Goal: Communication & Community: Answer question/provide support

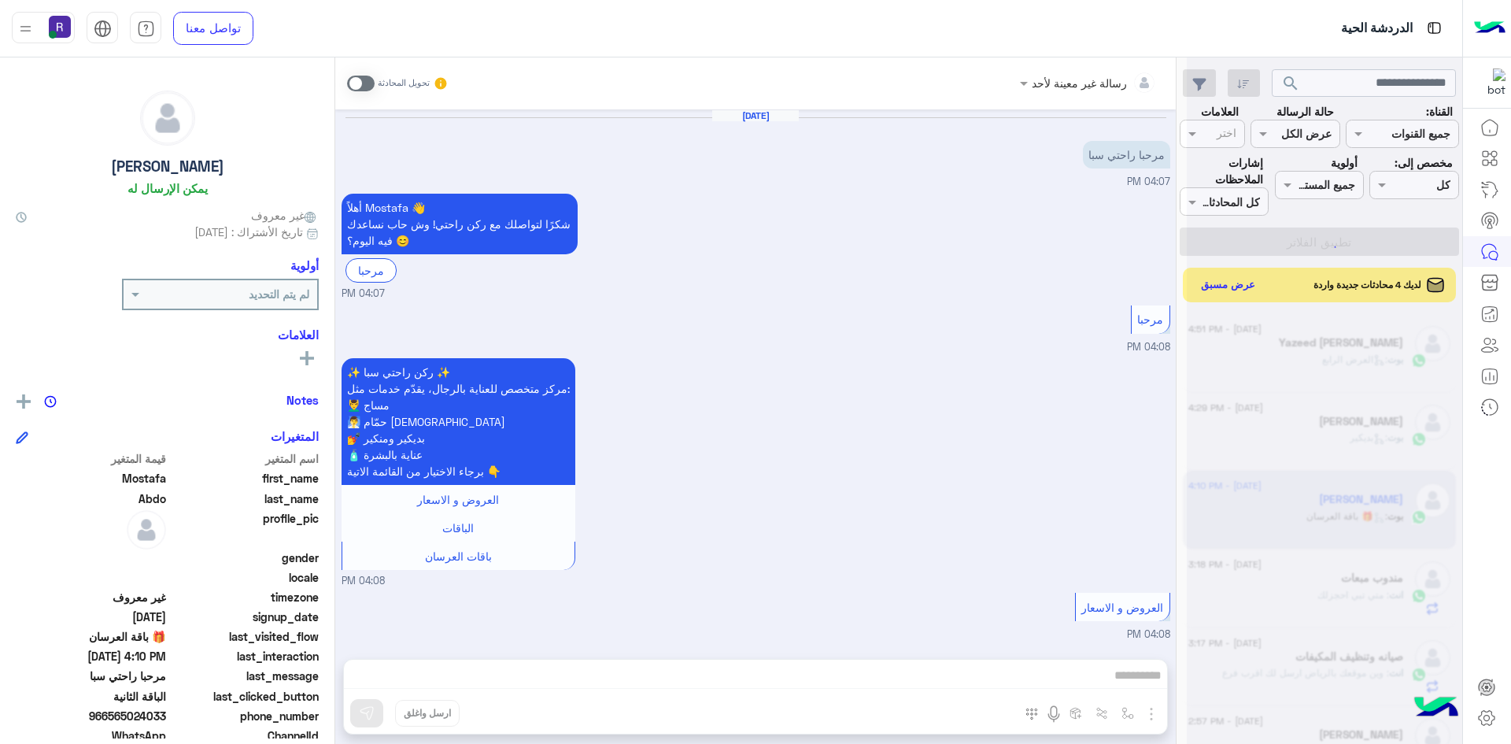
scroll to position [2278, 0]
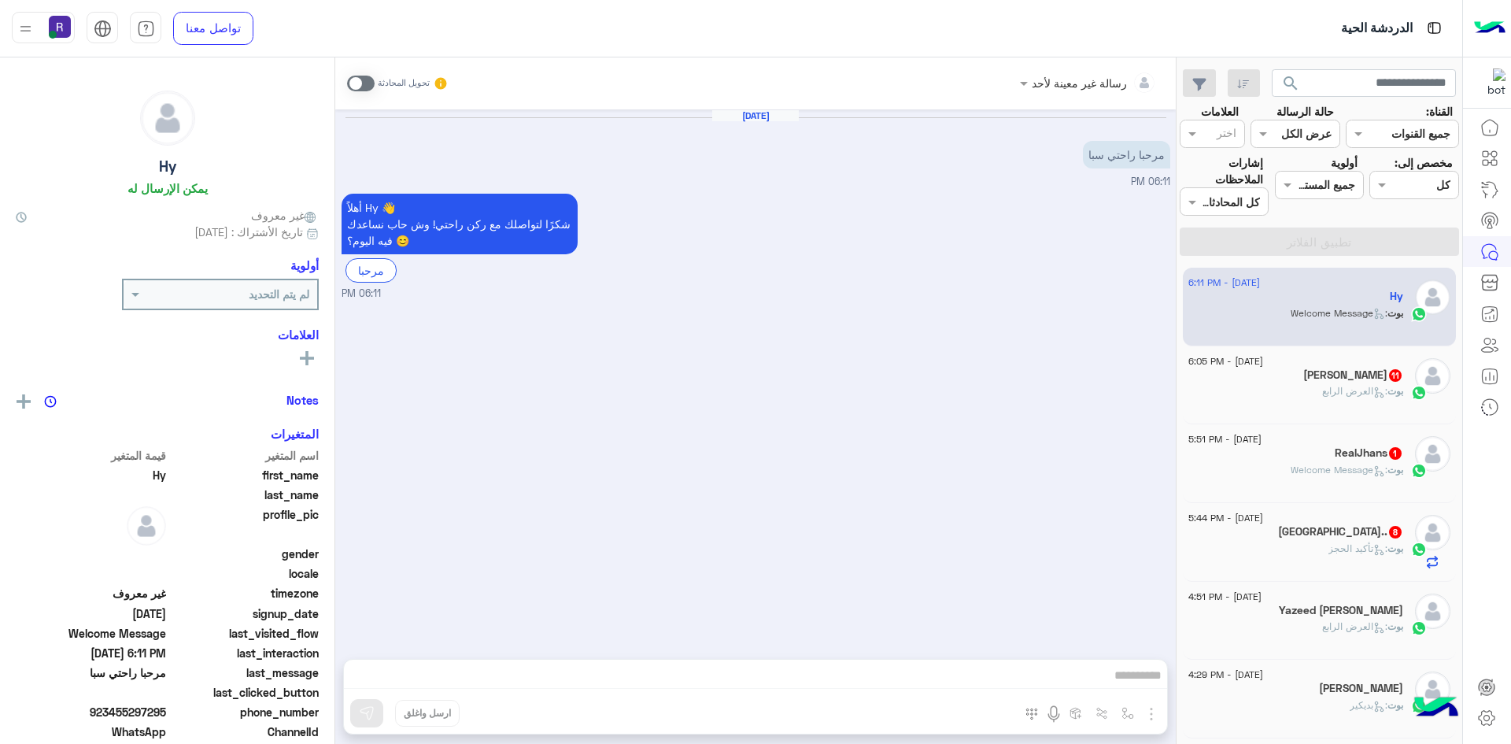
click at [1338, 376] on h5 "Ahmed Refaat 11" at bounding box center [1354, 374] width 100 height 13
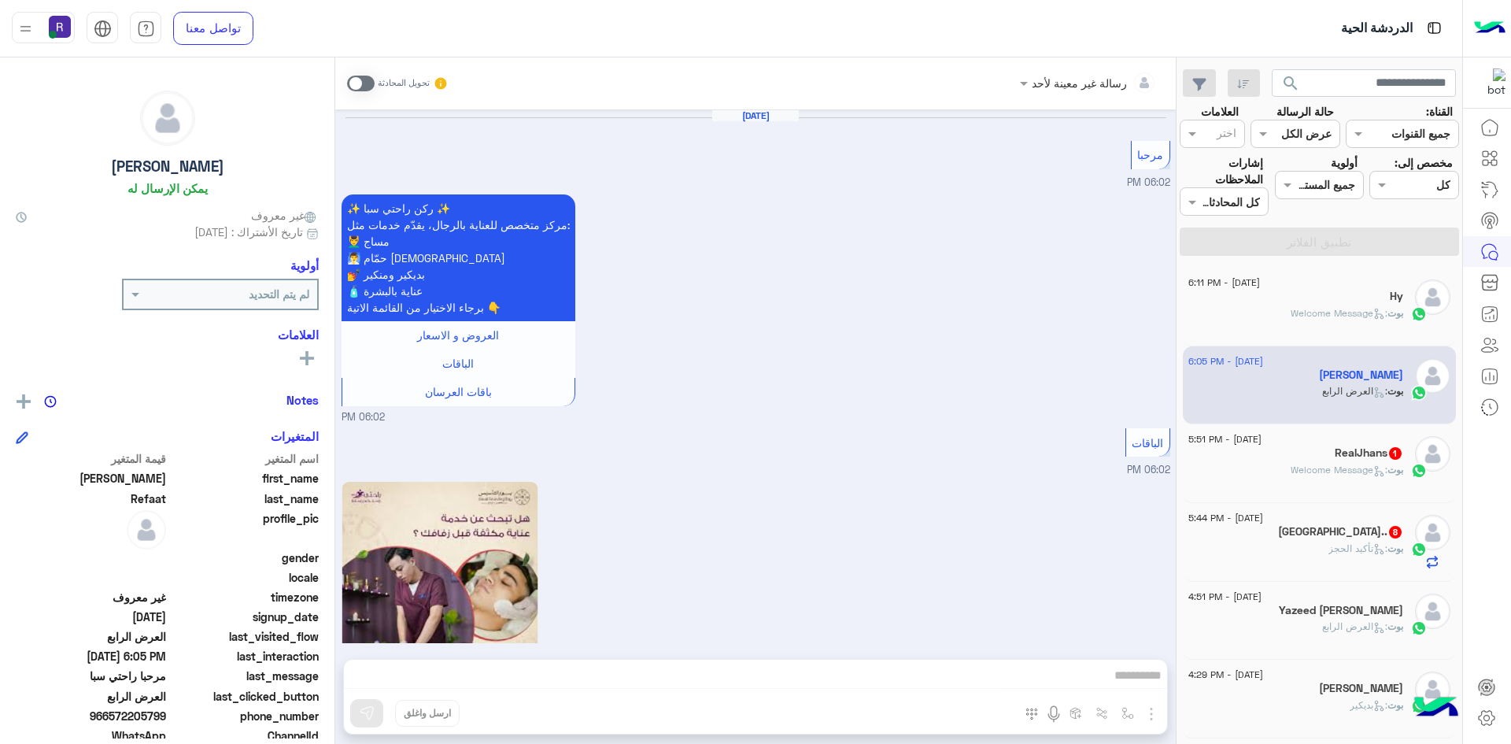
scroll to position [3009, 0]
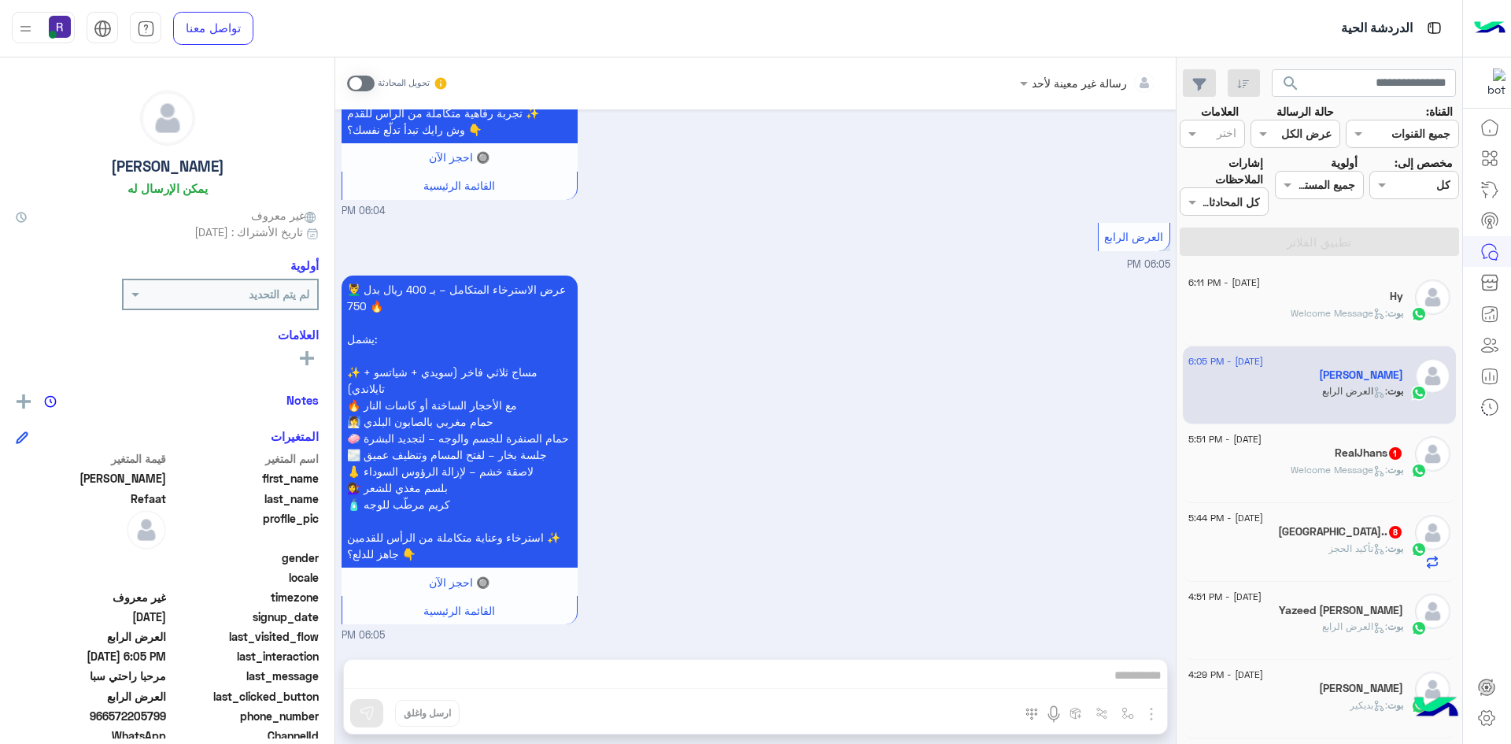
click at [1317, 446] on div "RealJhans 1" at bounding box center [1296, 454] width 215 height 17
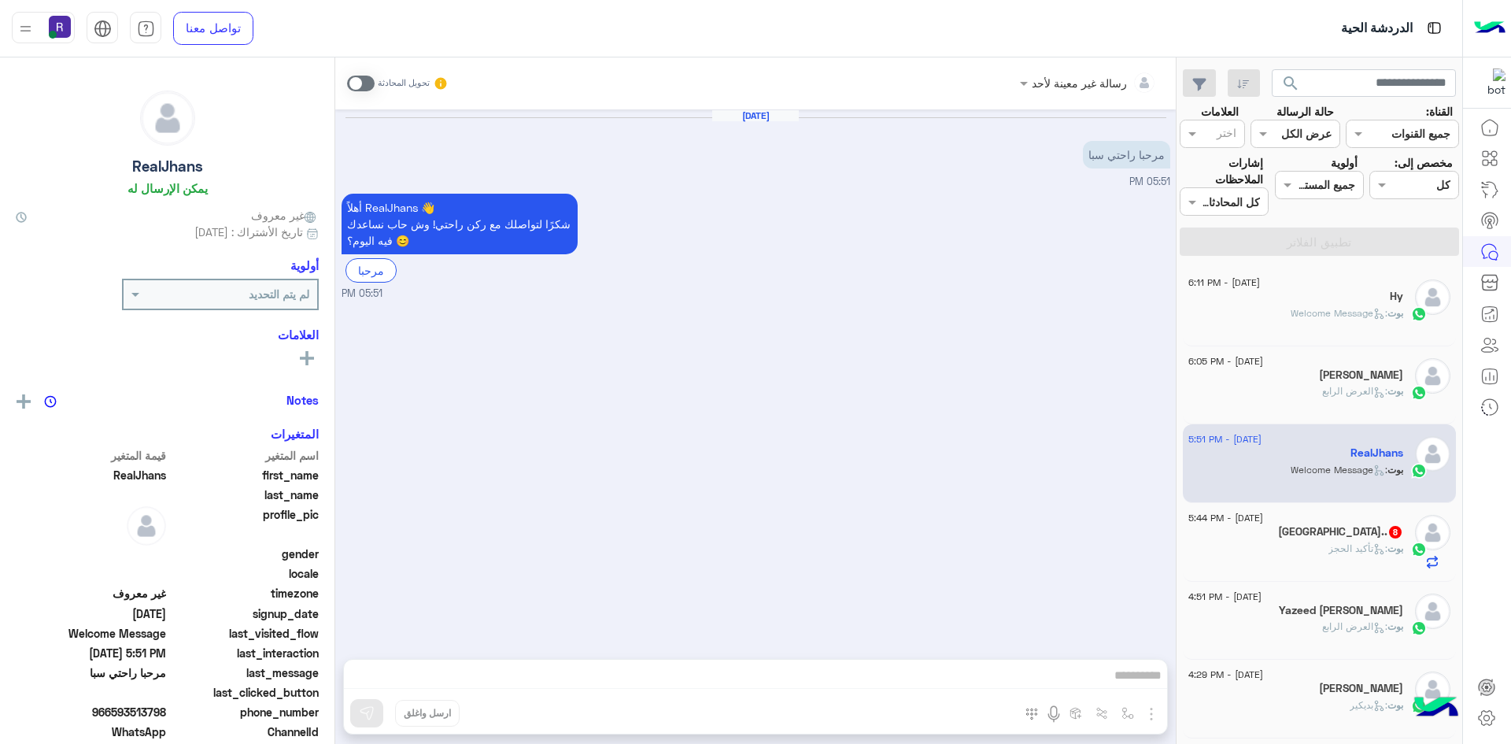
click at [1329, 545] on span ": تأكيد الحجز" at bounding box center [1358, 548] width 59 height 12
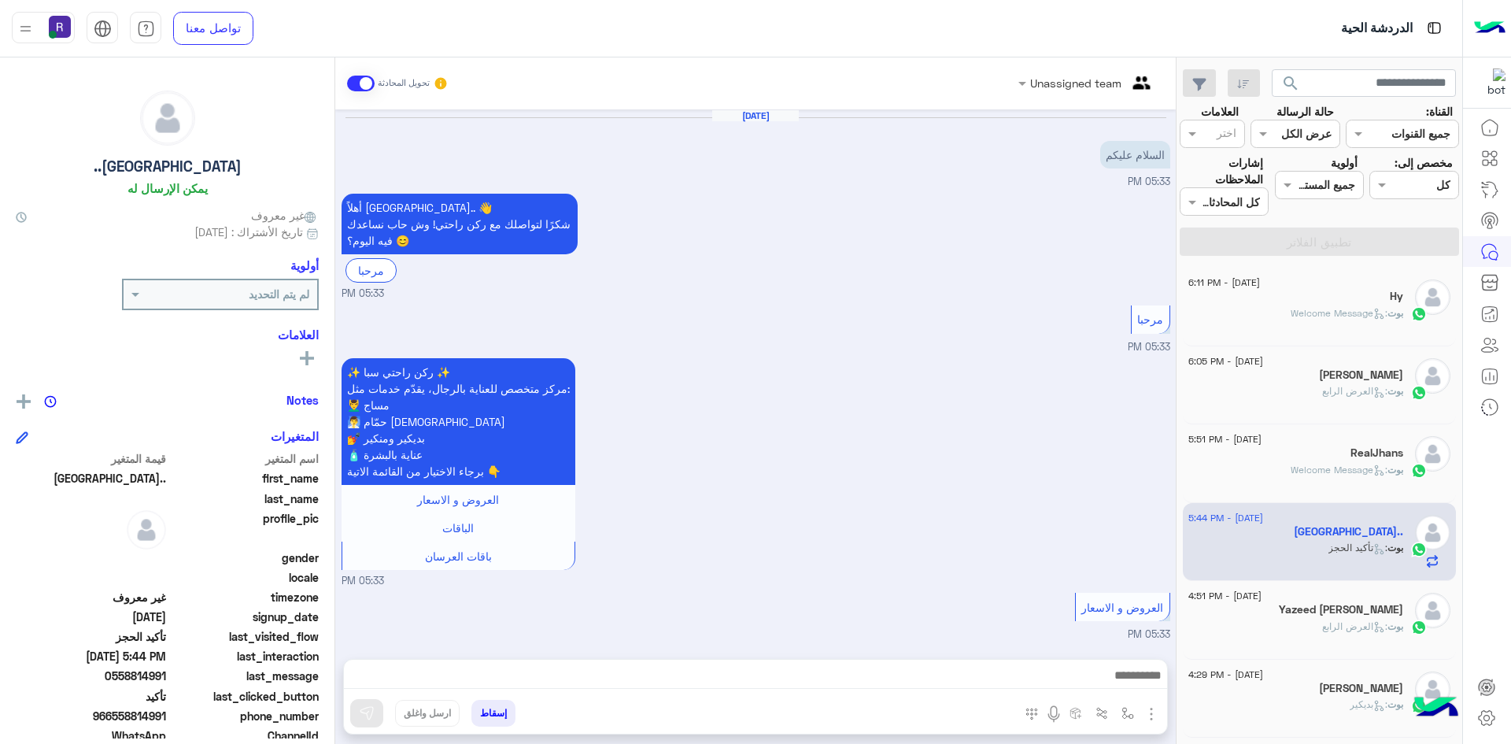
scroll to position [1016, 0]
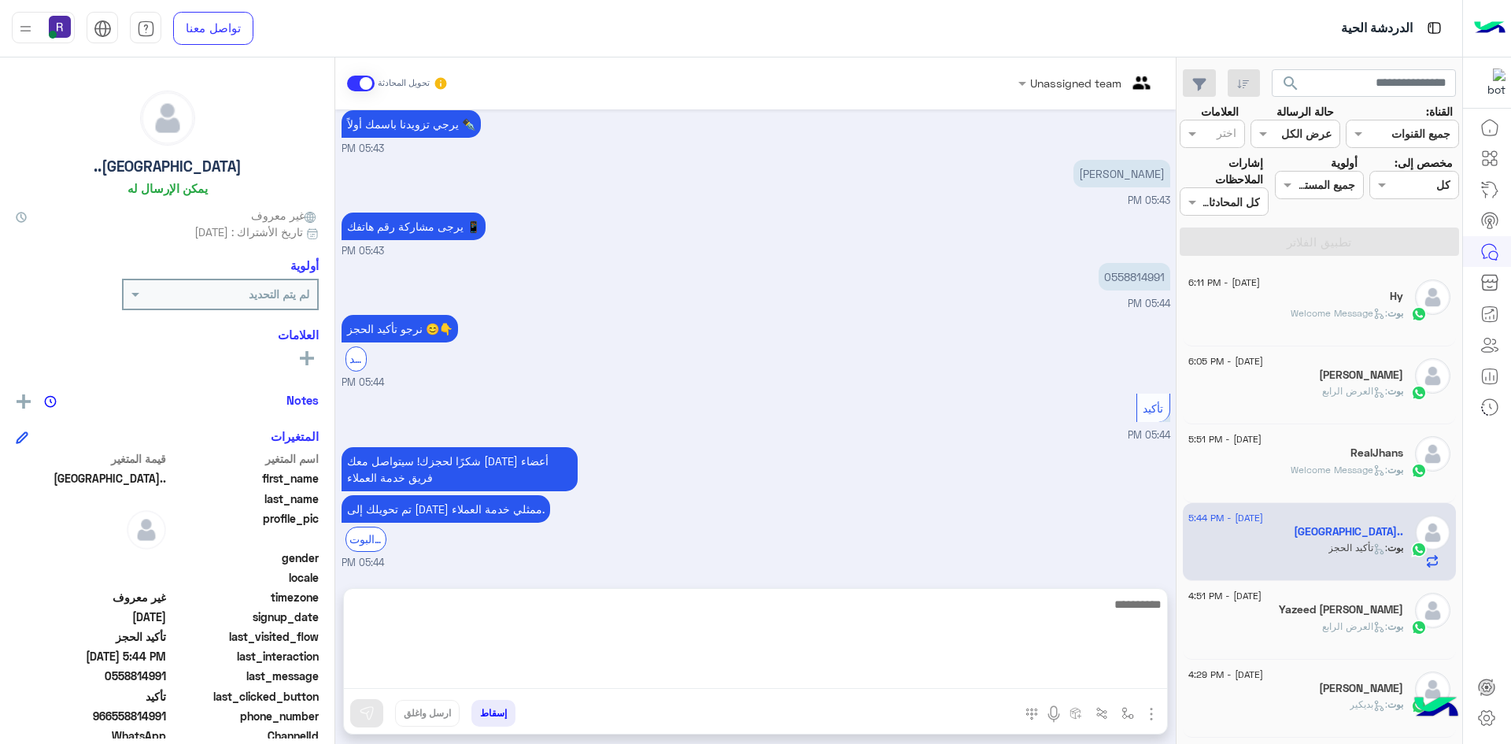
click at [900, 668] on textarea at bounding box center [755, 641] width 823 height 94
type textarea "**********"
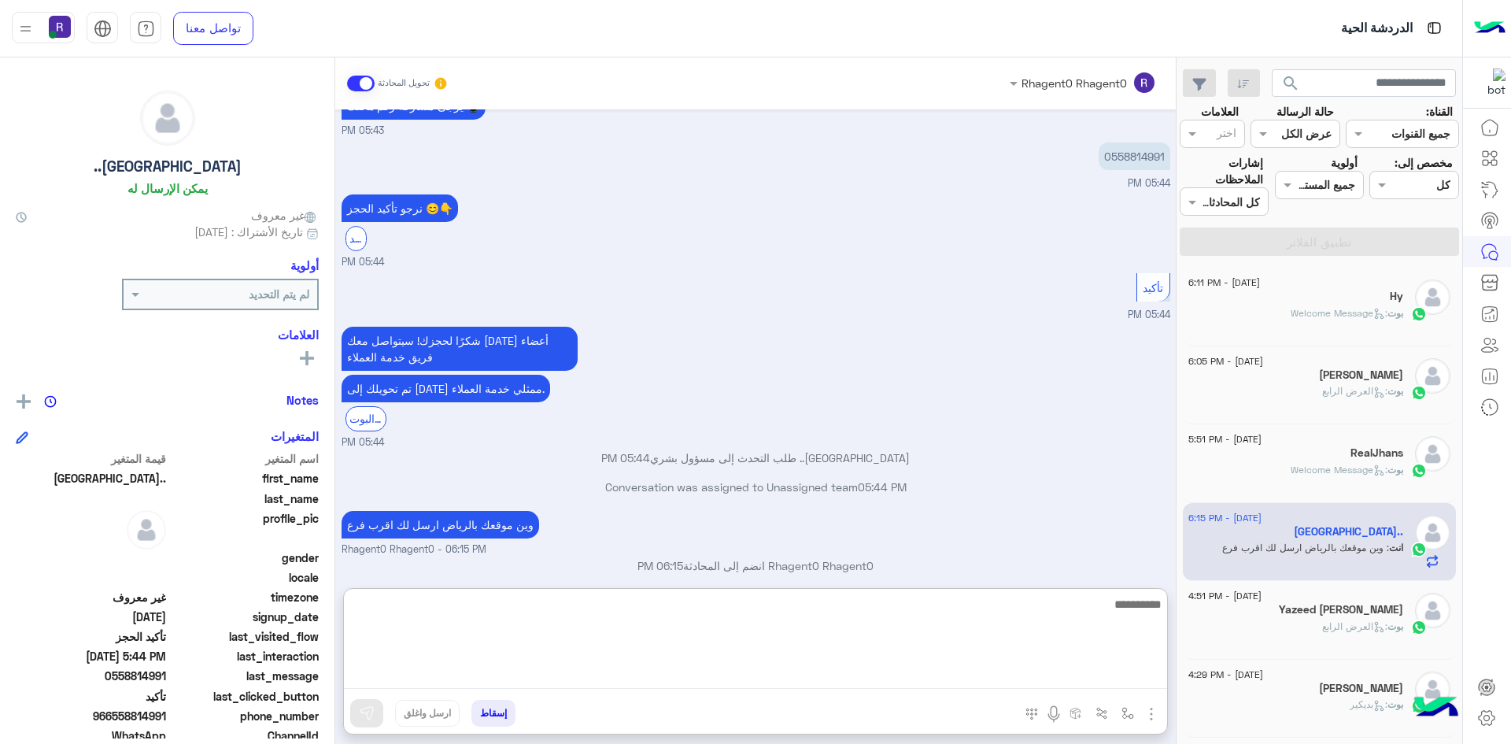
scroll to position [1137, 0]
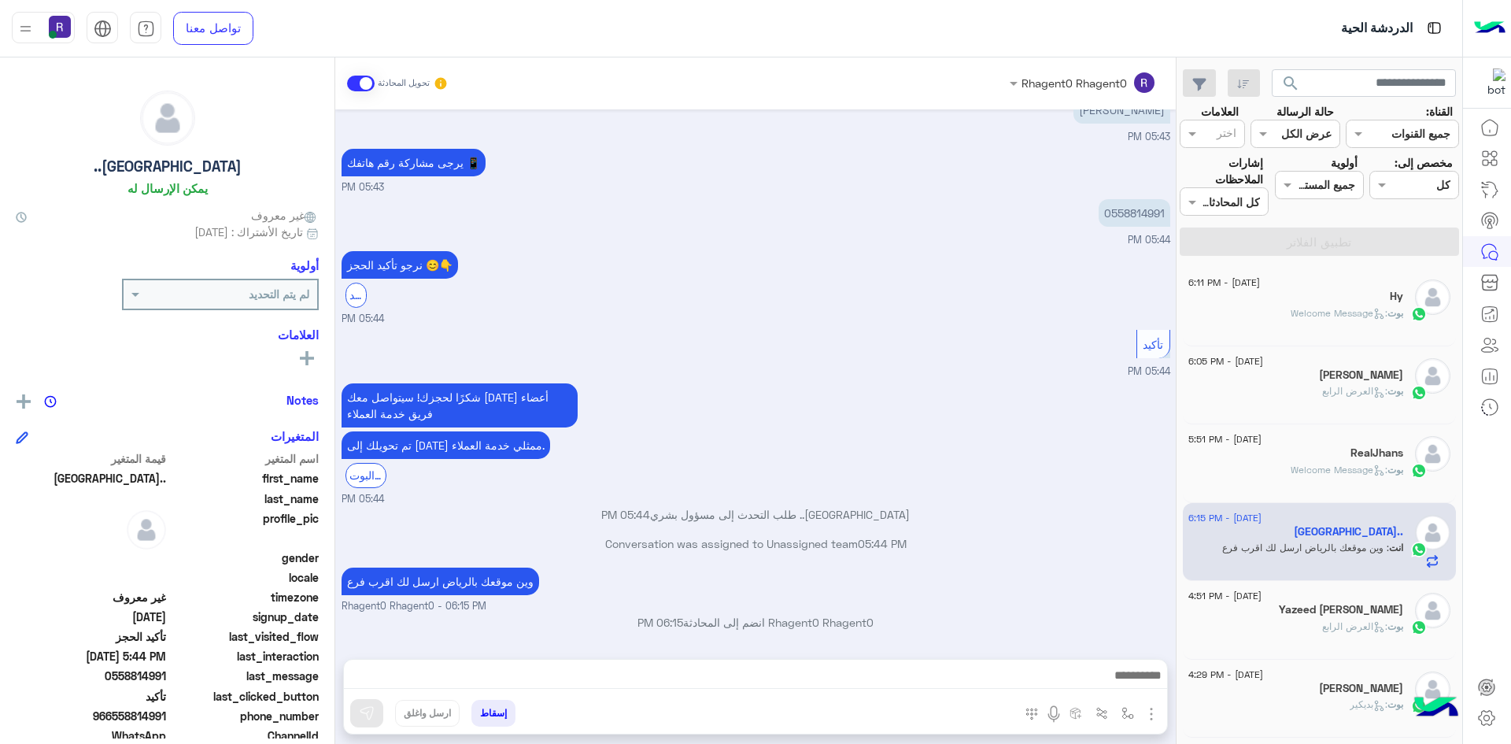
click at [1323, 307] on span "بوت : Welcome Message" at bounding box center [1347, 313] width 113 height 12
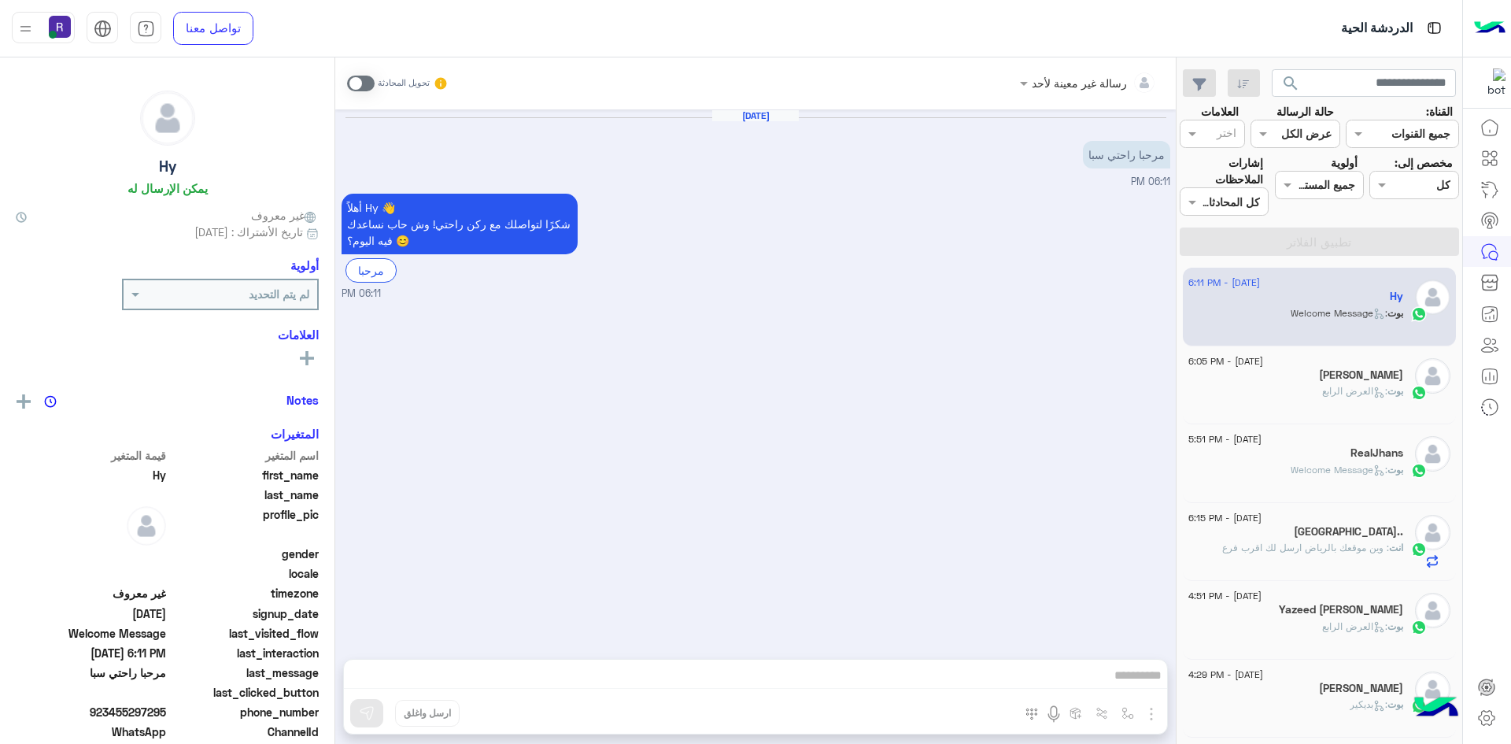
click at [1343, 394] on span ": العرض الرابع" at bounding box center [1355, 391] width 65 height 12
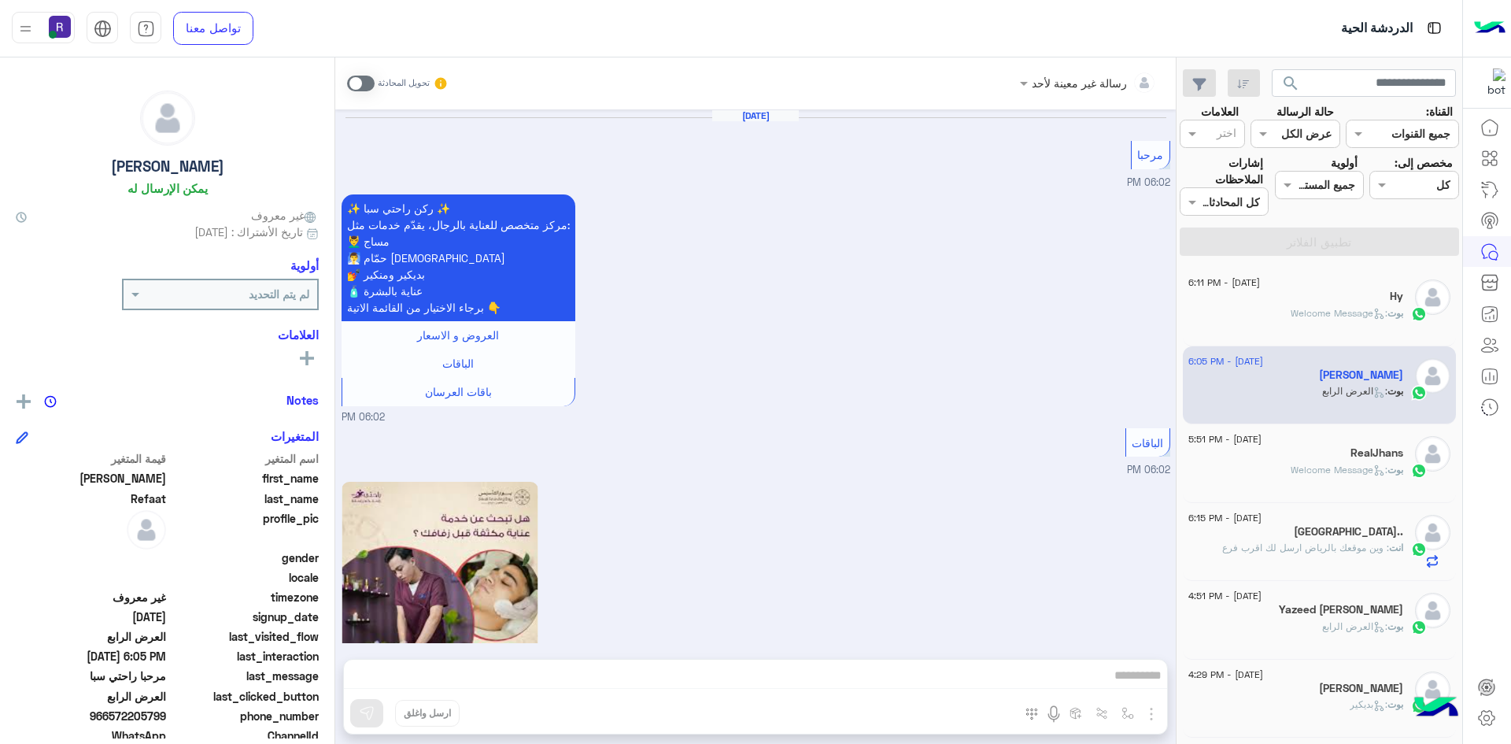
scroll to position [3009, 0]
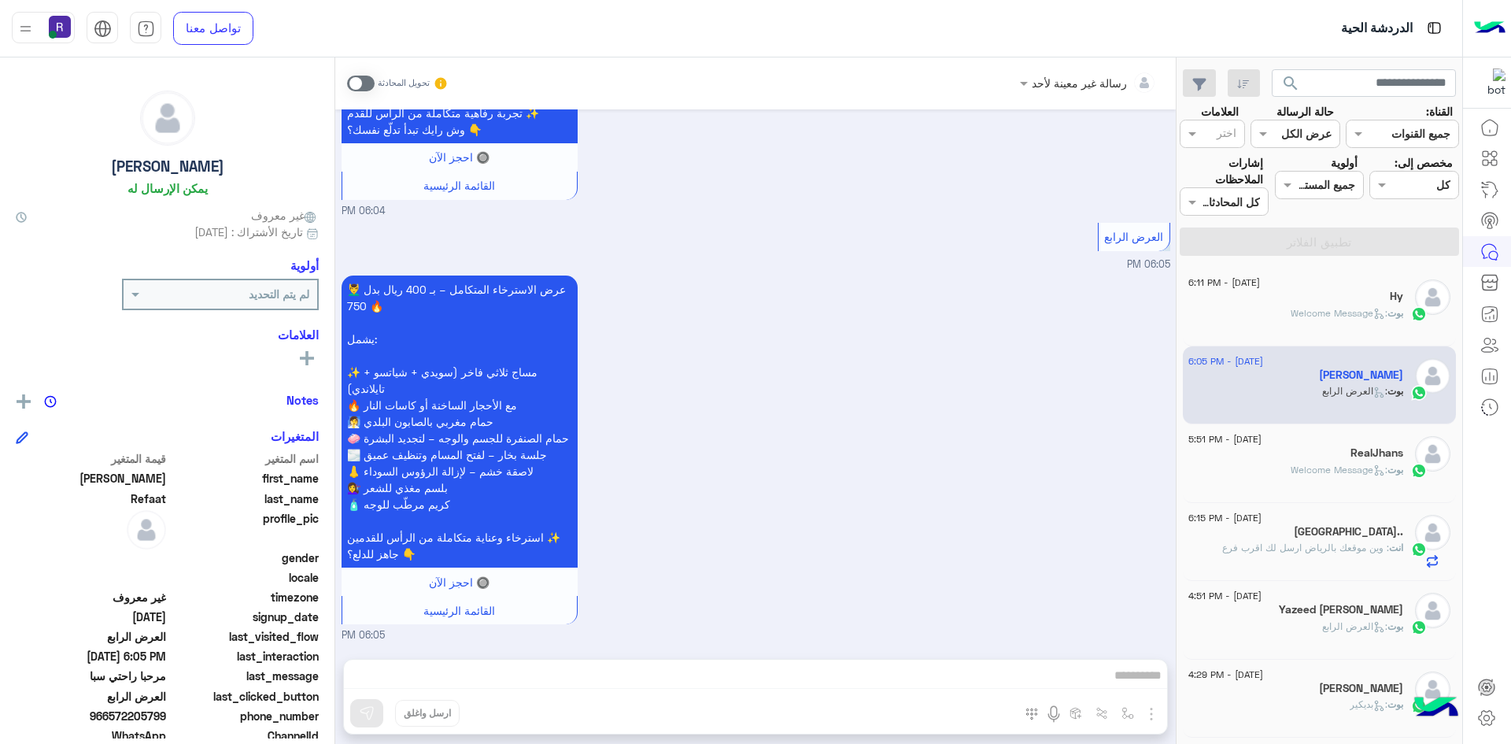
click at [1332, 454] on div "RealJhans" at bounding box center [1296, 454] width 215 height 17
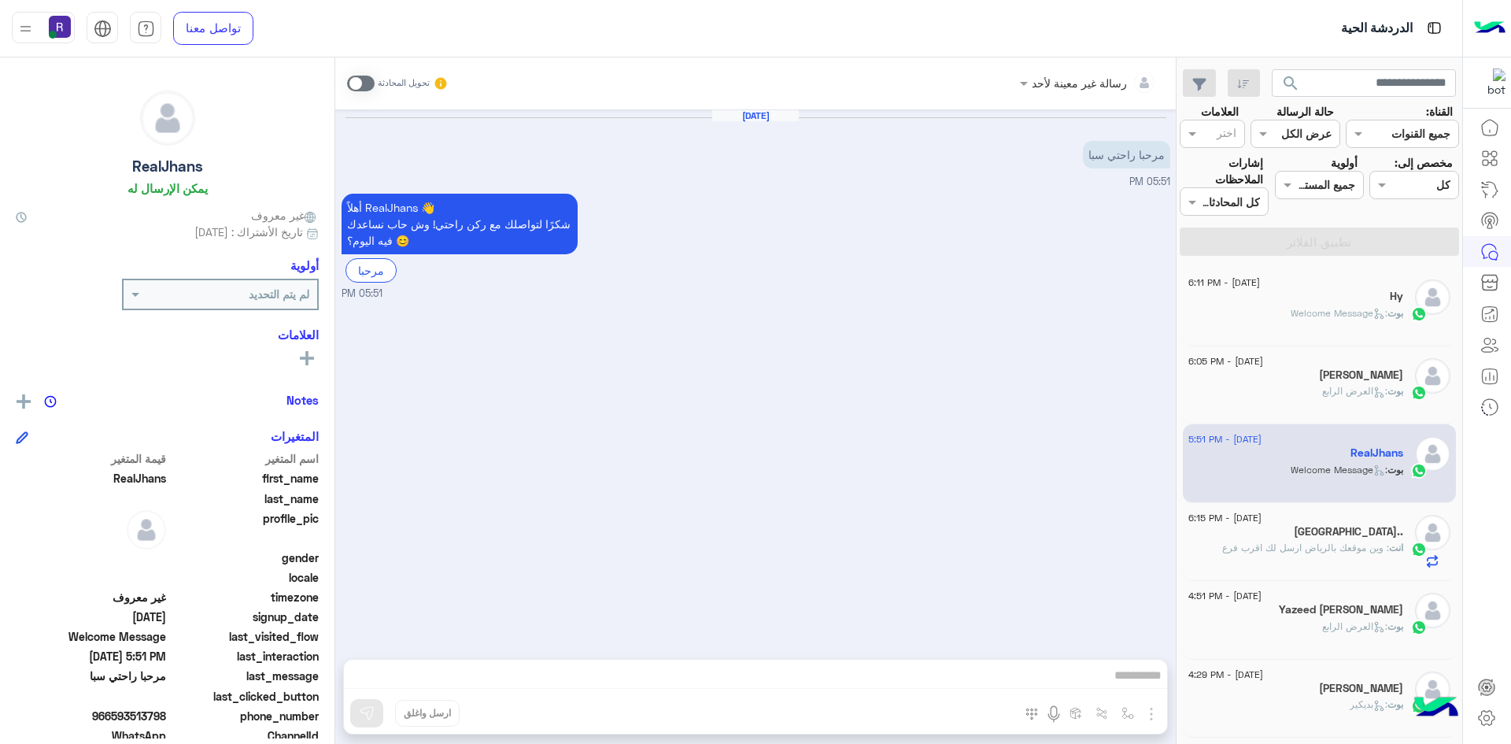
click at [1339, 547] on span ": وين موقعك بالرياض ارسل لك اقرب فرع" at bounding box center [1306, 548] width 167 height 12
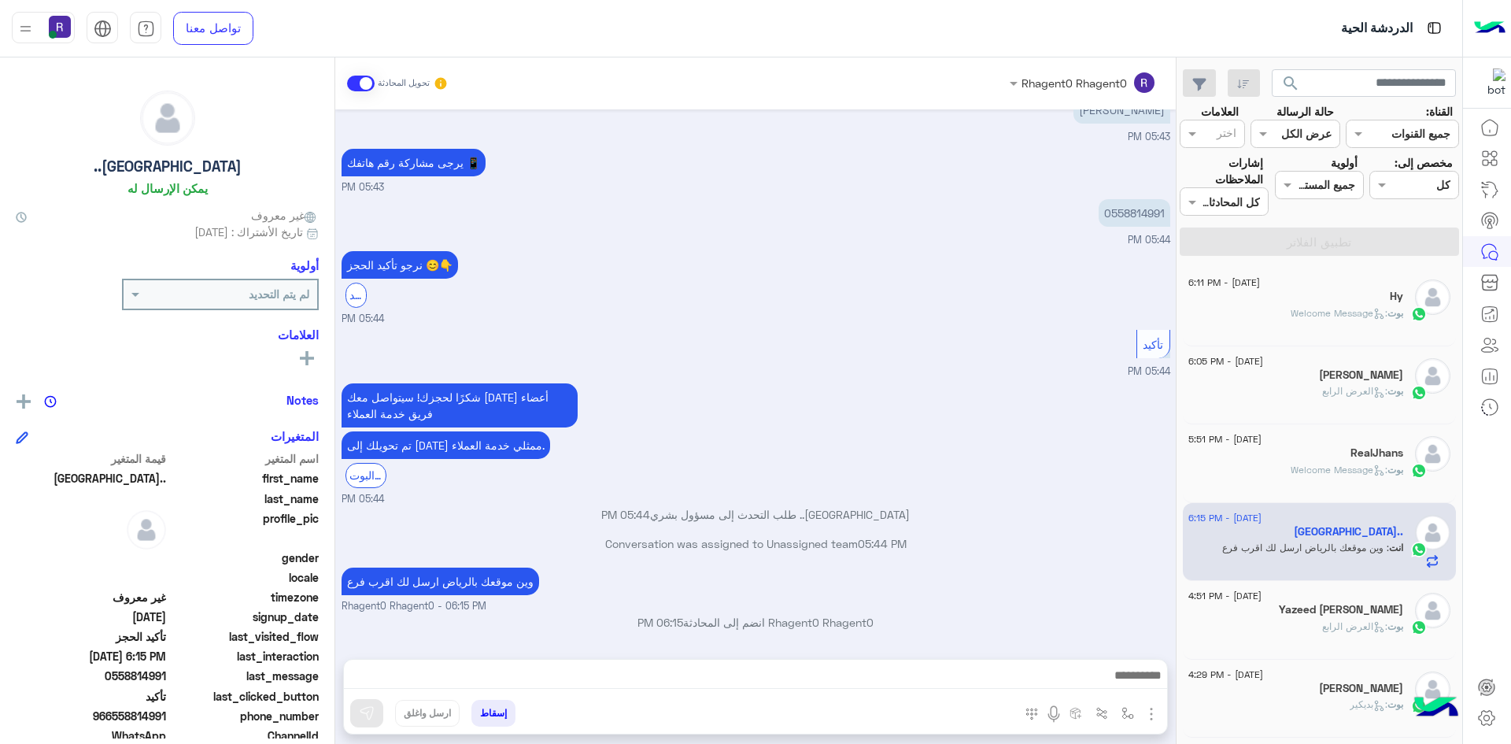
scroll to position [236, 0]
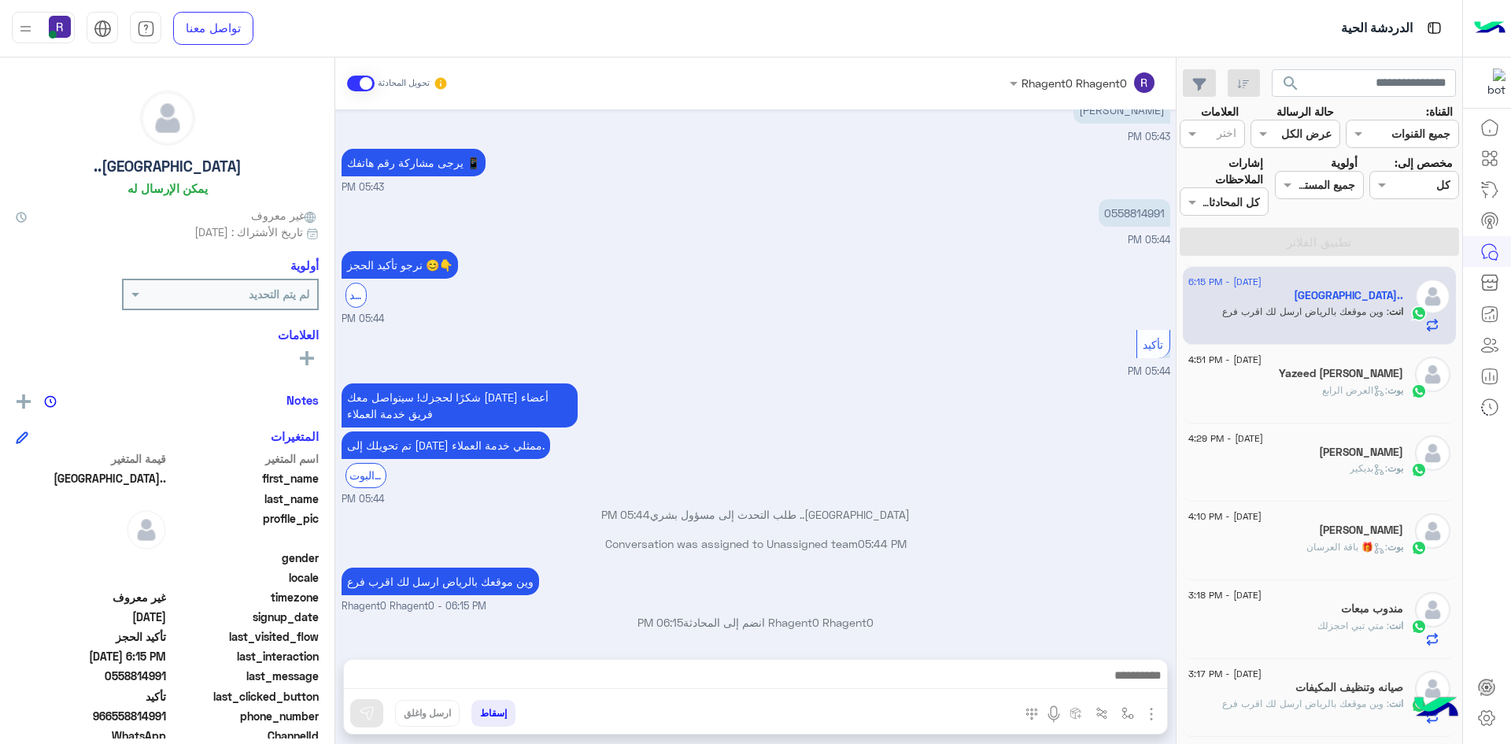
click at [1341, 382] on div "Yazeed [PERSON_NAME]" at bounding box center [1296, 375] width 215 height 17
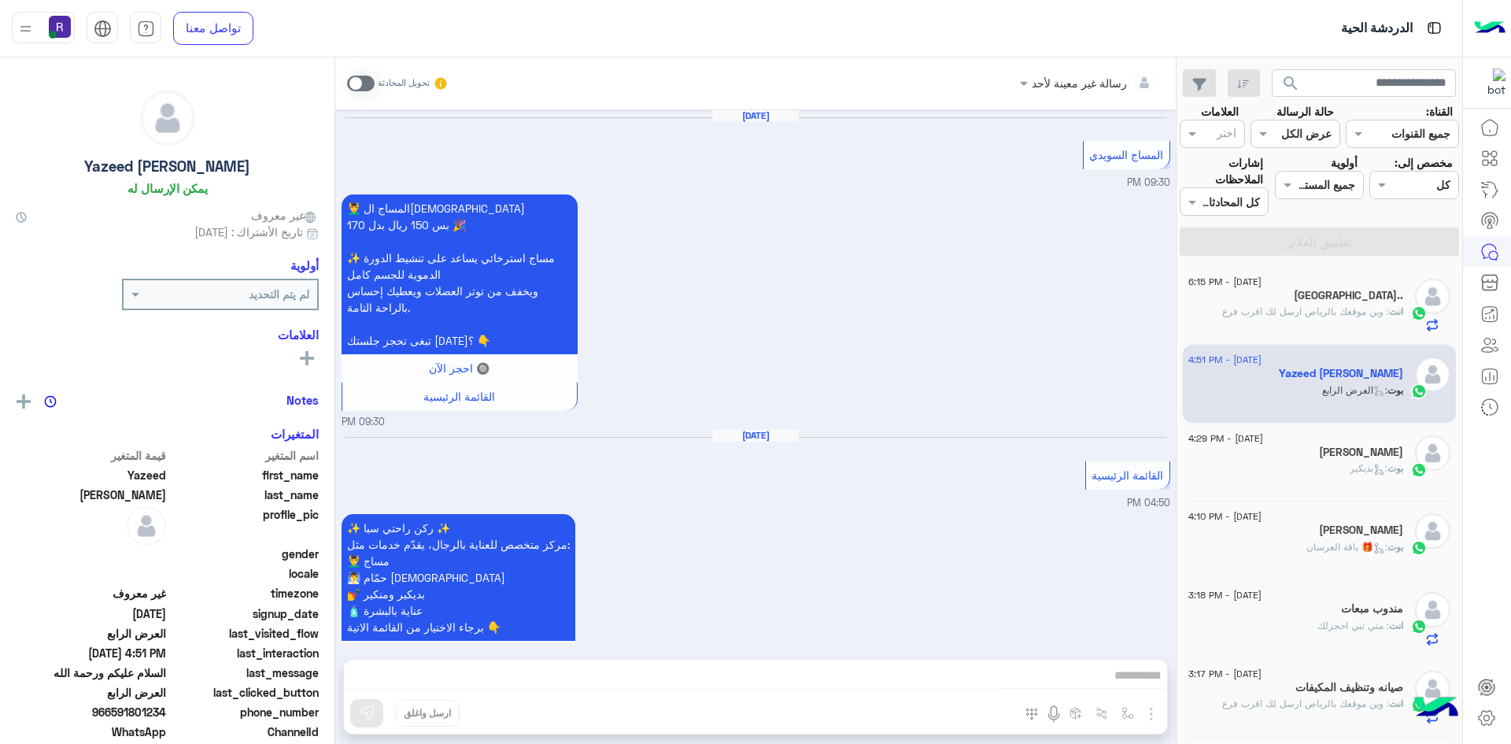
scroll to position [2943, 0]
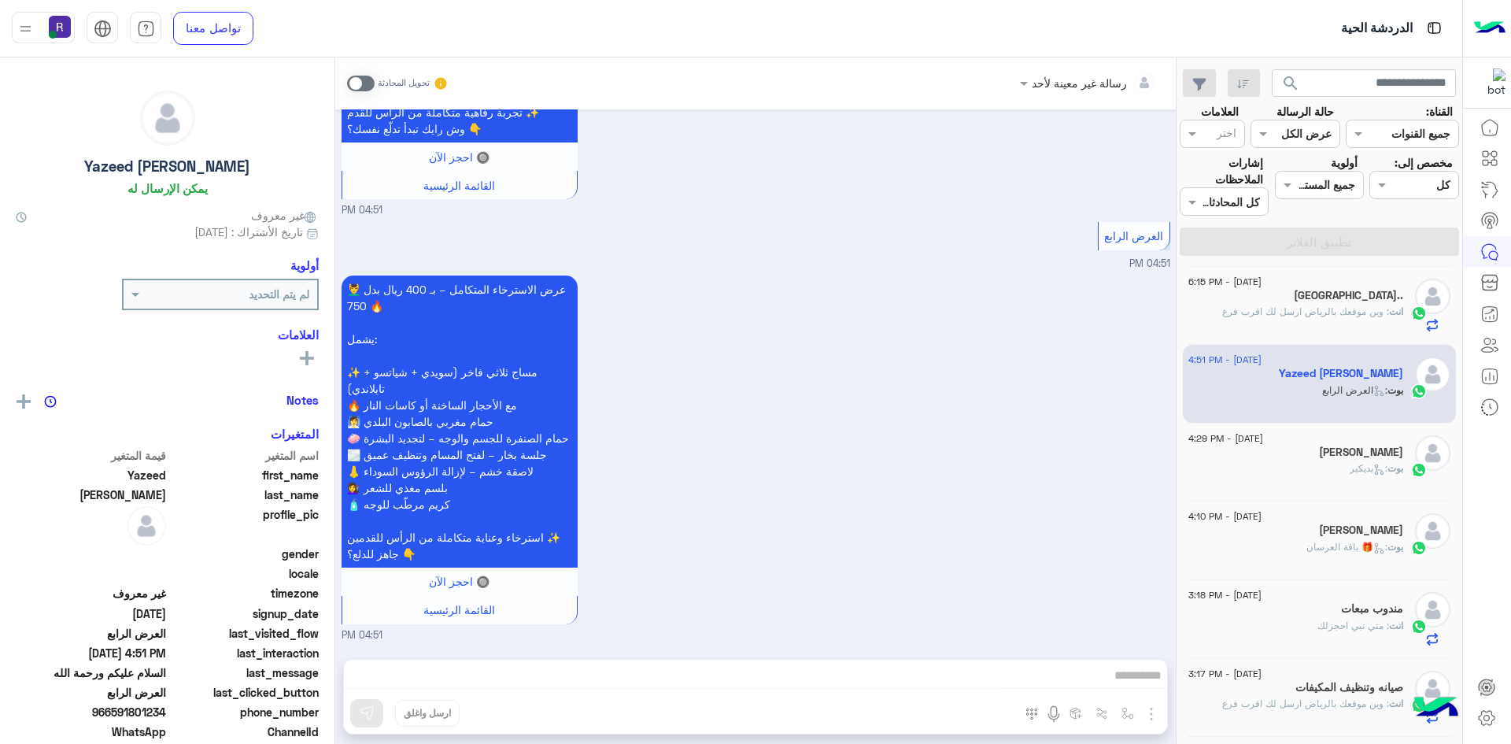
click at [1313, 450] on div "[PERSON_NAME]" at bounding box center [1296, 454] width 215 height 17
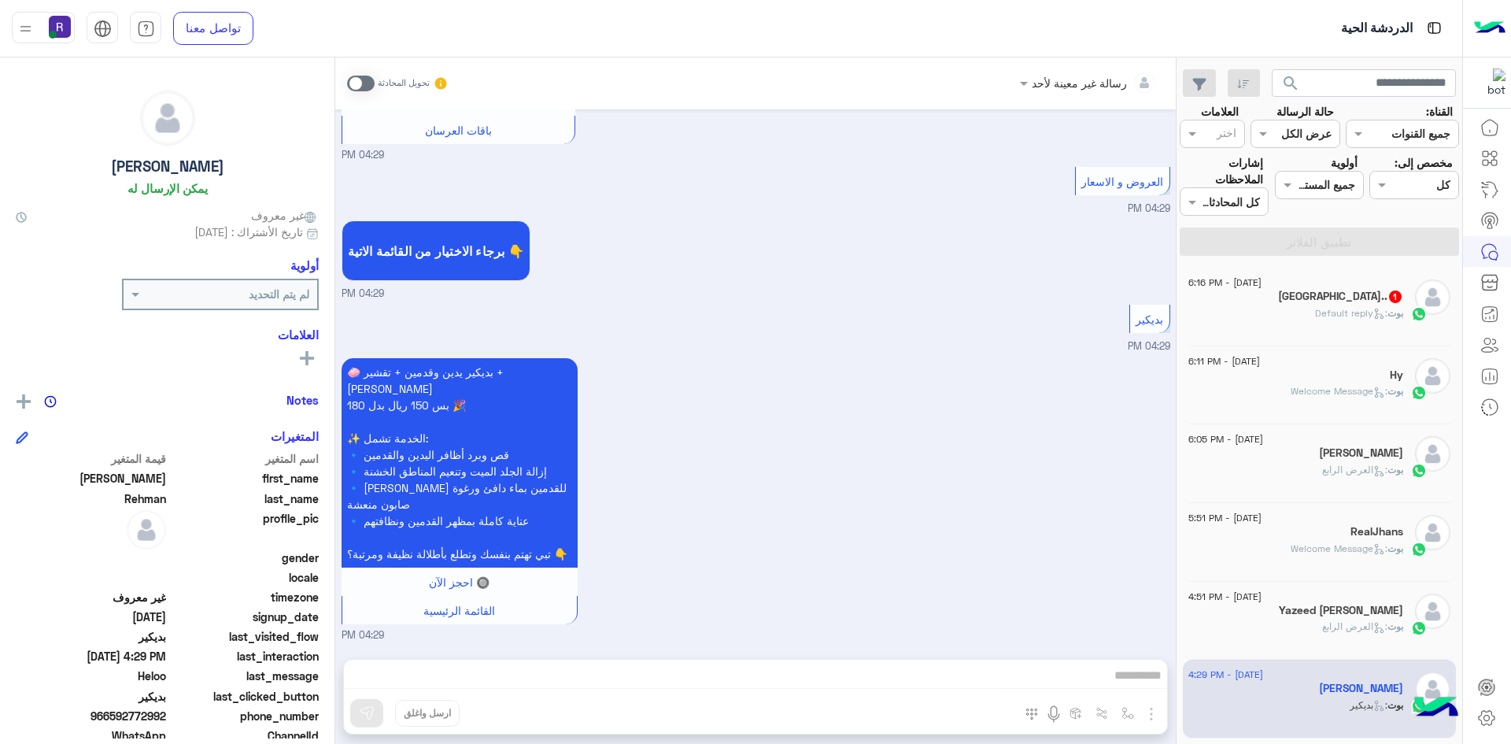
click at [1360, 303] on h5 "[GEOGRAPHIC_DATA].. 1" at bounding box center [1340, 296] width 125 height 13
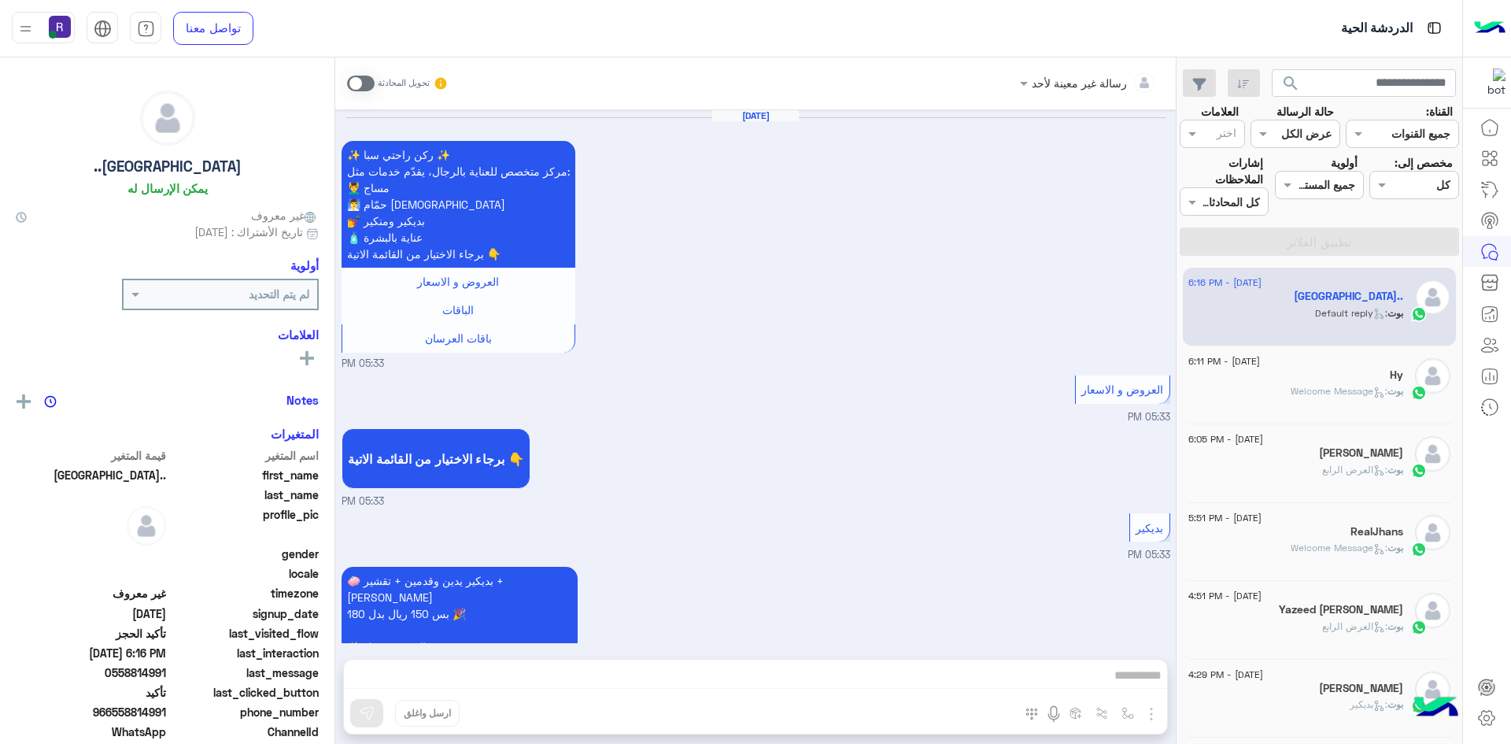
scroll to position [1070, 0]
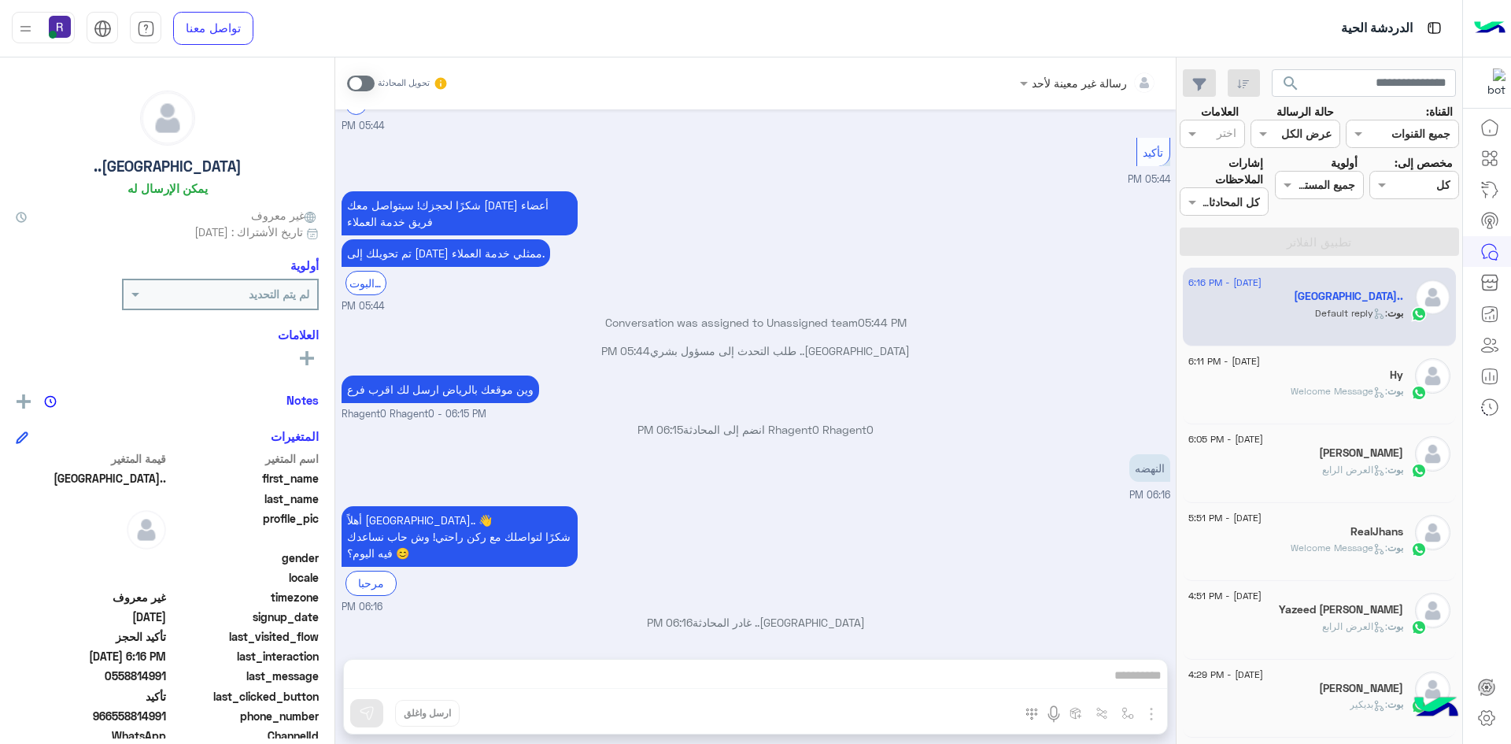
click at [1129, 715] on div "رسالة غير معينة لأحد تحويل المحادثة [DATE] ✨ ركن راحتي سبا ✨ مركز متخصص للعناية…" at bounding box center [755, 403] width 841 height 693
click at [364, 90] on span at bounding box center [361, 84] width 28 height 16
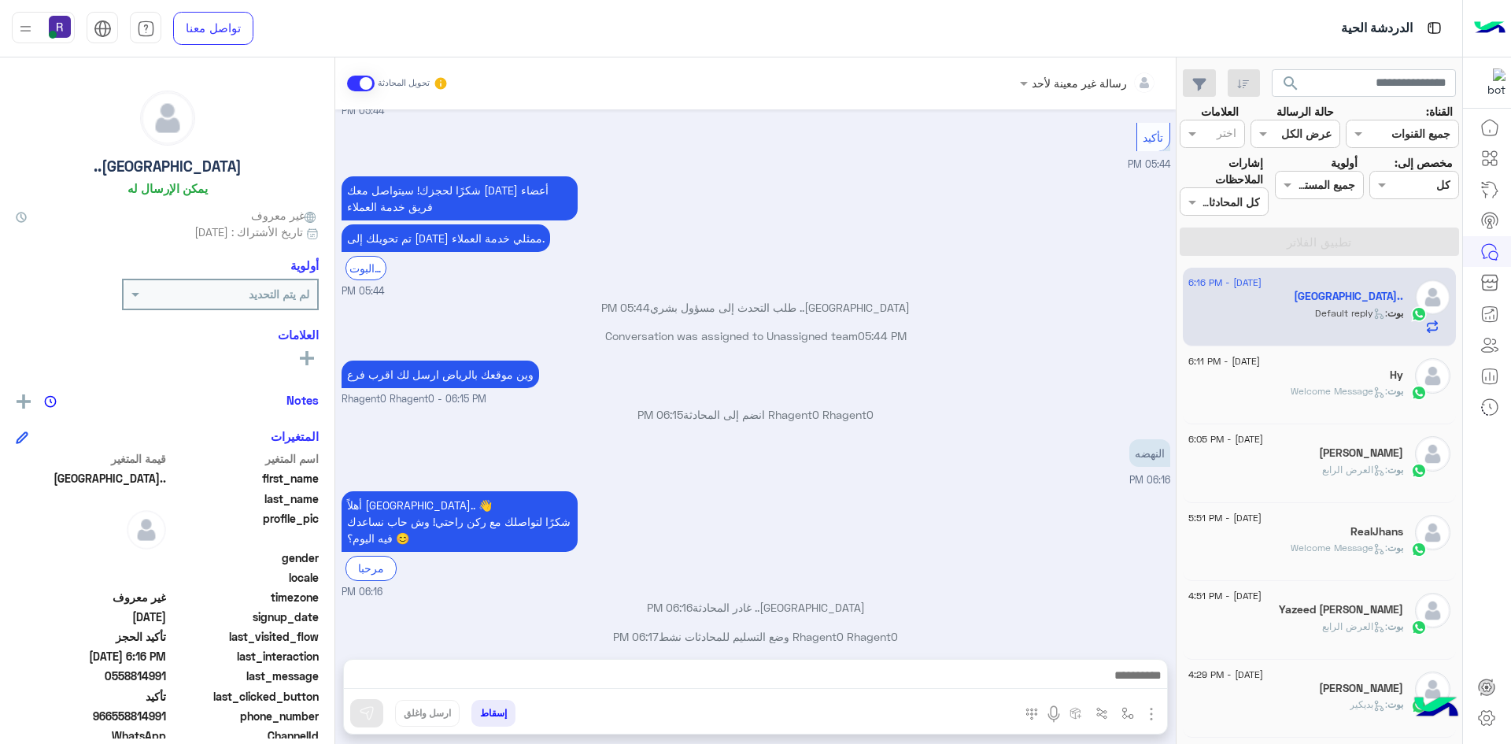
scroll to position [1099, 0]
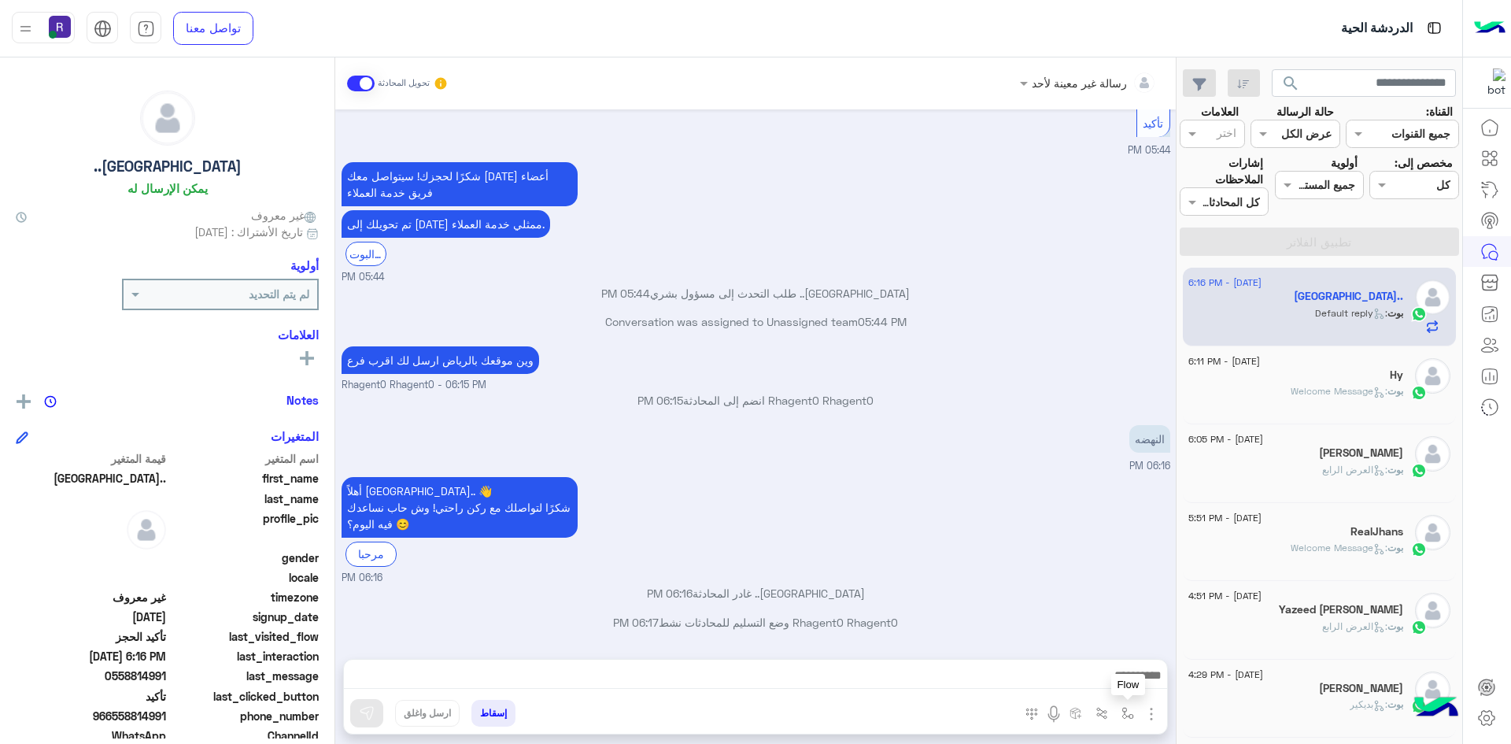
click at [1127, 716] on img "button" at bounding box center [1128, 713] width 13 height 13
click at [1093, 670] on input "text" at bounding box center [1080, 679] width 106 height 18
type input "***"
click at [1063, 645] on div "الجنادرية" at bounding box center [1082, 650] width 117 height 31
type textarea "*********"
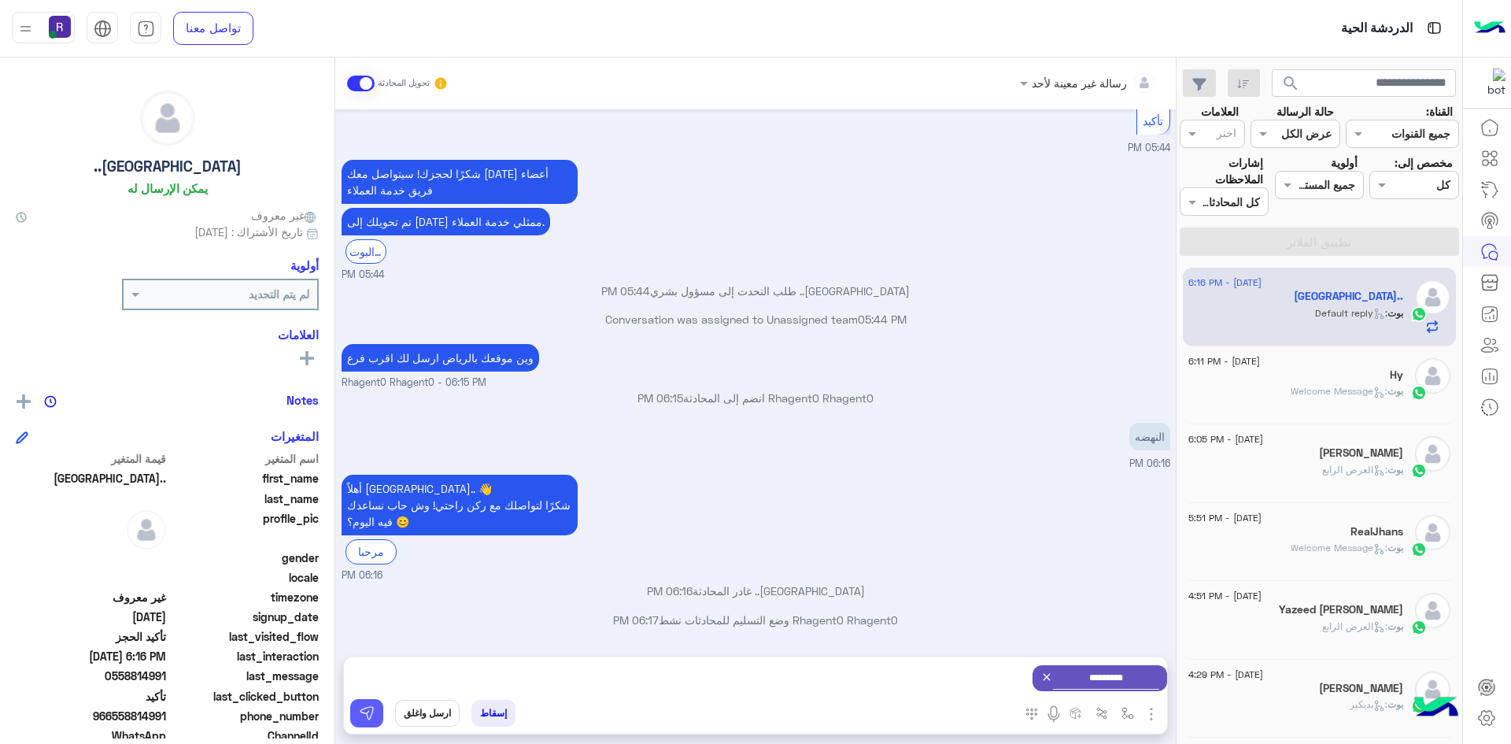
click at [368, 708] on img at bounding box center [367, 713] width 16 height 16
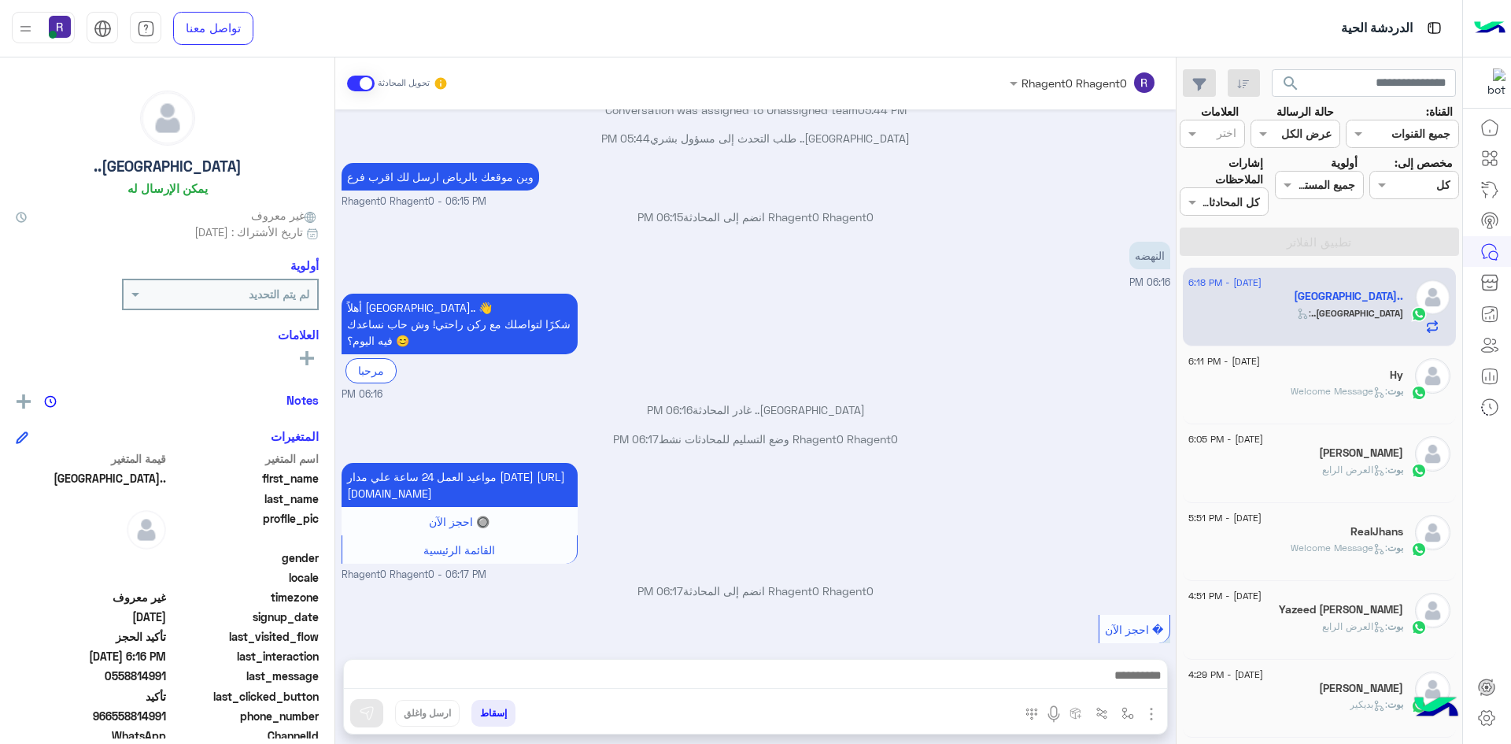
scroll to position [1320, 0]
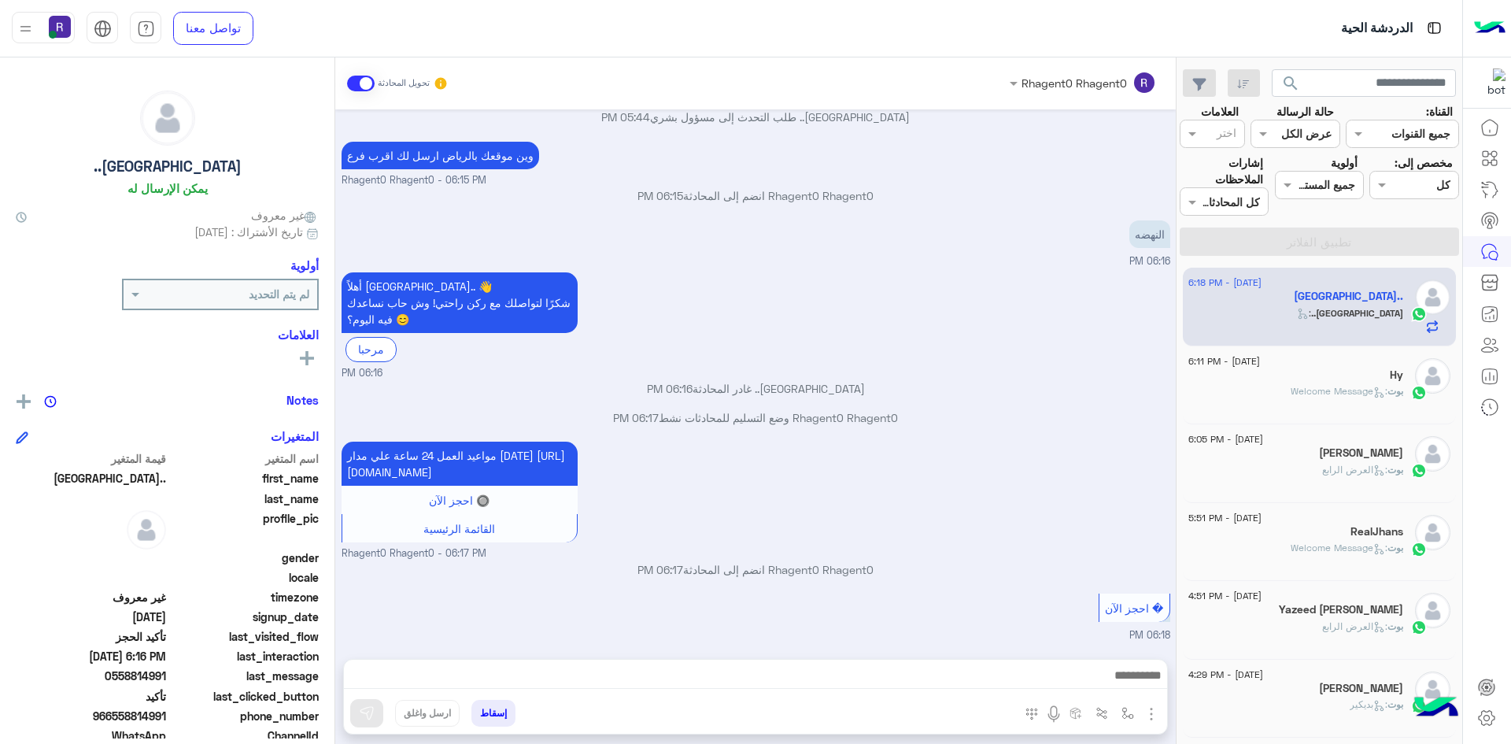
click at [1345, 395] on span ": Welcome Message" at bounding box center [1339, 391] width 97 height 12
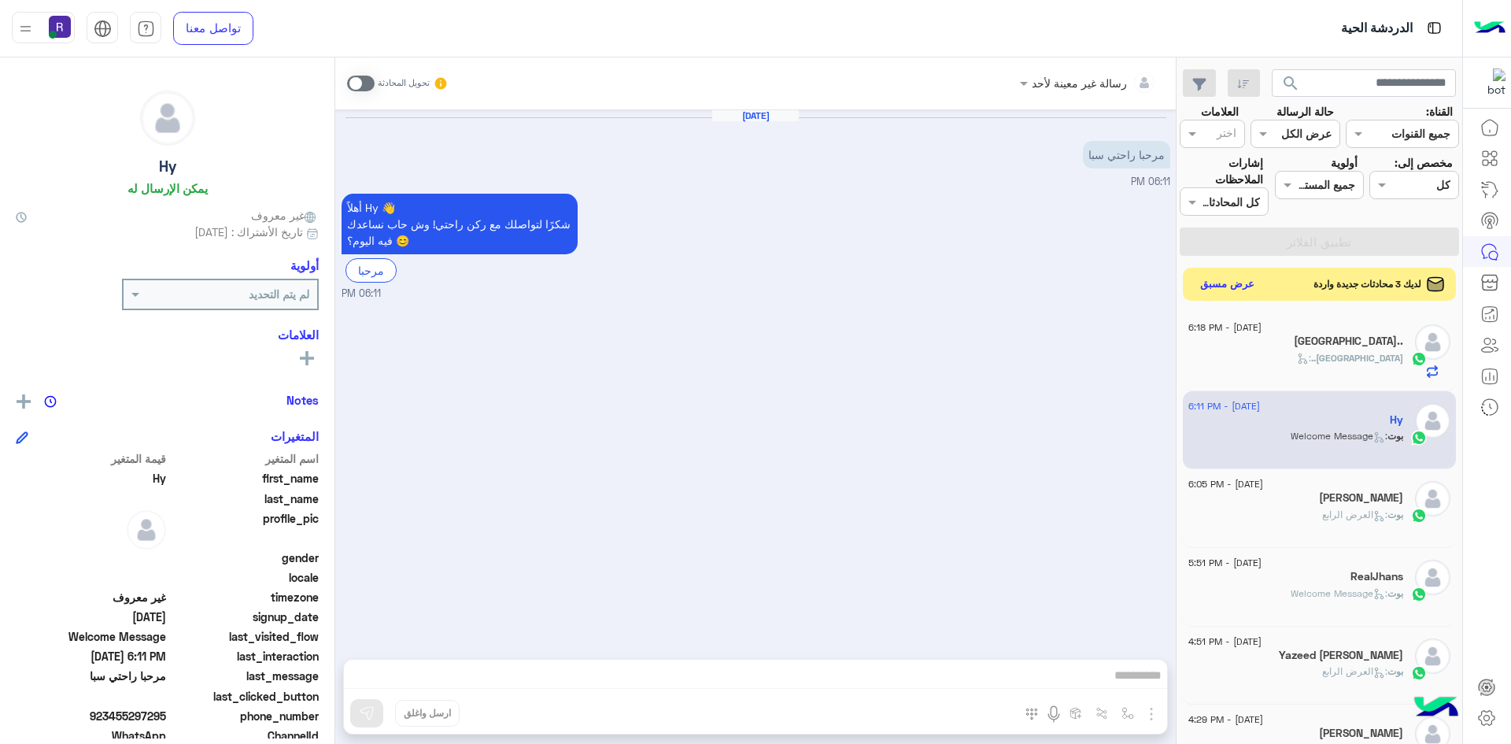
click at [1244, 285] on button "عرض مسبق" at bounding box center [1228, 284] width 66 height 21
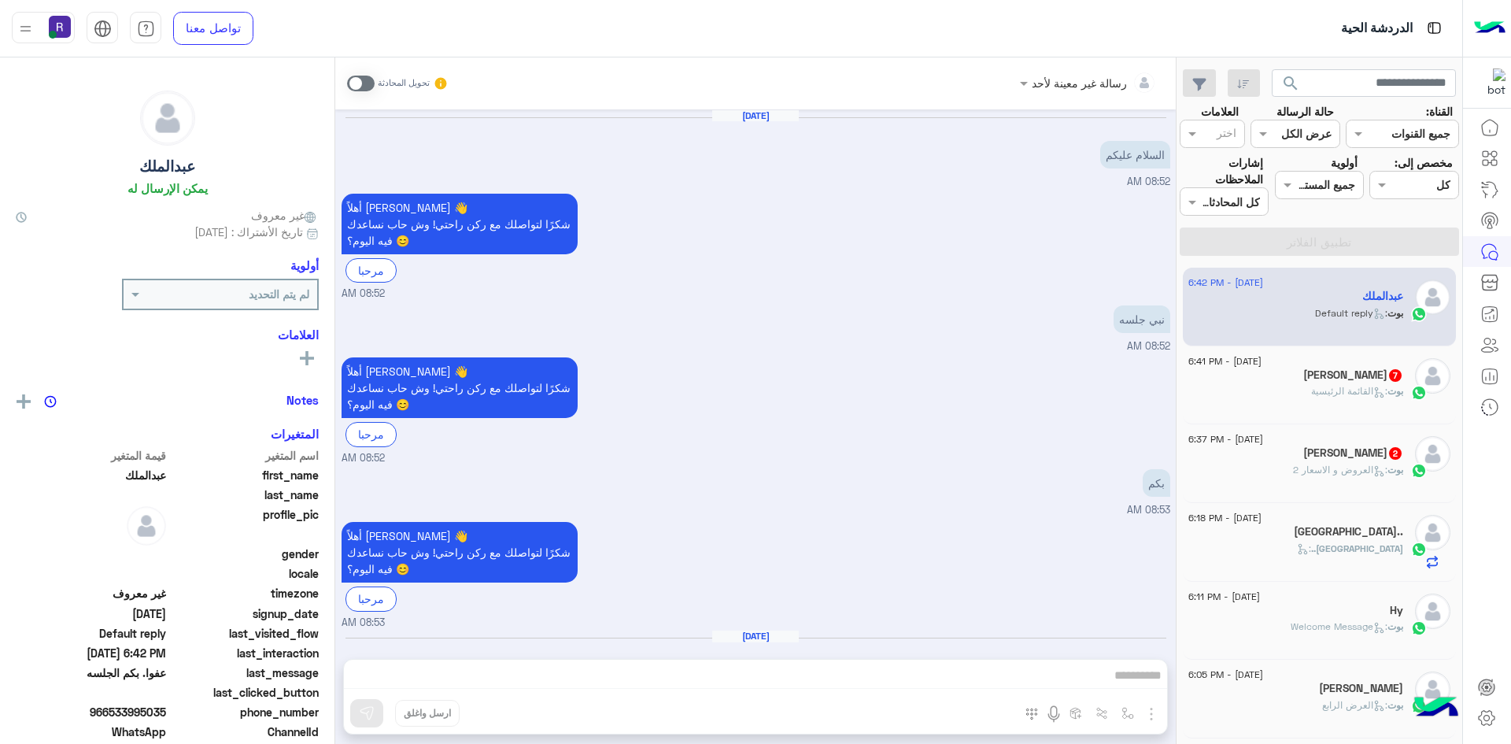
scroll to position [179, 0]
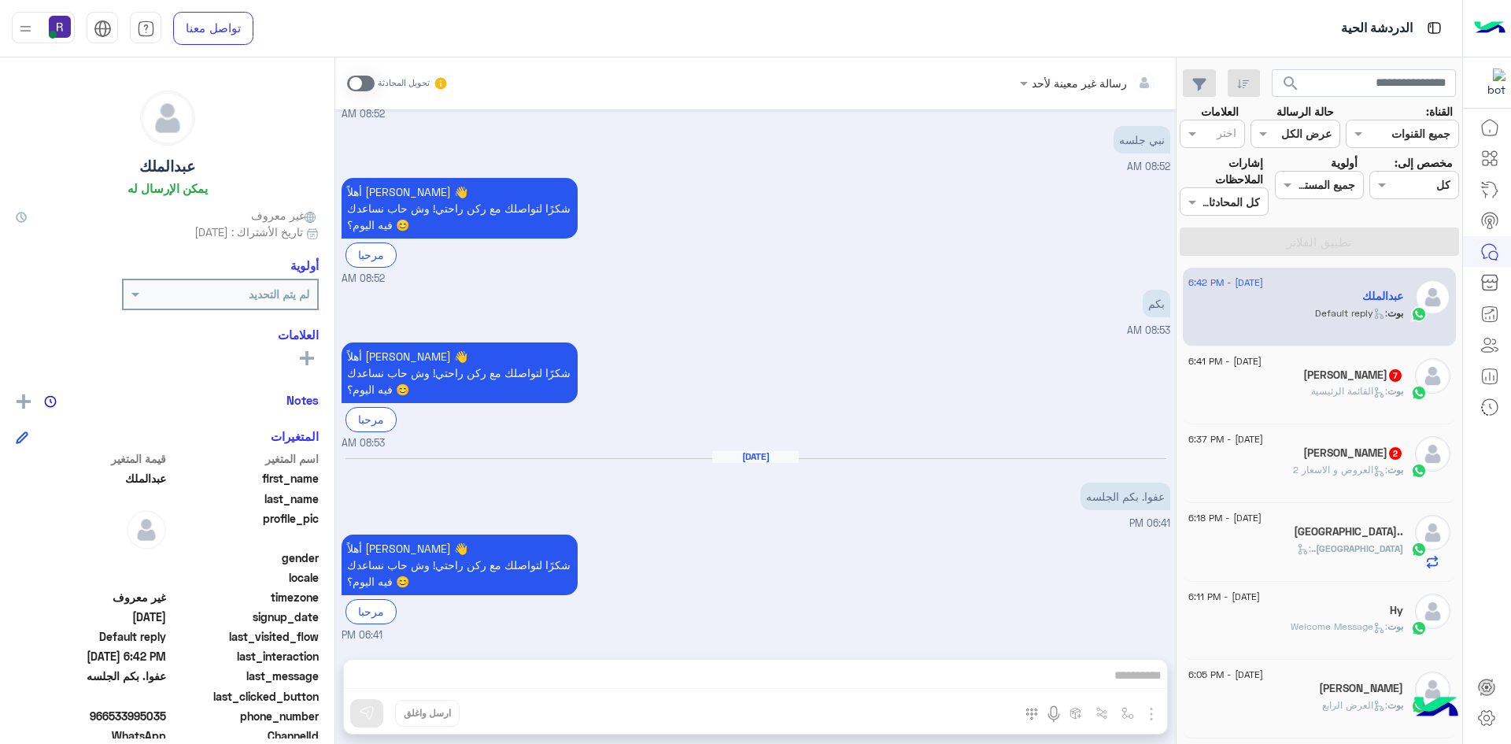
click at [1274, 474] on div "بوت : العروض و الاسعار 2" at bounding box center [1296, 477] width 215 height 28
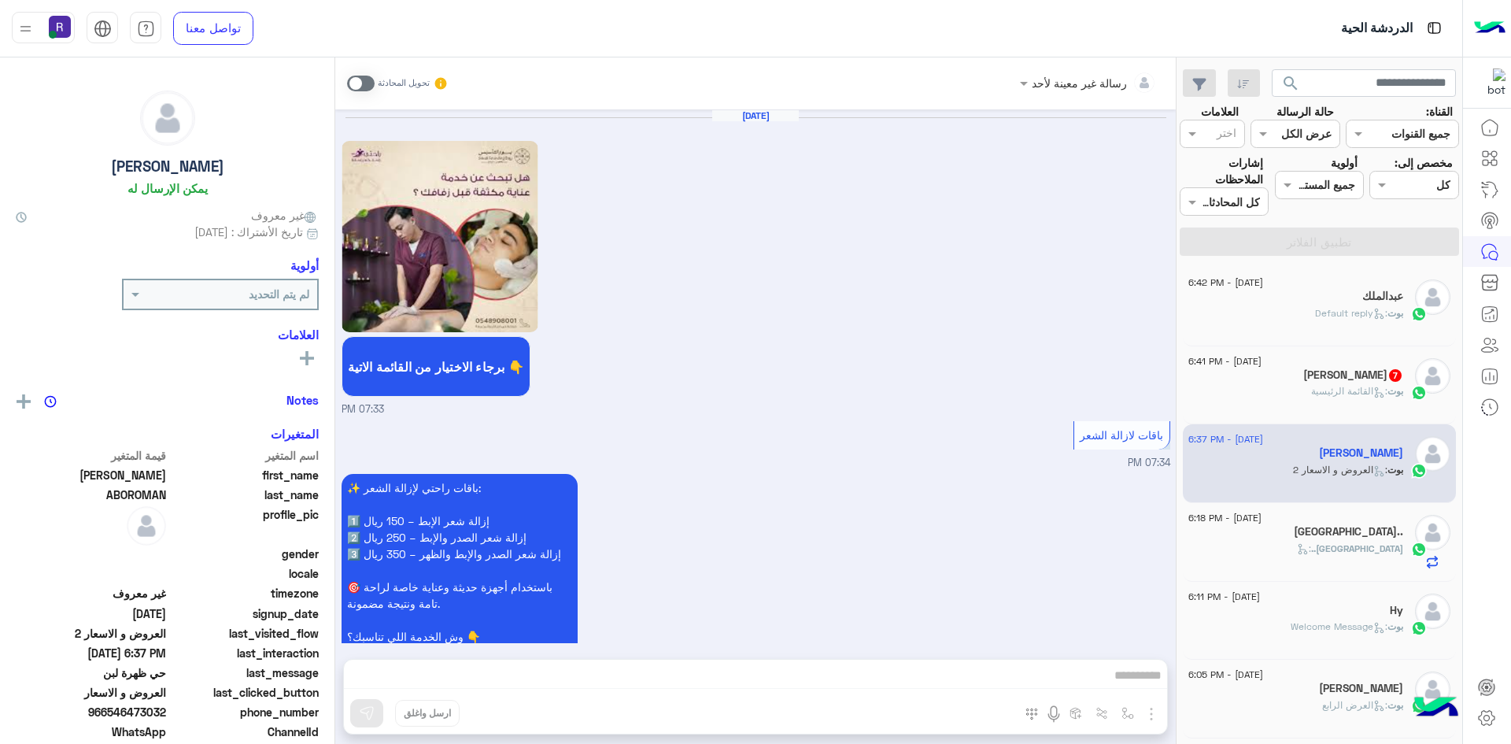
scroll to position [2182, 0]
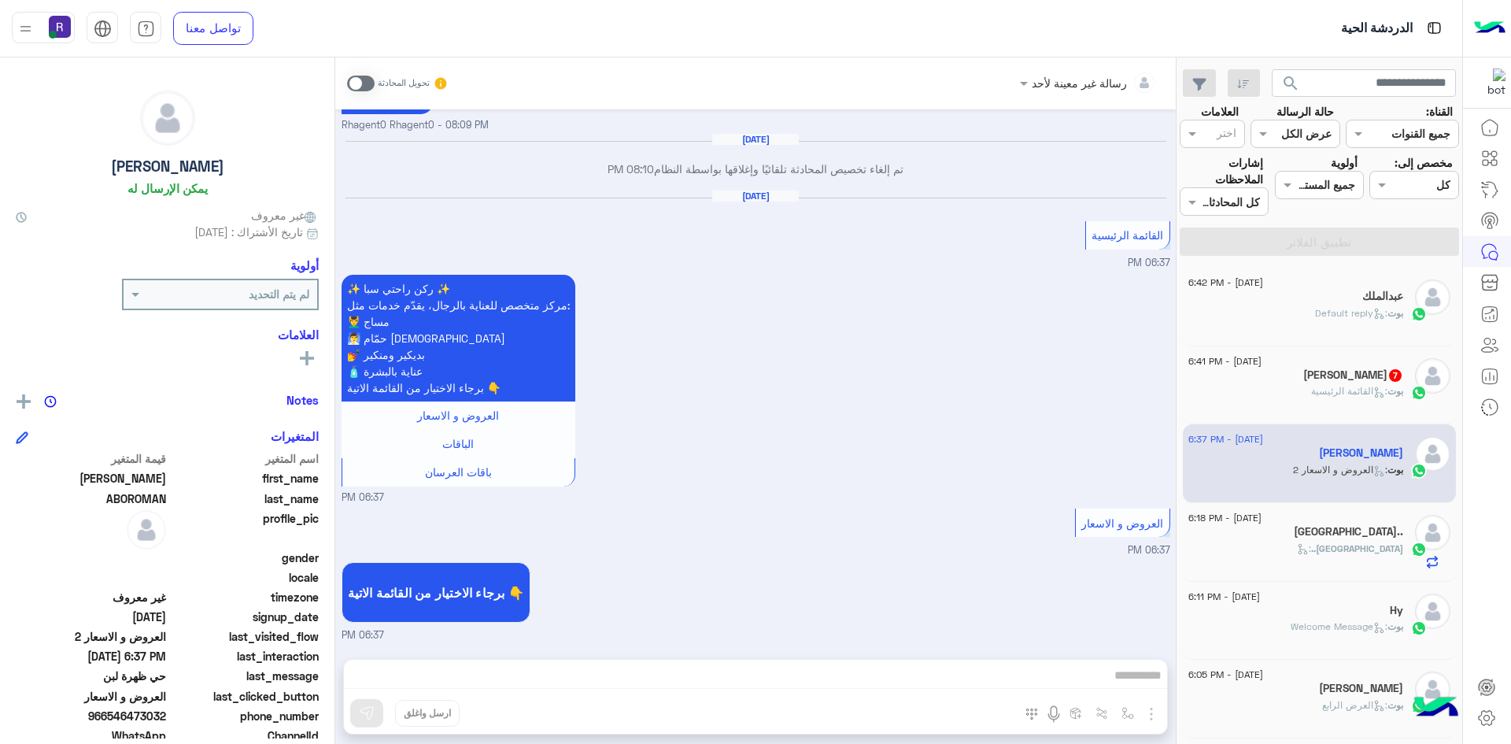
click at [1293, 383] on div "[PERSON_NAME] 7" at bounding box center [1296, 376] width 215 height 17
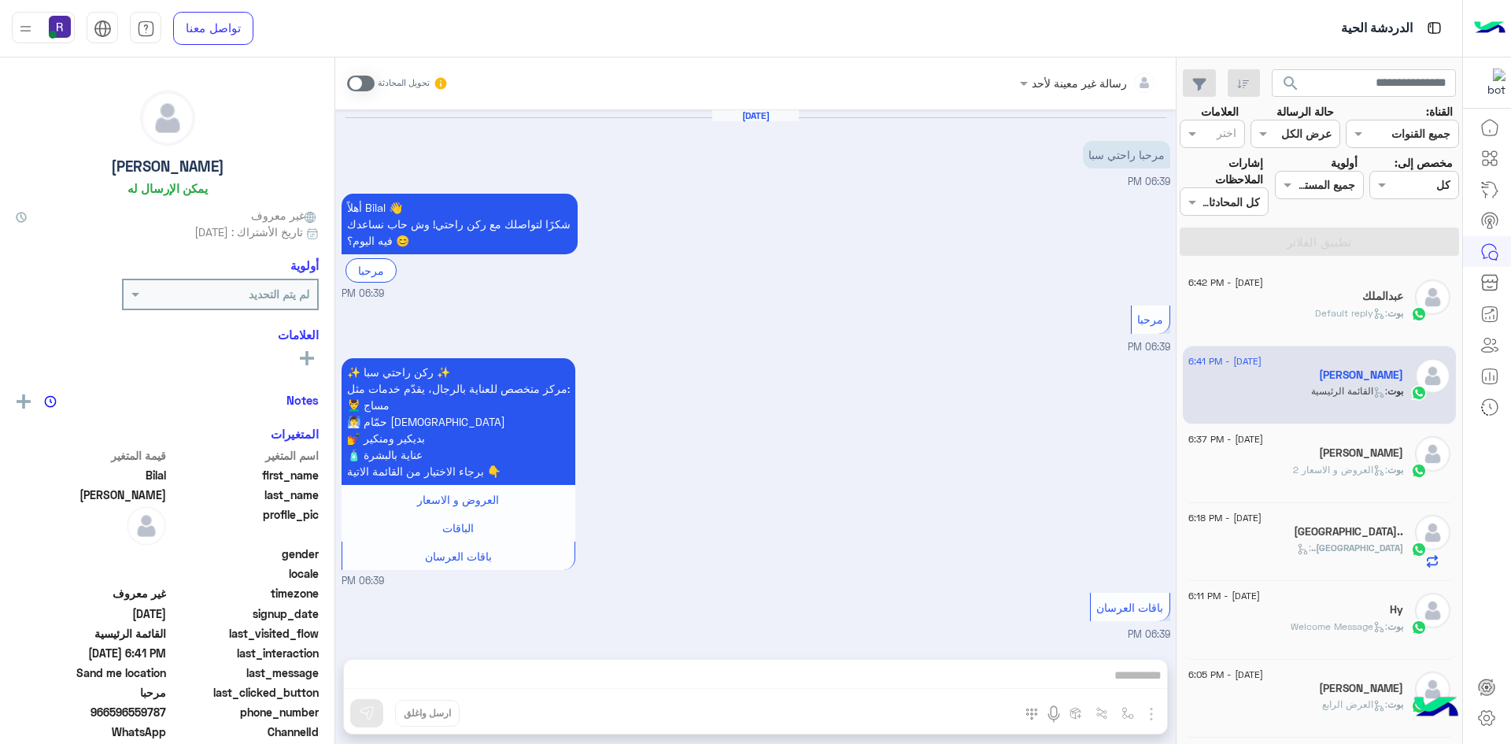
scroll to position [1291, 0]
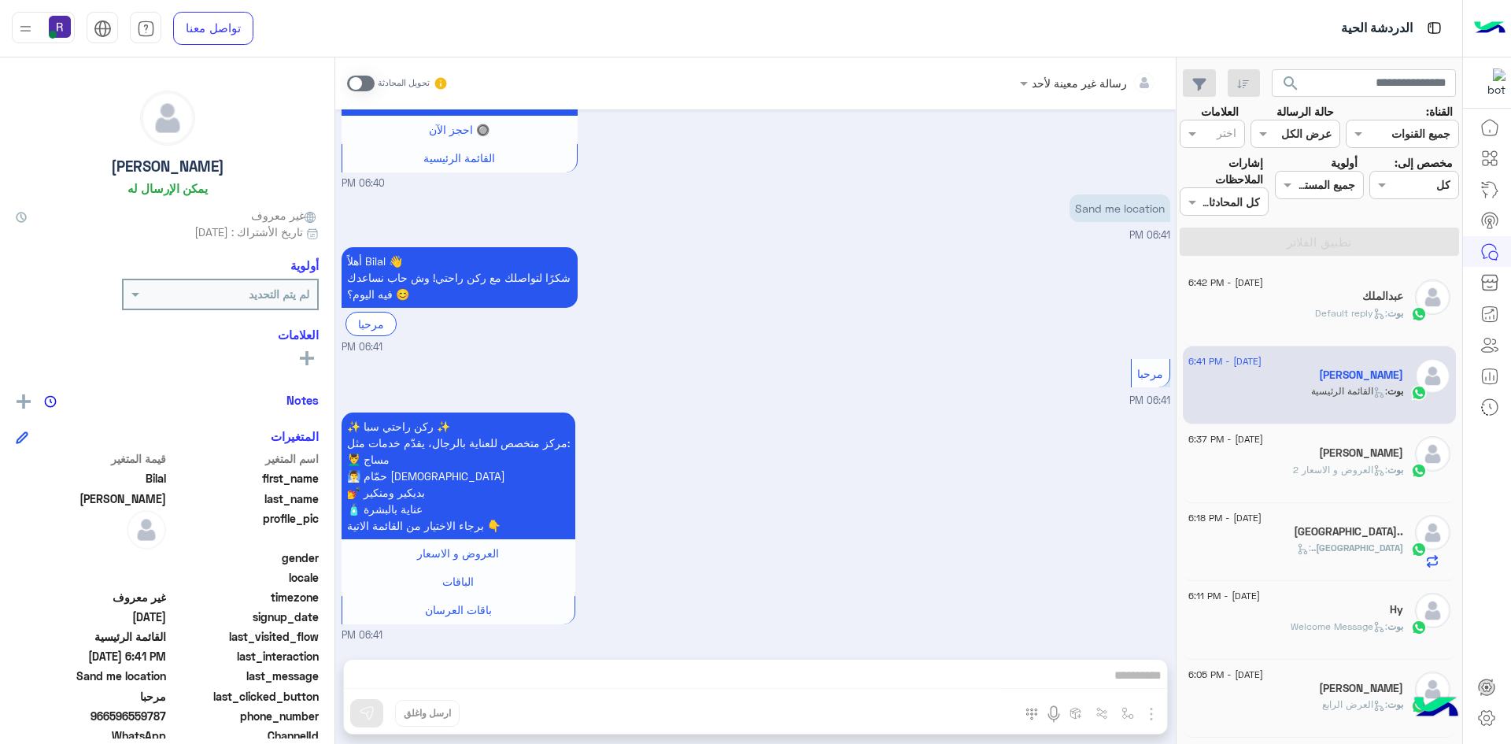
click at [369, 82] on span at bounding box center [361, 84] width 28 height 16
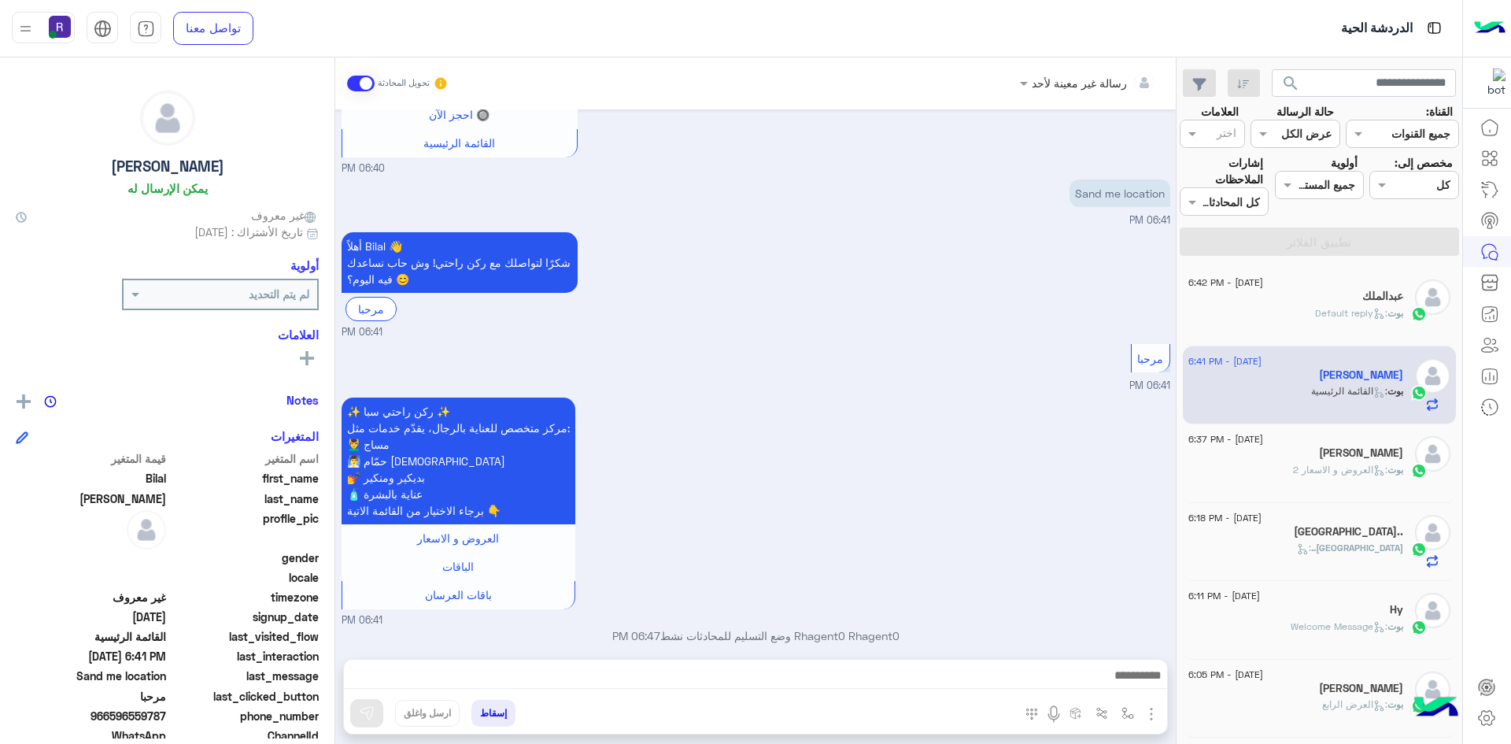
scroll to position [1319, 0]
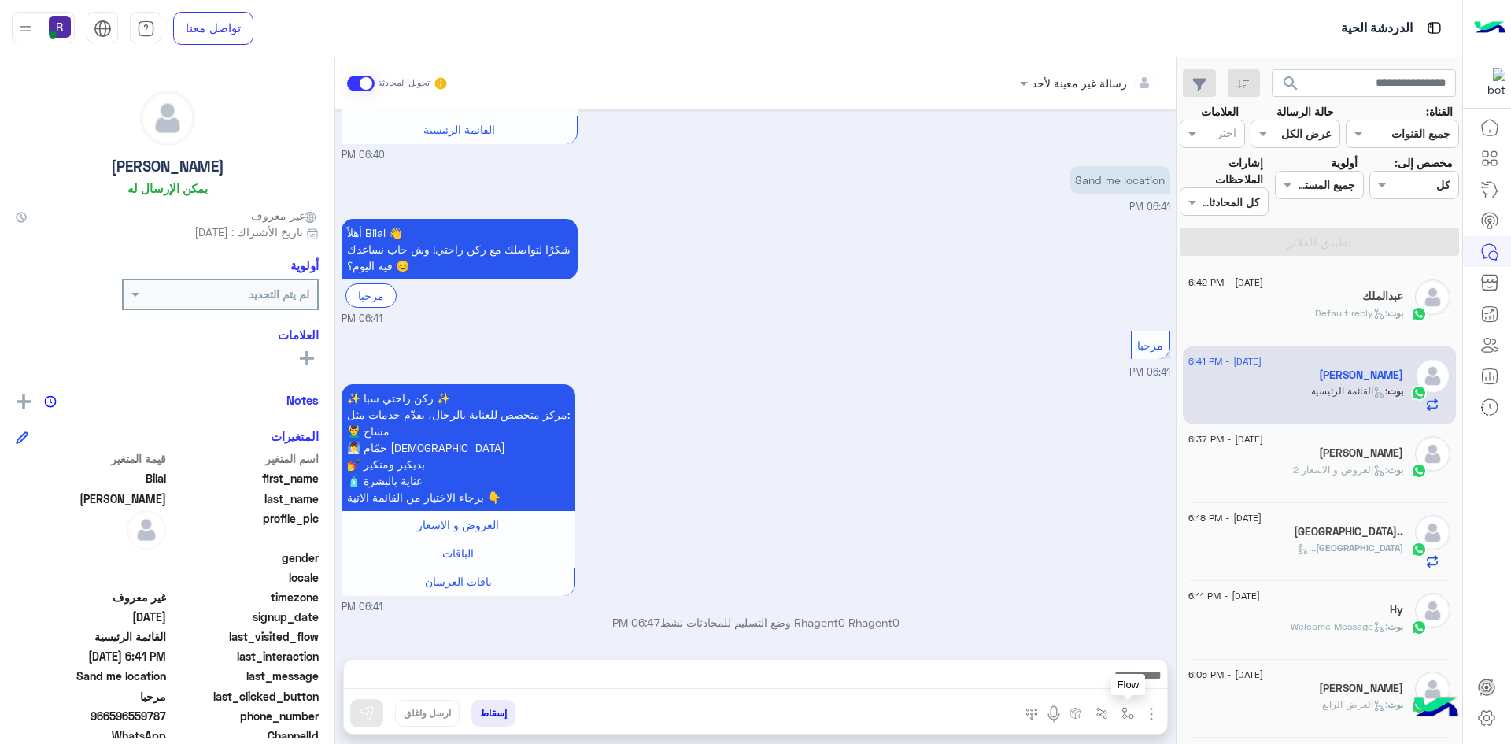
click at [1126, 721] on button "button" at bounding box center [1129, 713] width 26 height 26
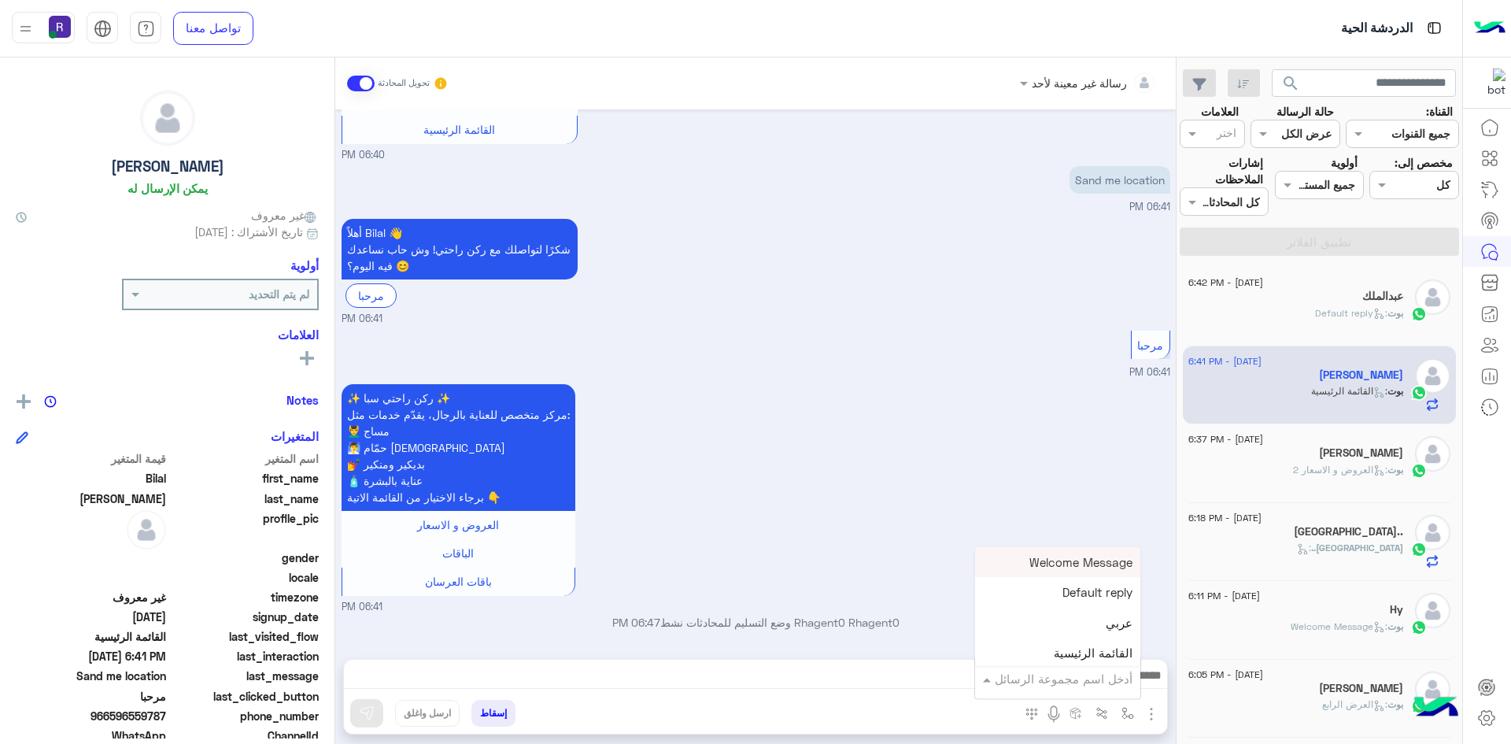
click at [1097, 689] on div "أدخل اسم مجموعة الرسائل" at bounding box center [1057, 678] width 165 height 28
click at [1093, 608] on div "الجنادرية" at bounding box center [1057, 600] width 165 height 31
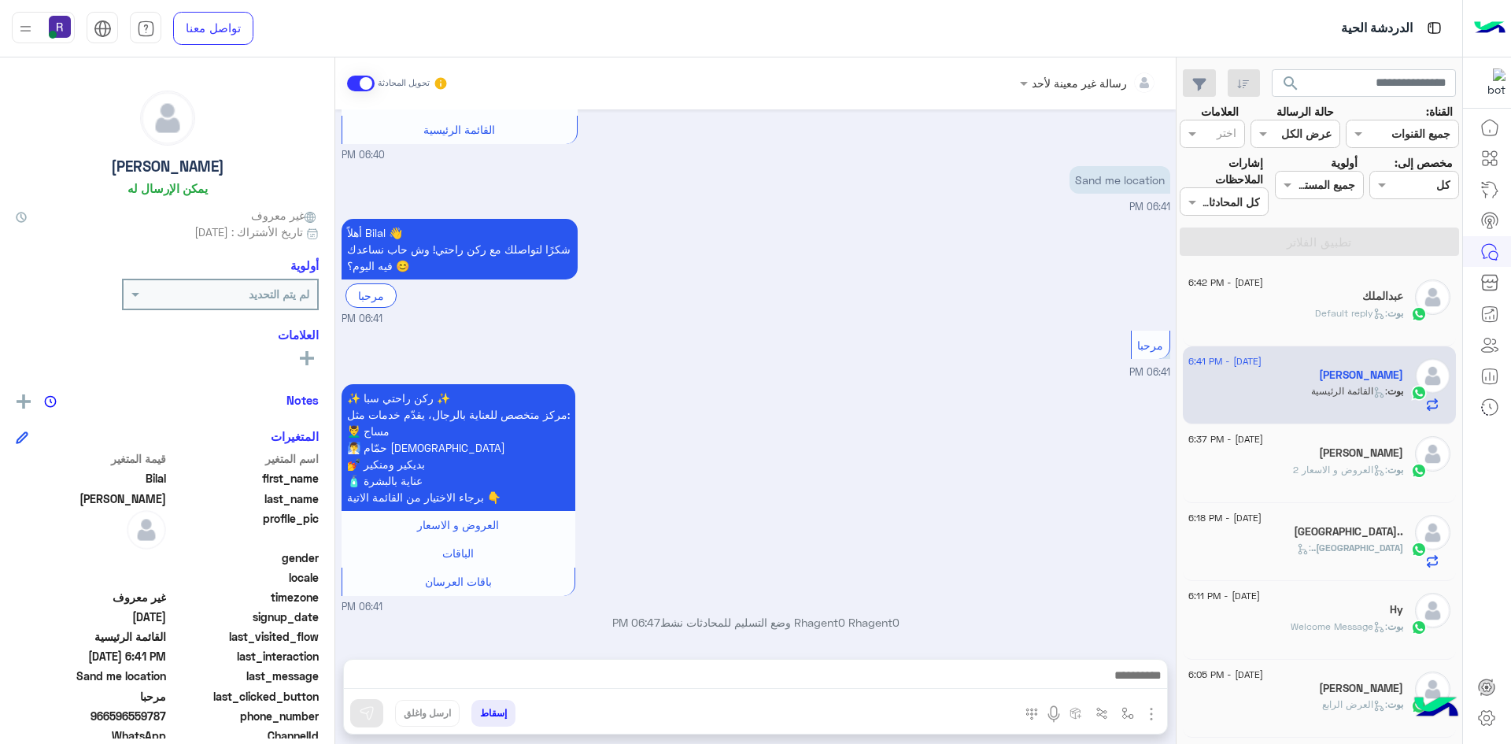
type textarea "*********"
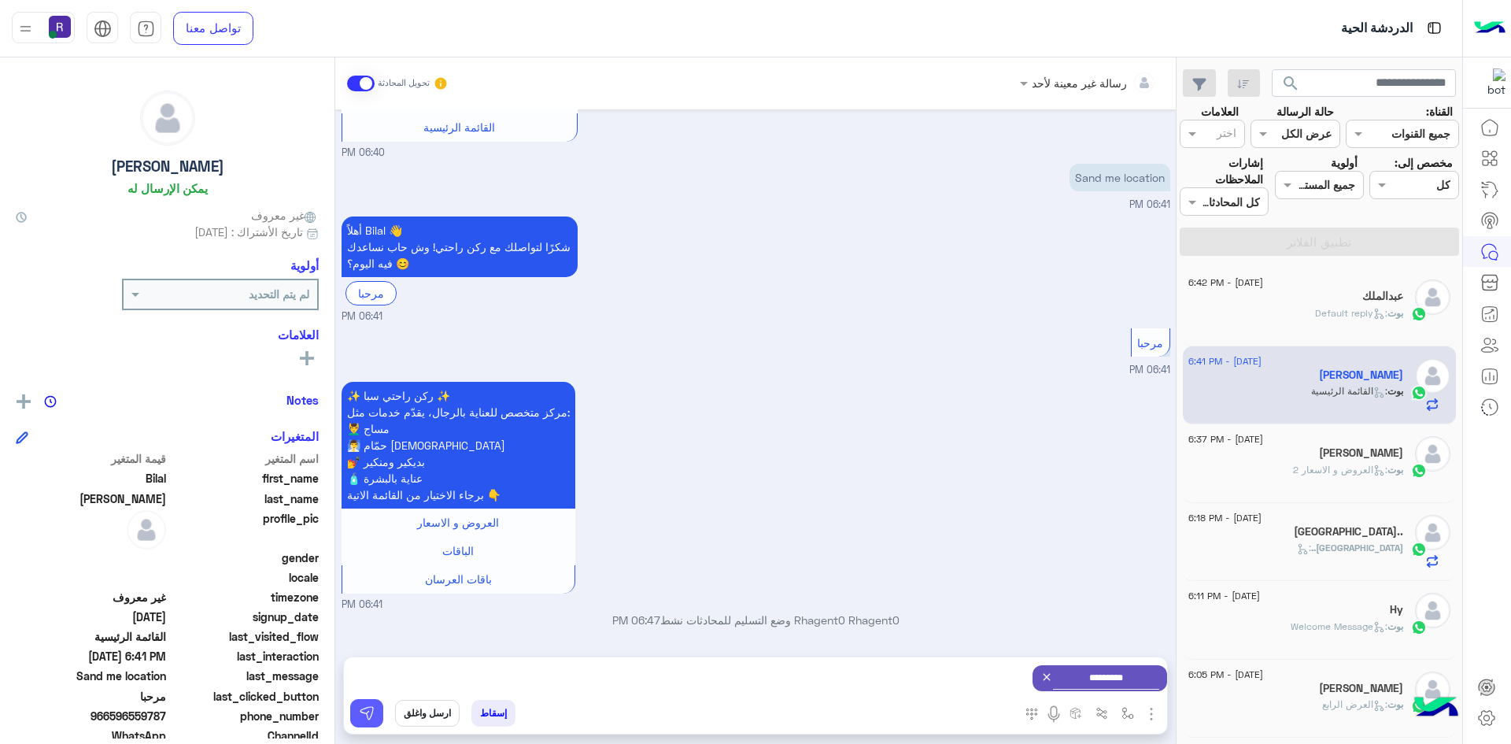
click at [373, 709] on img at bounding box center [367, 713] width 16 height 16
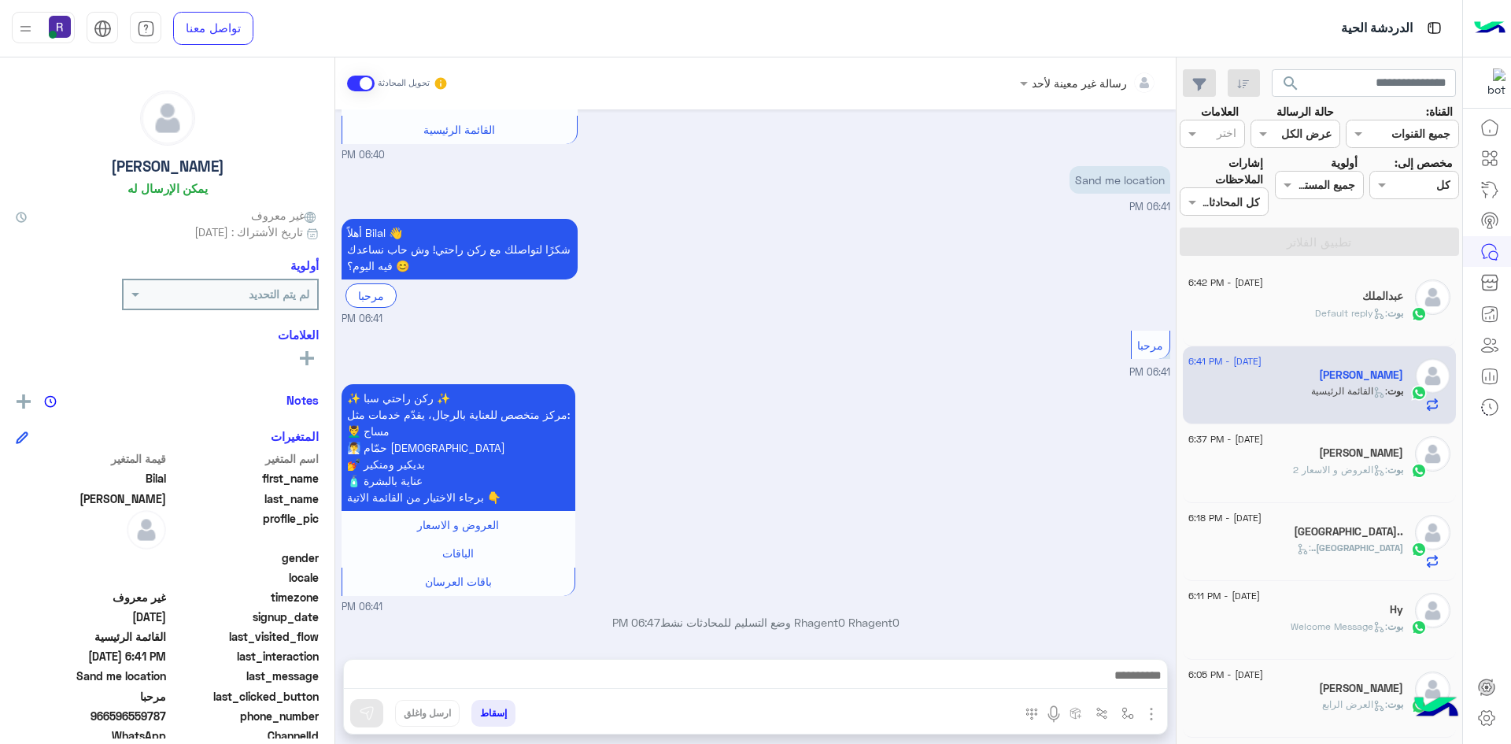
scroll to position [1319, 0]
click at [1129, 712] on img "button" at bounding box center [1128, 713] width 13 height 13
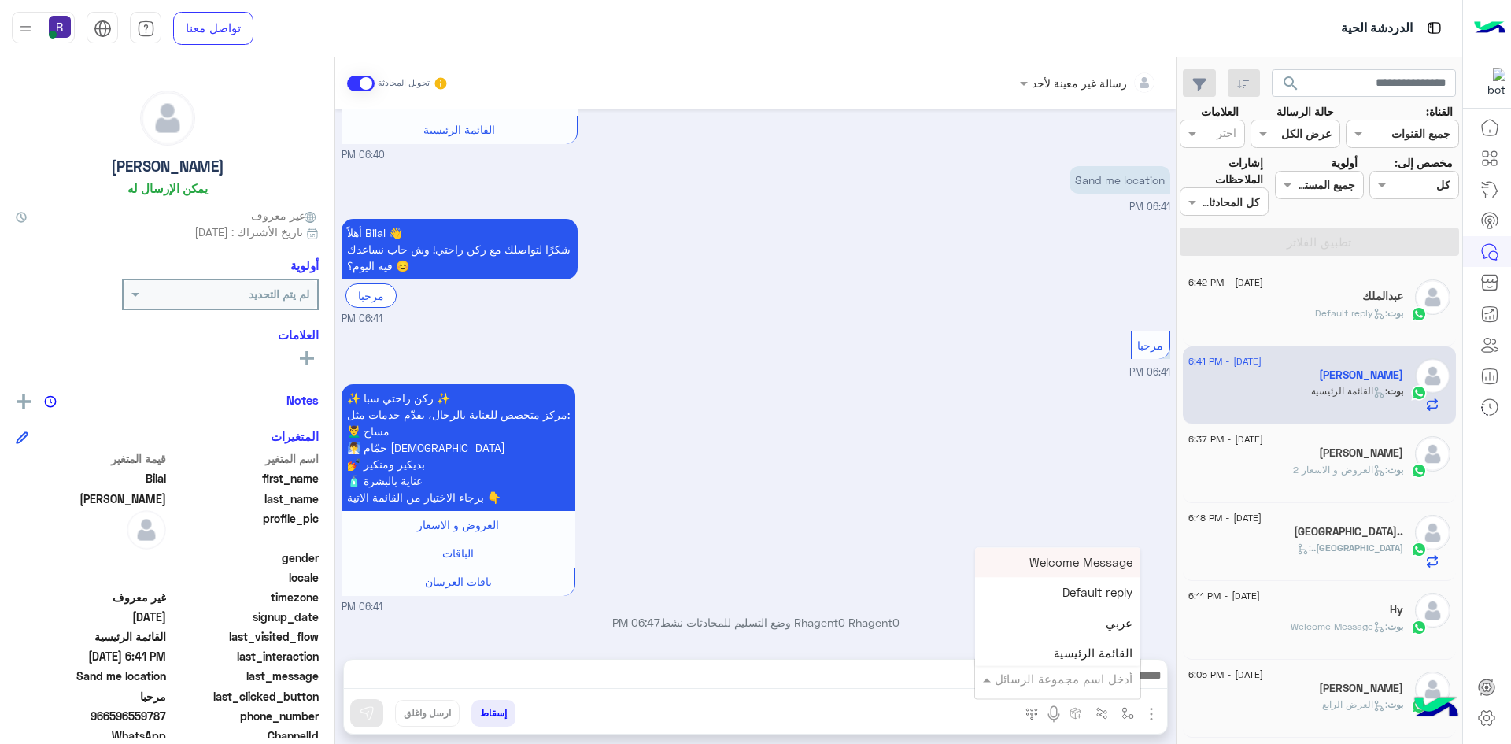
click at [1064, 675] on input "text" at bounding box center [1080, 679] width 106 height 18
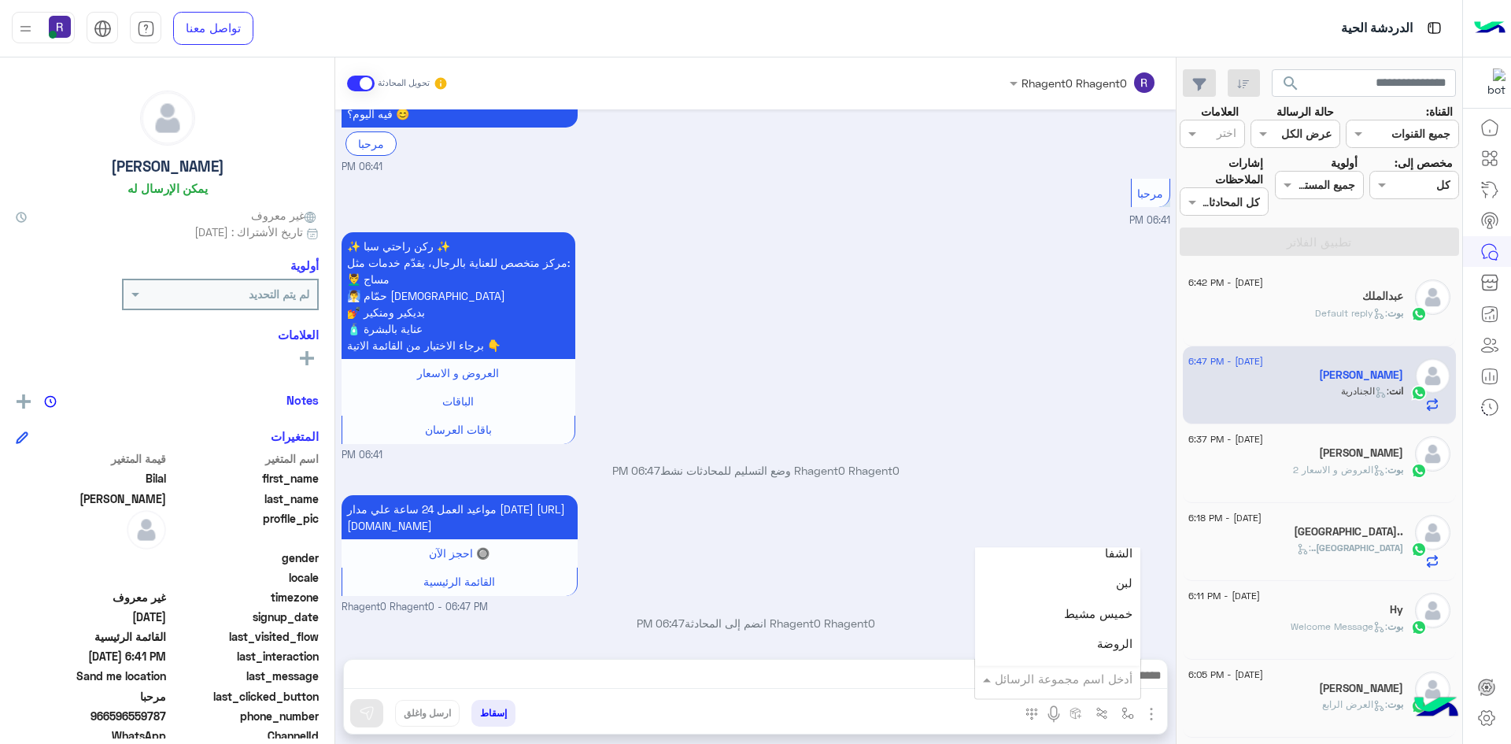
scroll to position [1102, 0]
click at [1096, 576] on div "لبن" at bounding box center [1057, 582] width 165 height 31
type textarea "***"
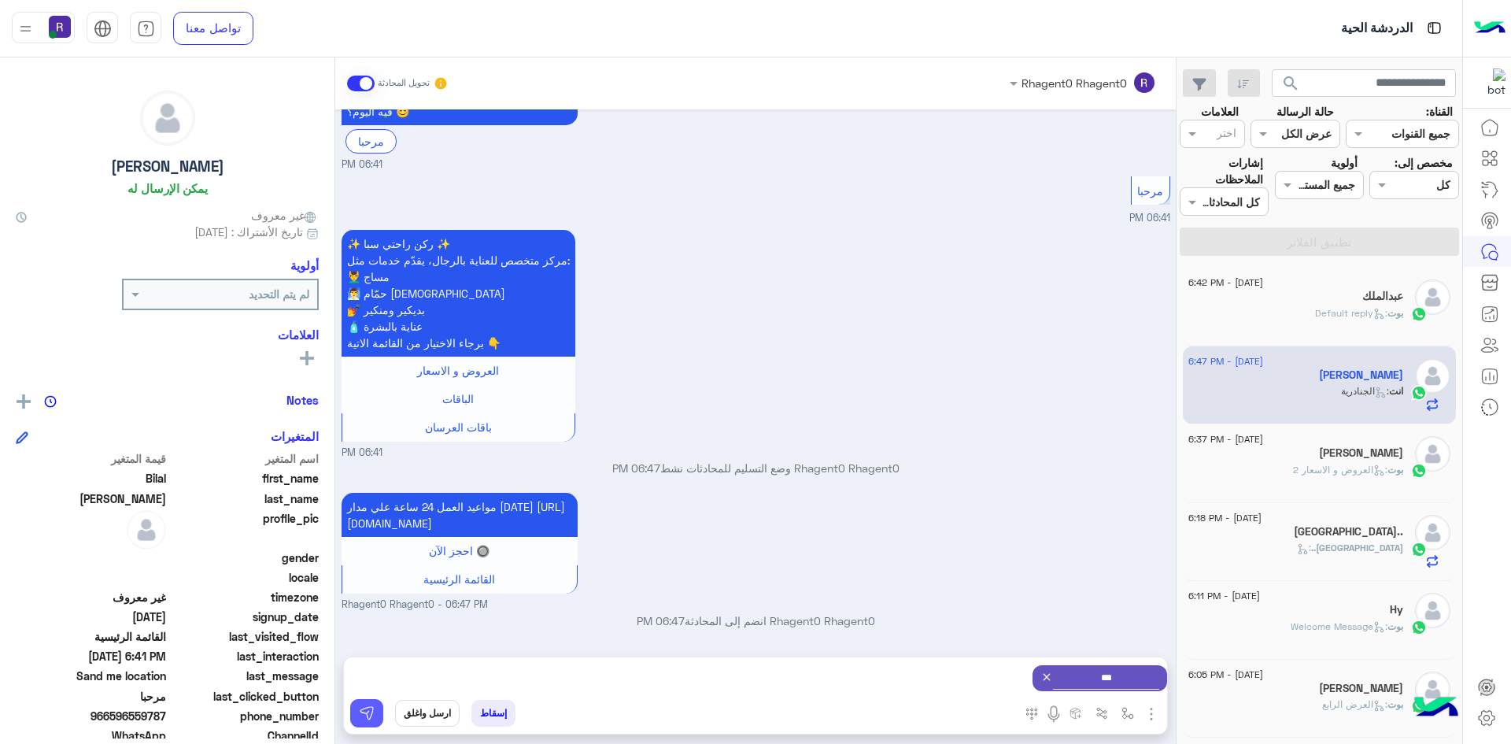
click at [372, 712] on img at bounding box center [367, 713] width 16 height 16
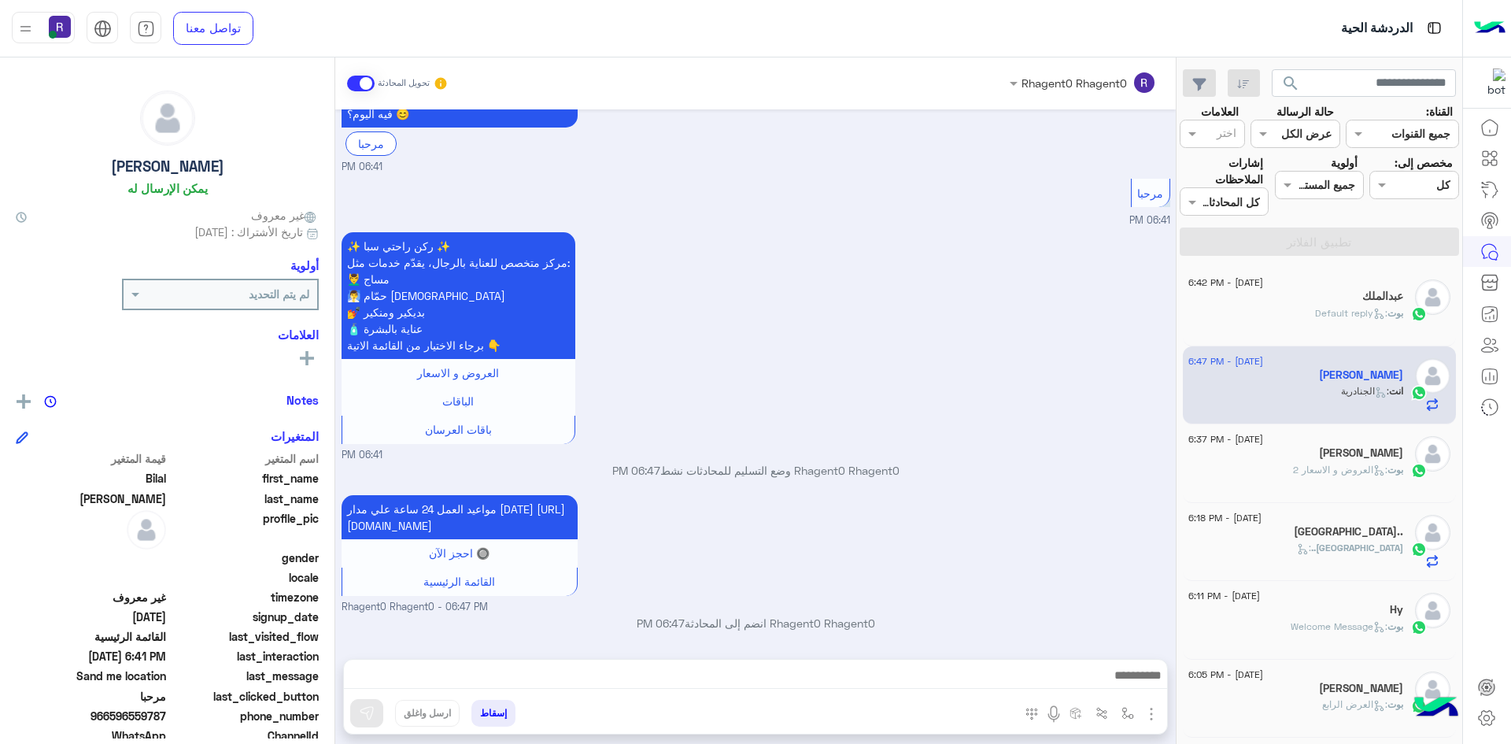
scroll to position [1488, 0]
click at [1345, 476] on p "بوت : العروض و الاسعار 2" at bounding box center [1348, 470] width 110 height 14
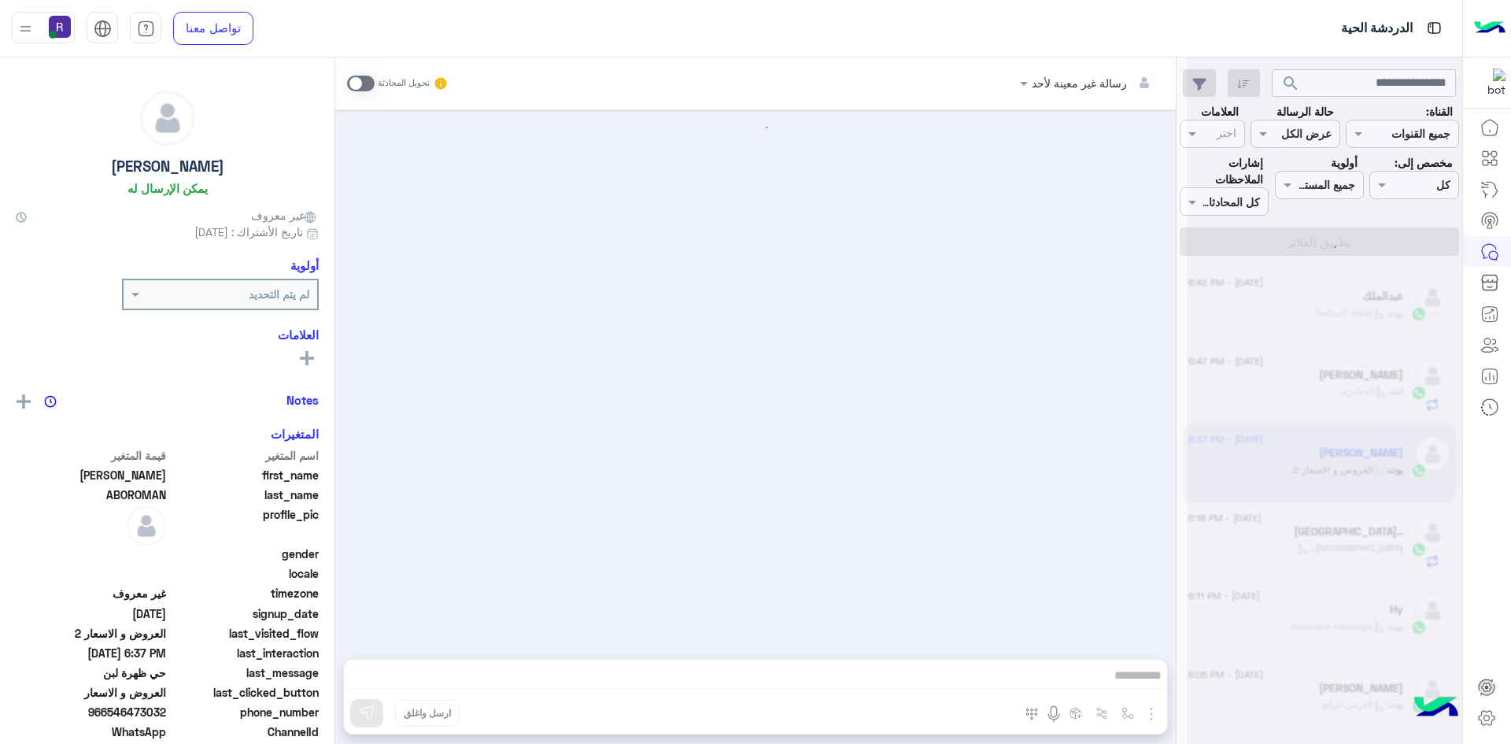
scroll to position [2182, 0]
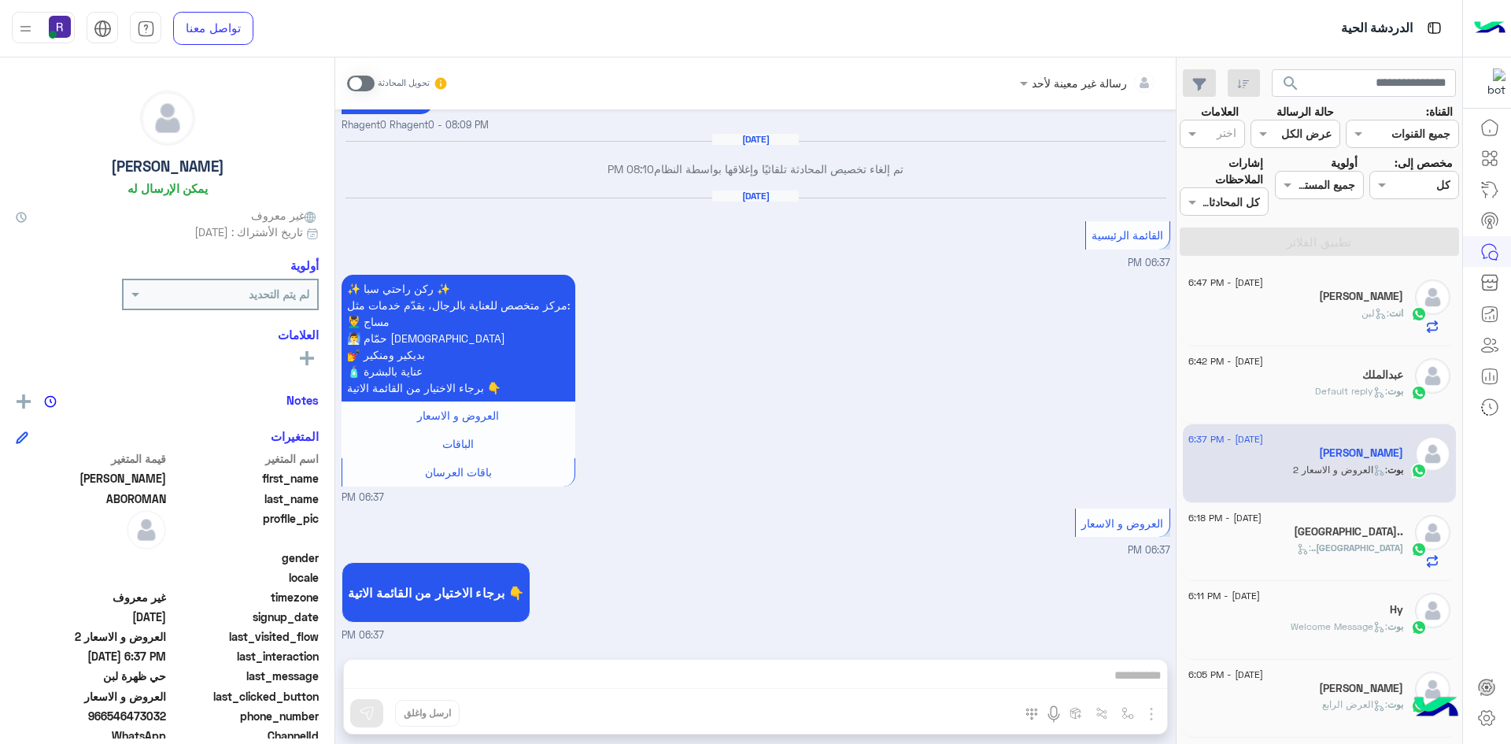
click at [370, 80] on span at bounding box center [361, 84] width 28 height 16
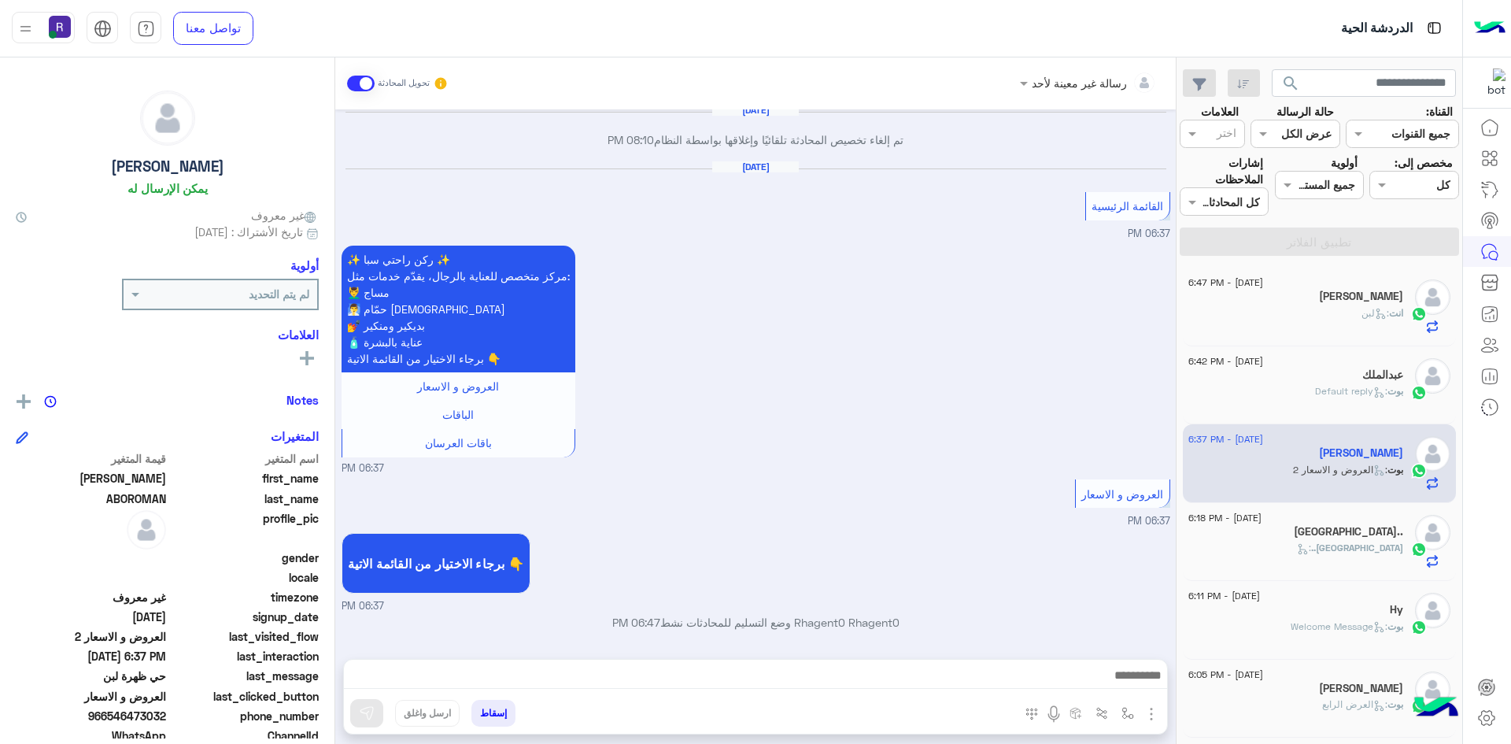
scroll to position [2211, 0]
drag, startPoint x: 1088, startPoint y: 682, endPoint x: 856, endPoint y: 521, distance: 282.4
click at [856, 529] on div "برجاء الاختيار من القائمة الاتية 👇 06:37 PM" at bounding box center [756, 571] width 829 height 85
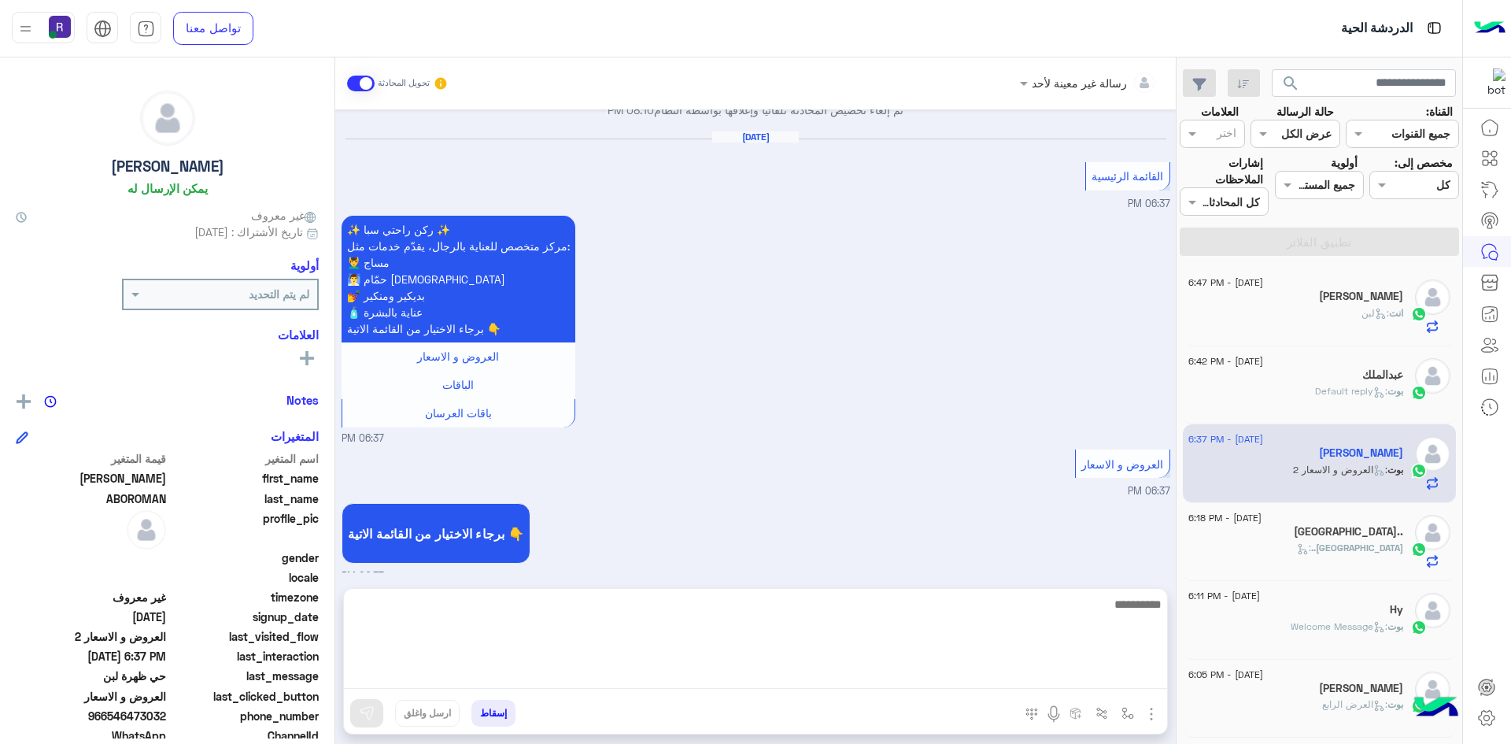
click at [857, 673] on textarea at bounding box center [755, 641] width 823 height 94
type textarea "**********"
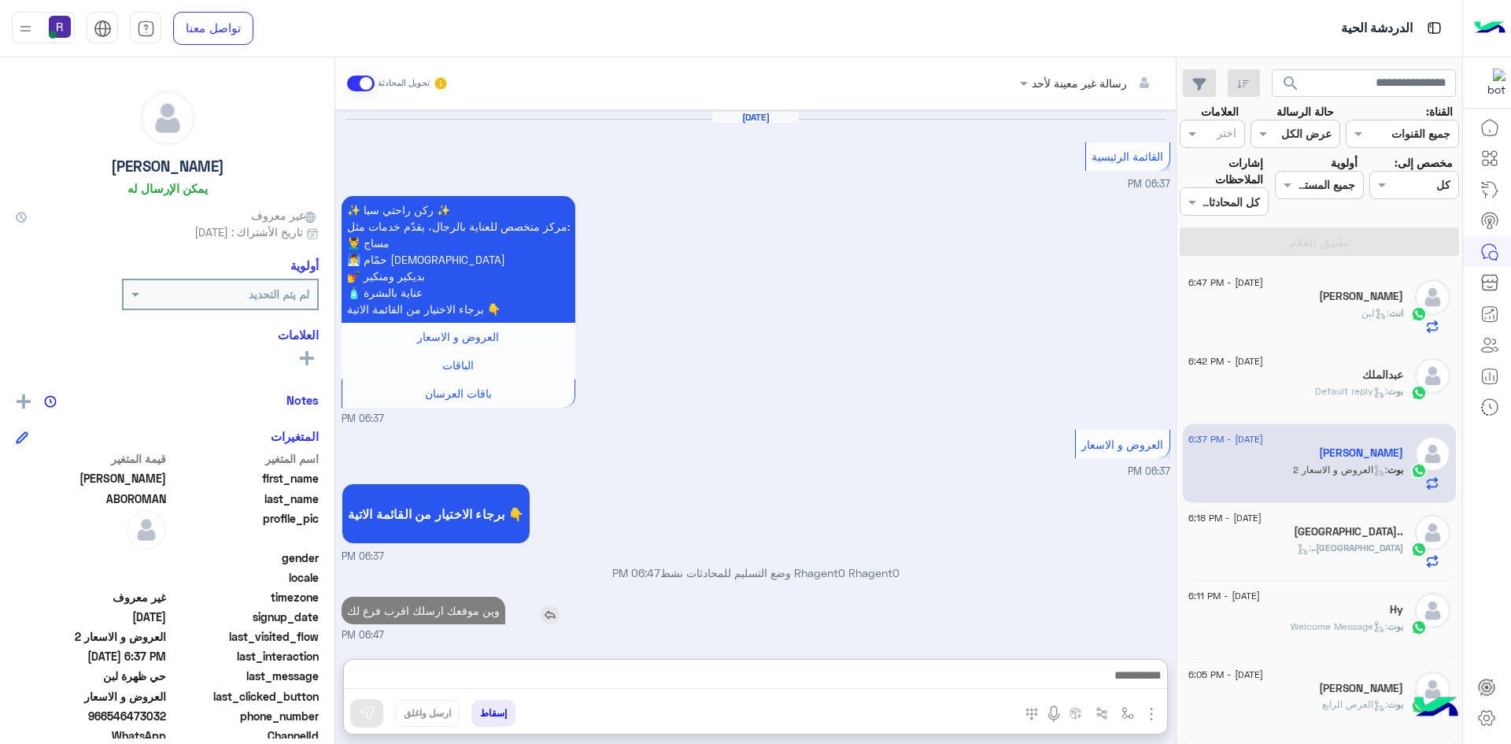
click at [450, 538] on div "برجاء الاختيار من القائمة الاتية 👇 06:37 PM" at bounding box center [756, 521] width 829 height 85
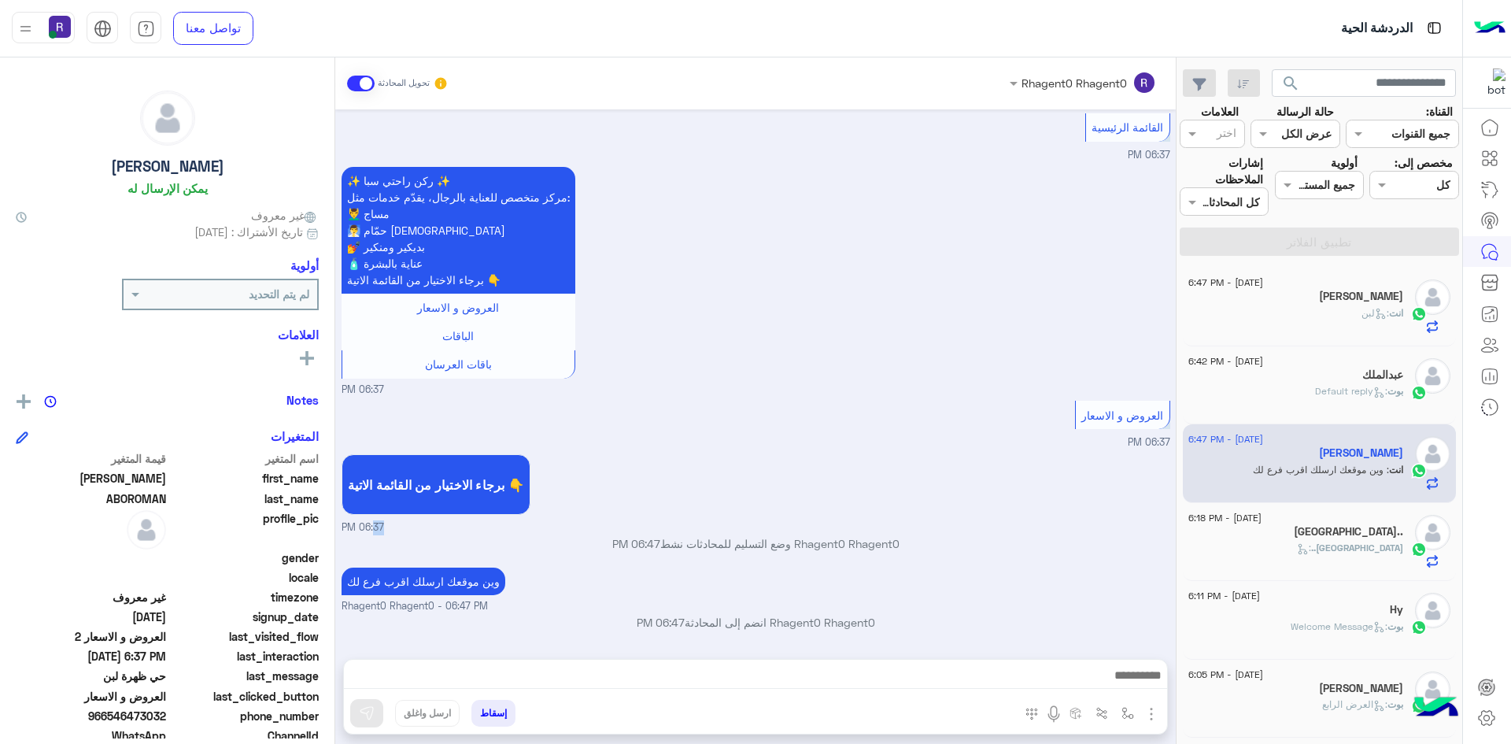
scroll to position [2290, 0]
click at [472, 582] on p "وين موقعك ارسلك اقرب فرع لك" at bounding box center [424, 582] width 164 height 28
copy app-msgs-text
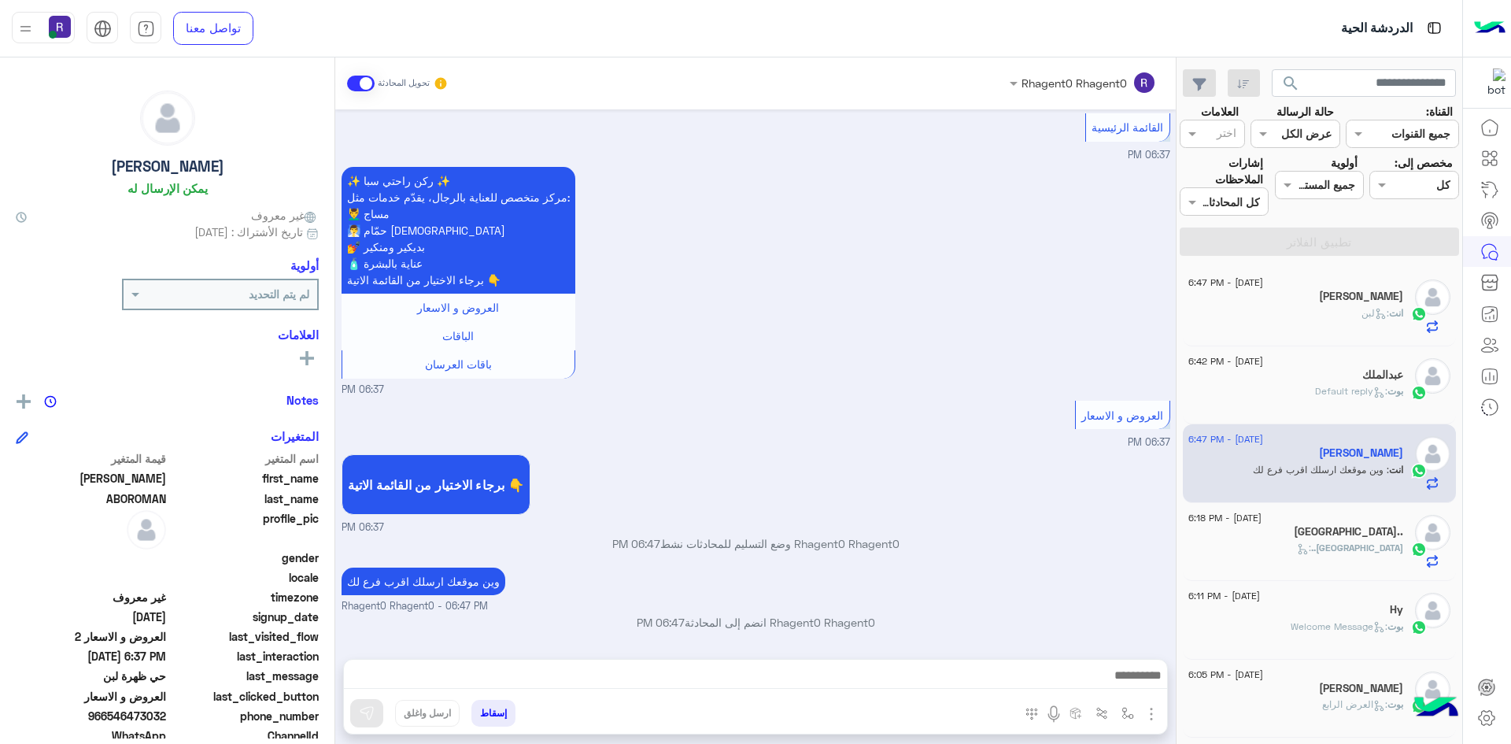
click at [1350, 553] on div "[GEOGRAPHIC_DATA].. :" at bounding box center [1296, 555] width 215 height 28
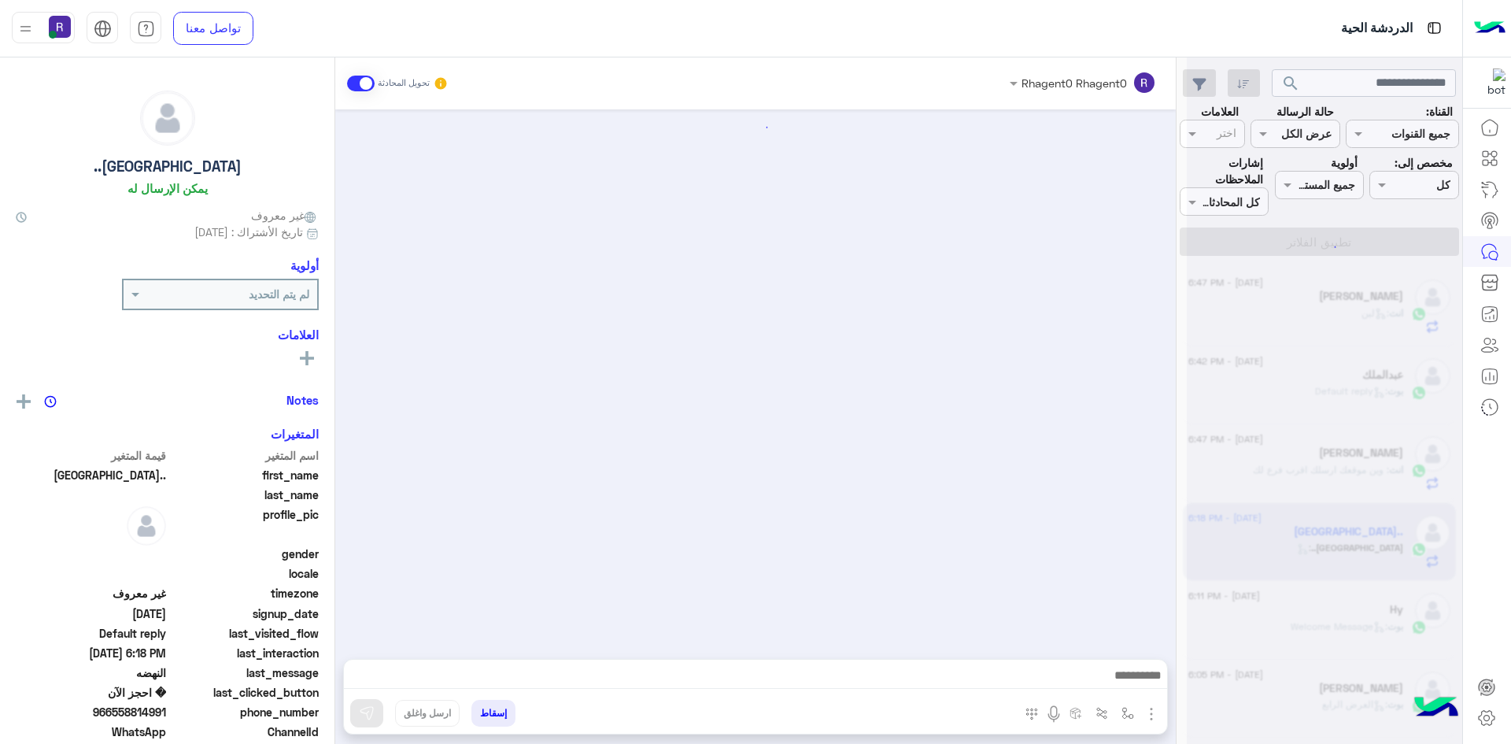
scroll to position [880, 0]
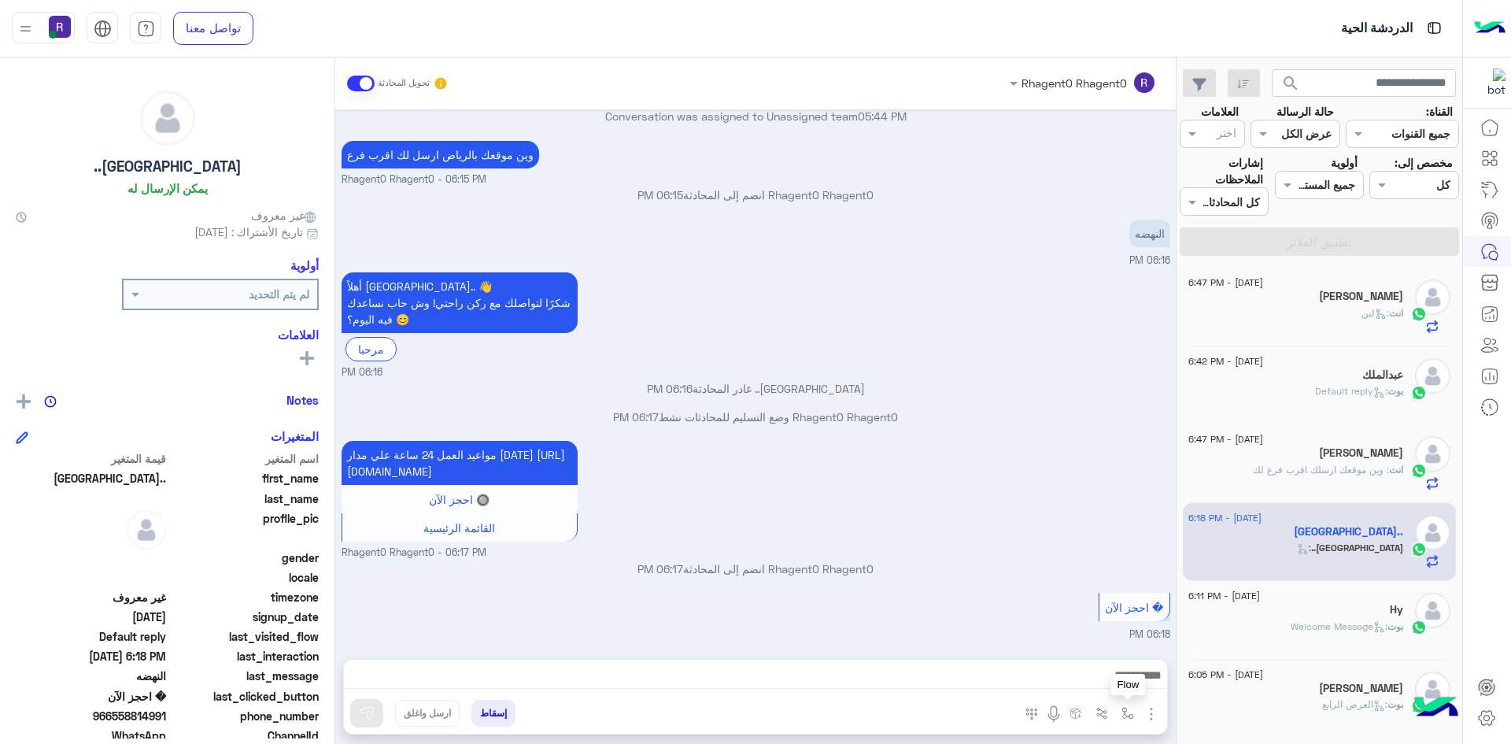
click at [1127, 713] on img "button" at bounding box center [1128, 713] width 13 height 13
click at [1110, 692] on div "أدخل اسم مجموعة الرسائل" at bounding box center [1057, 678] width 165 height 28
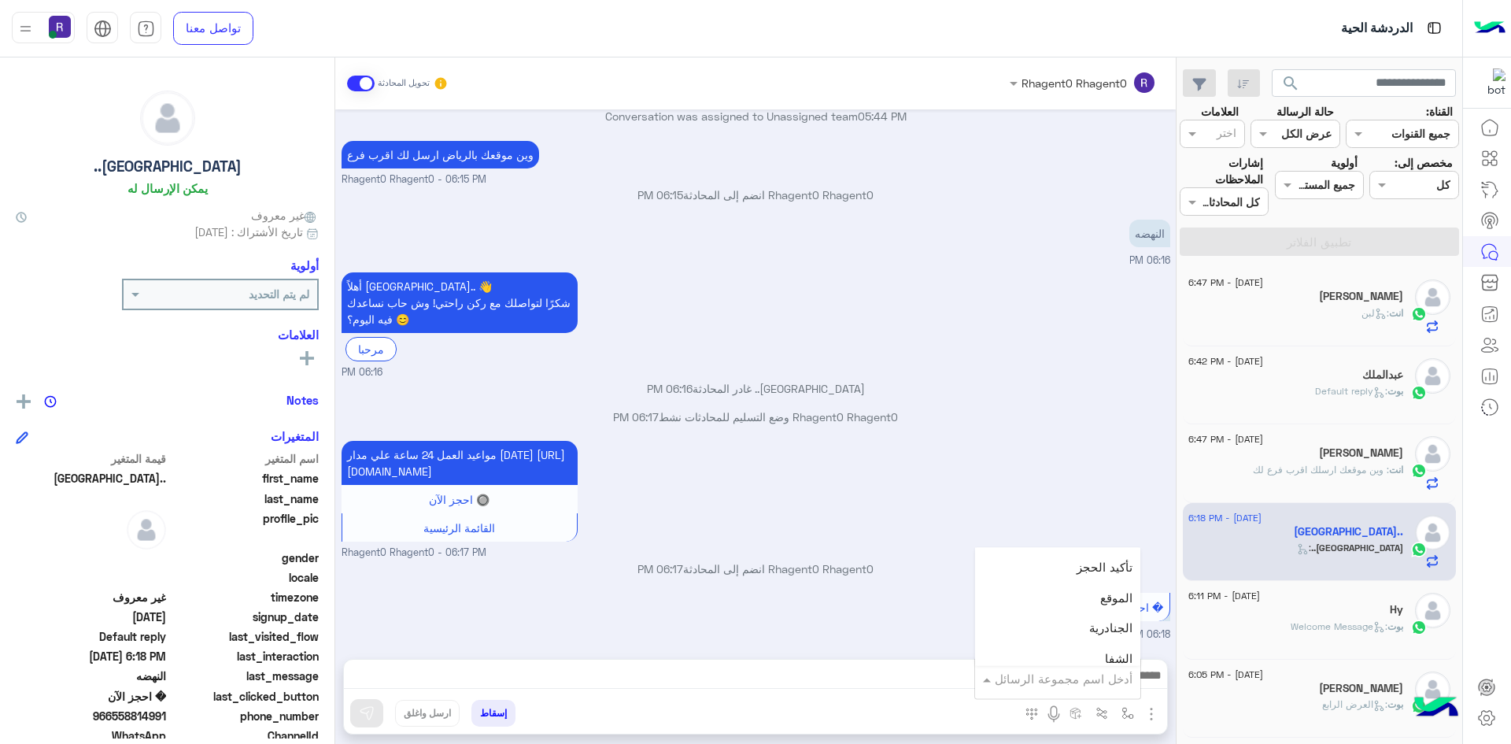
scroll to position [1023, 0]
click at [1102, 603] on span "الجنادرية" at bounding box center [1111, 600] width 43 height 14
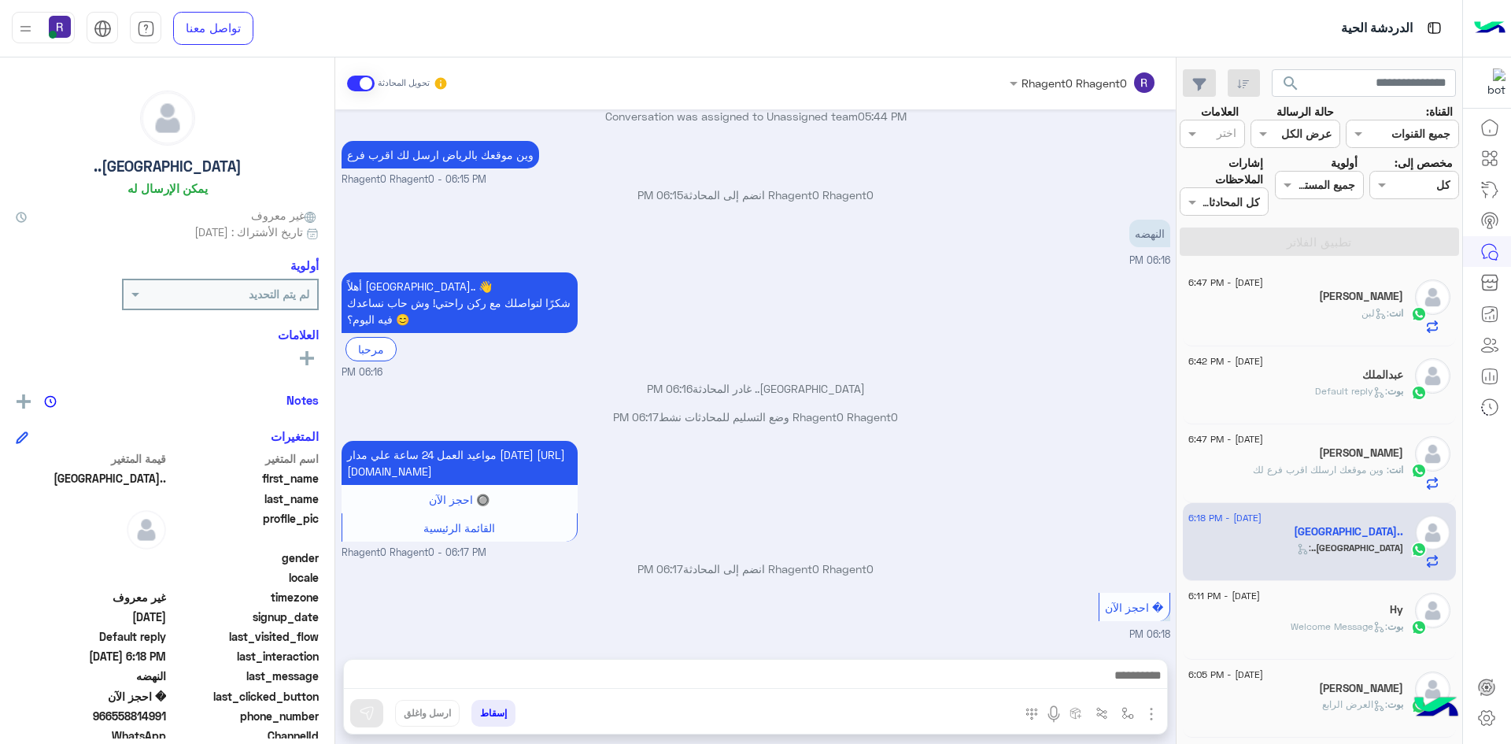
type textarea "*********"
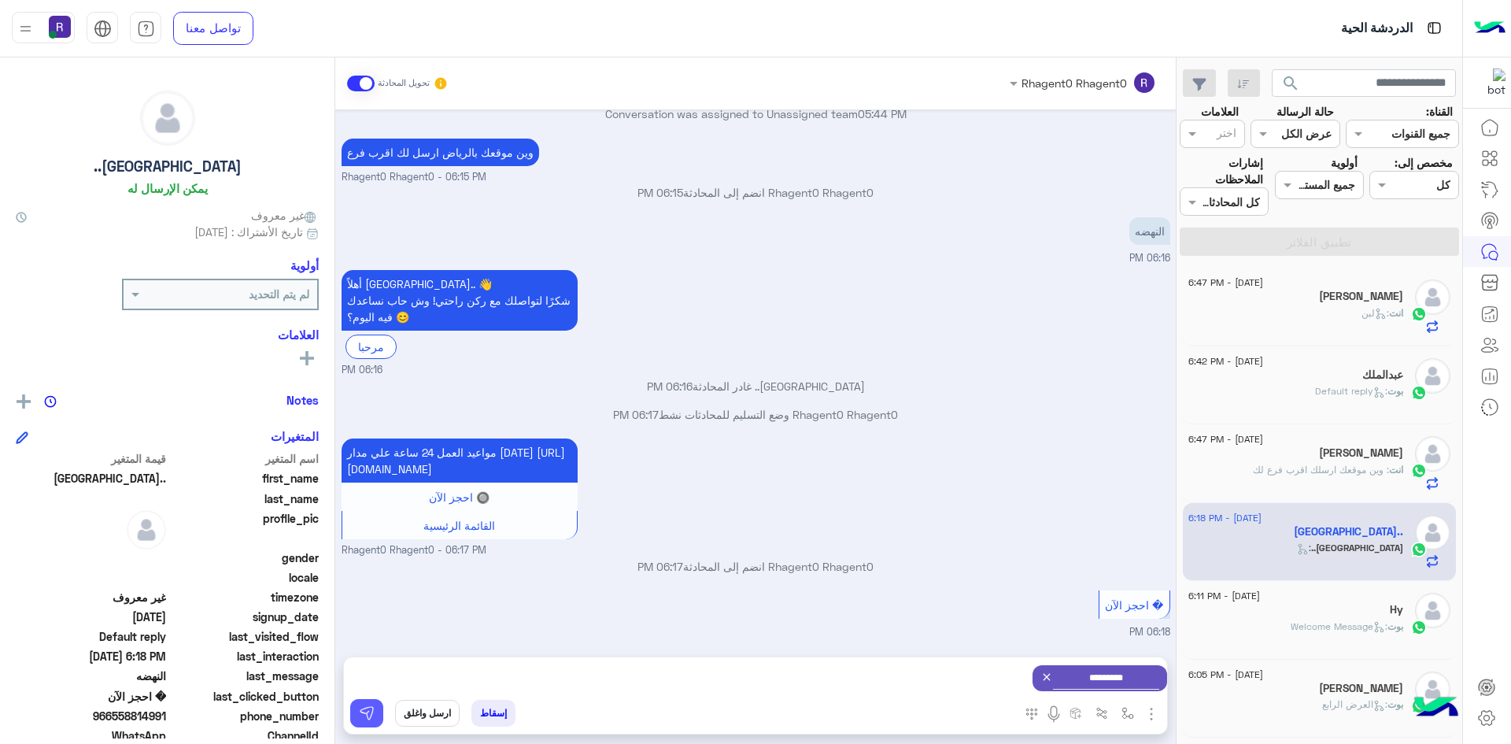
click at [376, 717] on button at bounding box center [366, 713] width 33 height 28
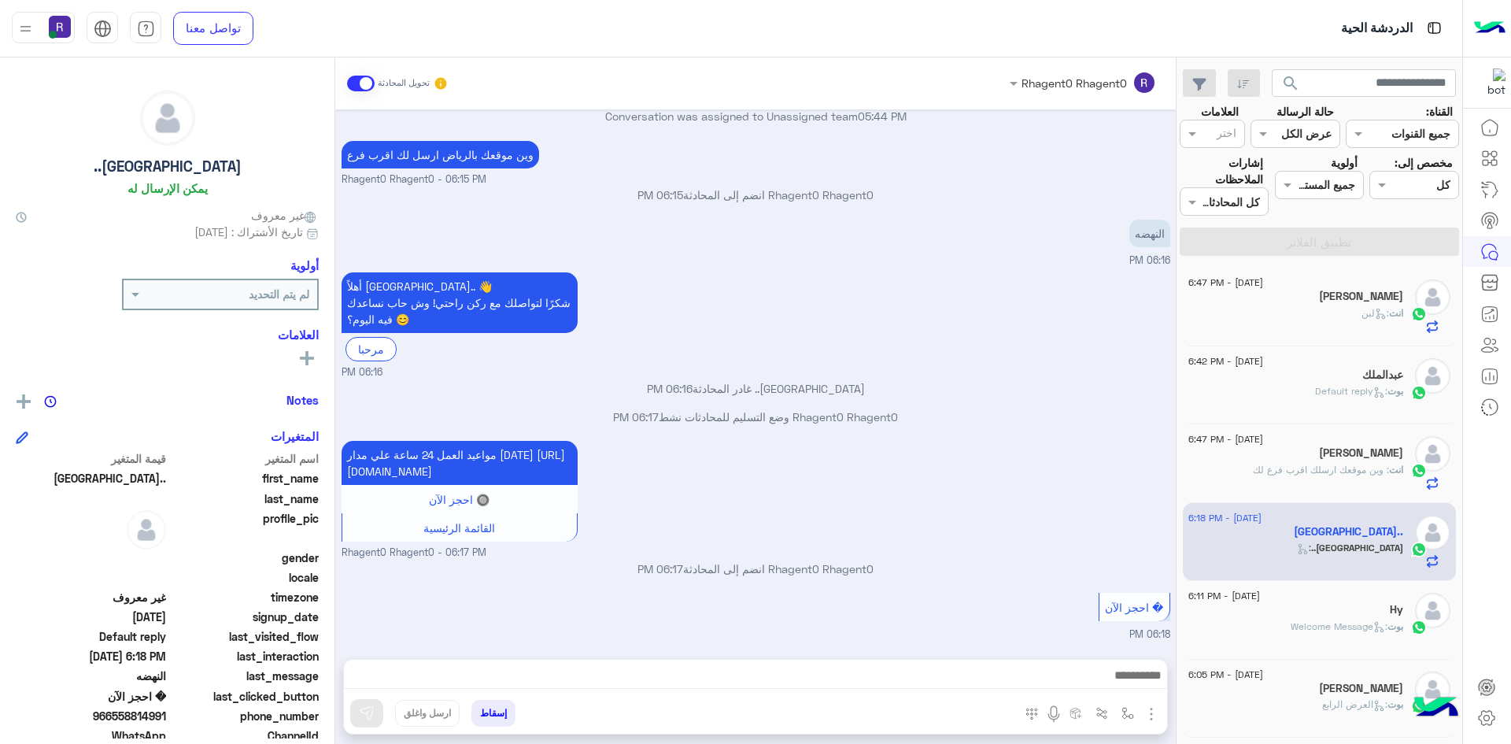
scroll to position [880, 0]
click at [1379, 617] on div "Hy" at bounding box center [1296, 611] width 215 height 17
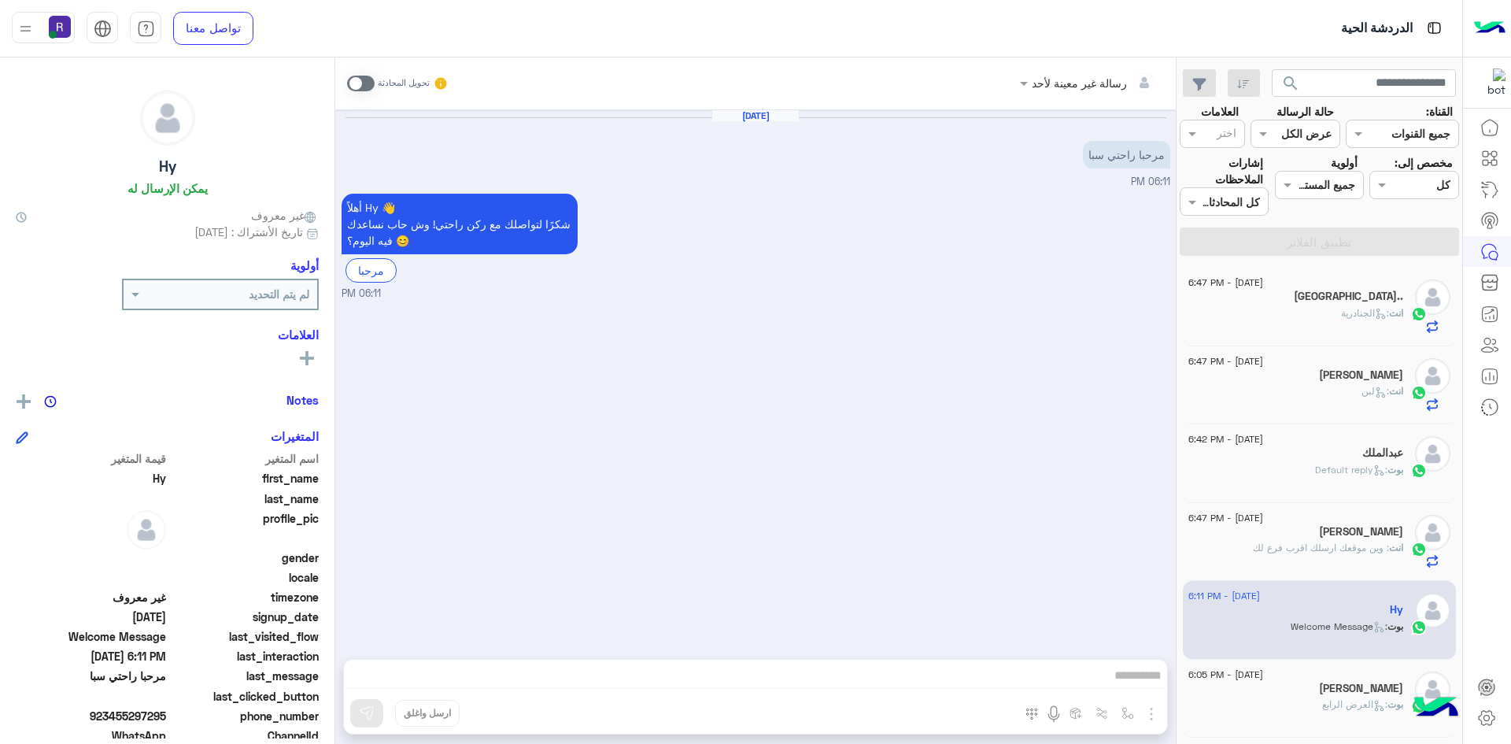
click at [368, 79] on span at bounding box center [361, 84] width 28 height 16
click at [1147, 709] on img "button" at bounding box center [1151, 714] width 19 height 19
click at [1141, 690] on button "الصور" at bounding box center [1127, 679] width 67 height 31
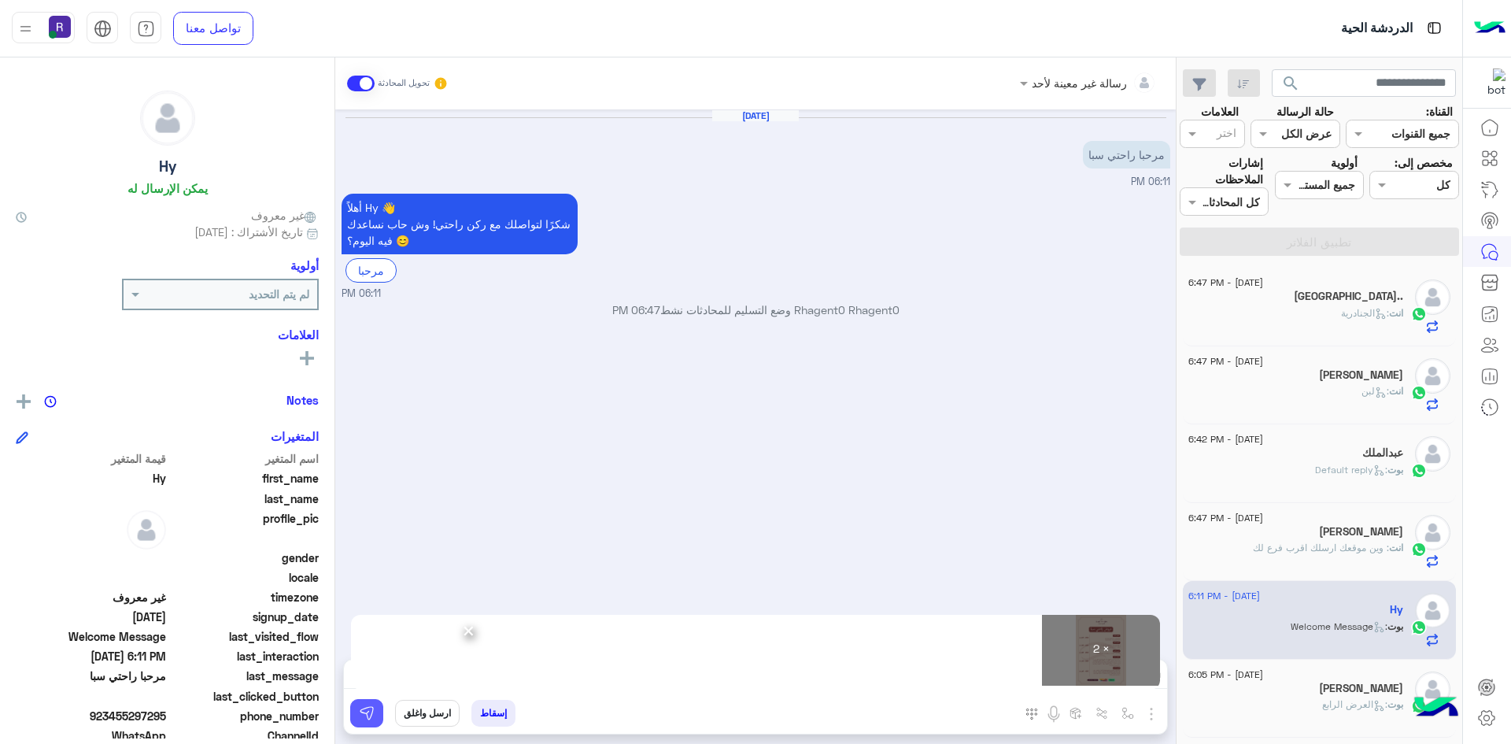
click at [362, 718] on img at bounding box center [367, 713] width 16 height 16
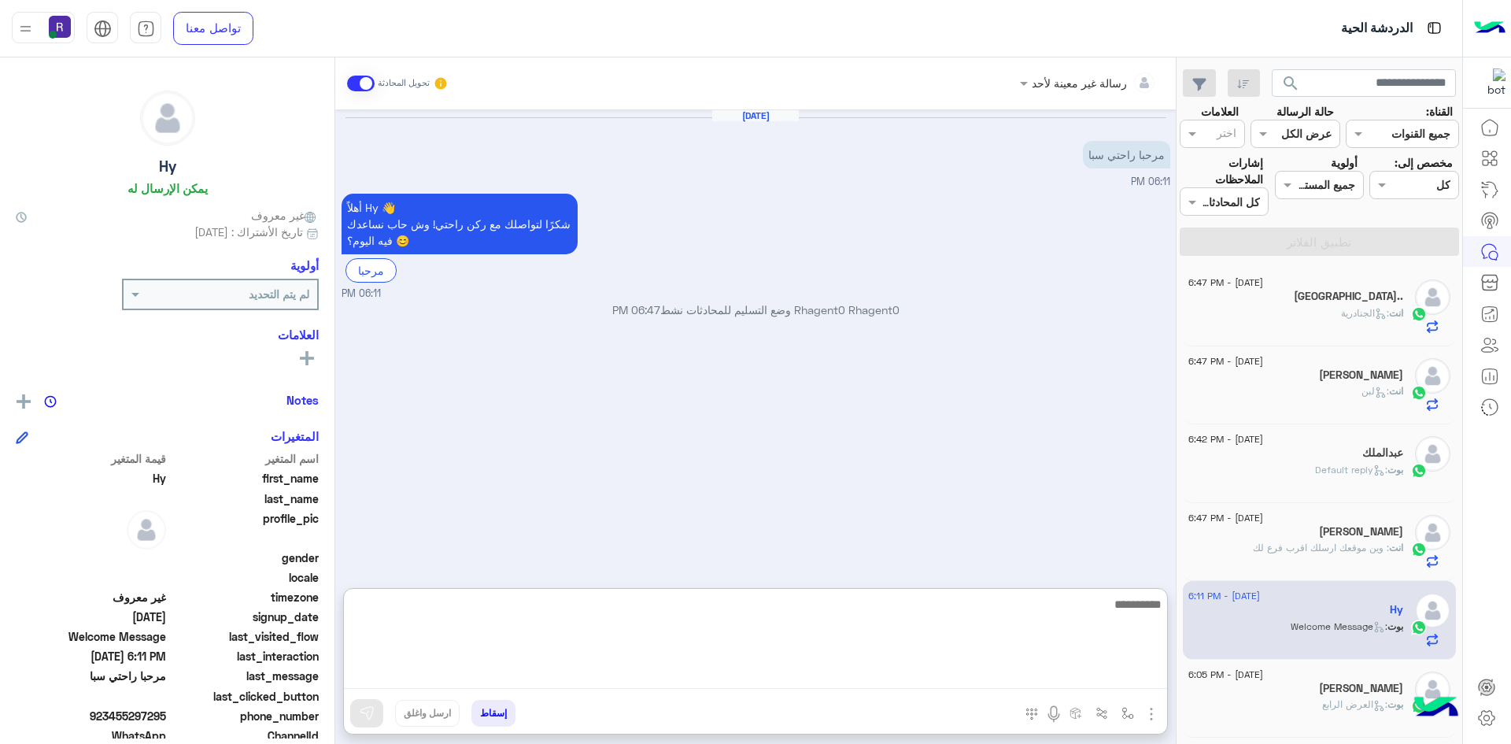
paste textarea "**********"
type textarea "**********"
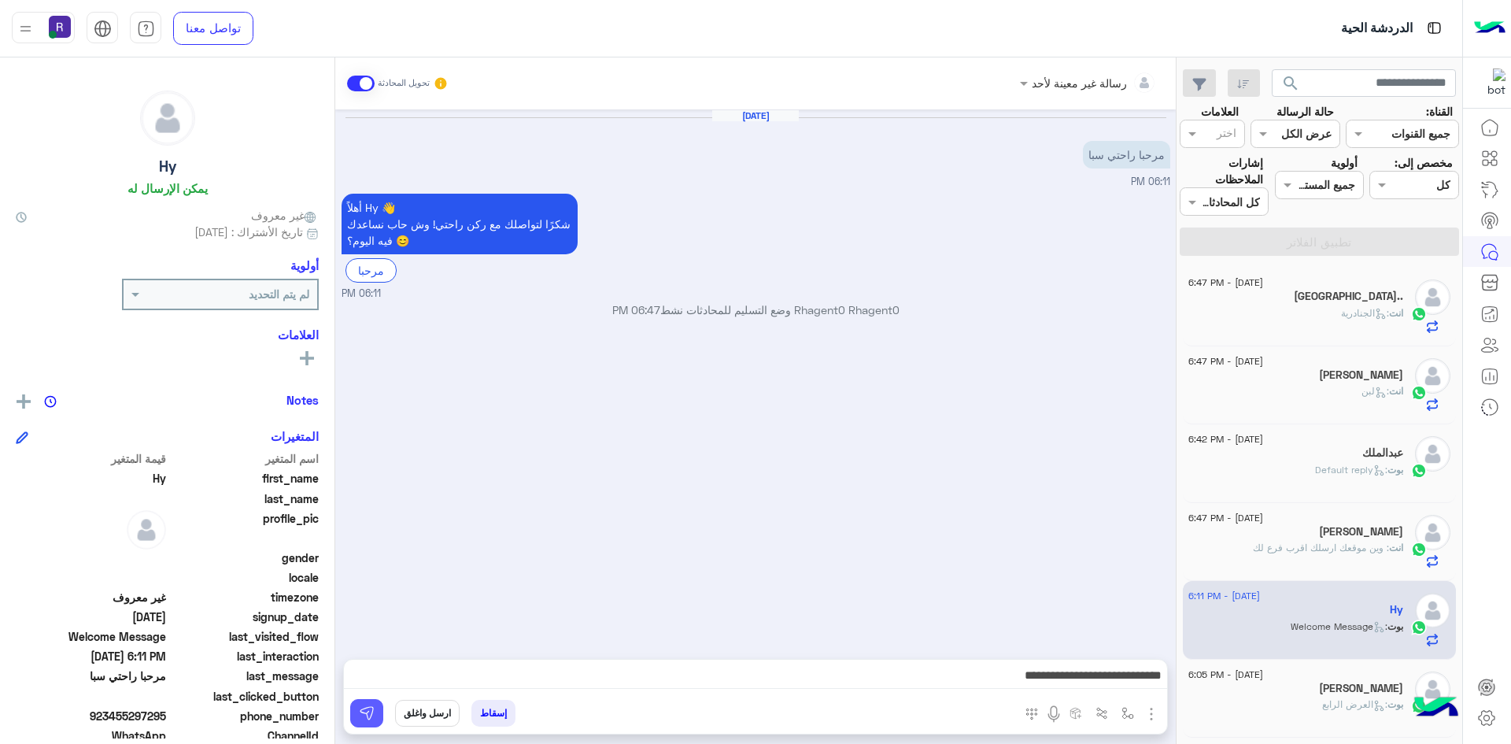
click at [368, 710] on img at bounding box center [367, 713] width 16 height 16
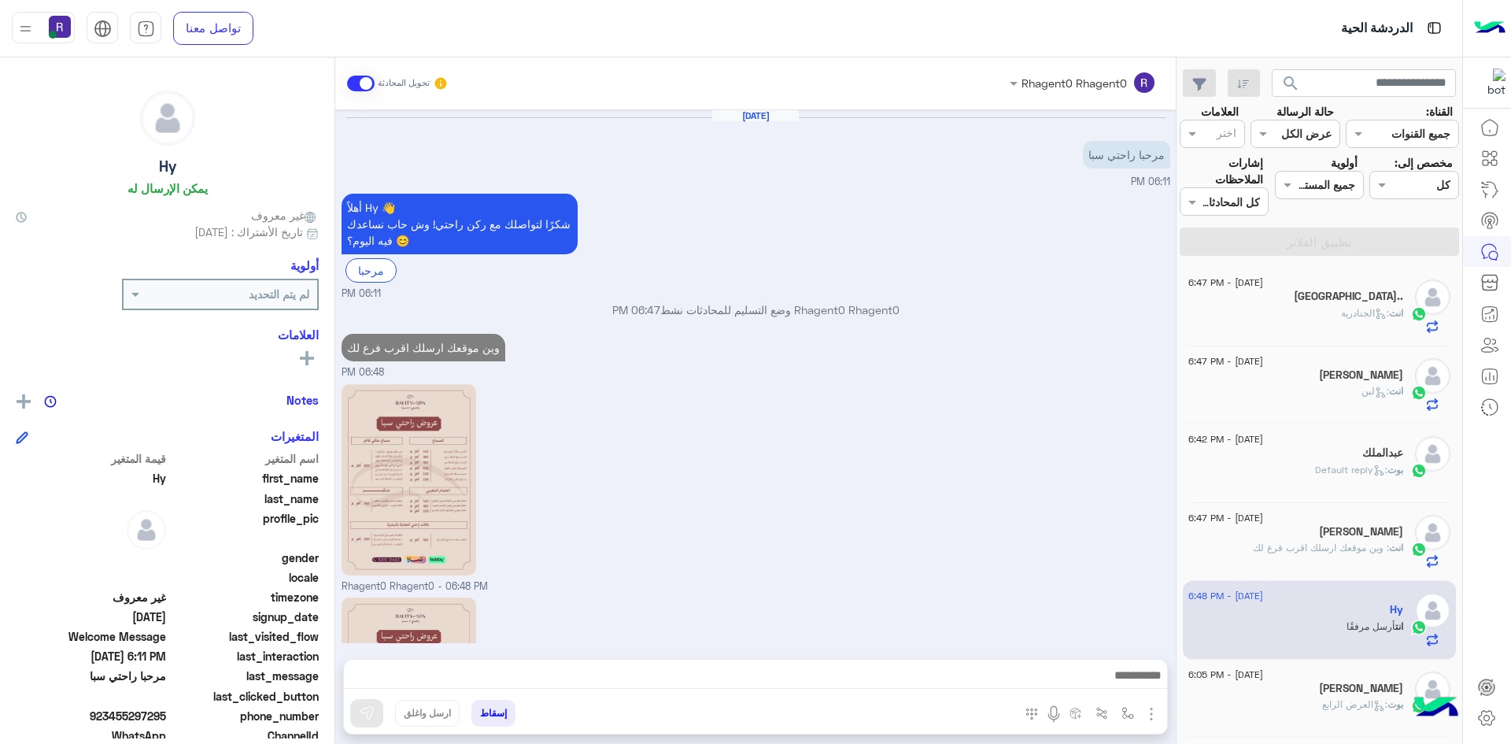
scroll to position [194, 0]
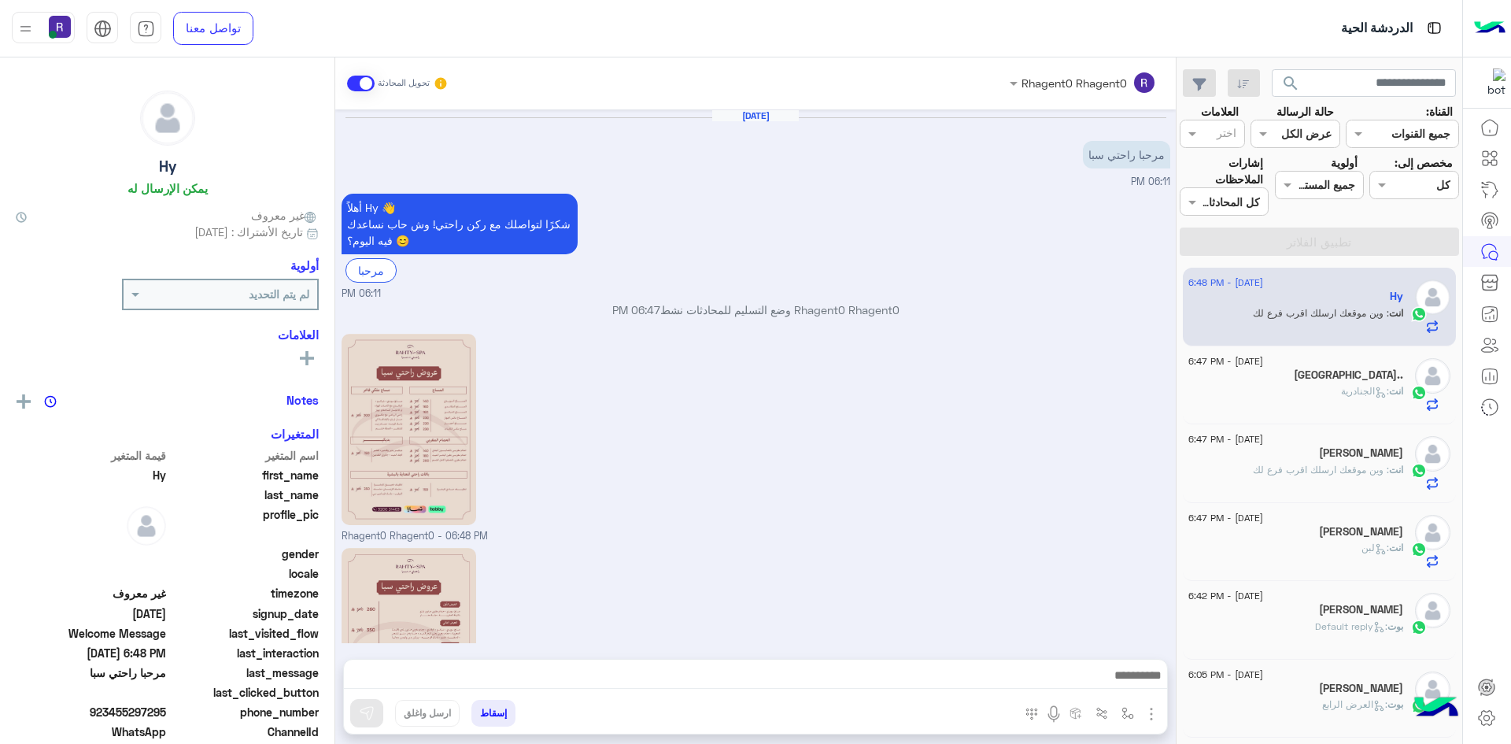
scroll to position [194, 0]
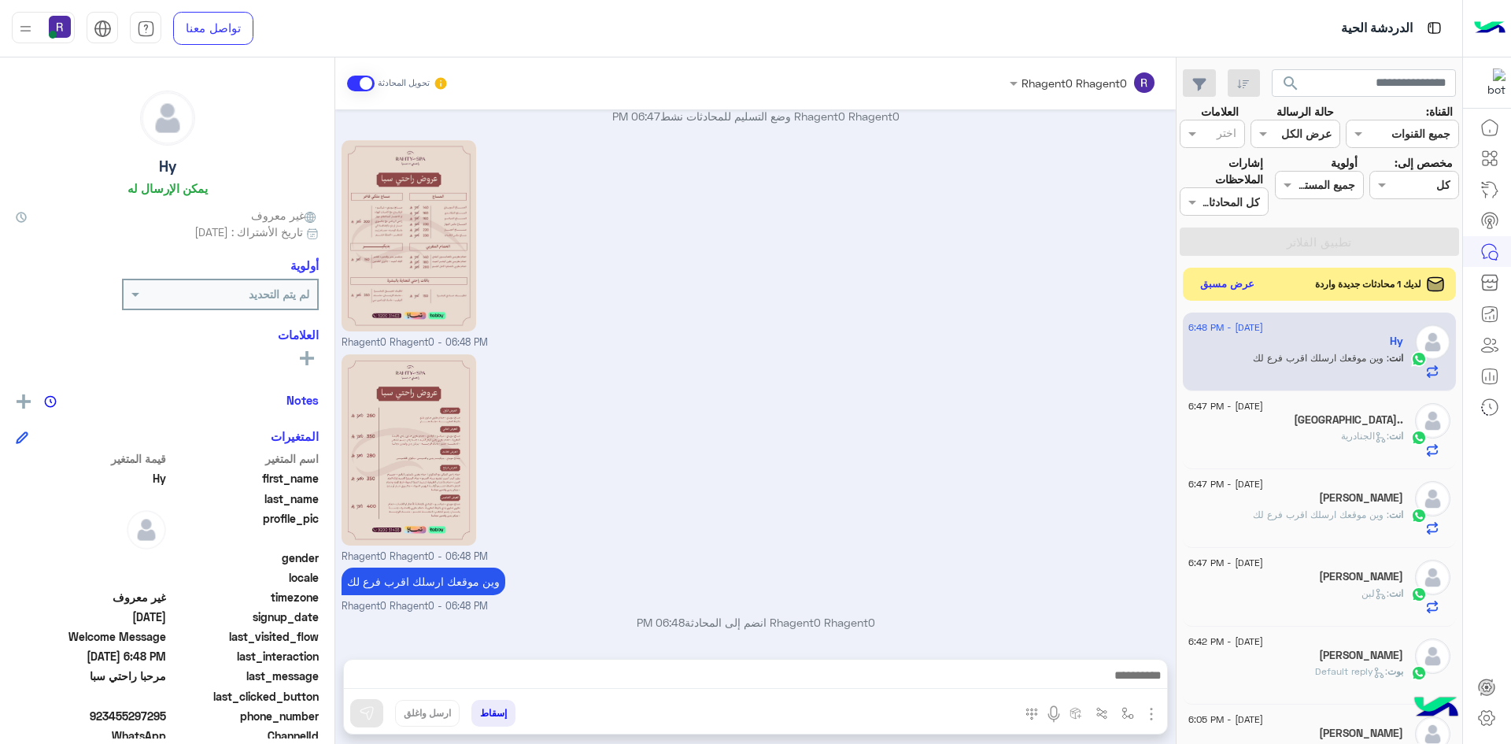
click at [1230, 288] on button "عرض مسبق" at bounding box center [1228, 284] width 66 height 21
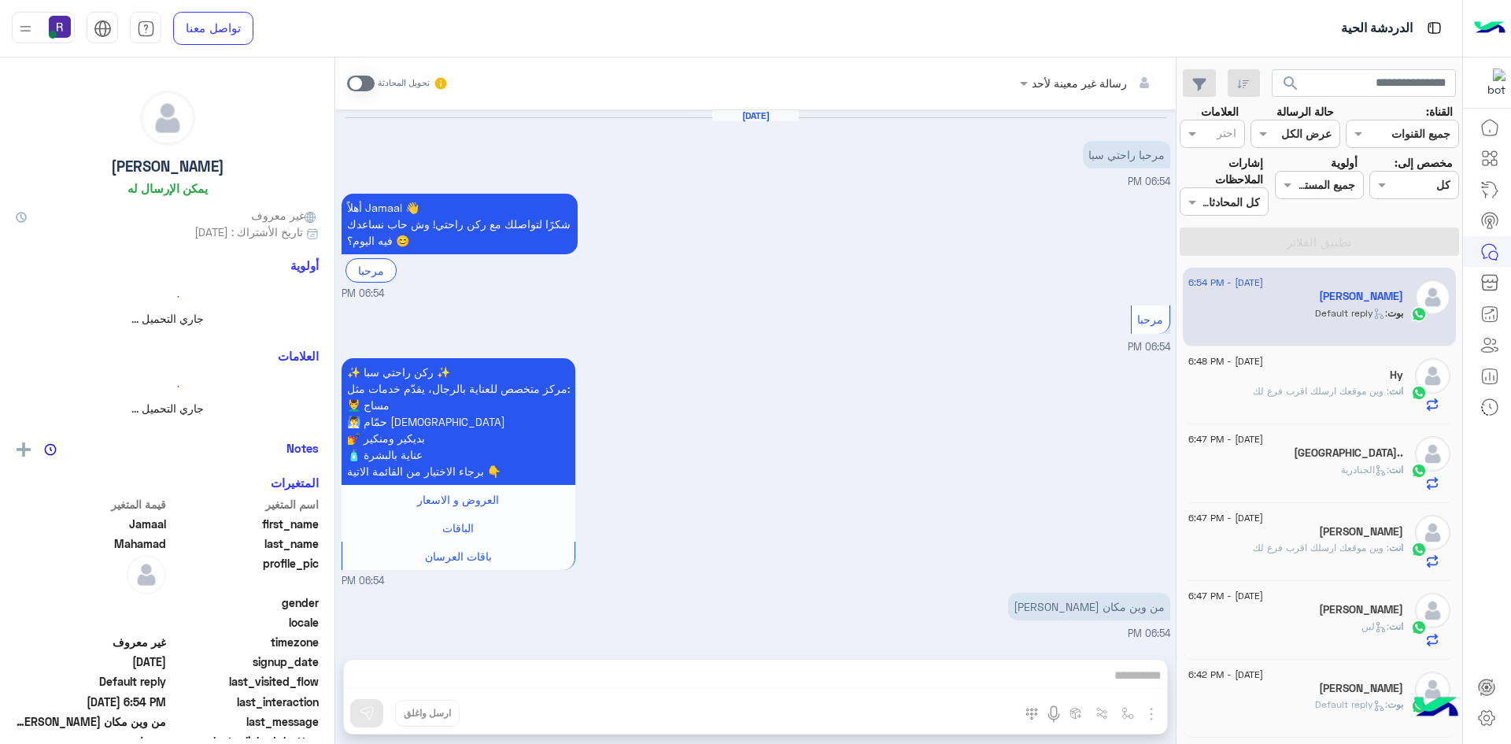
scroll to position [110, 0]
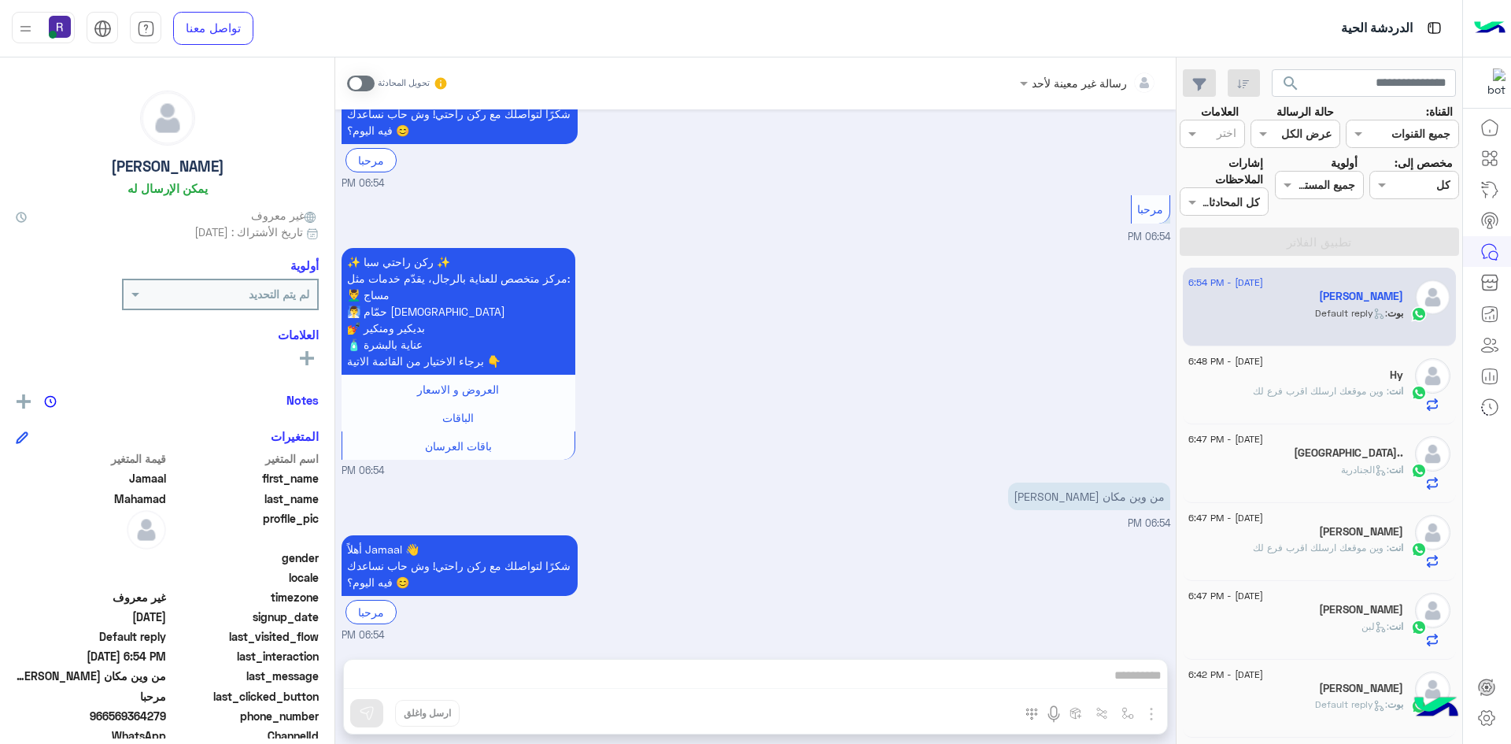
click at [371, 83] on span at bounding box center [361, 84] width 28 height 16
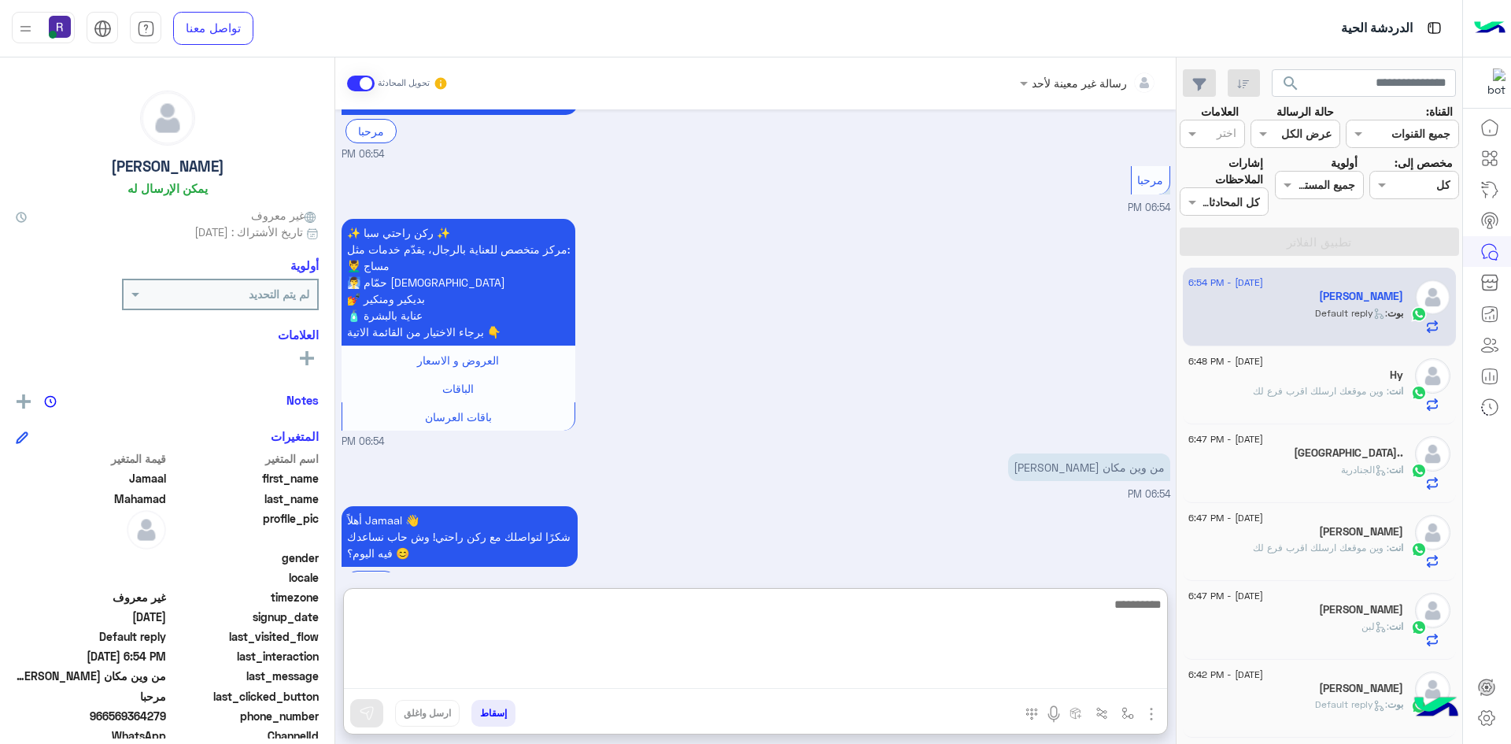
paste textarea "**********"
type textarea "**********"
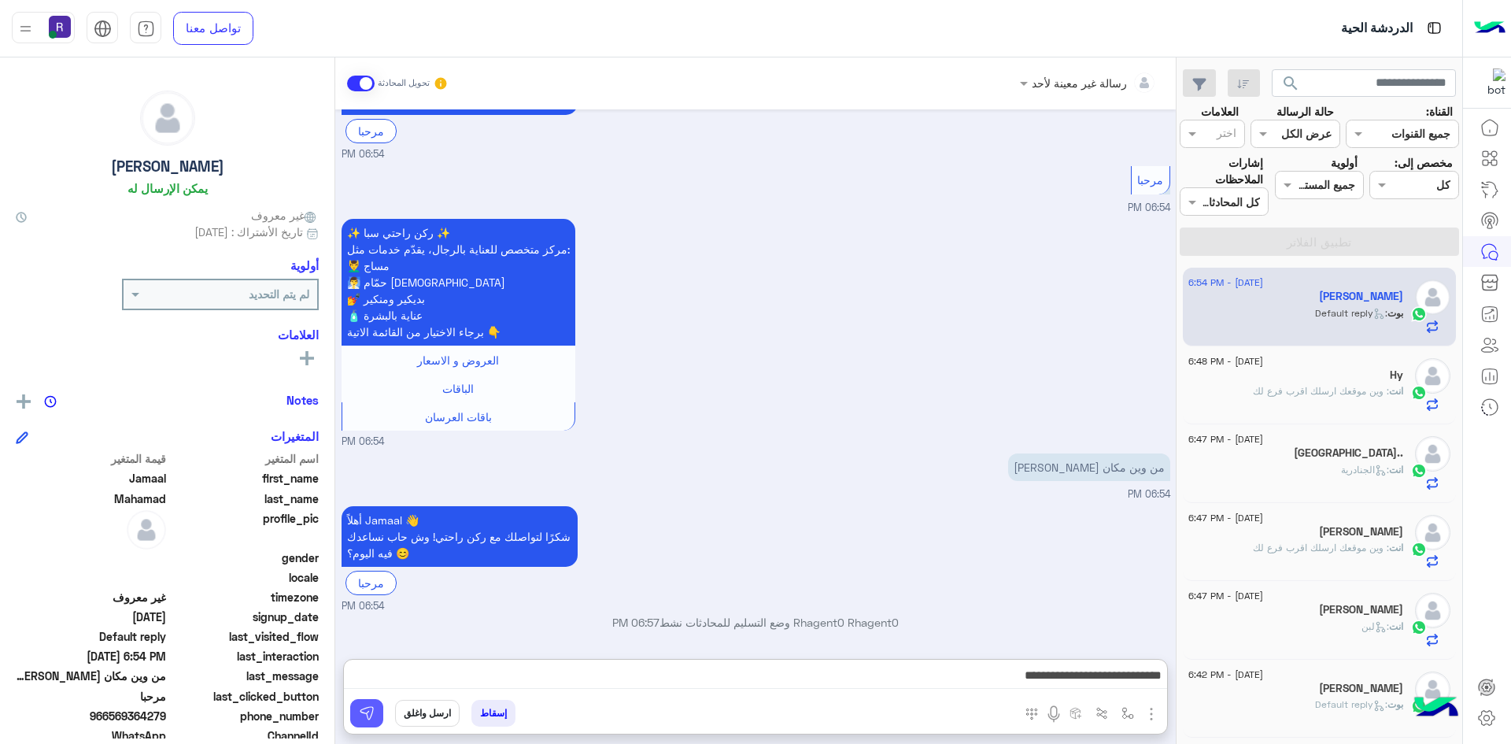
click at [355, 717] on button at bounding box center [366, 713] width 33 height 28
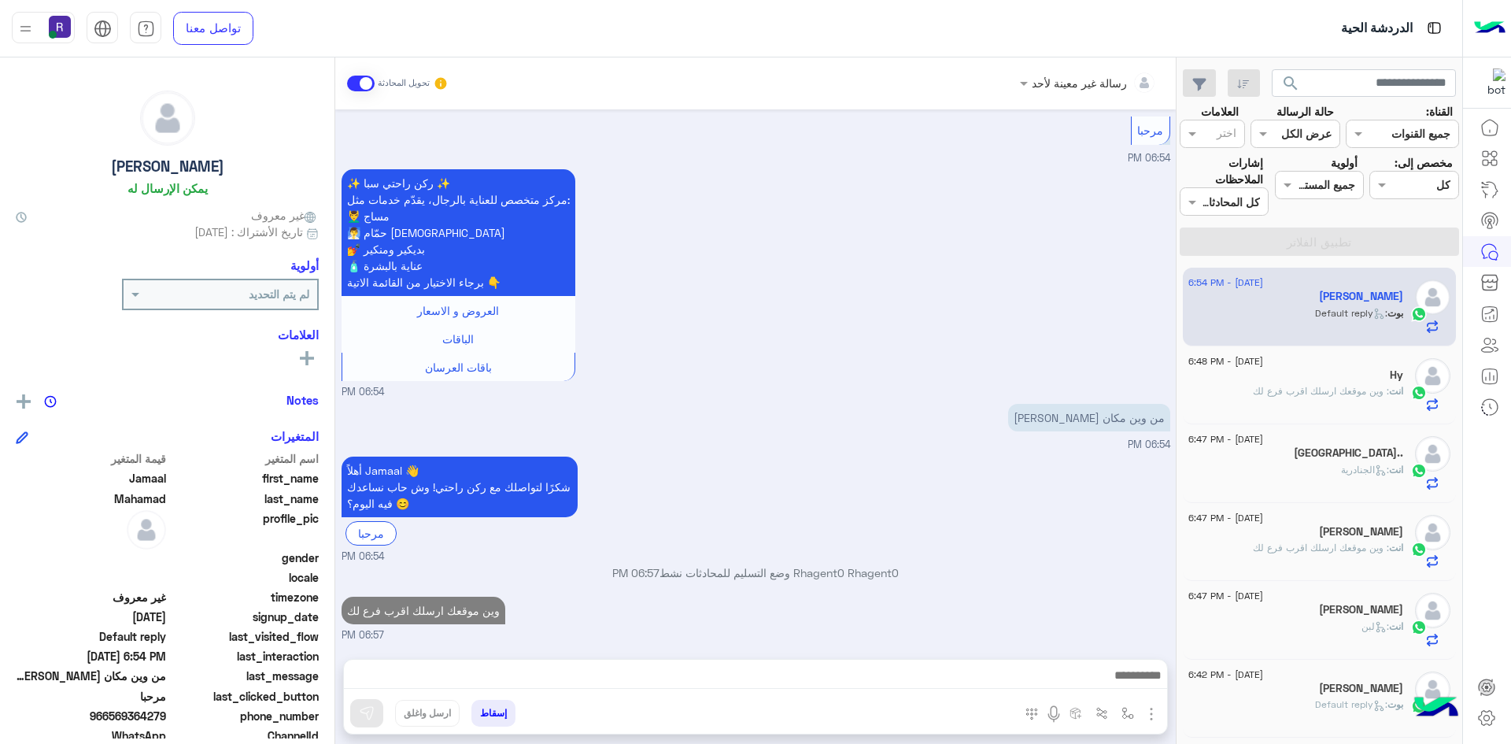
click at [1273, 398] on p "انت : وين موقعك ارسلك اقرب فرع لك" at bounding box center [1328, 391] width 150 height 14
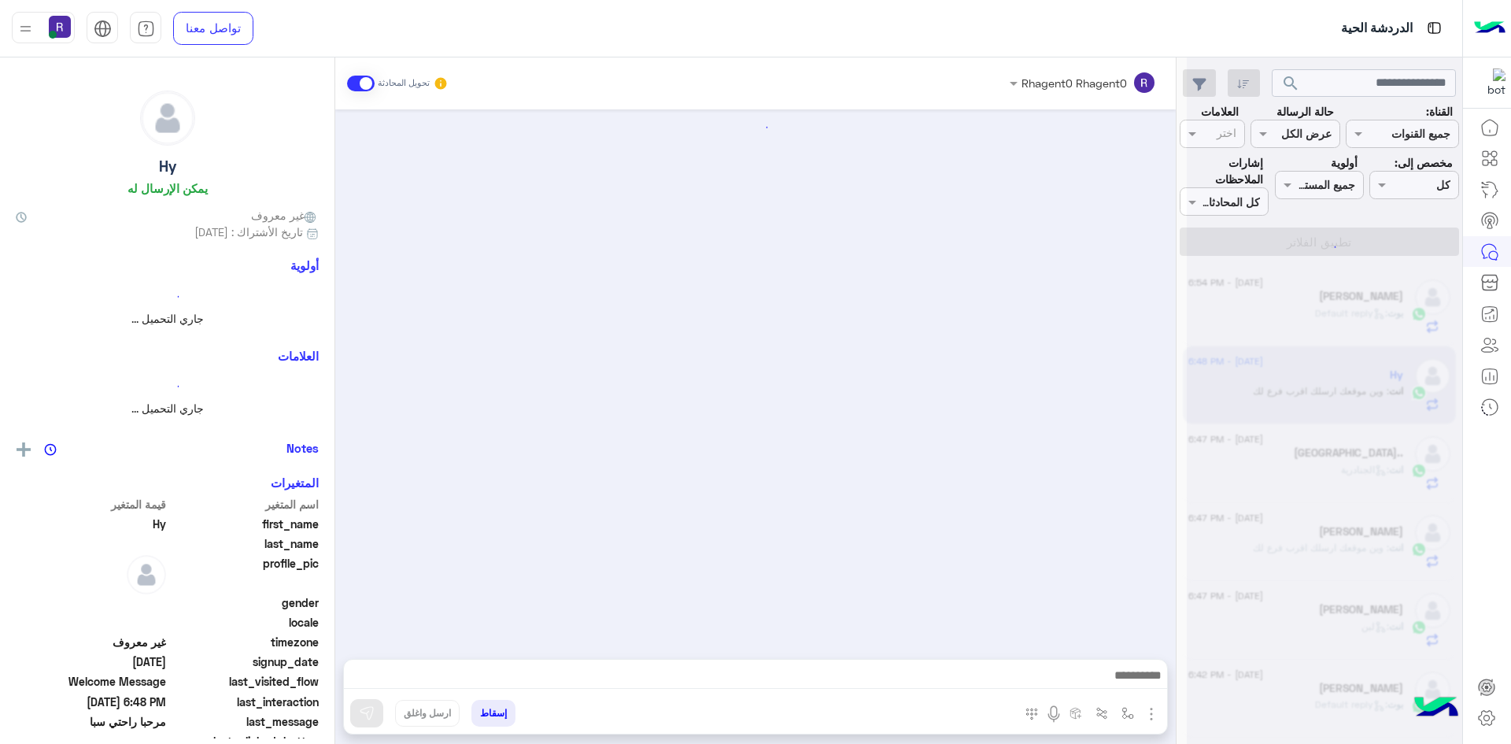
scroll to position [194, 0]
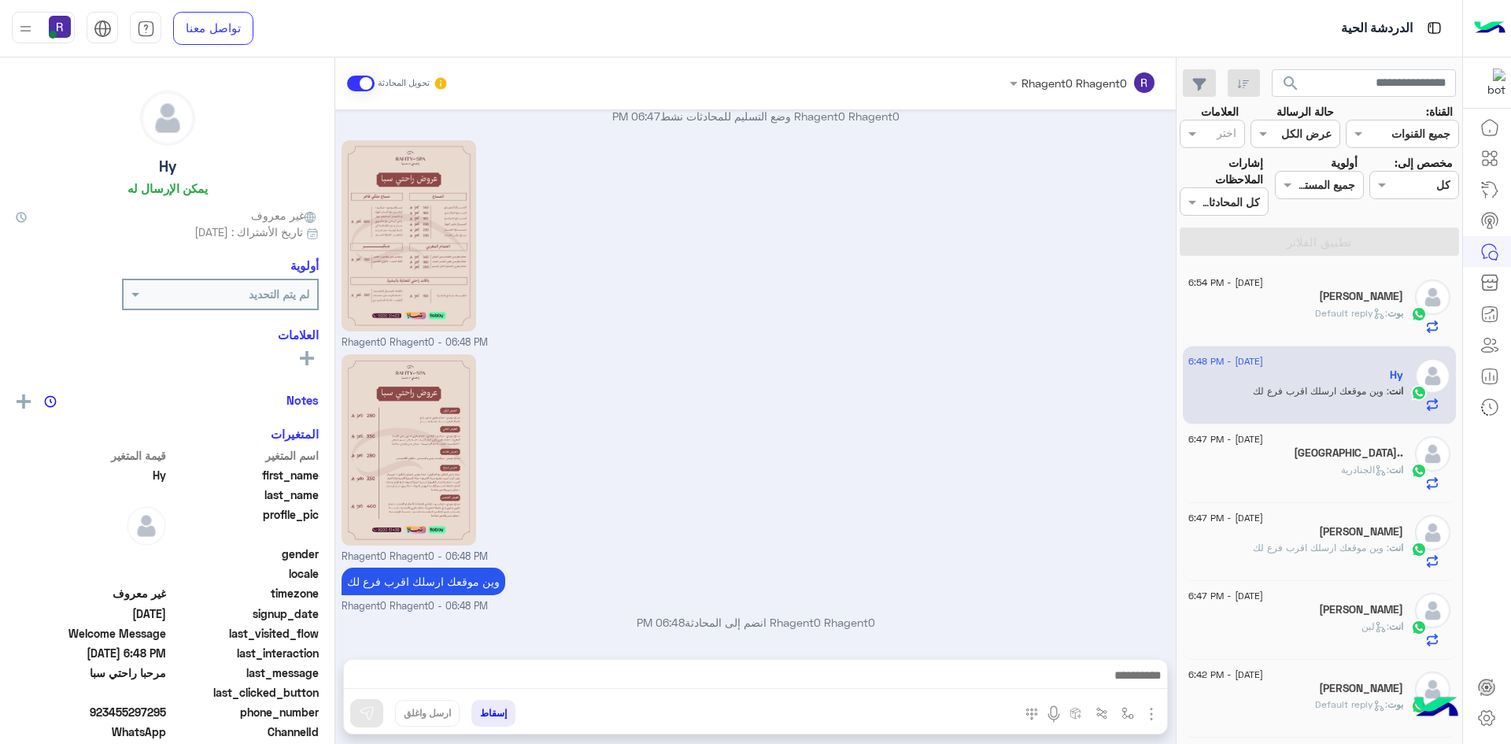
click at [1298, 466] on div "انت : الجنادرية" at bounding box center [1296, 477] width 215 height 28
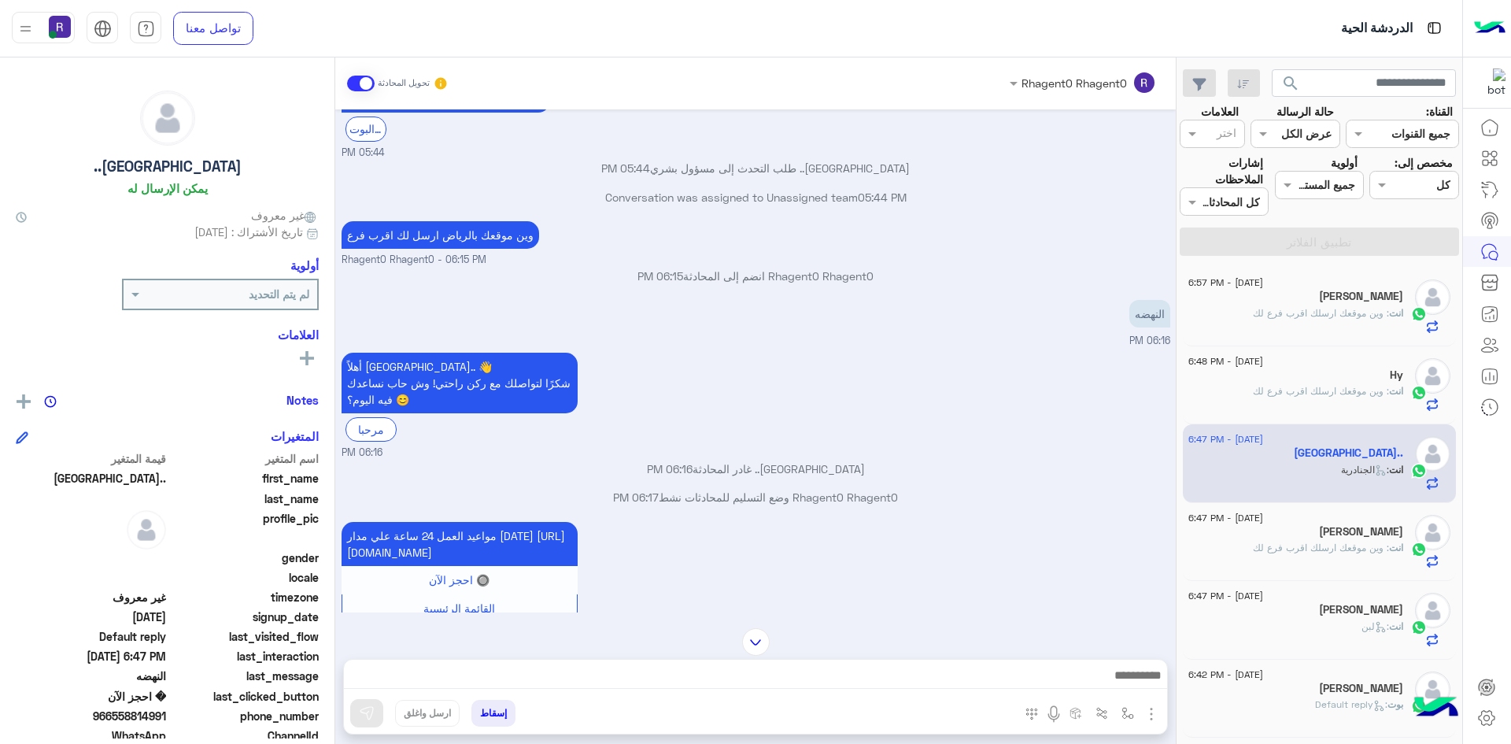
scroll to position [731, 0]
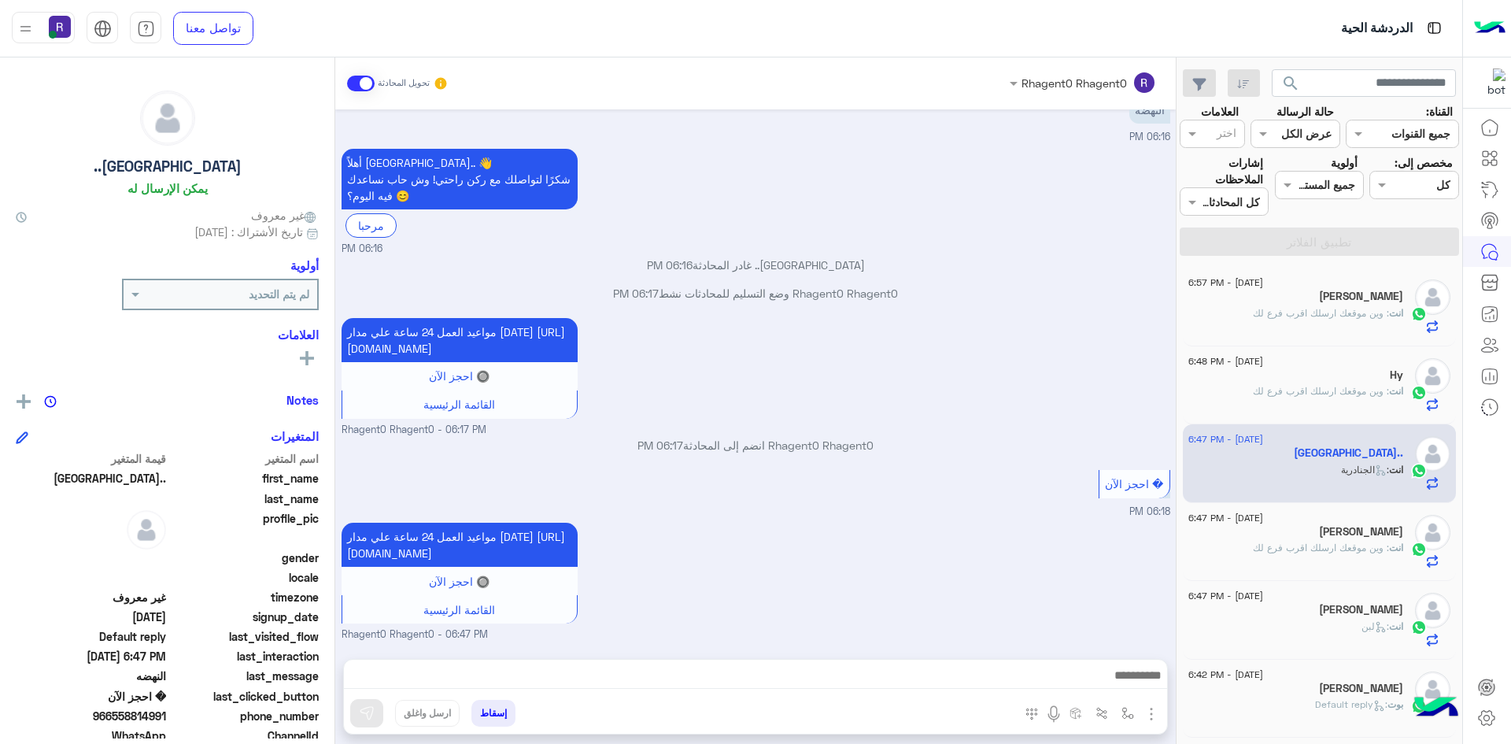
click at [1300, 298] on div "Jamaal Mahamad" at bounding box center [1296, 298] width 215 height 17
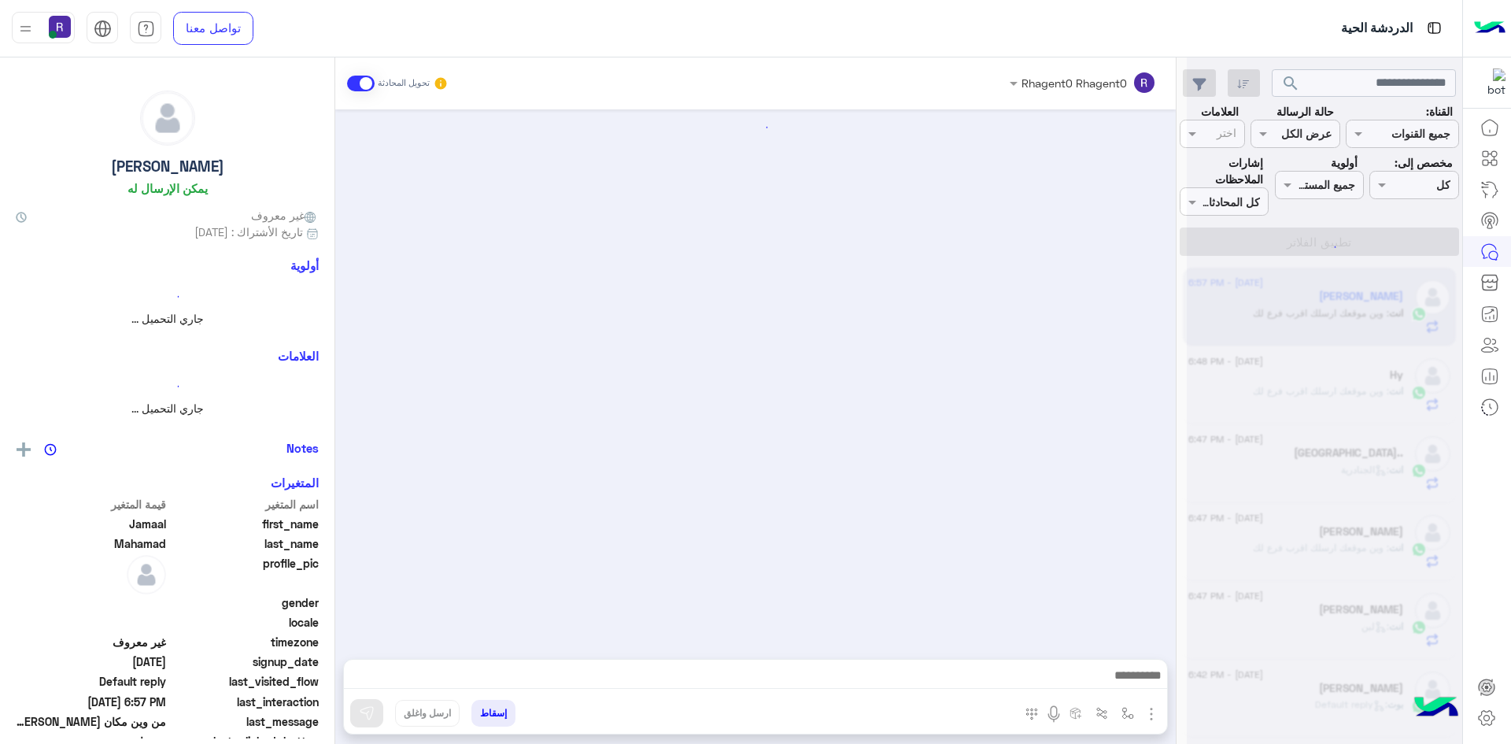
scroll to position [218, 0]
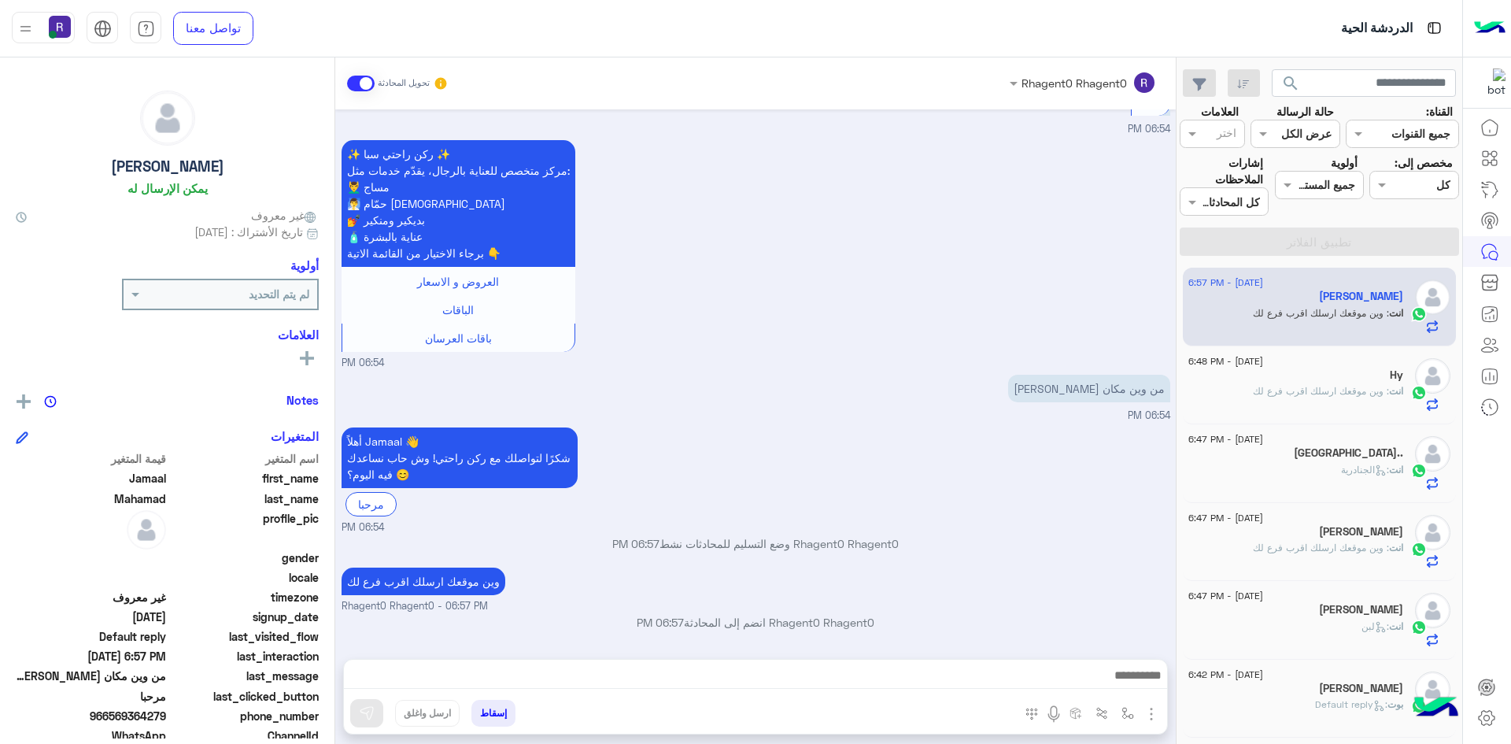
click at [1327, 475] on div "انت : الجنادرية" at bounding box center [1296, 477] width 215 height 28
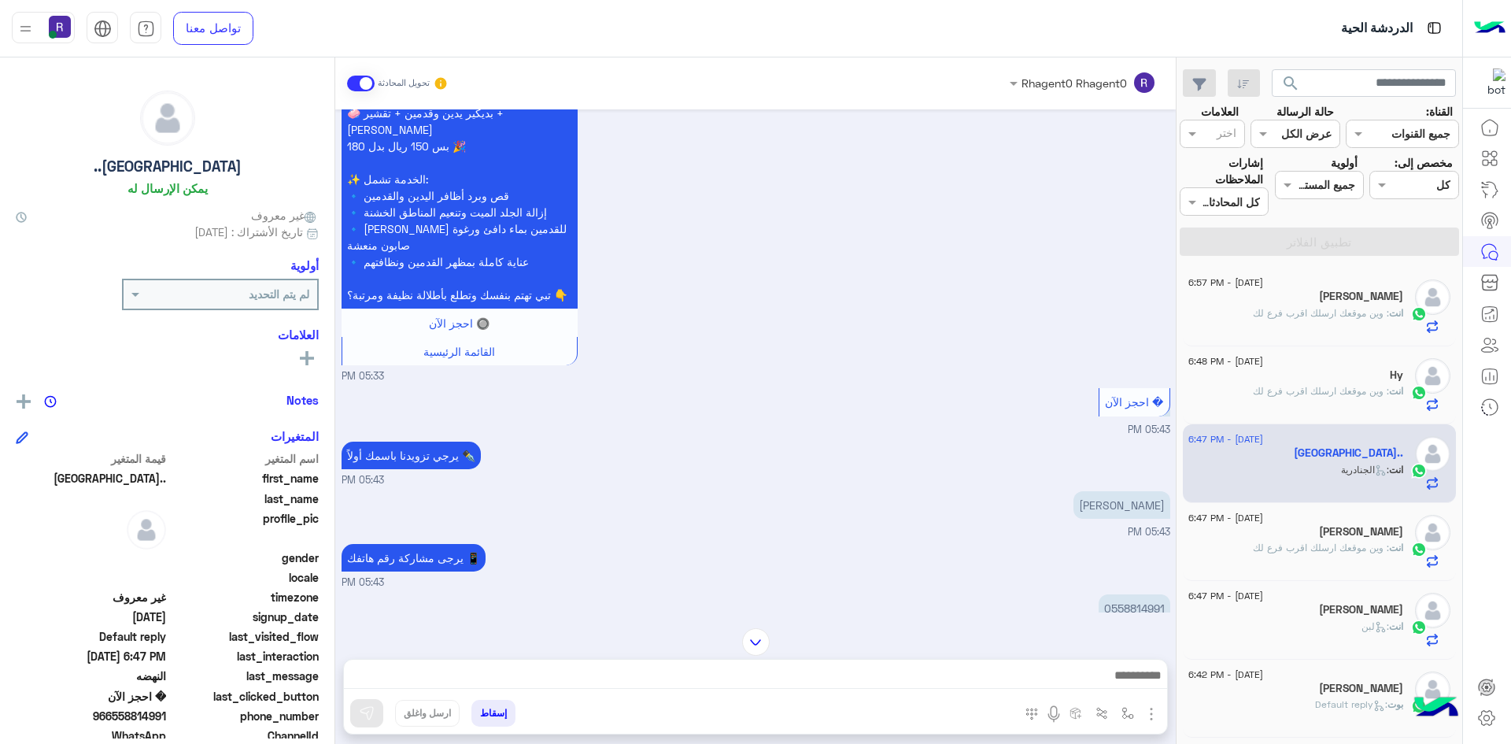
scroll to position [675, 0]
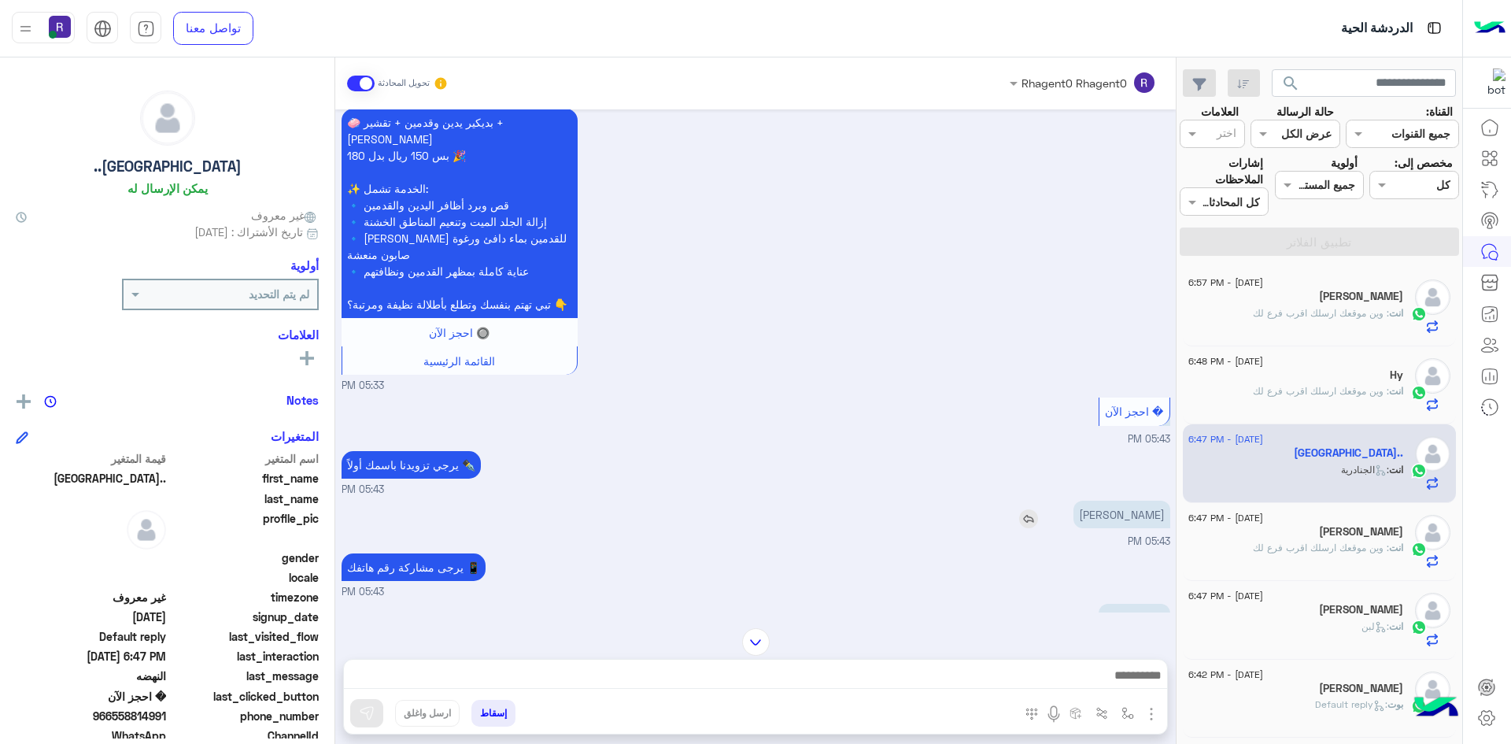
click at [1038, 528] on img at bounding box center [1028, 518] width 19 height 19
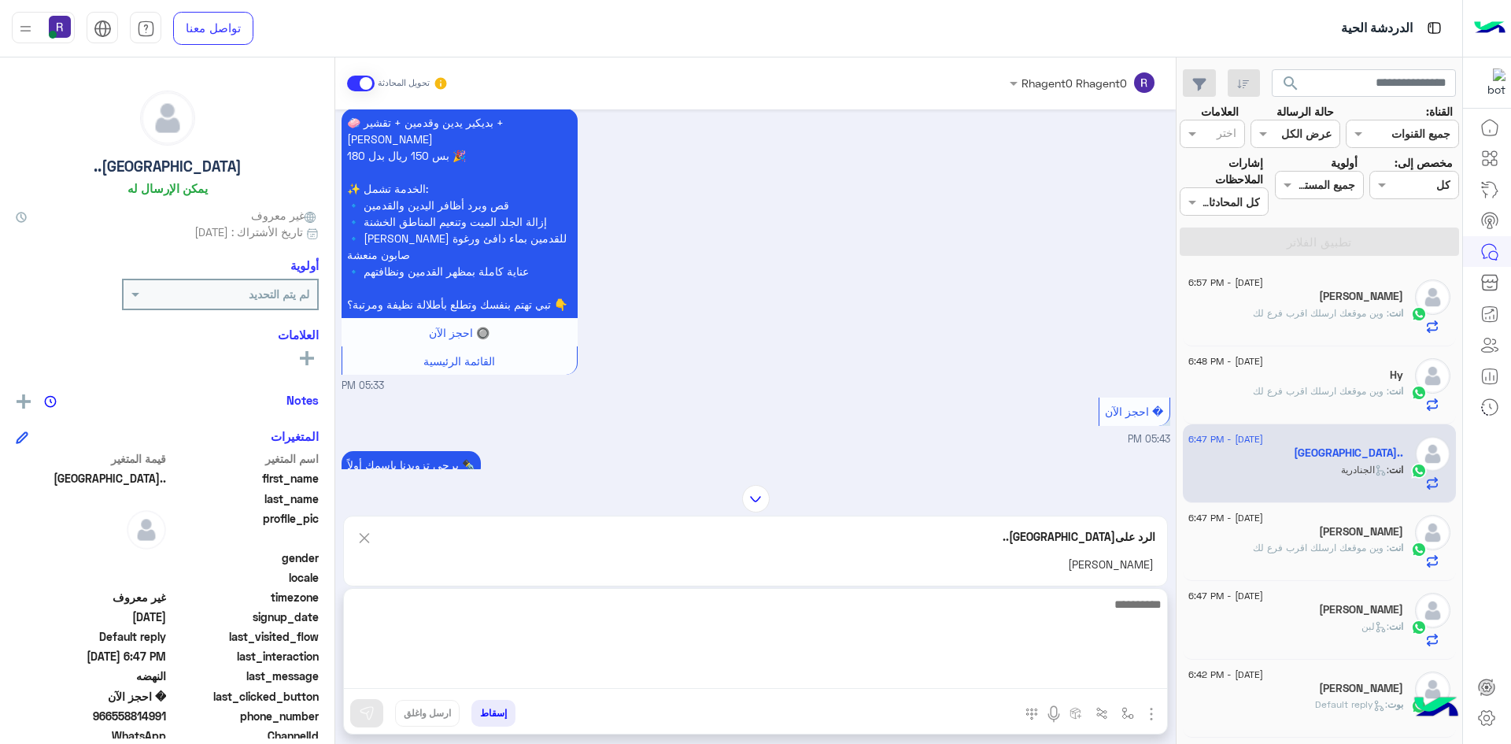
click at [811, 670] on textarea at bounding box center [755, 641] width 823 height 94
type textarea "**"
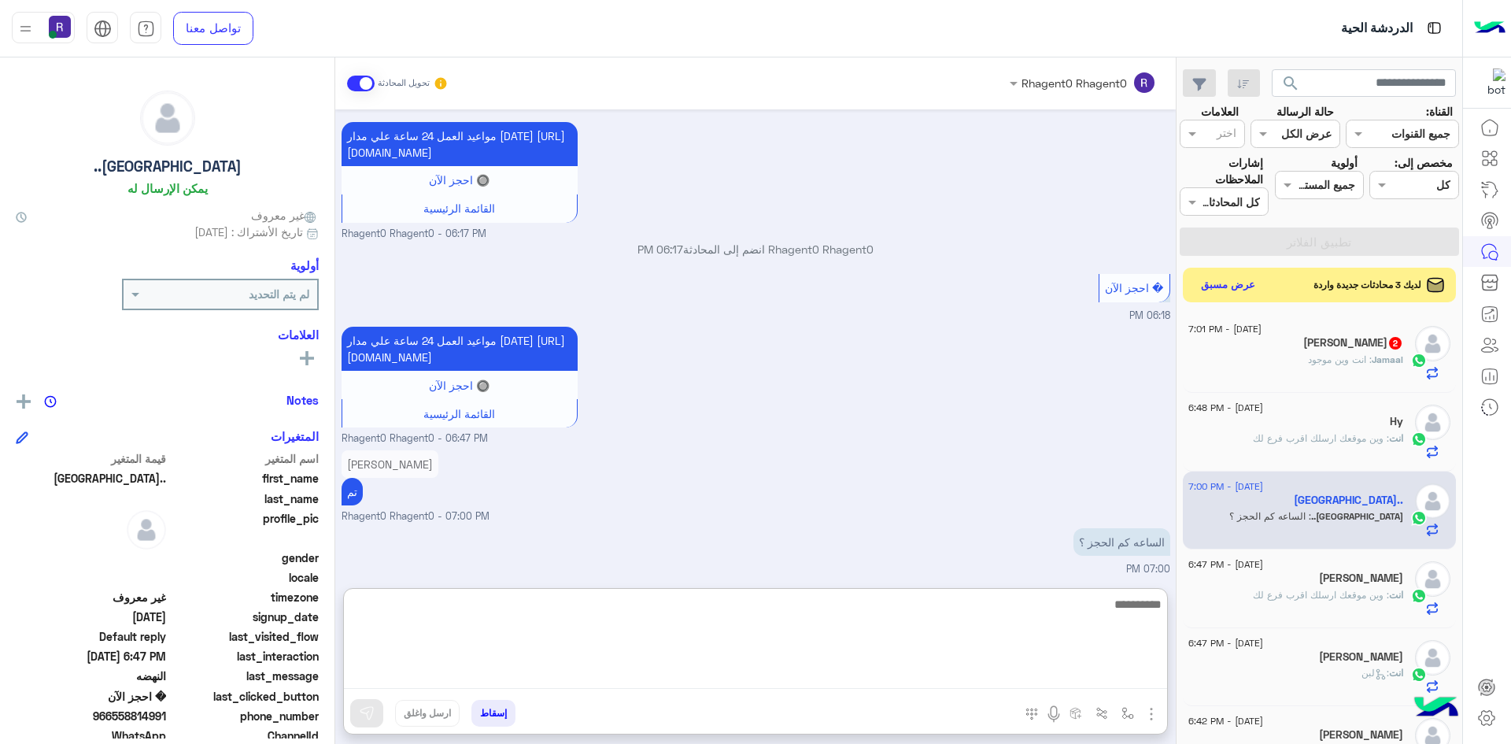
scroll to position [1826, 0]
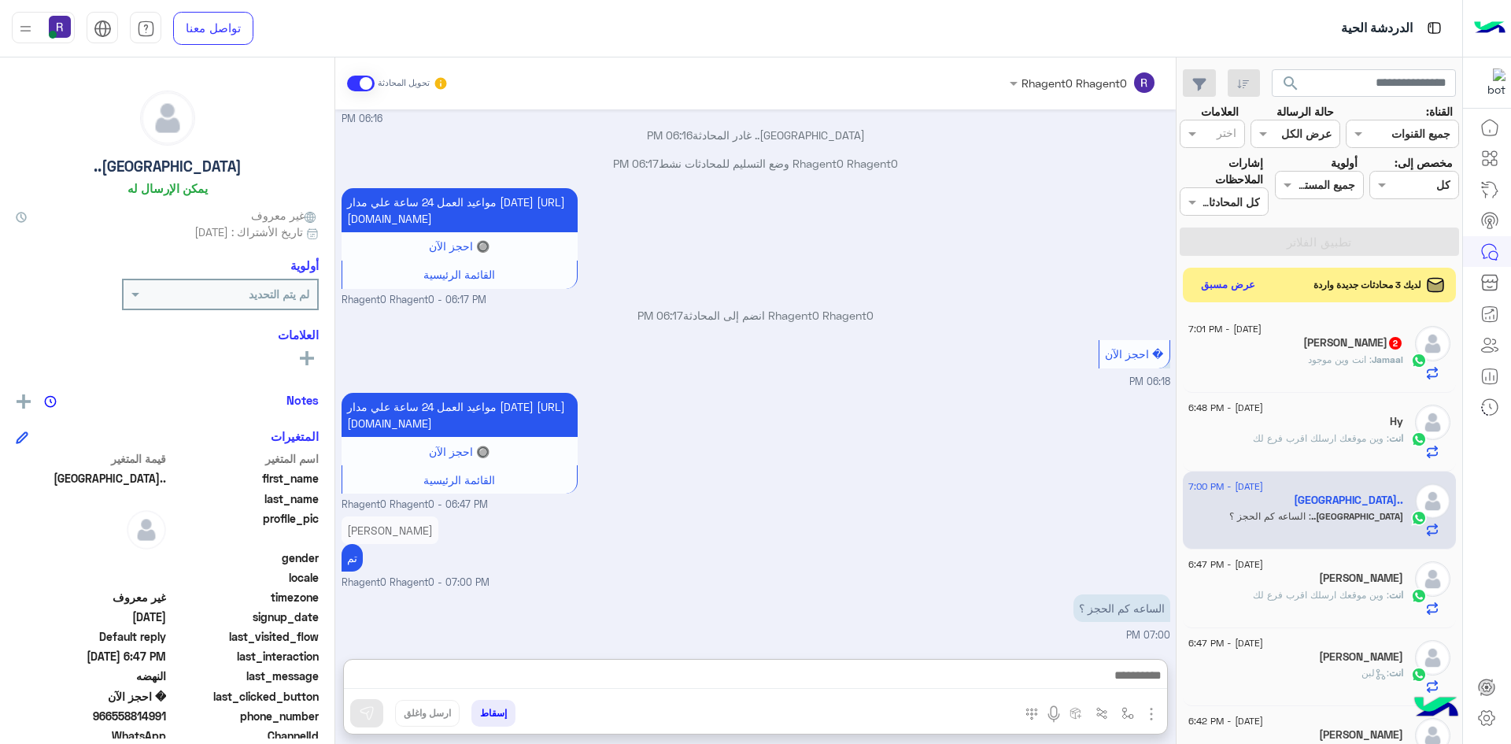
click at [1315, 347] on h5 "Jamaal Mahamad 2" at bounding box center [1354, 342] width 100 height 13
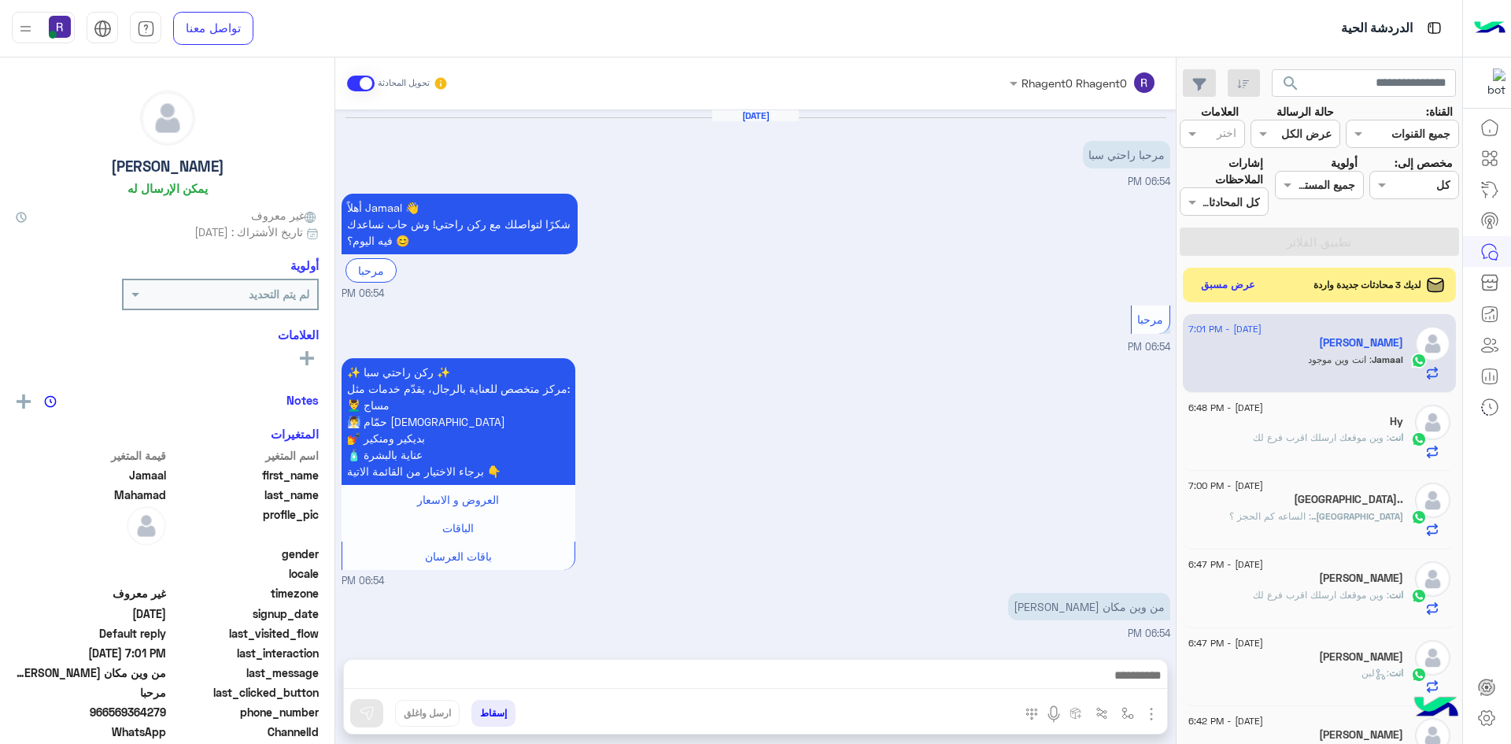
scroll to position [323, 0]
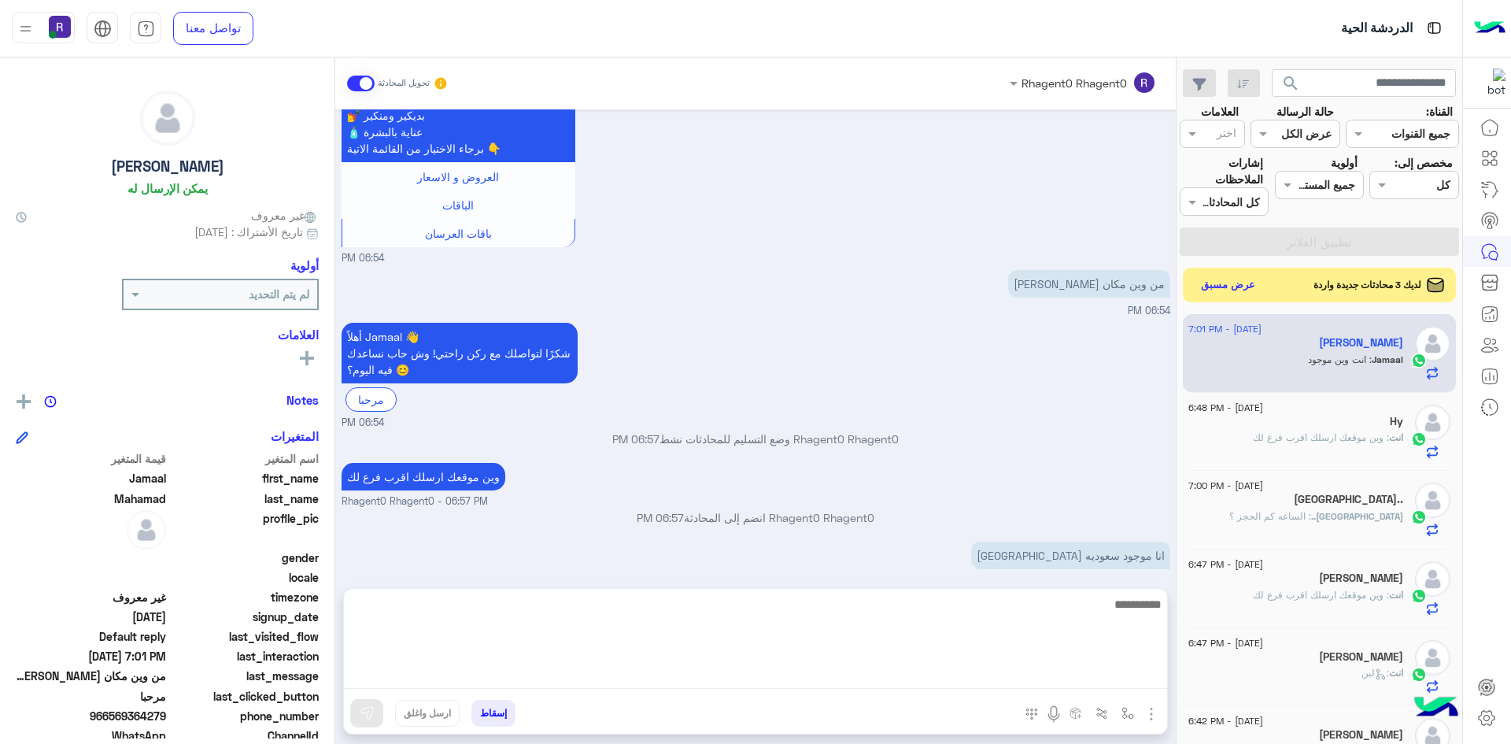
click at [919, 668] on textarea at bounding box center [755, 641] width 823 height 94
type textarea "**"
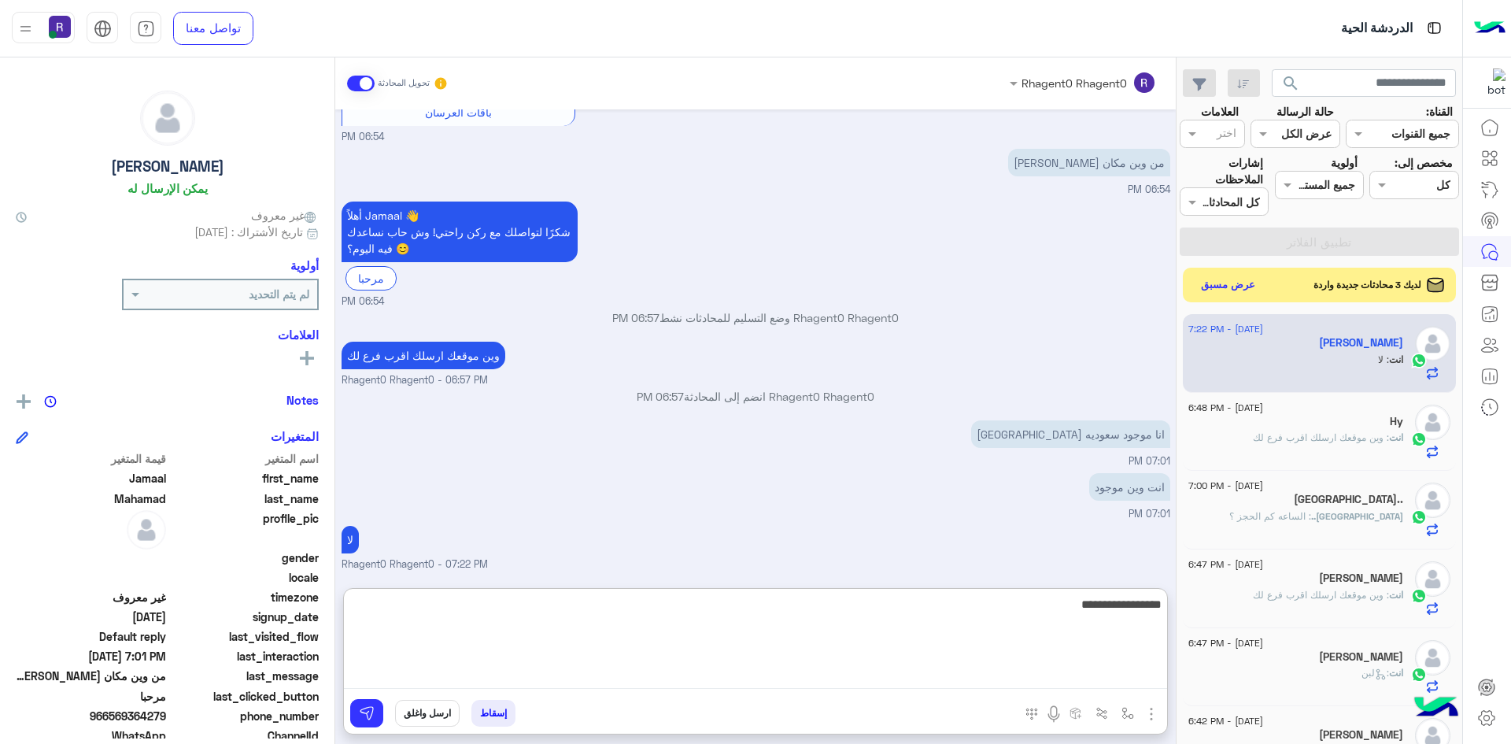
type textarea "**********"
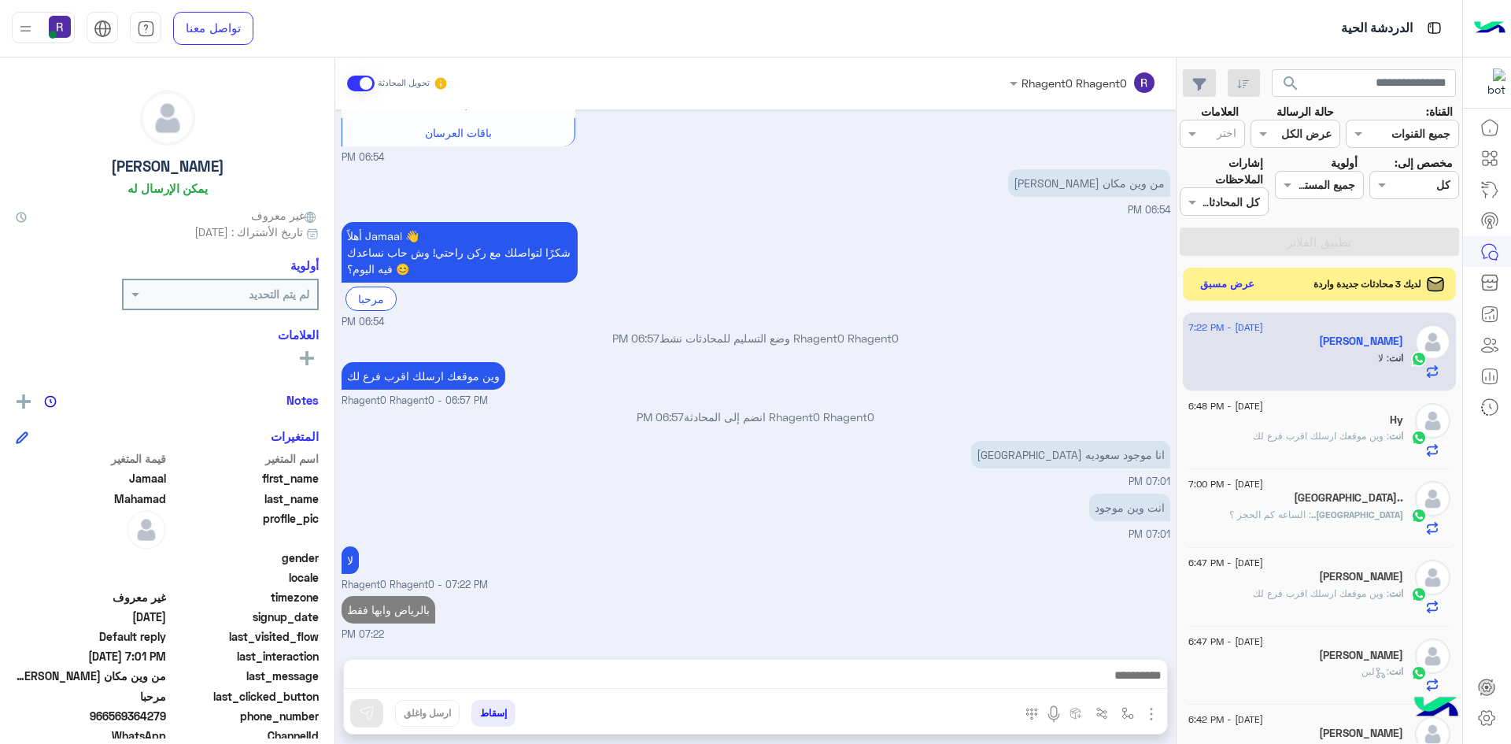
click at [1249, 284] on button "عرض مسبق" at bounding box center [1228, 284] width 66 height 21
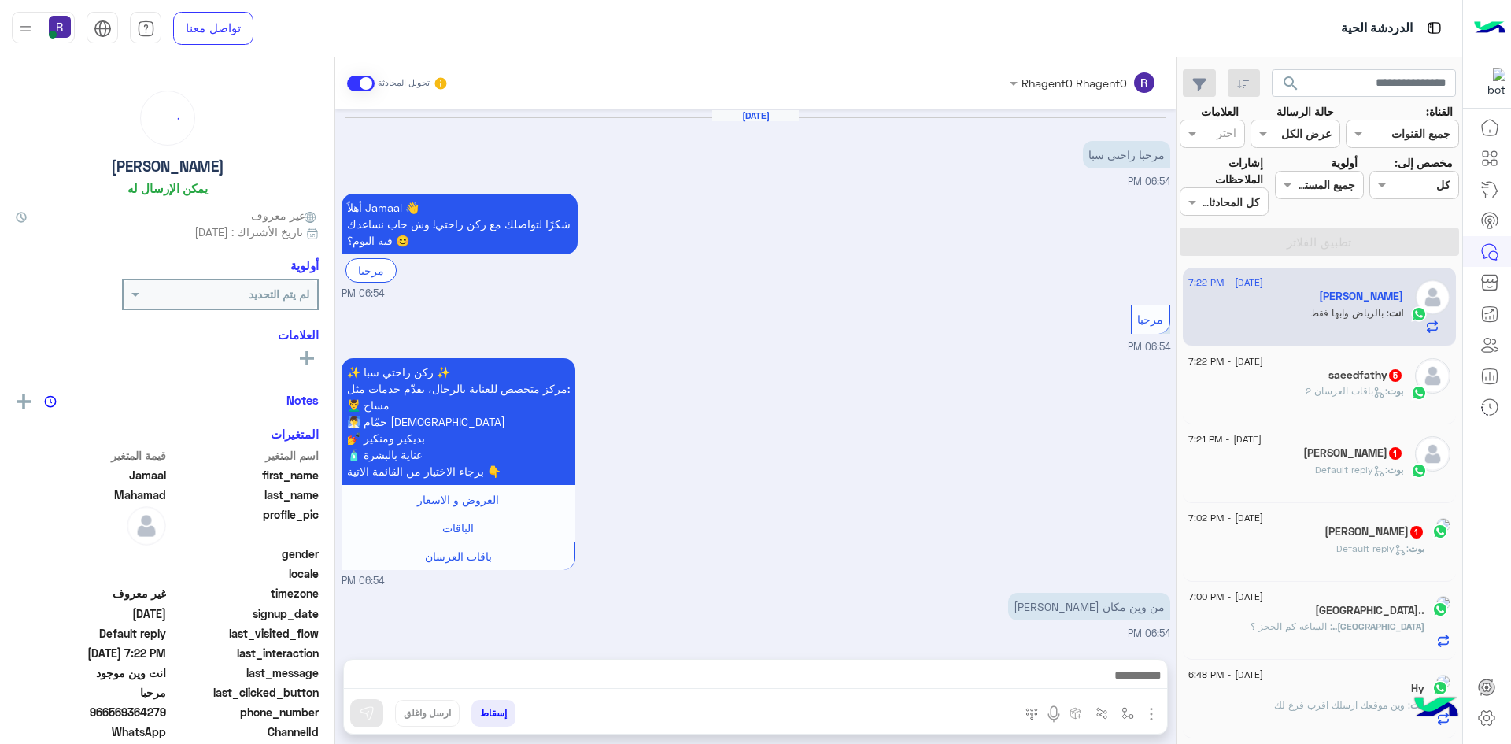
scroll to position [424, 0]
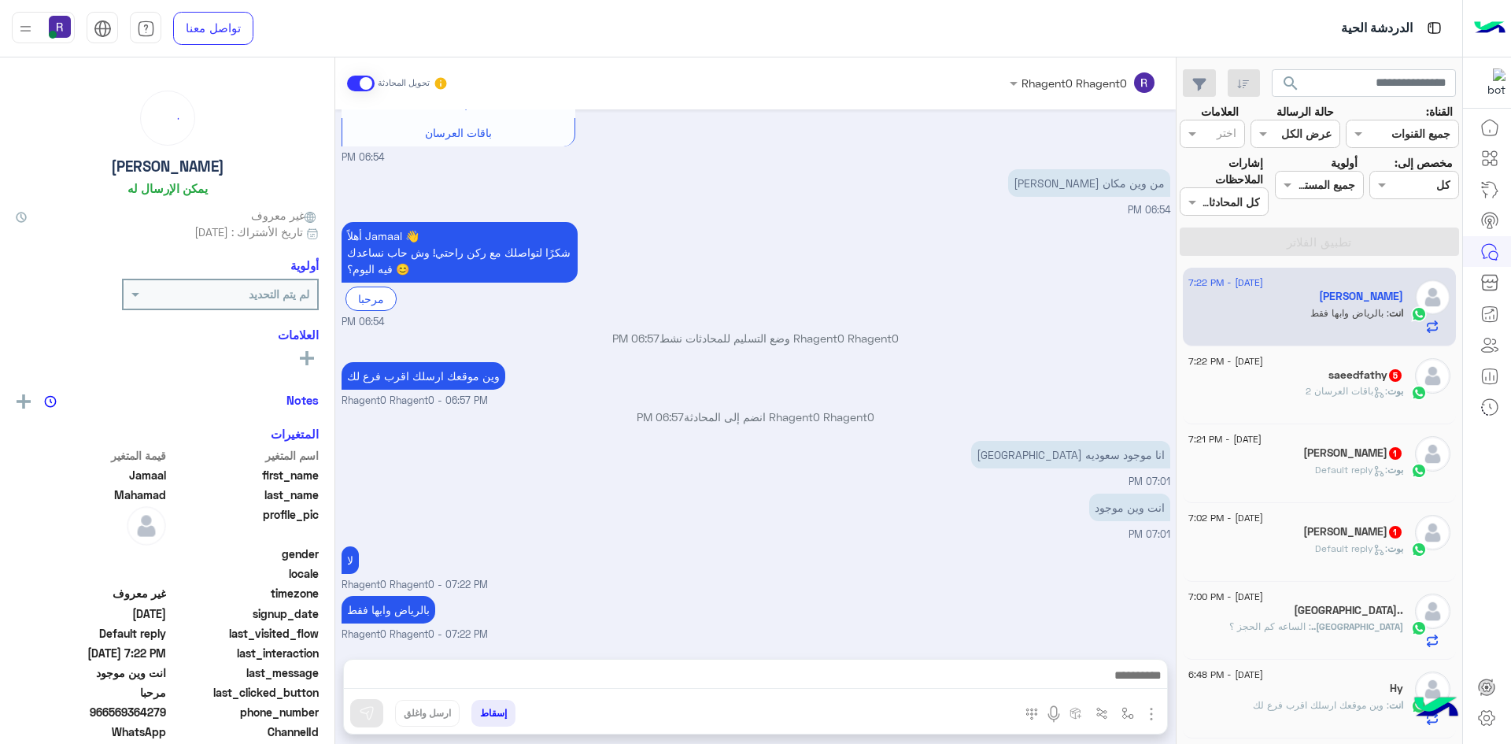
click at [1389, 535] on span "1" at bounding box center [1395, 532] width 13 height 13
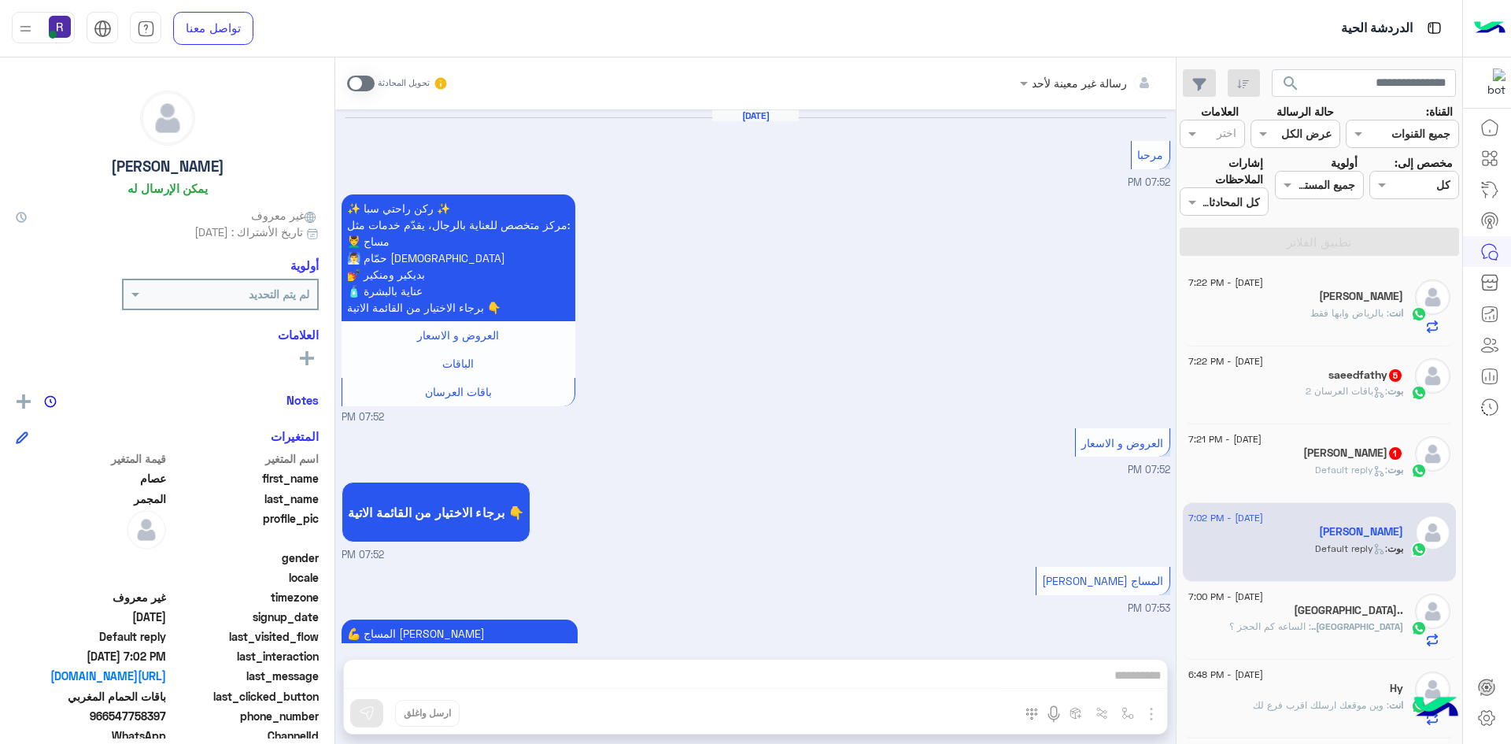
scroll to position [1996, 0]
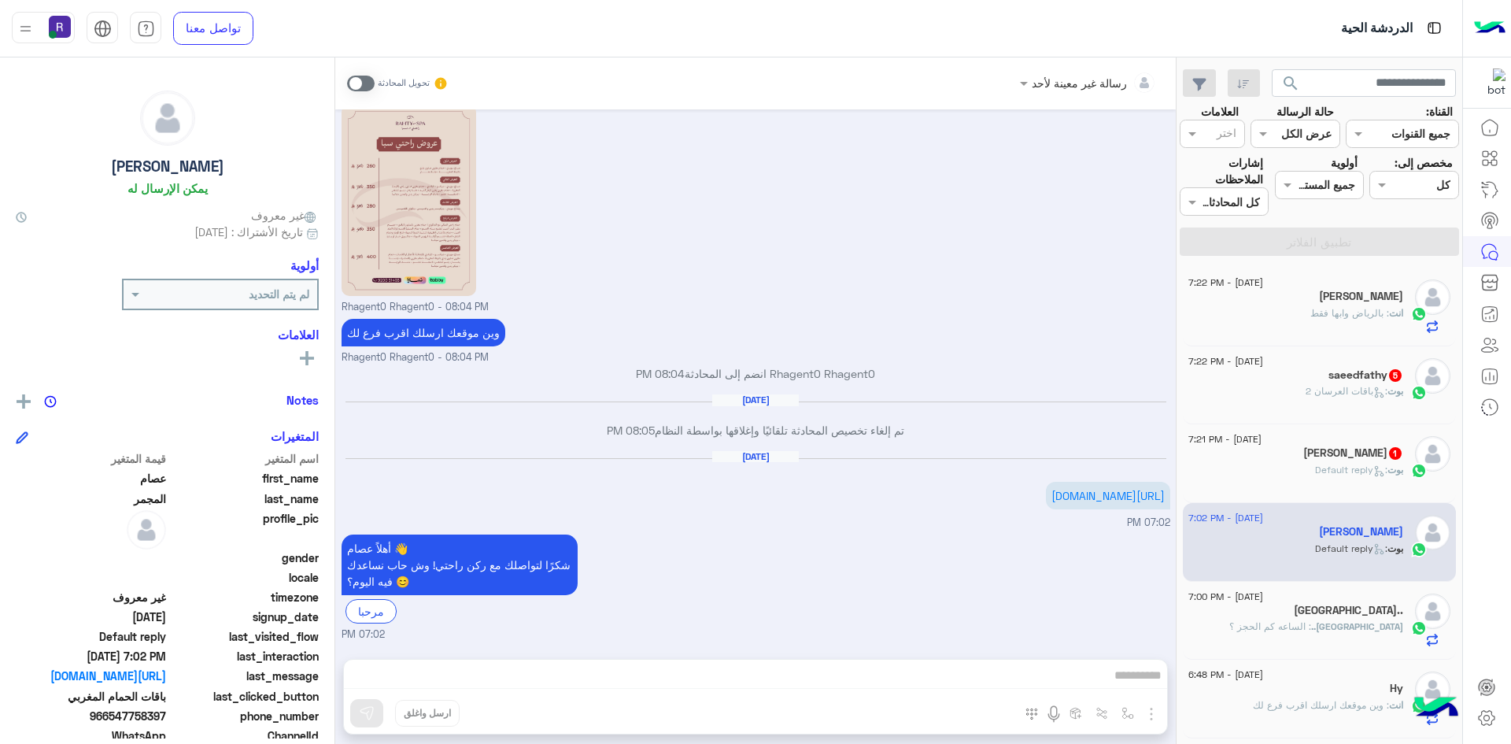
click at [365, 80] on span at bounding box center [361, 84] width 28 height 16
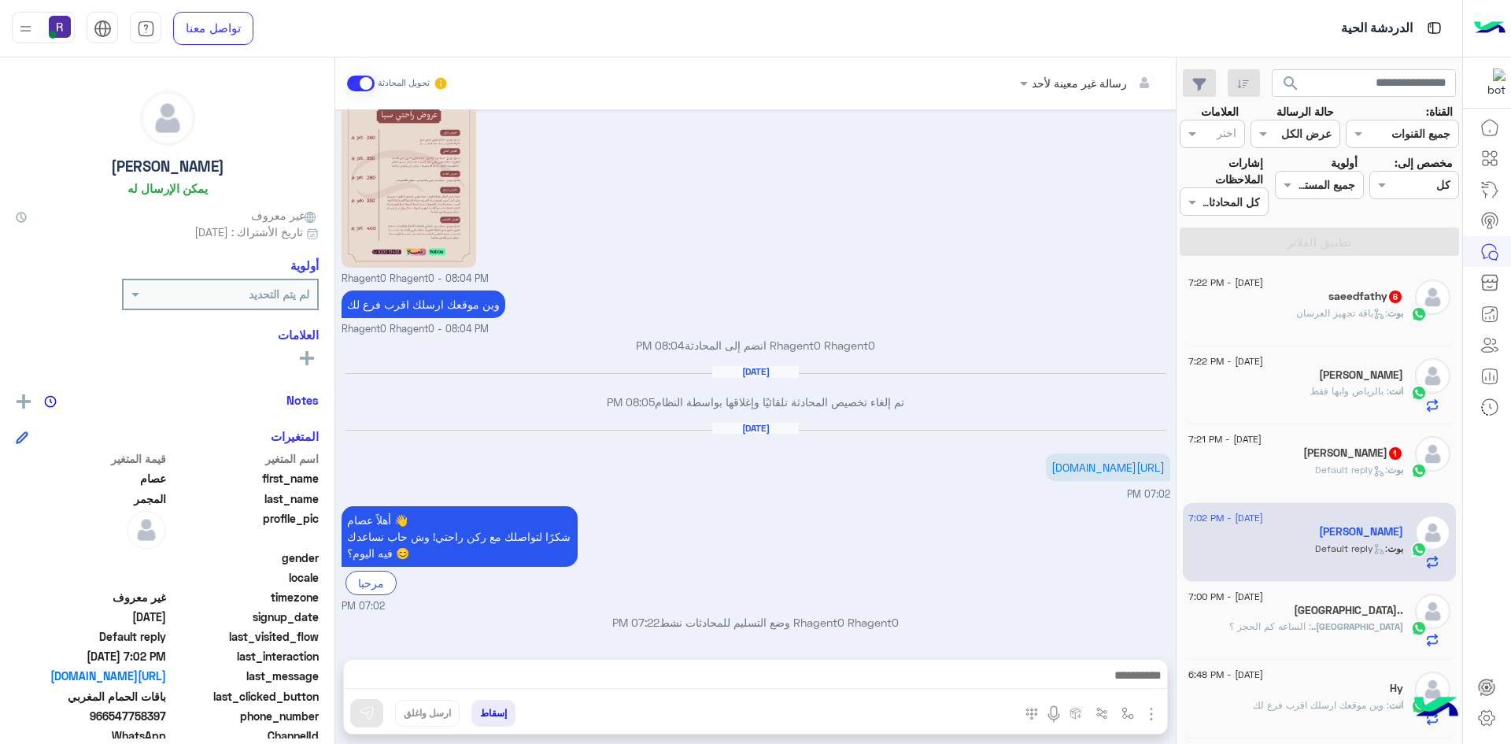
click at [1325, 468] on span ": Default reply" at bounding box center [1351, 470] width 72 height 12
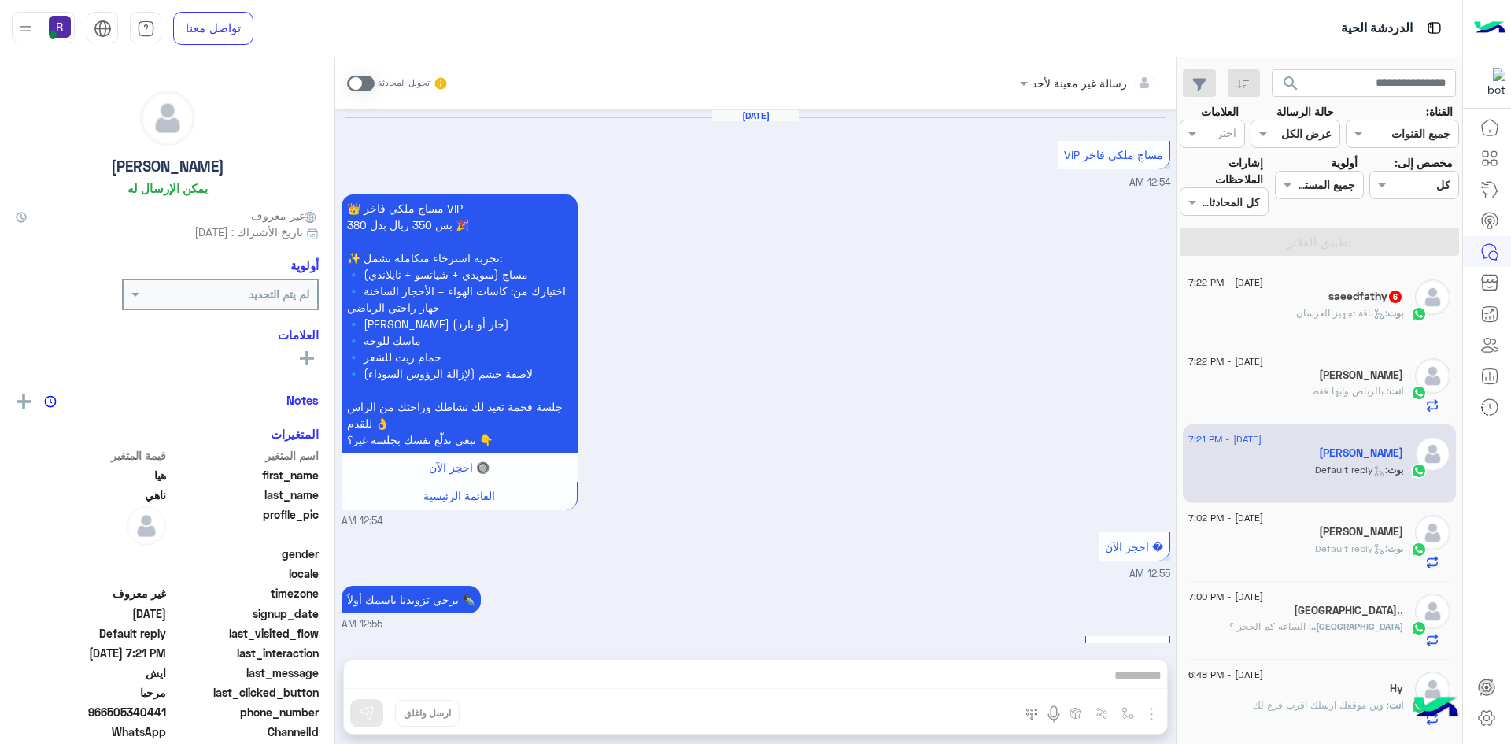
scroll to position [1613, 0]
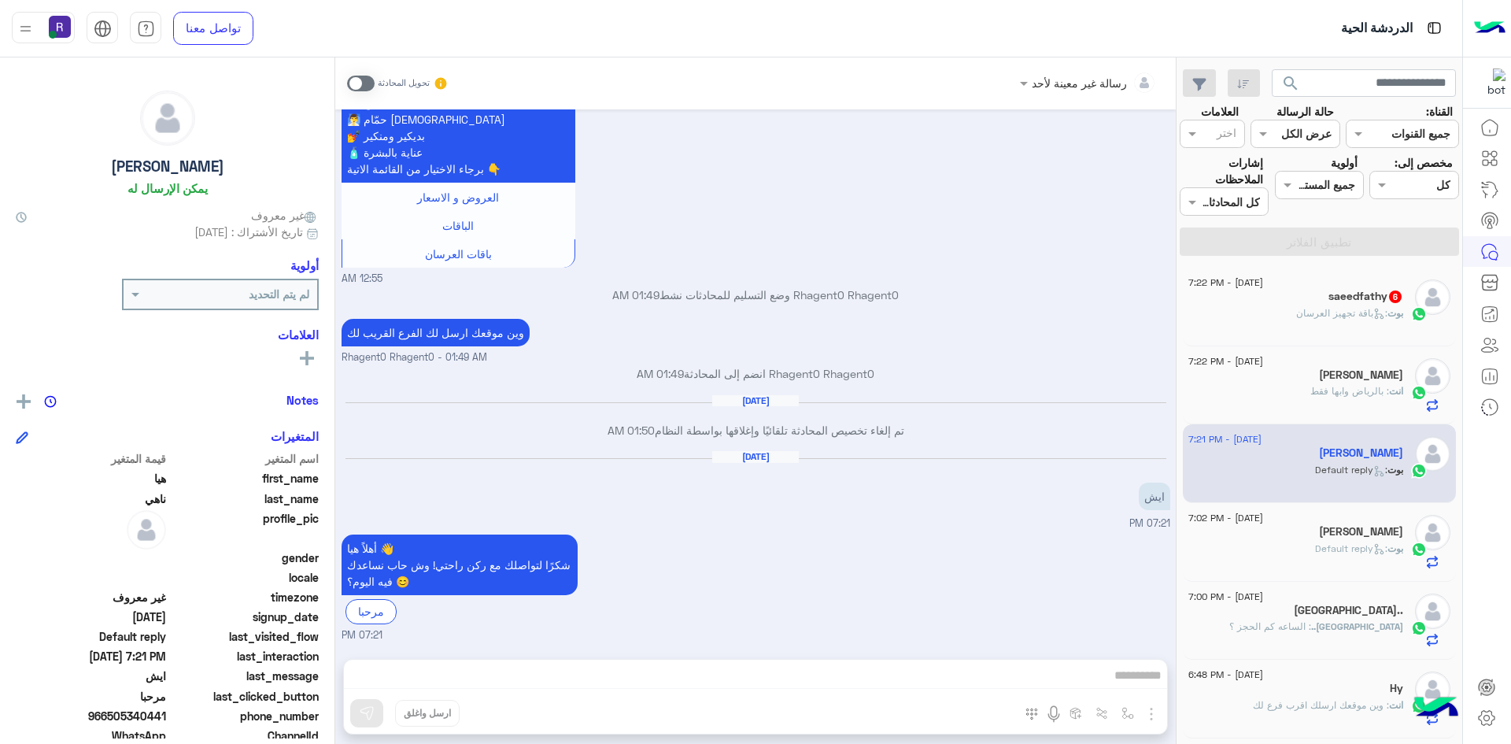
click at [367, 80] on span at bounding box center [361, 84] width 28 height 16
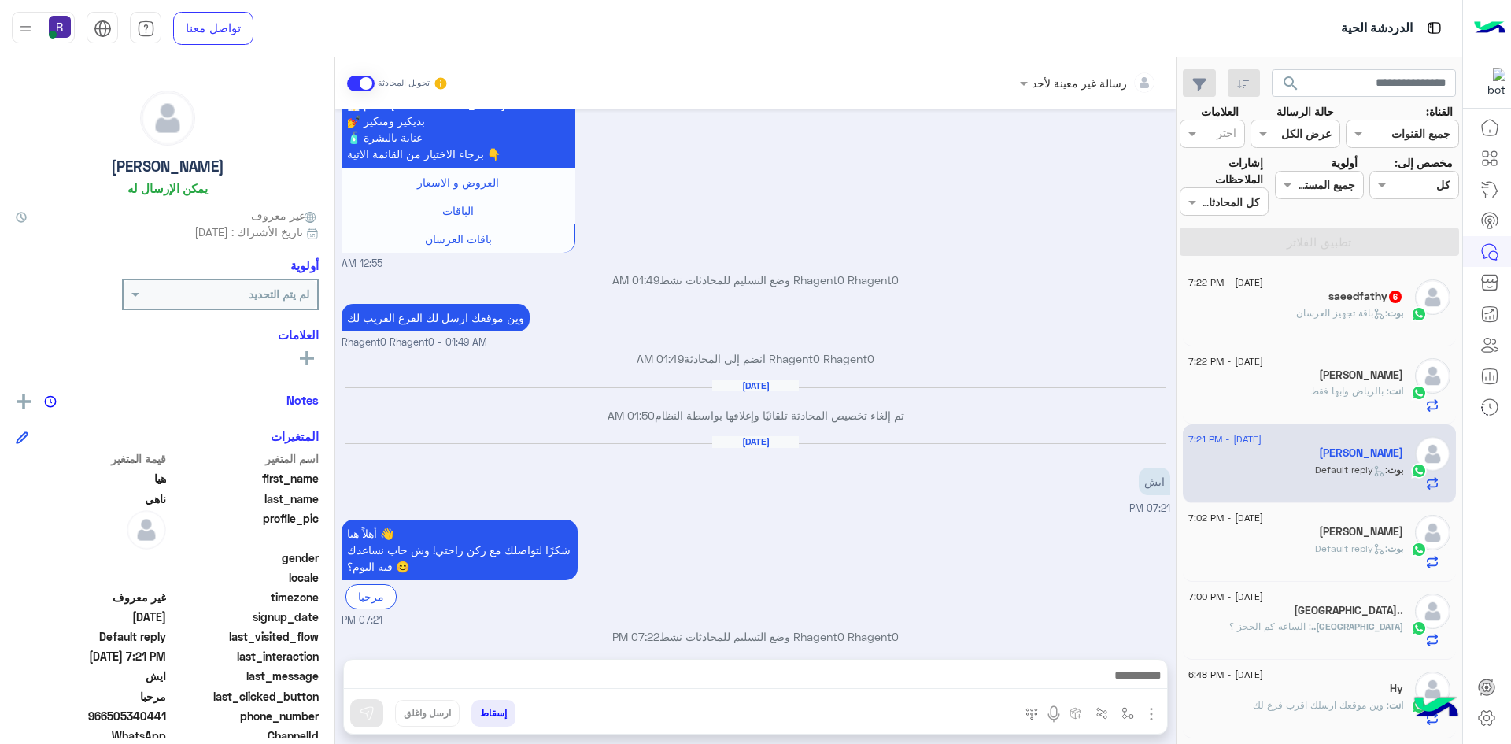
scroll to position [1641, 0]
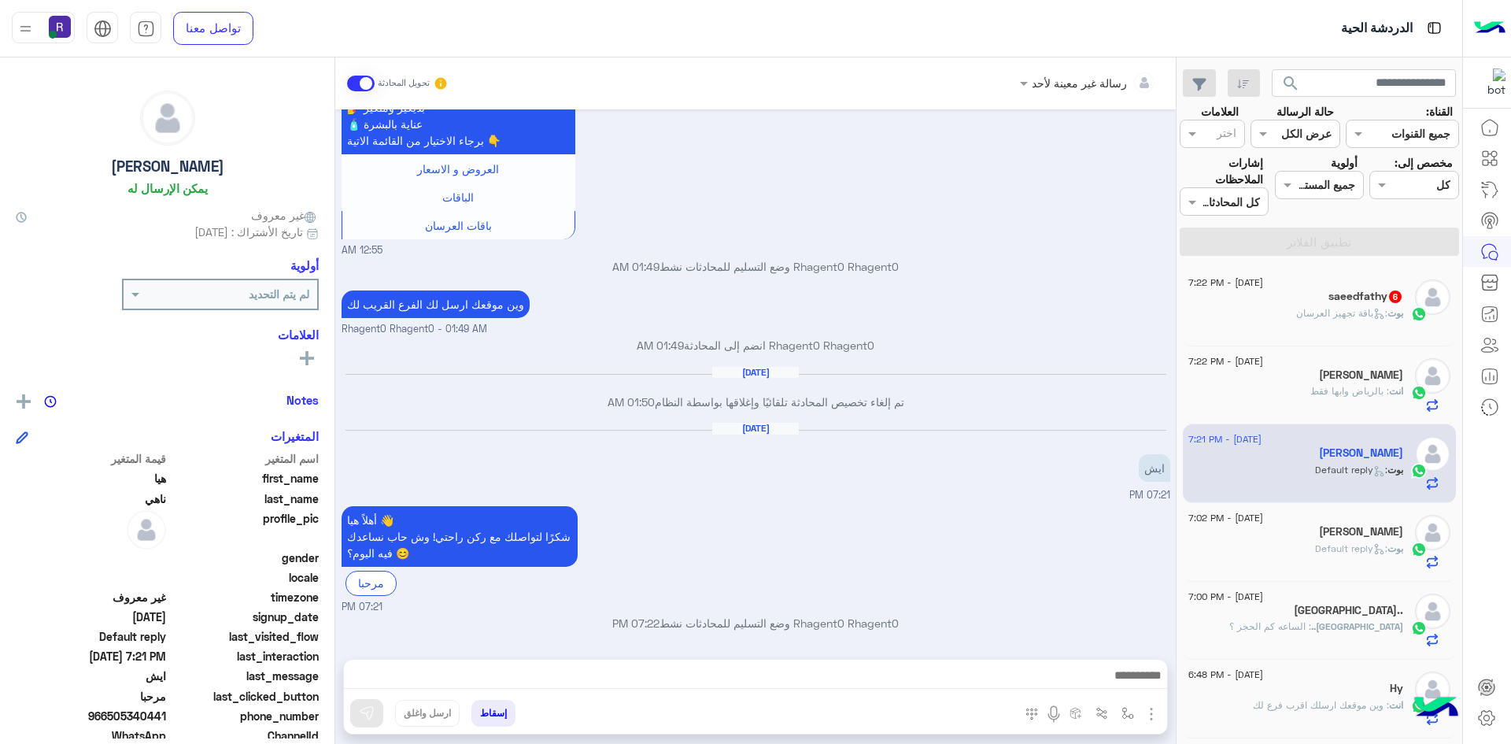
click at [1153, 712] on img "button" at bounding box center [1151, 714] width 19 height 19
click at [1133, 684] on span "الصور" at bounding box center [1121, 680] width 29 height 18
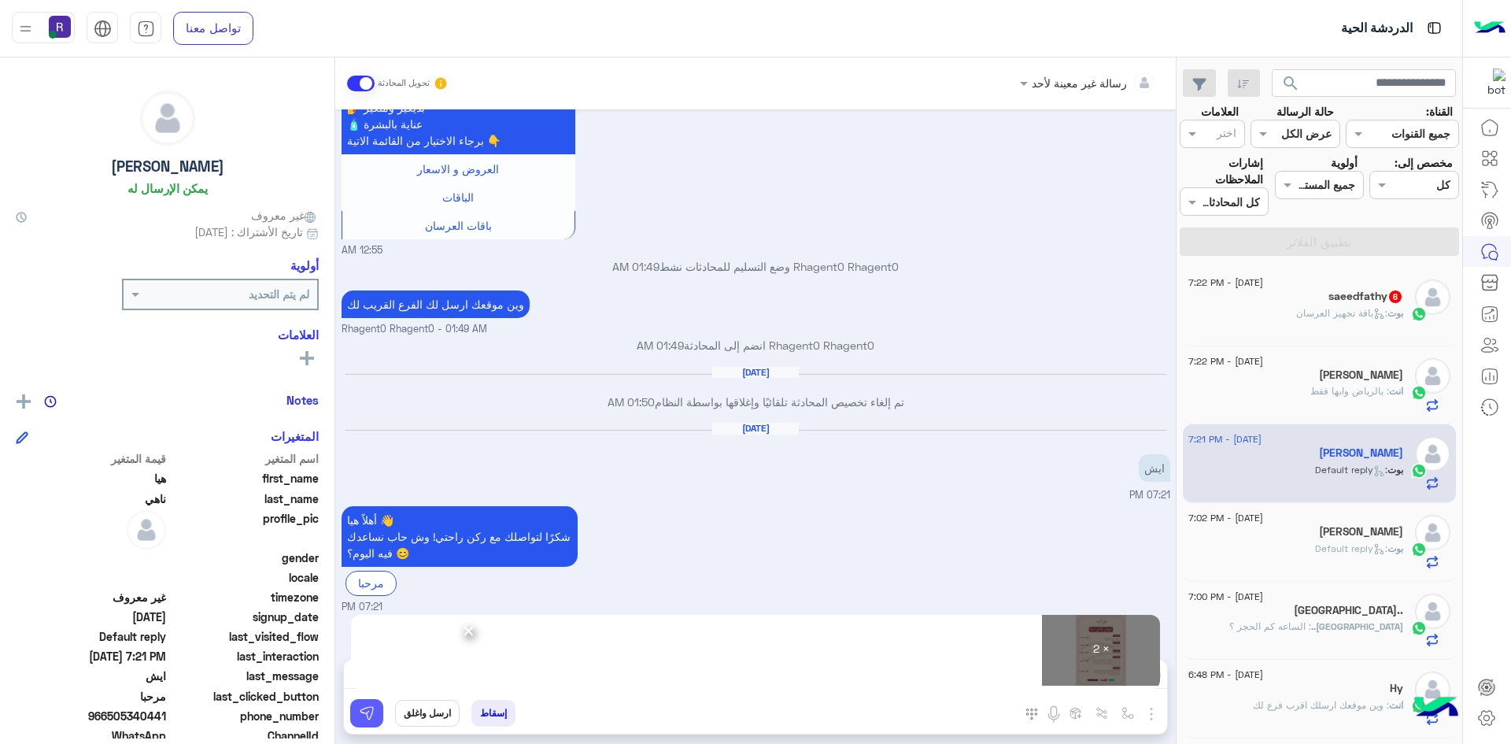
click at [368, 716] on img at bounding box center [367, 713] width 16 height 16
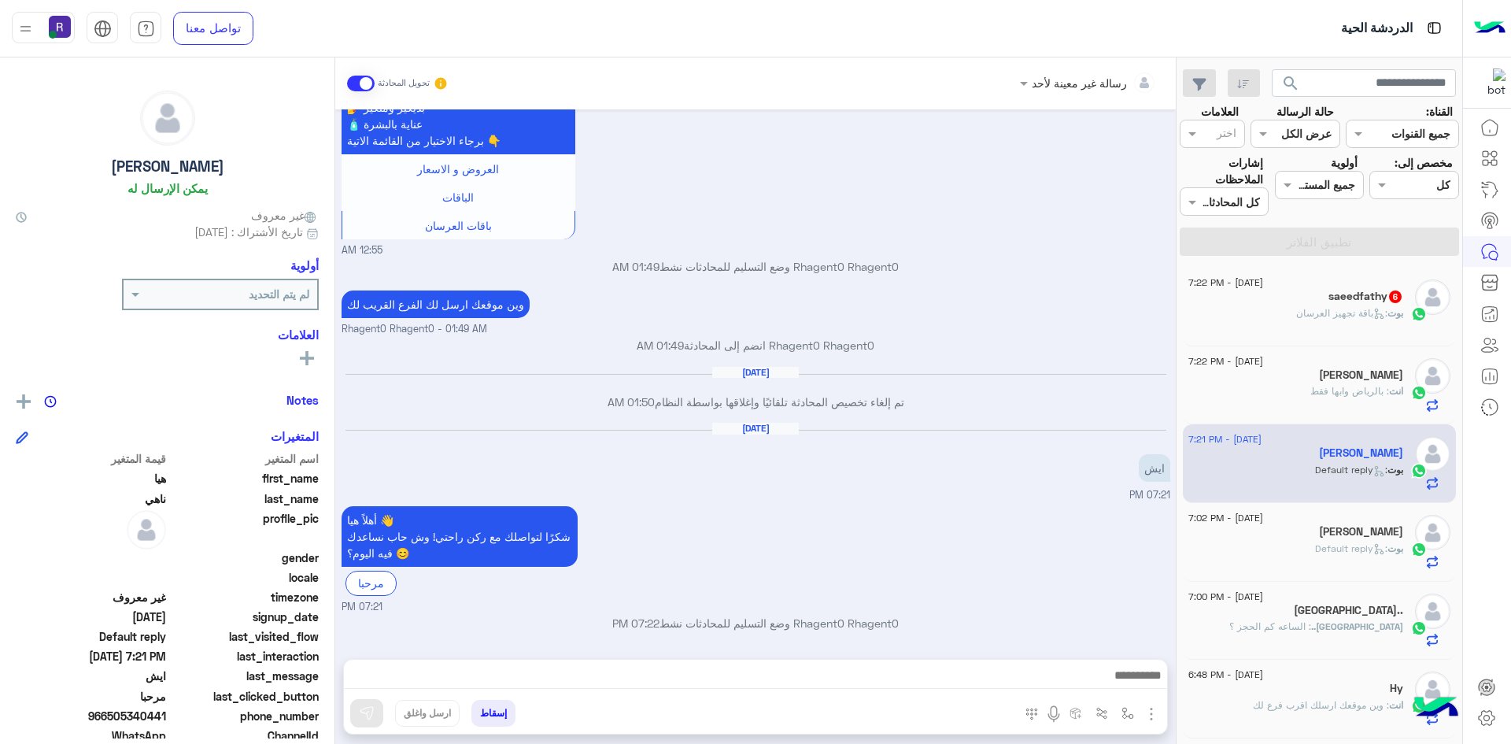
click at [1339, 385] on span ": بالرياض وابها فقط" at bounding box center [1350, 391] width 79 height 12
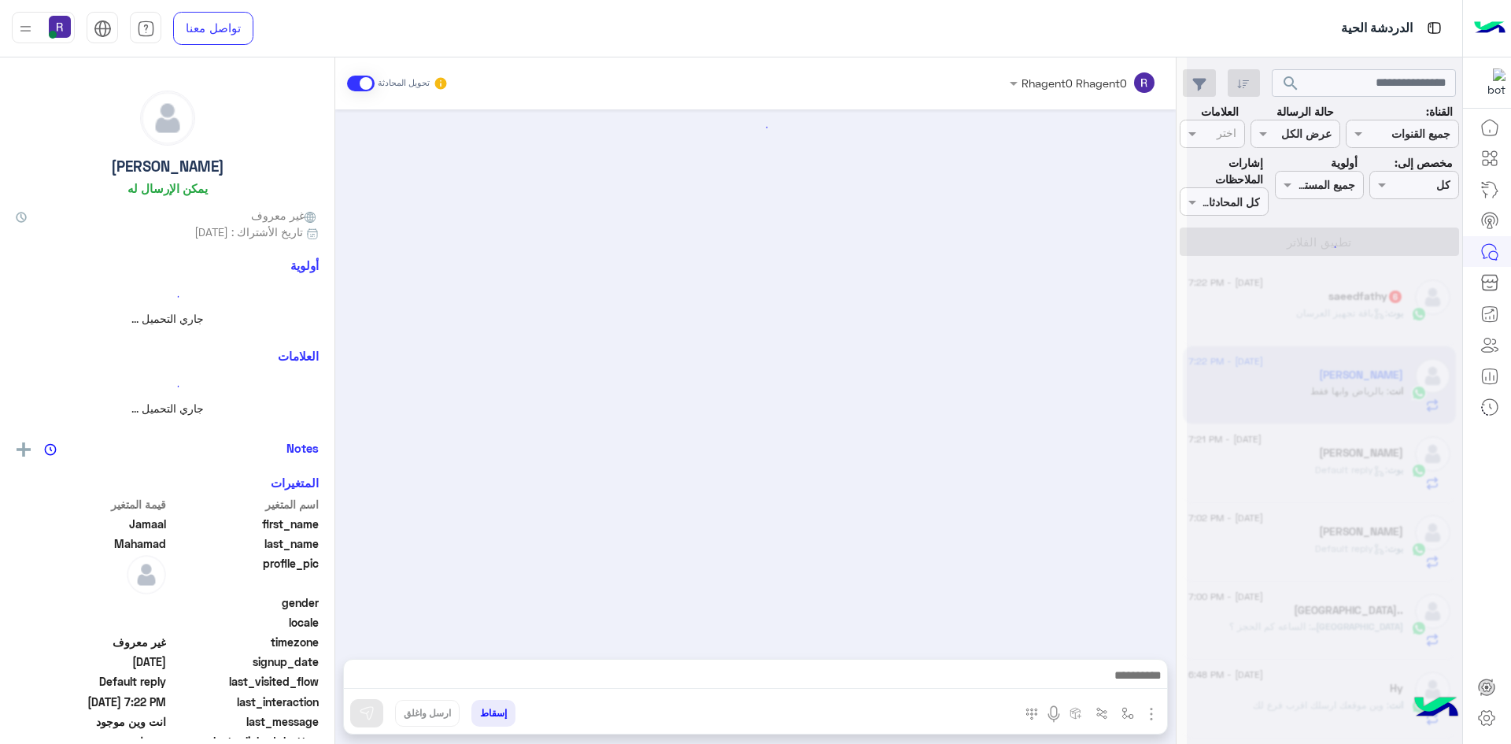
scroll to position [424, 0]
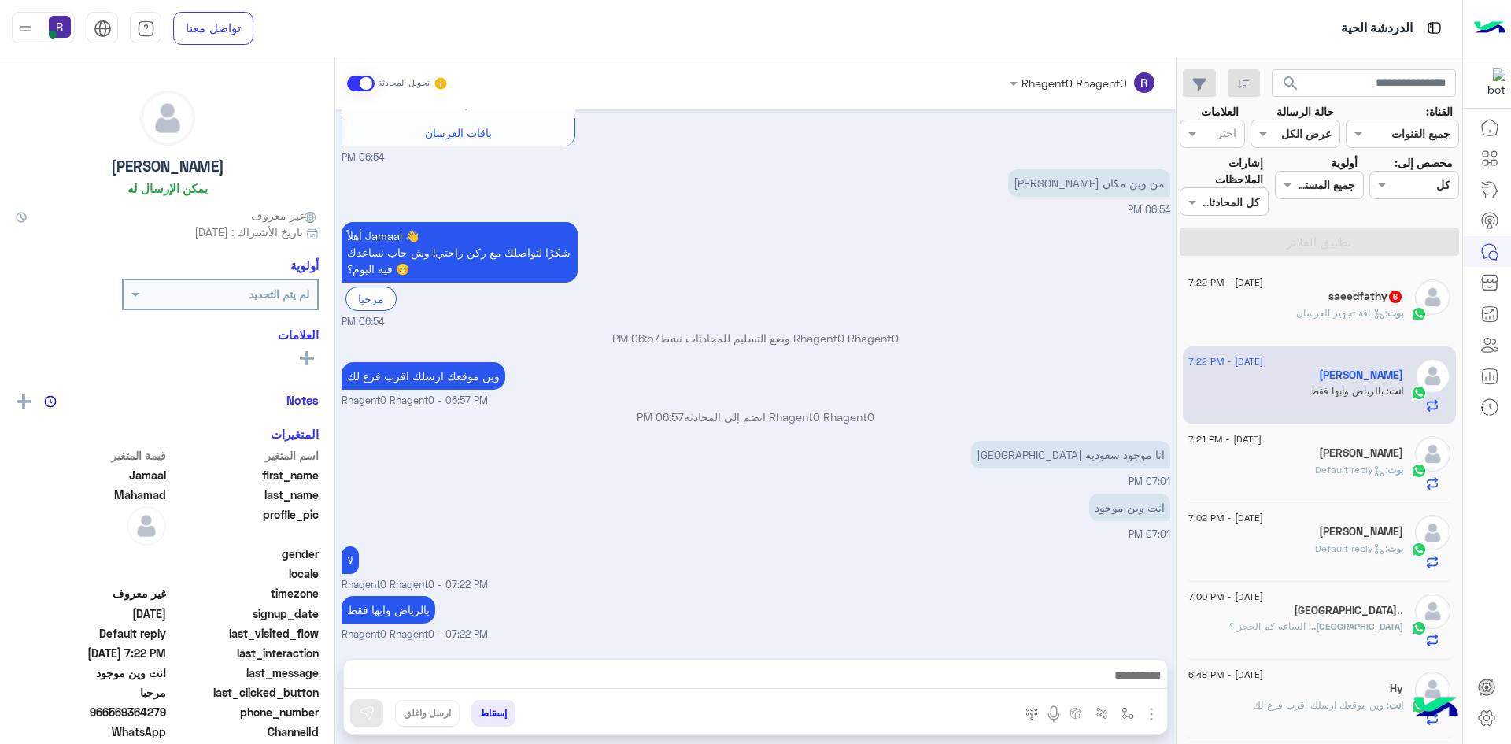
click at [1345, 308] on span ": باقة تجهيز العرسان" at bounding box center [1342, 313] width 91 height 12
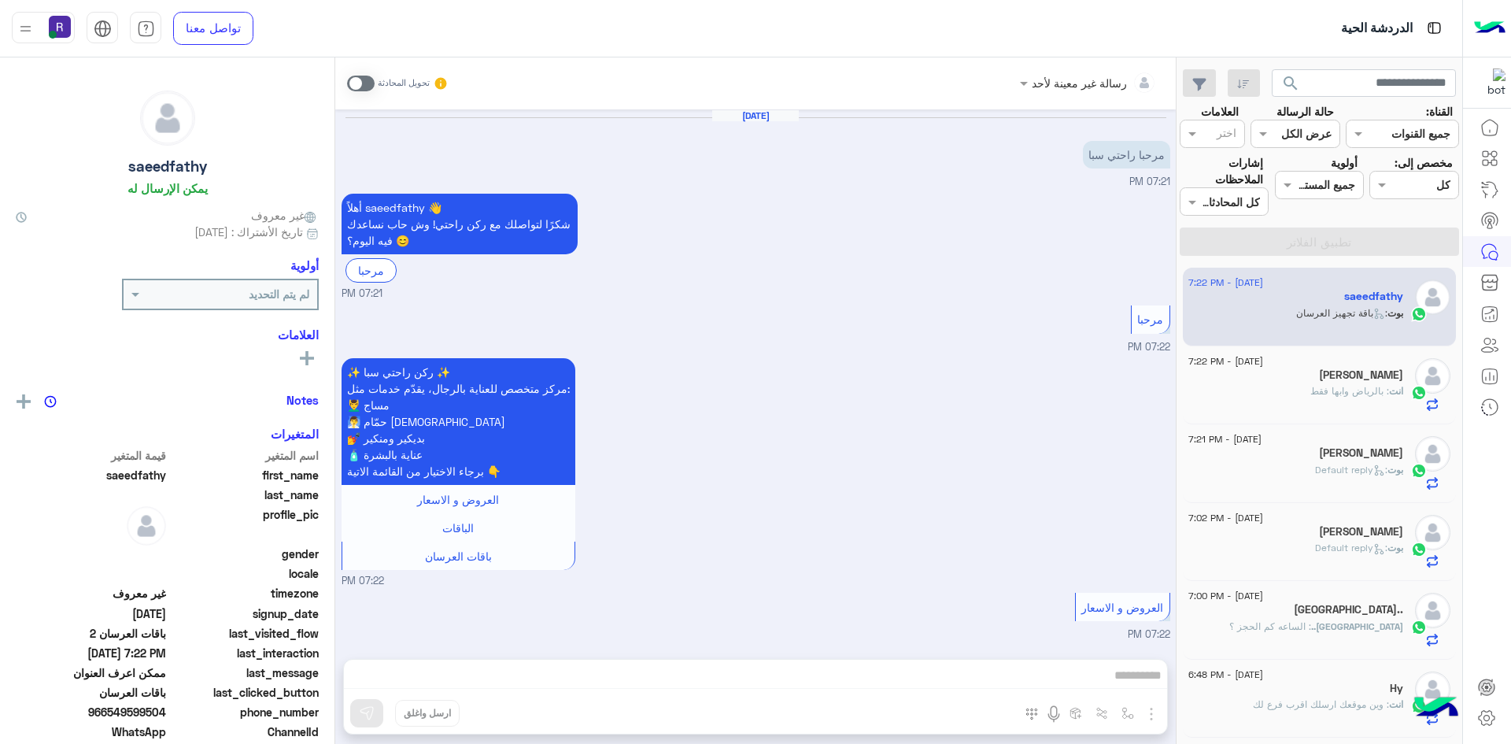
scroll to position [1021, 0]
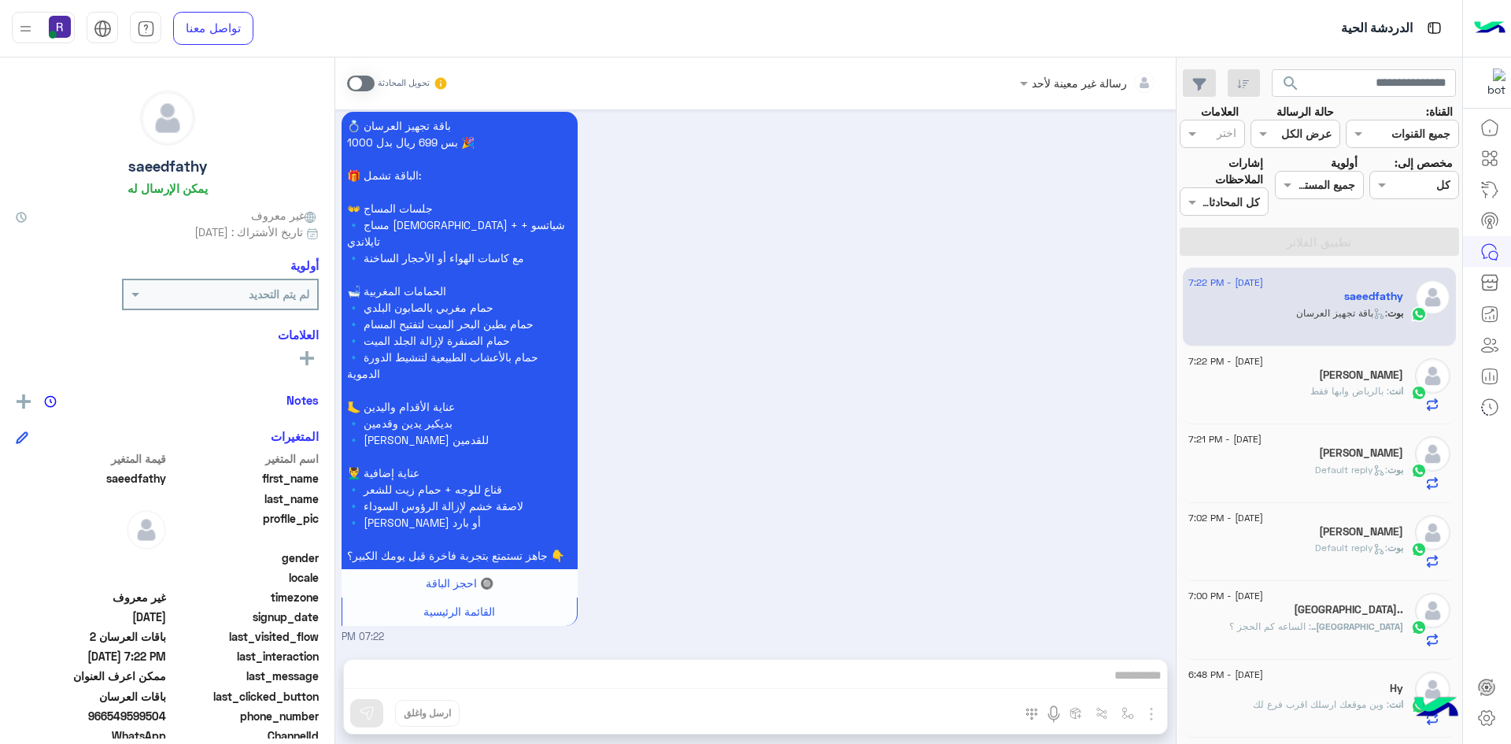
click at [366, 84] on span at bounding box center [361, 84] width 28 height 16
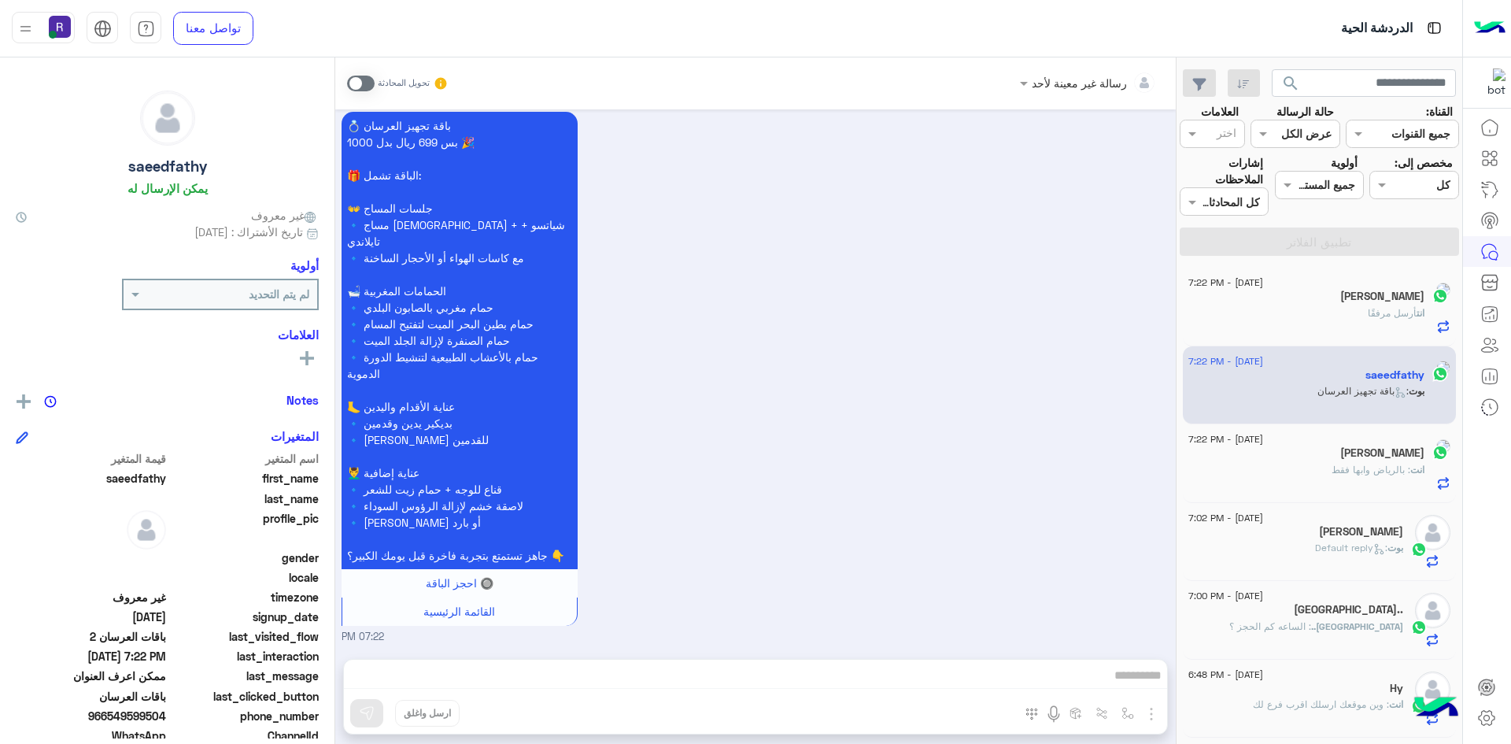
scroll to position [1049, 0]
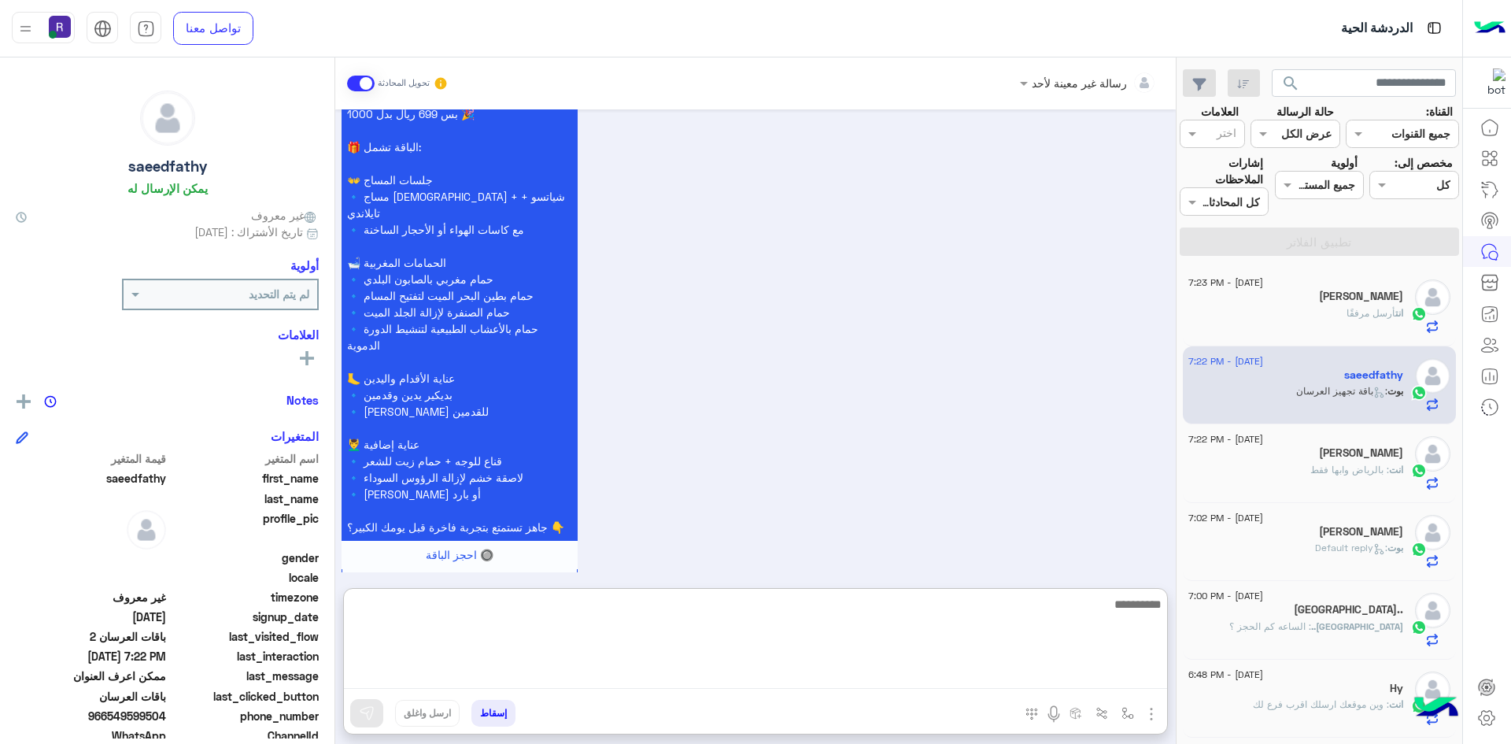
paste textarea "**********"
type textarea "**********"
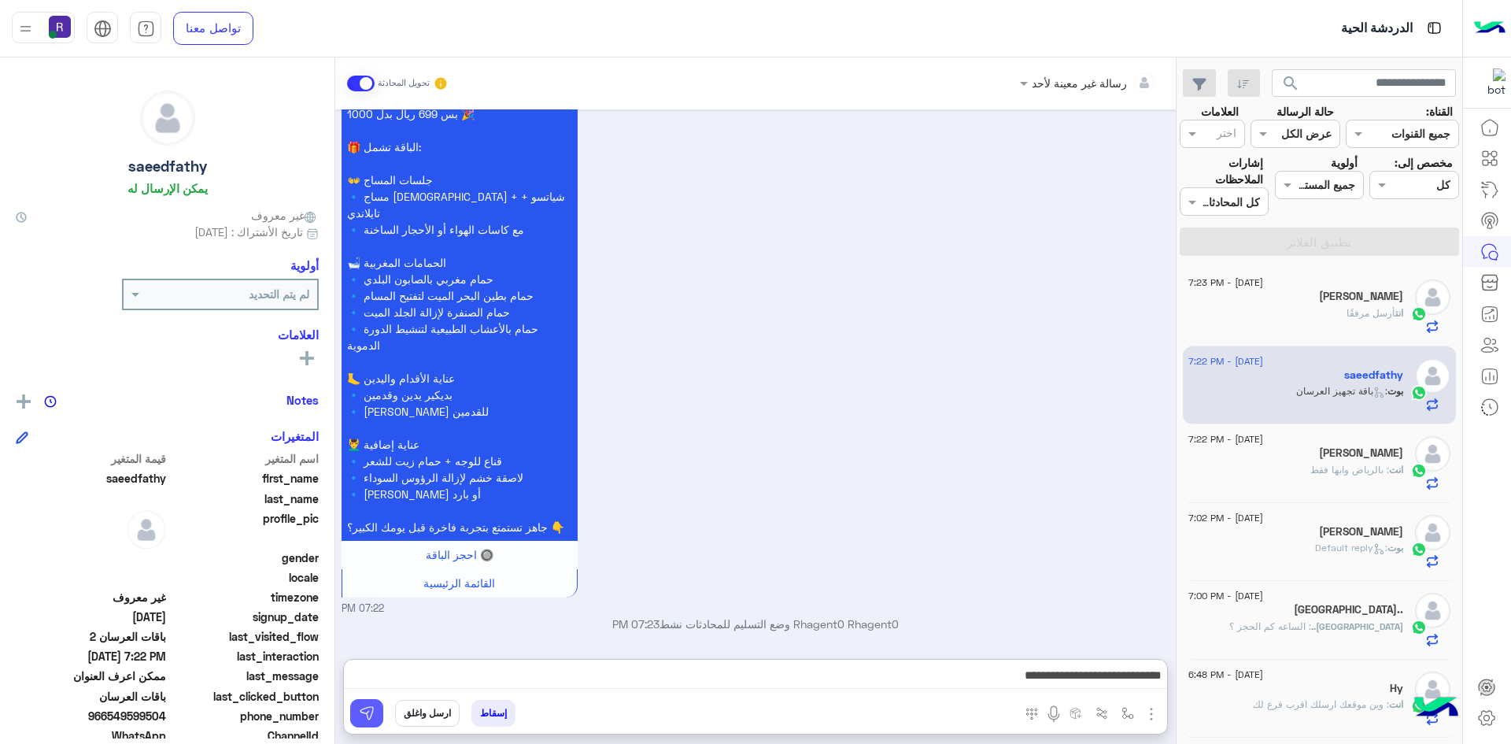
click at [378, 712] on button at bounding box center [366, 713] width 33 height 28
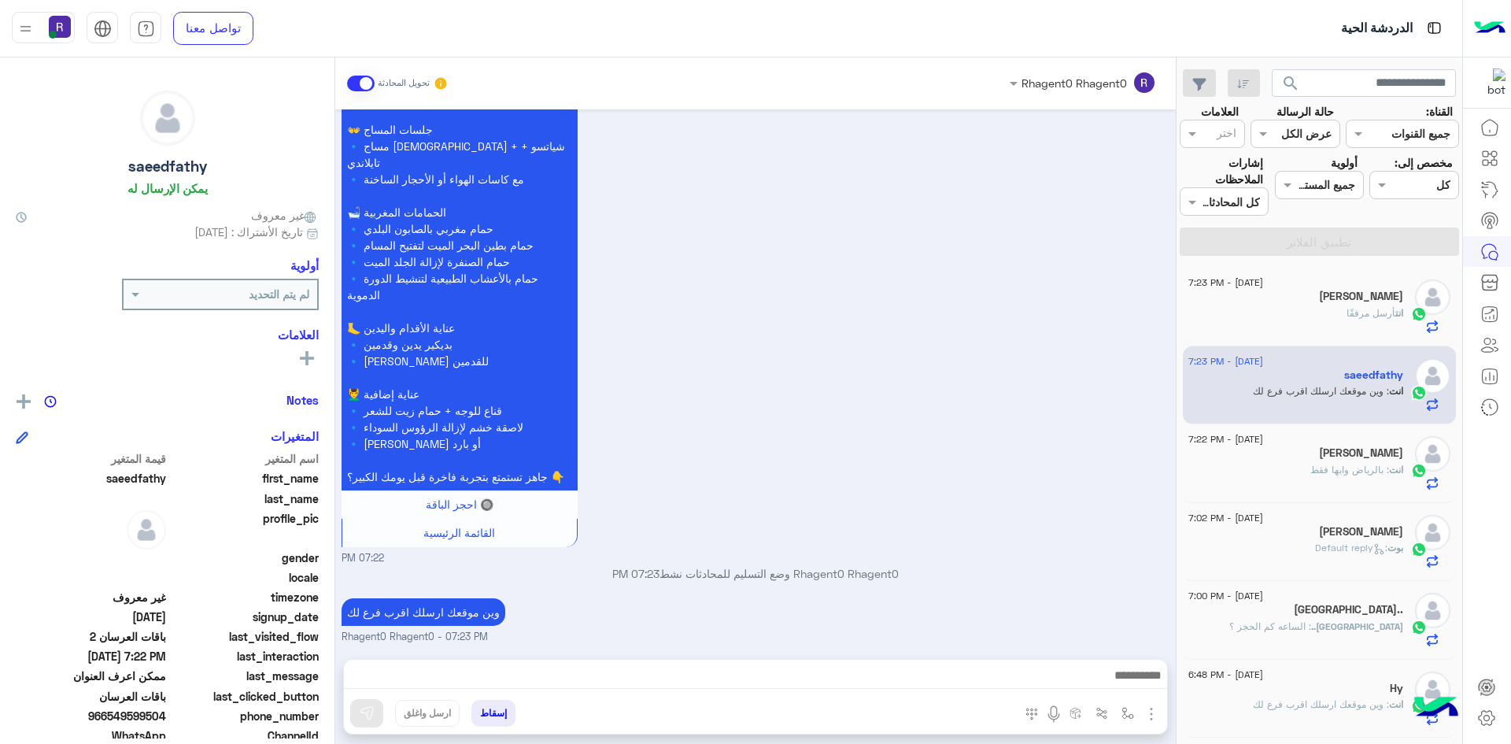
scroll to position [1128, 0]
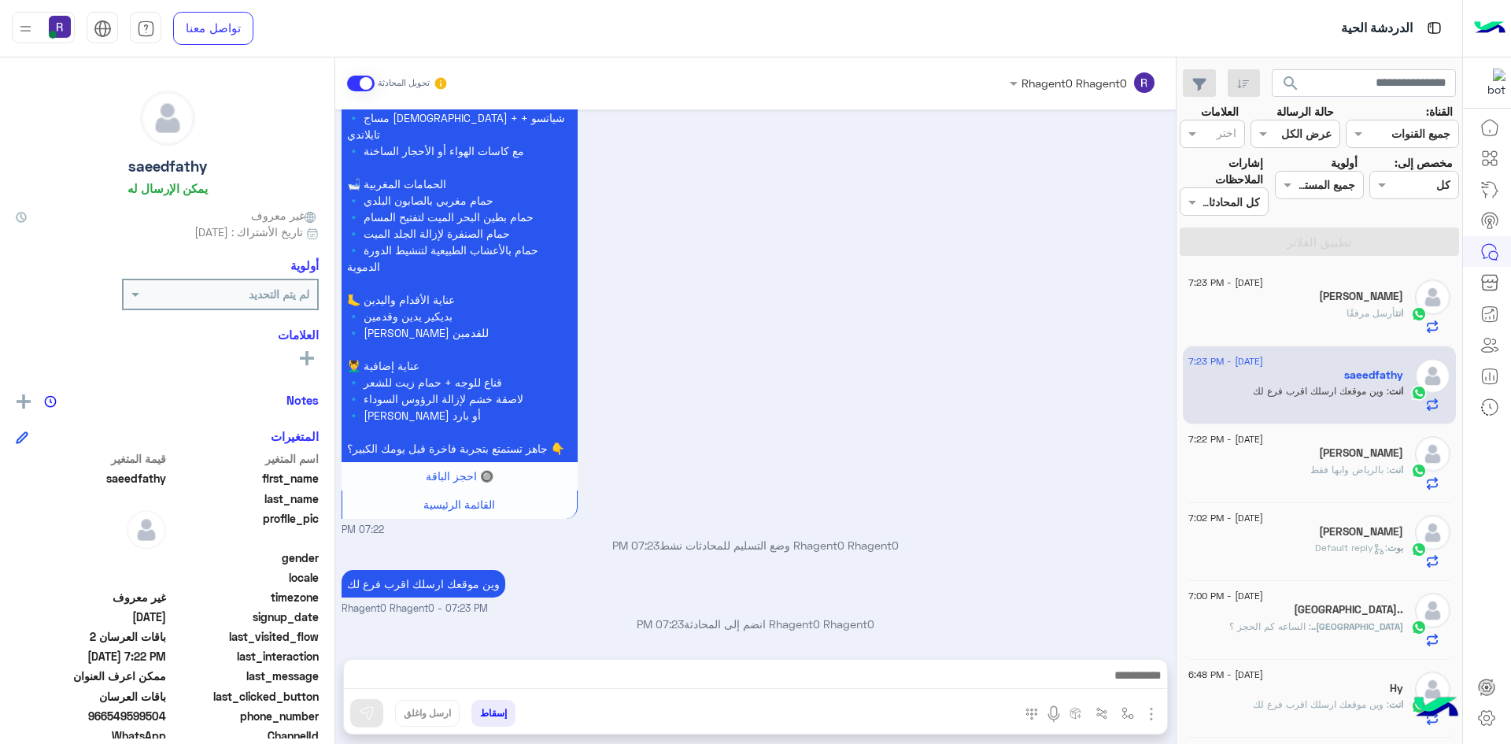
click at [1268, 459] on div "Jamaal Mahamad" at bounding box center [1296, 454] width 215 height 17
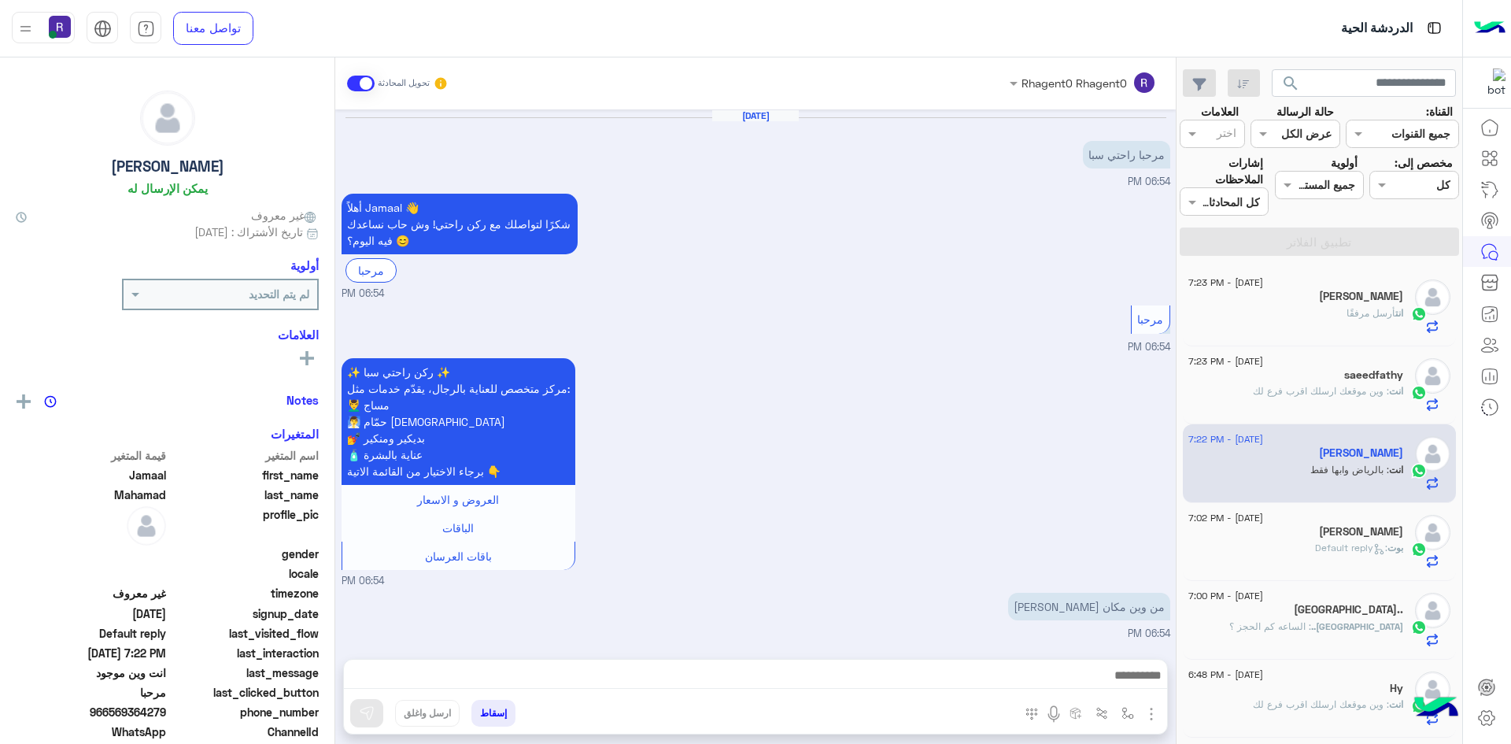
scroll to position [424, 0]
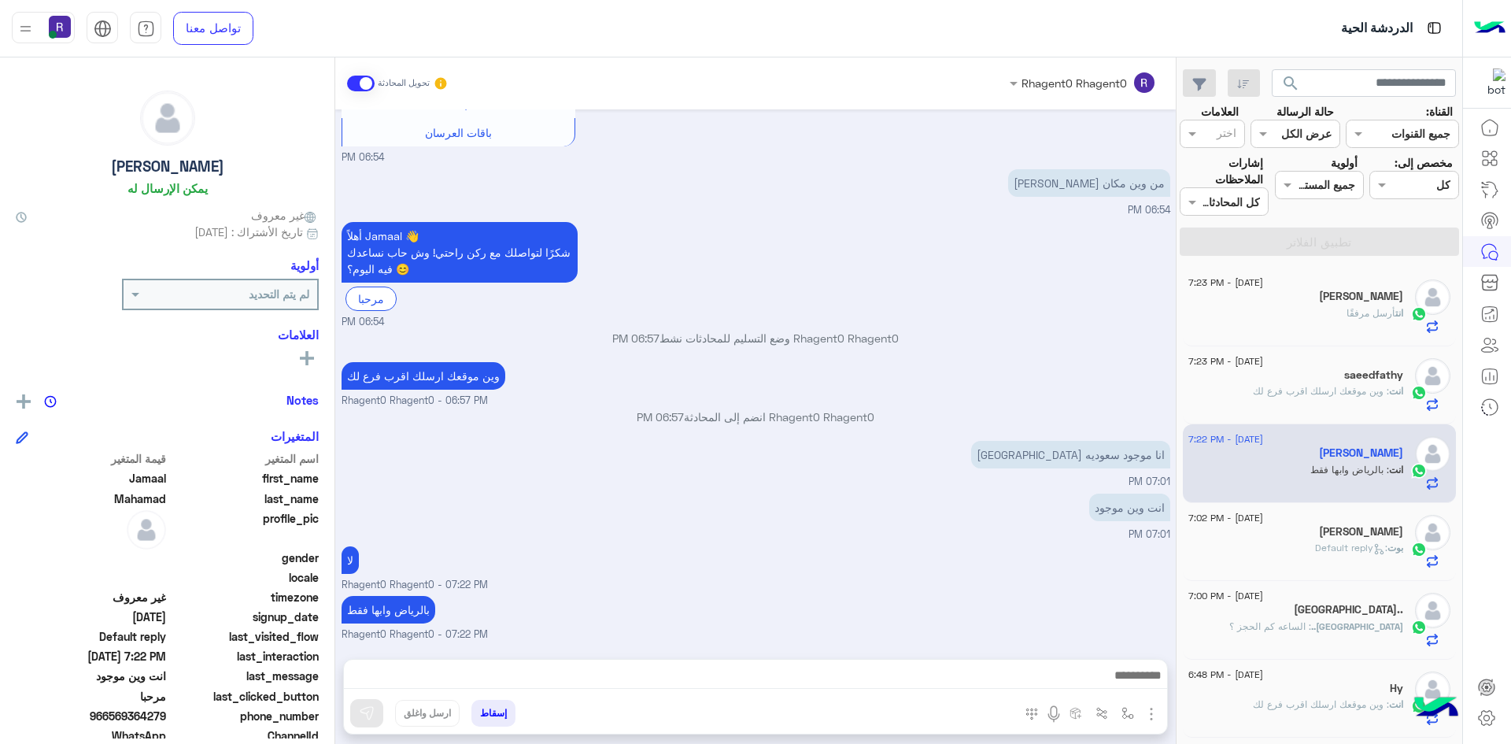
click at [1364, 542] on span ": Default reply" at bounding box center [1351, 548] width 72 height 12
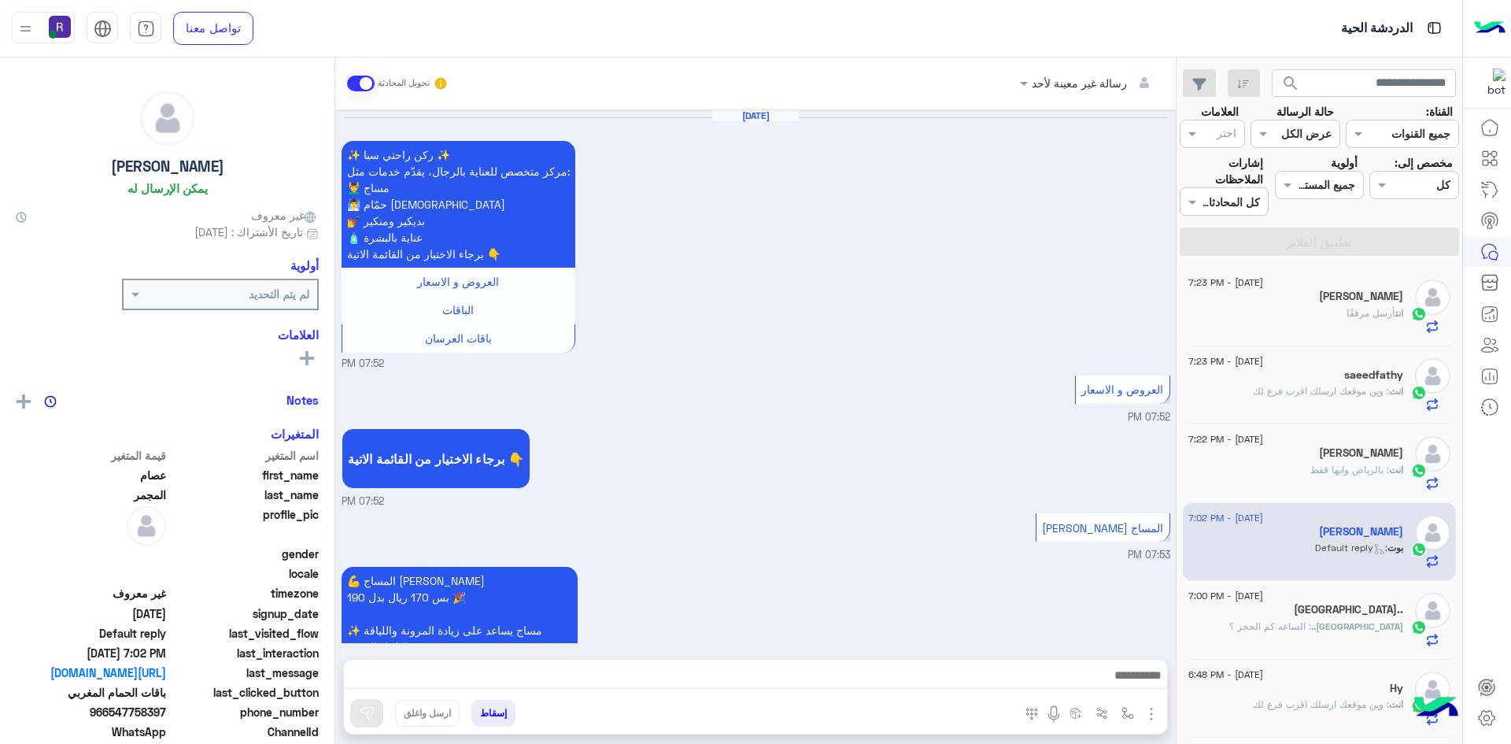
scroll to position [1970, 0]
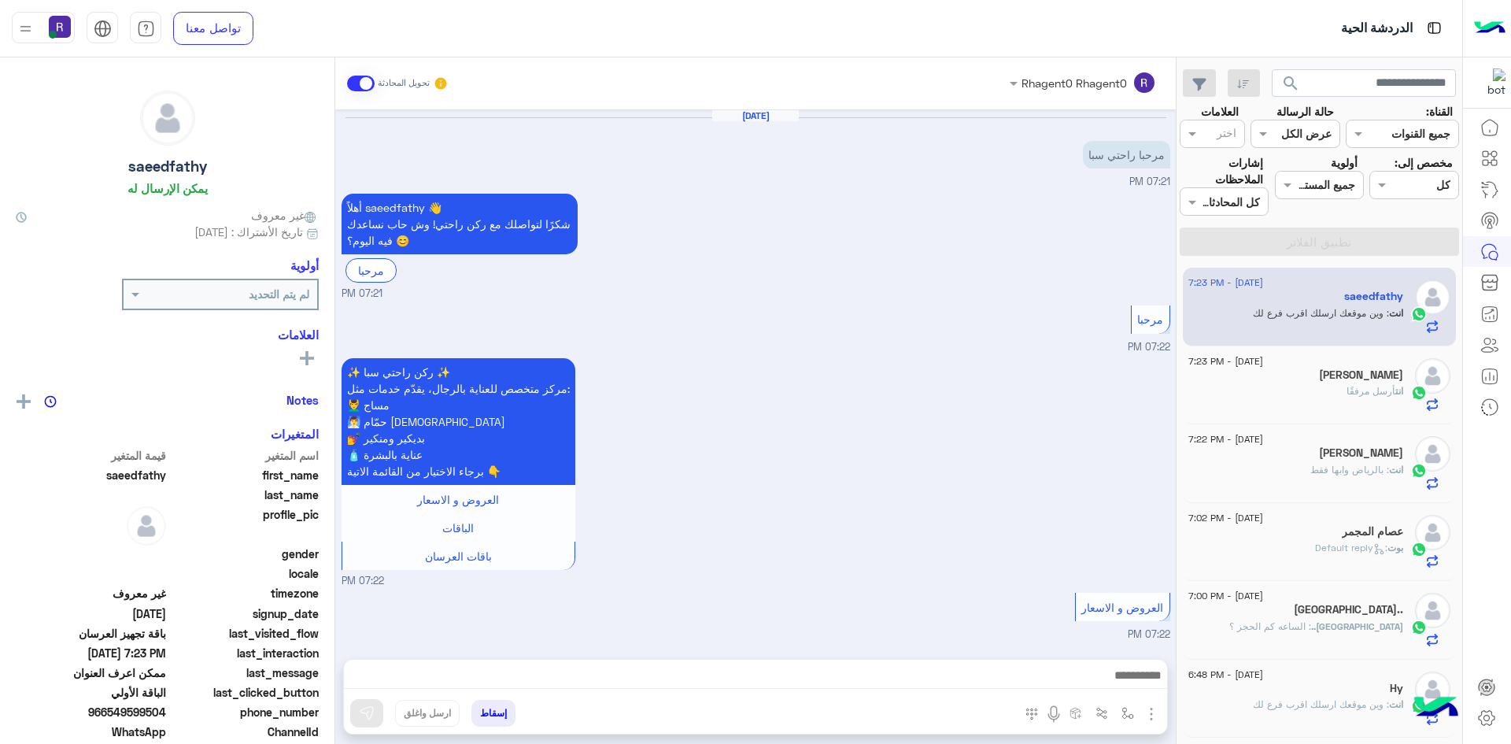
scroll to position [1128, 0]
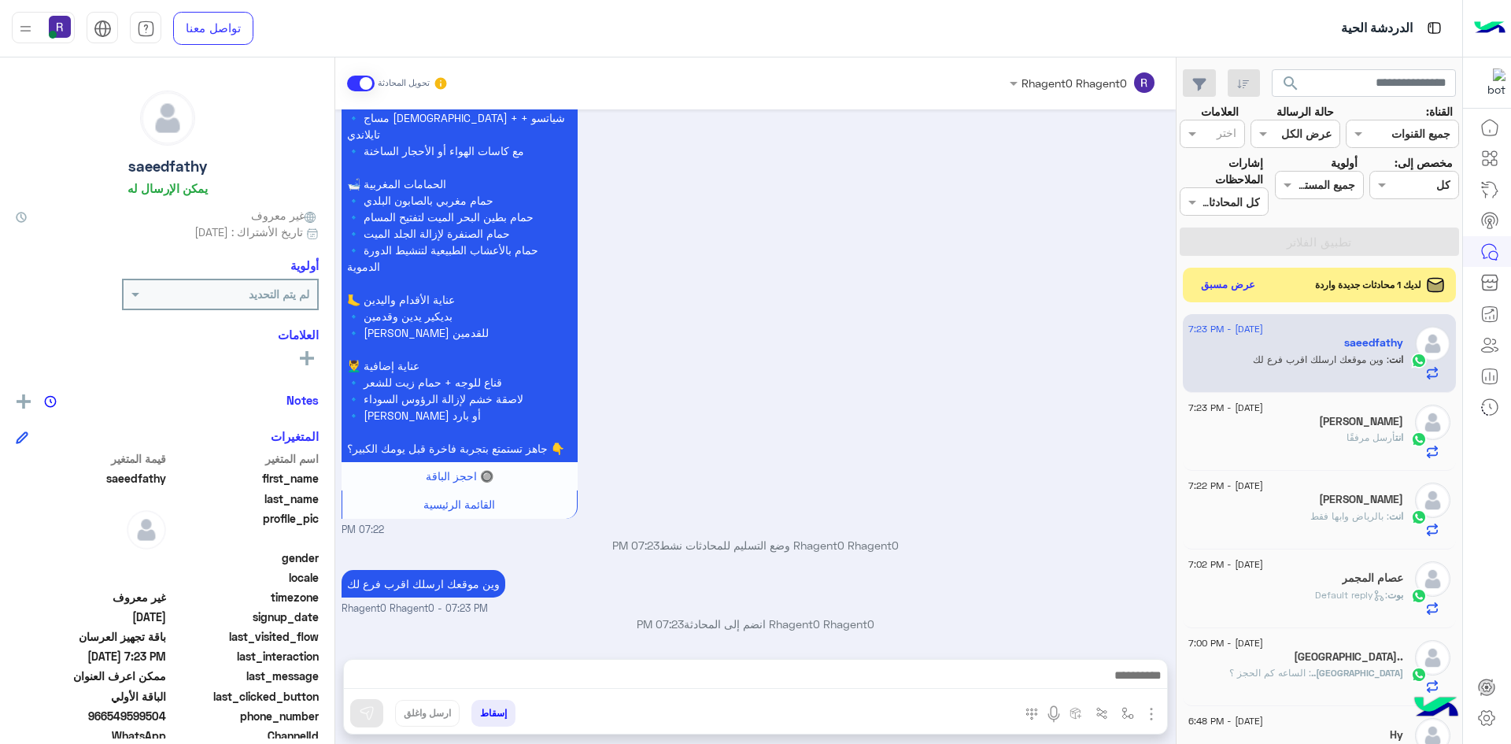
click at [1012, 332] on div "💍 باقة تجهيز العرسان بس 699 ريال بدل 1000 🎉 🎁 الباقة تشمل: 👐 جلسات المساج 🔹 مسا…" at bounding box center [756, 269] width 829 height 537
click at [1252, 281] on button "عرض مسبق" at bounding box center [1228, 284] width 66 height 21
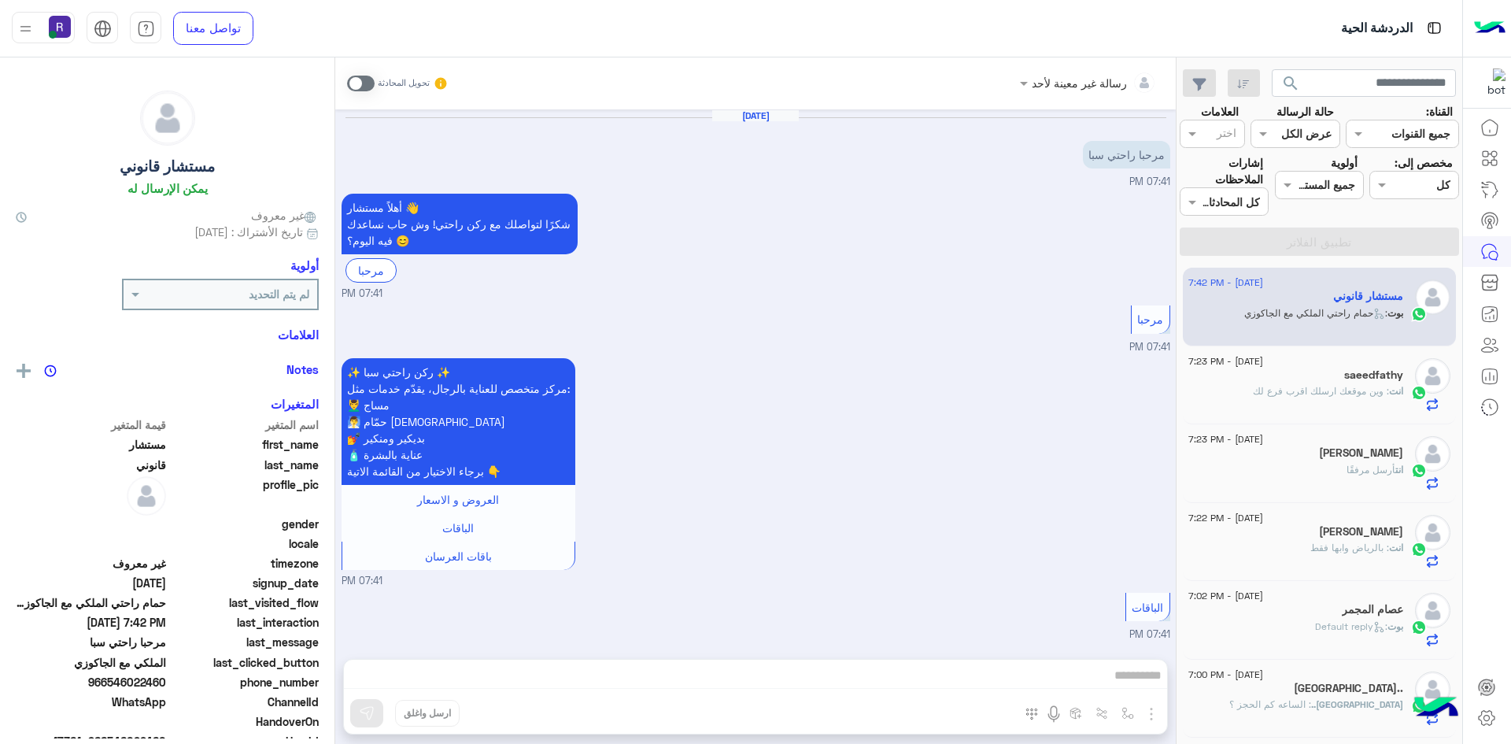
scroll to position [1034, 0]
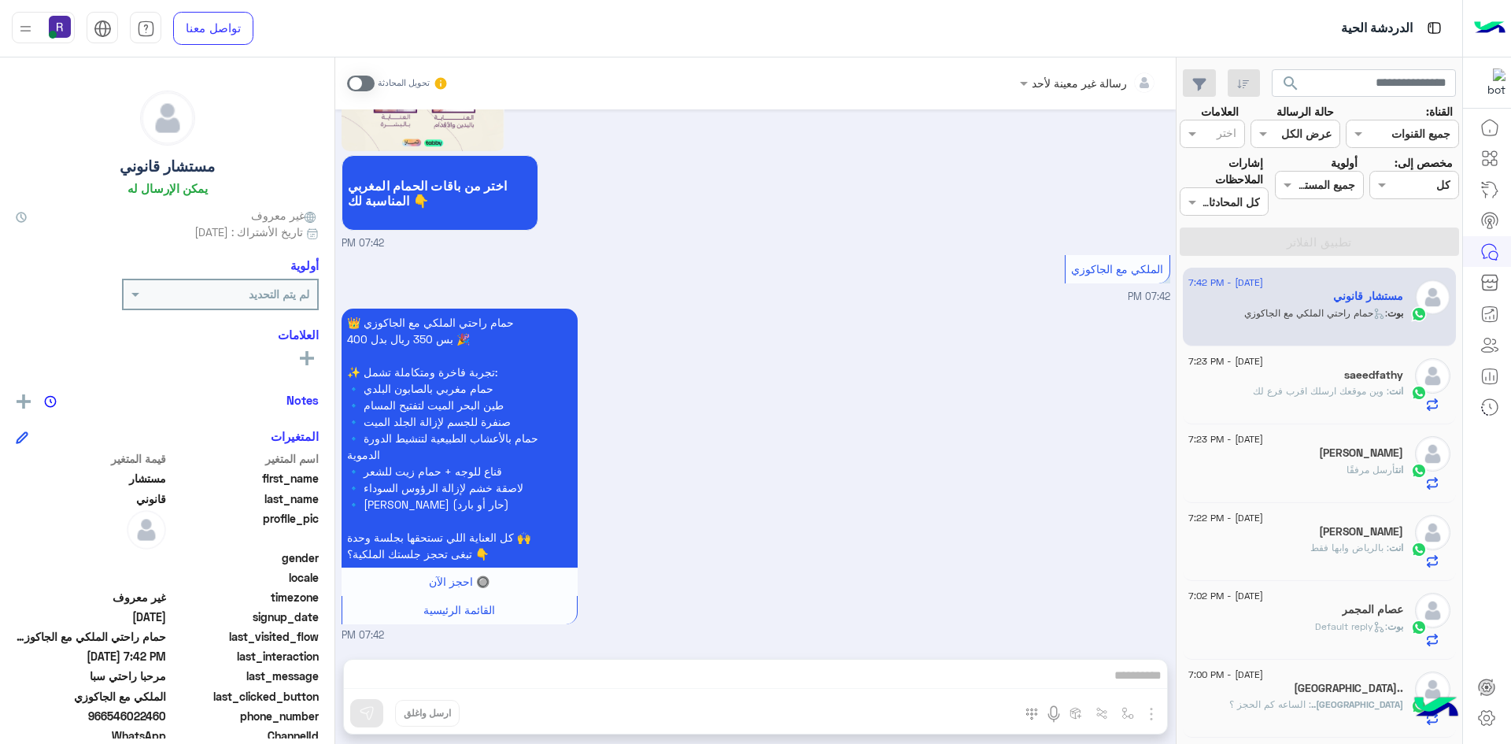
click at [371, 84] on span at bounding box center [361, 84] width 28 height 16
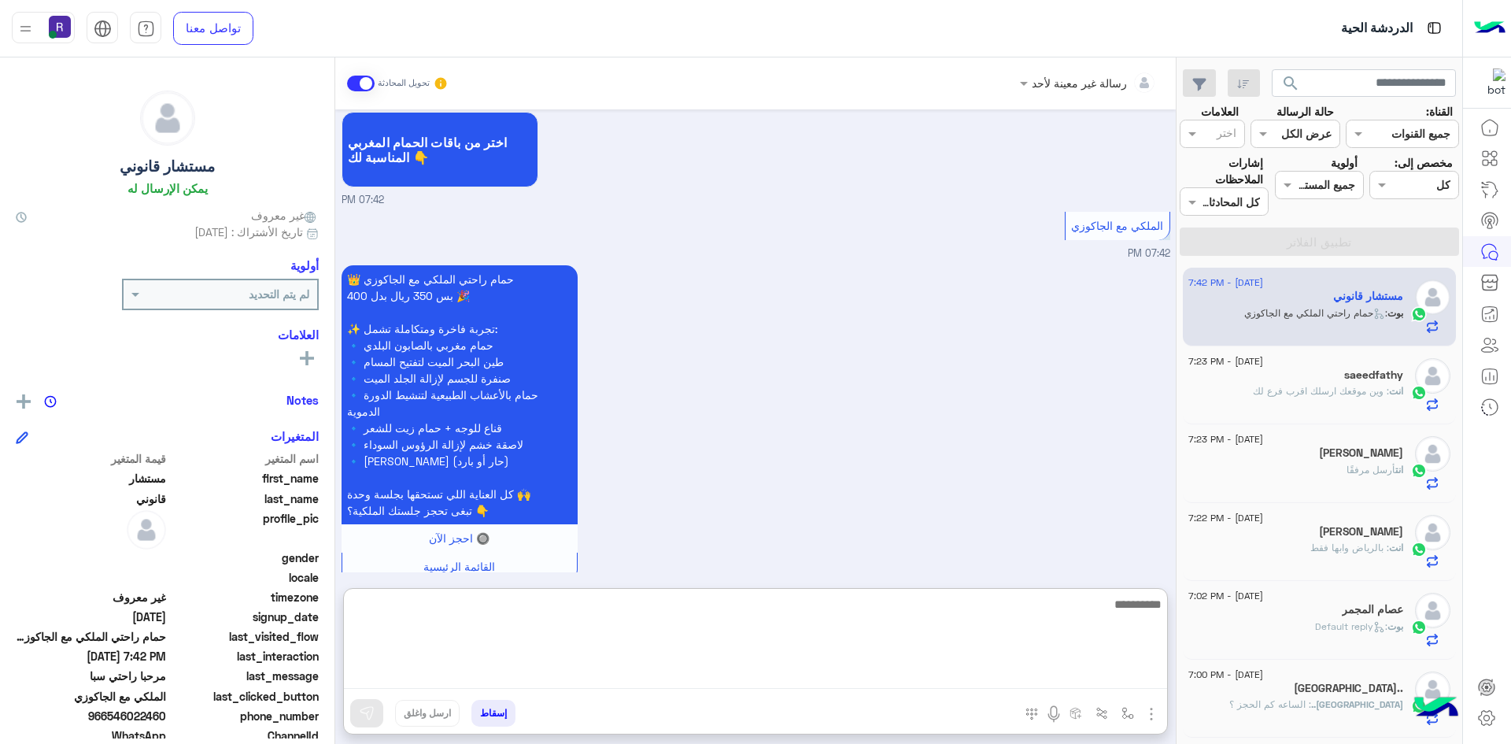
paste textarea "**********"
type textarea "**********"
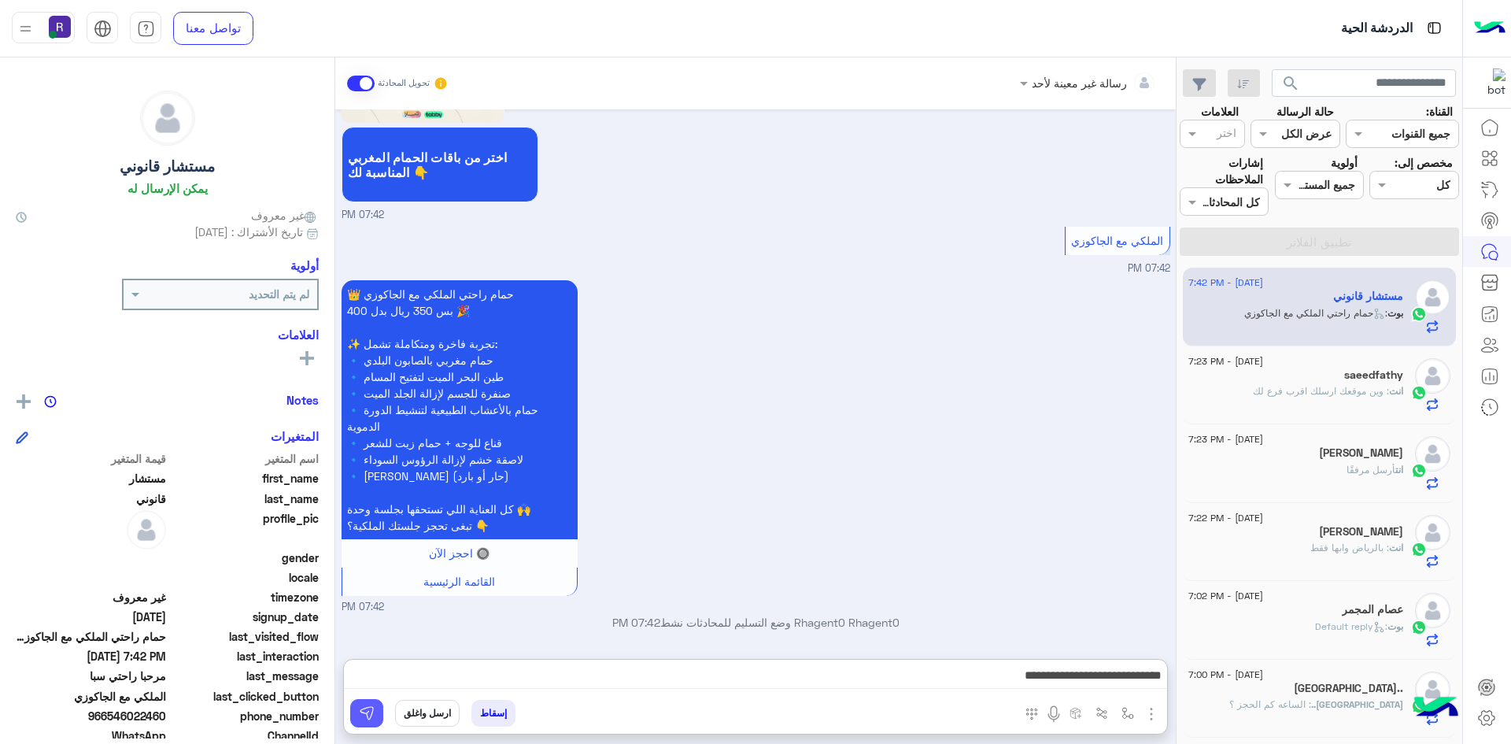
click at [373, 722] on button at bounding box center [366, 713] width 33 height 28
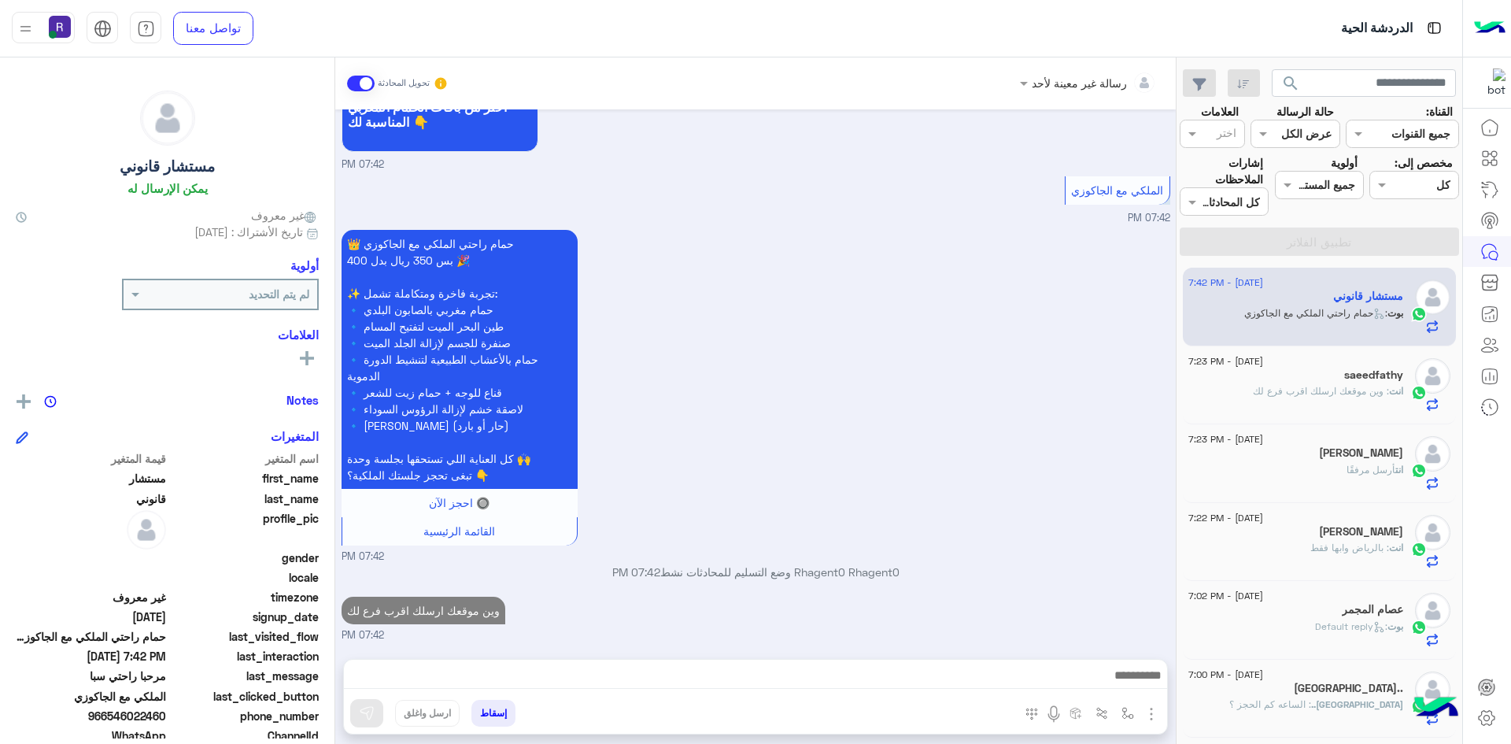
scroll to position [1141, 0]
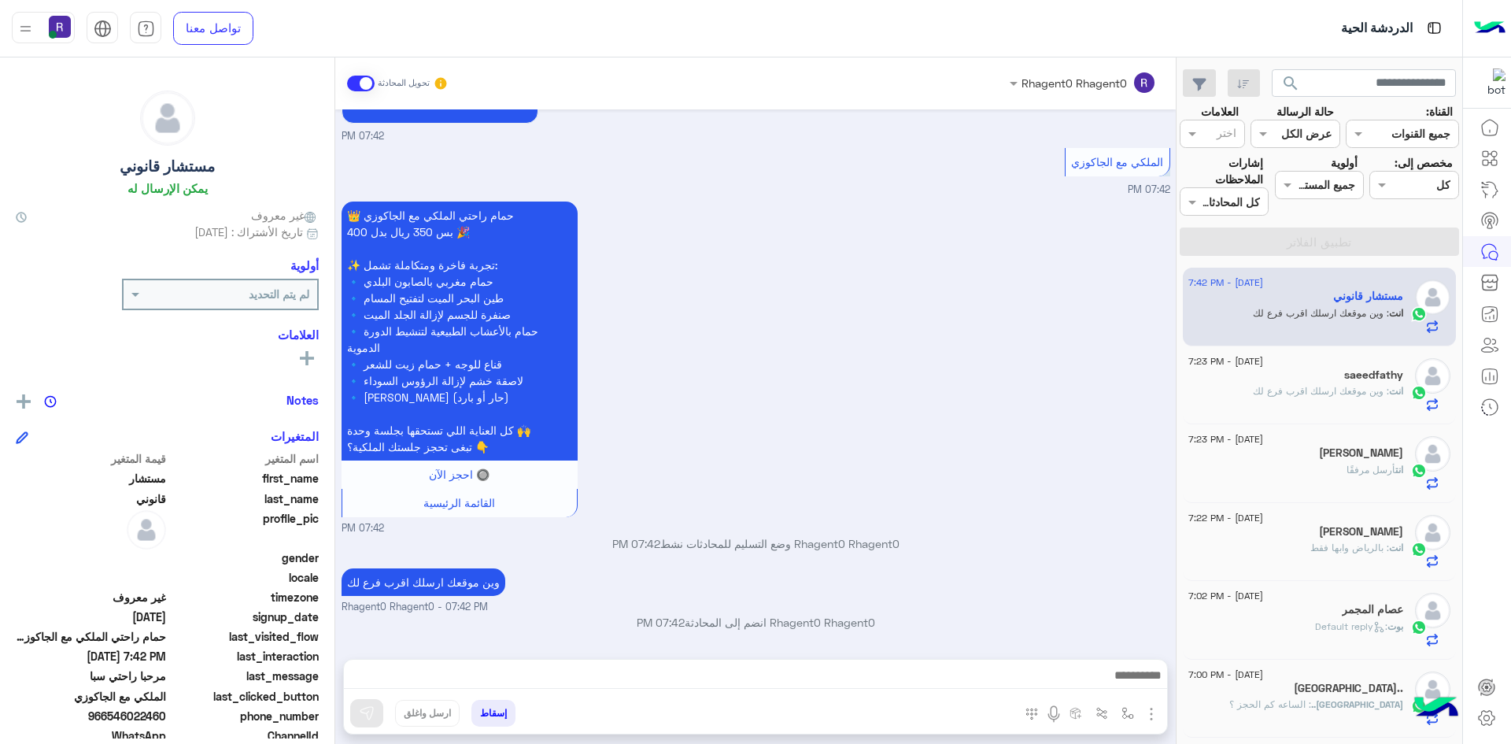
click at [1324, 398] on p "انت : وين موقعك ارسلك اقرب فرع لك" at bounding box center [1328, 391] width 150 height 14
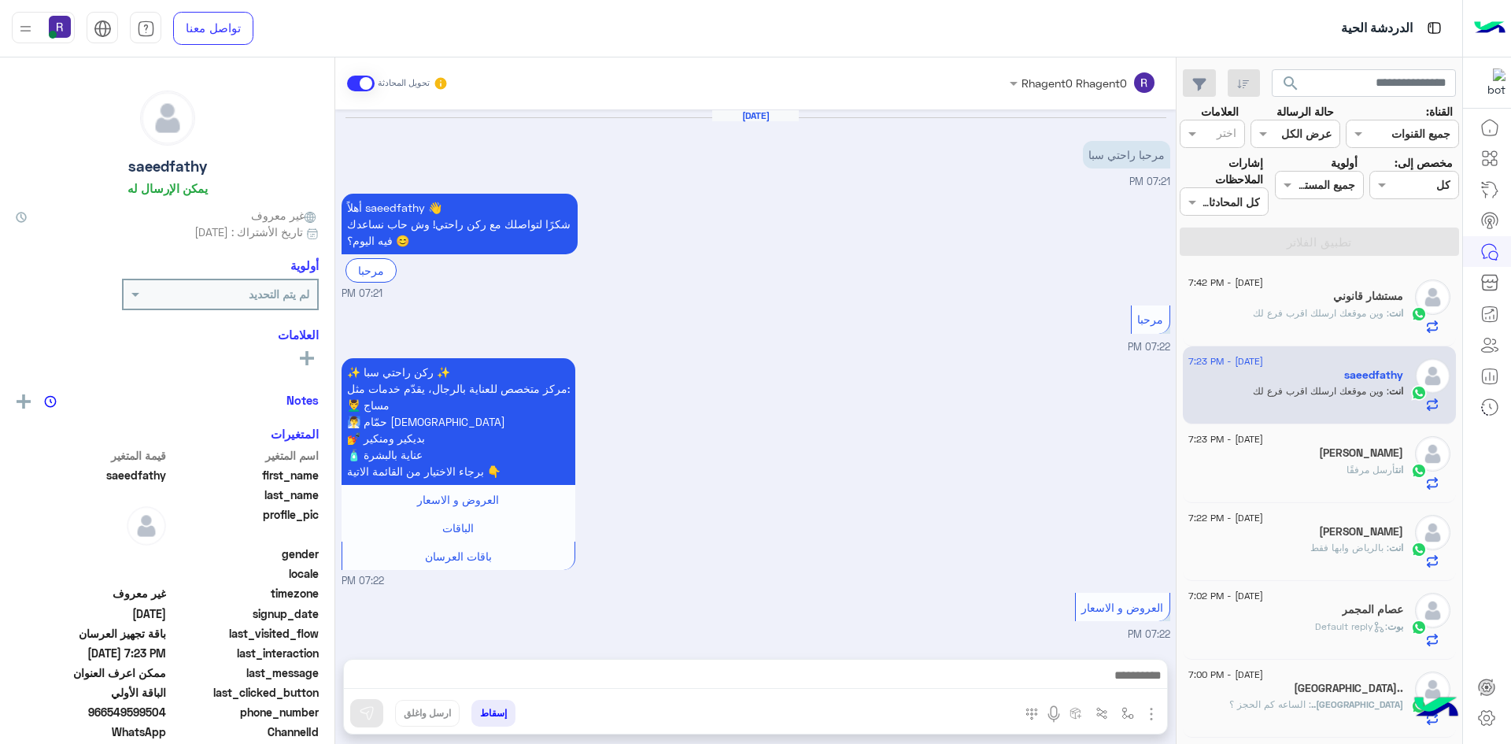
scroll to position [1128, 0]
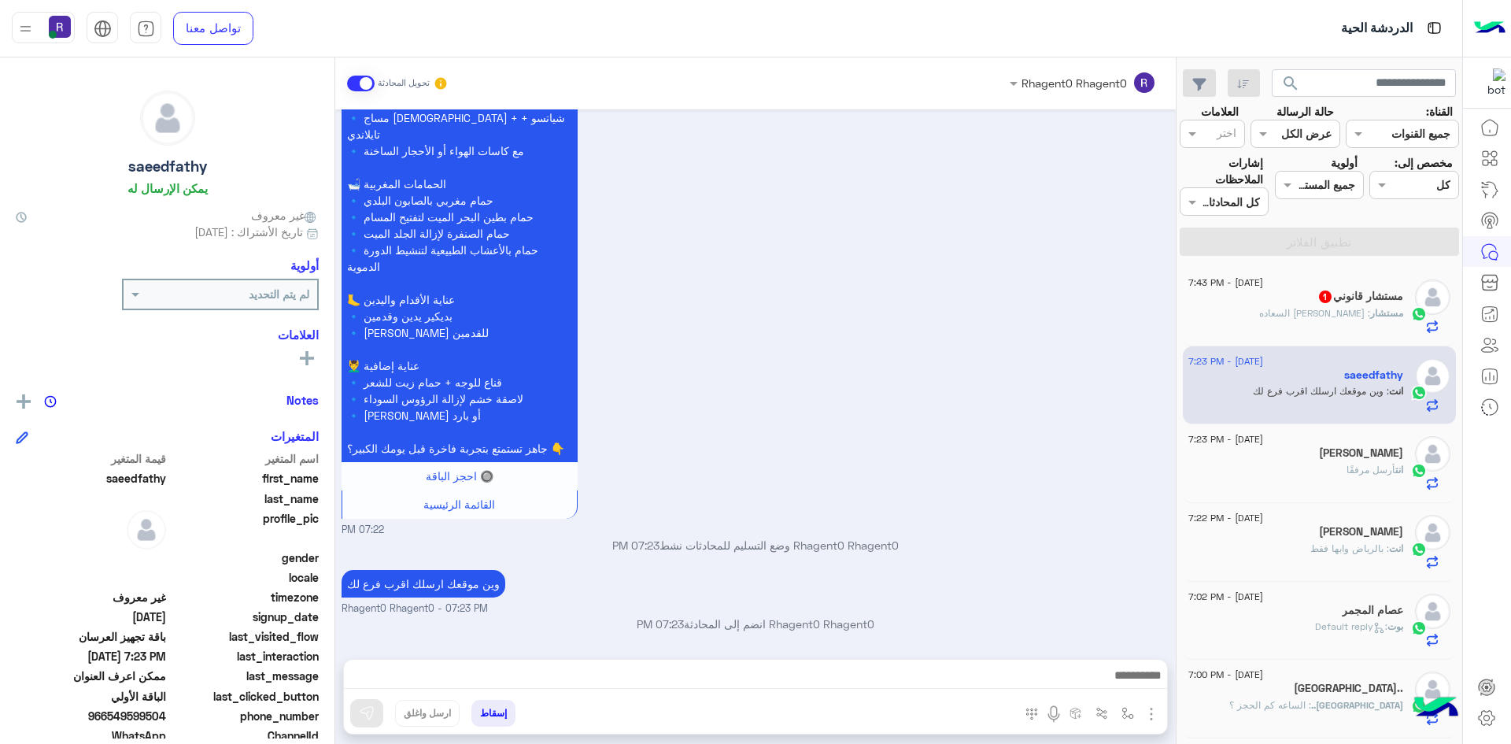
click at [1282, 306] on div "مستشار : الرياض حى السعاده" at bounding box center [1296, 320] width 215 height 28
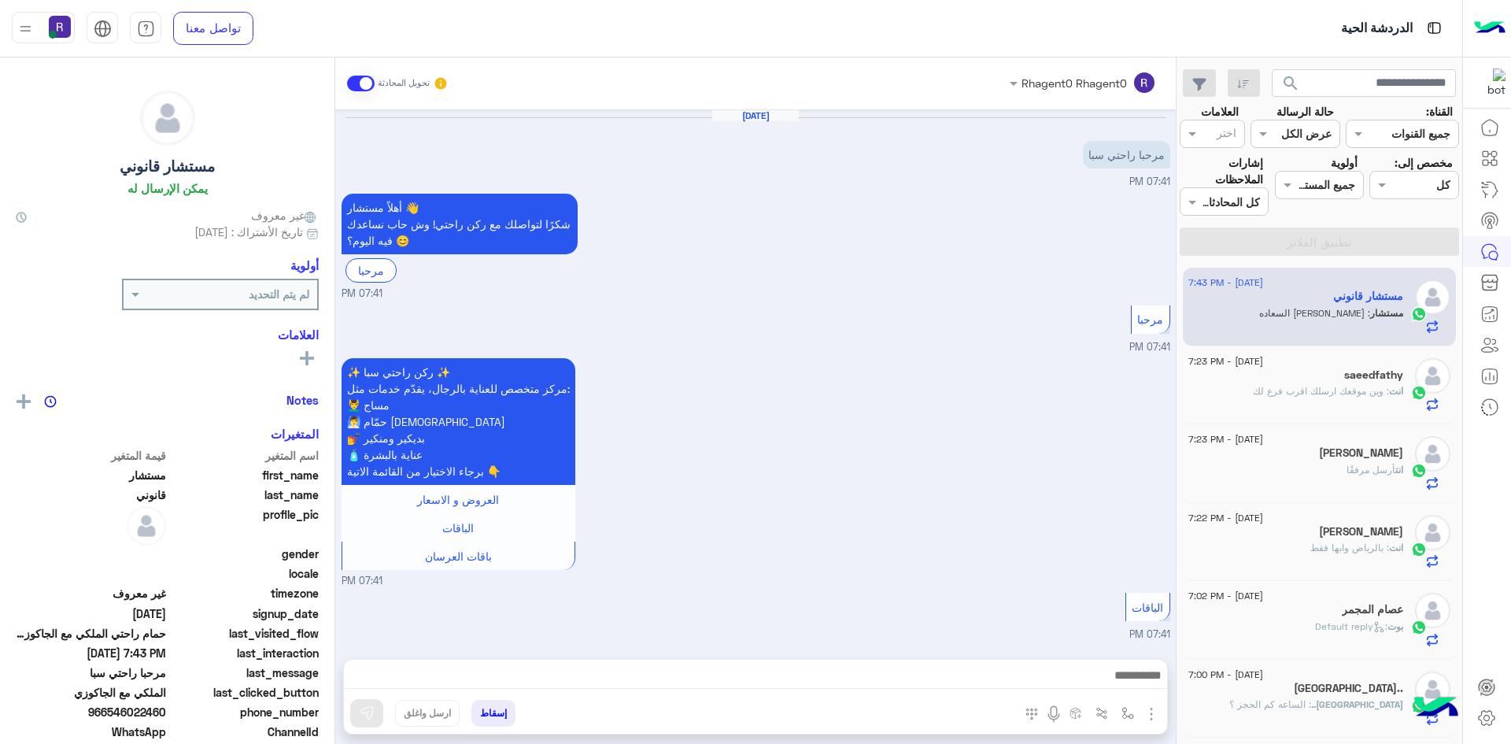
scroll to position [1194, 0]
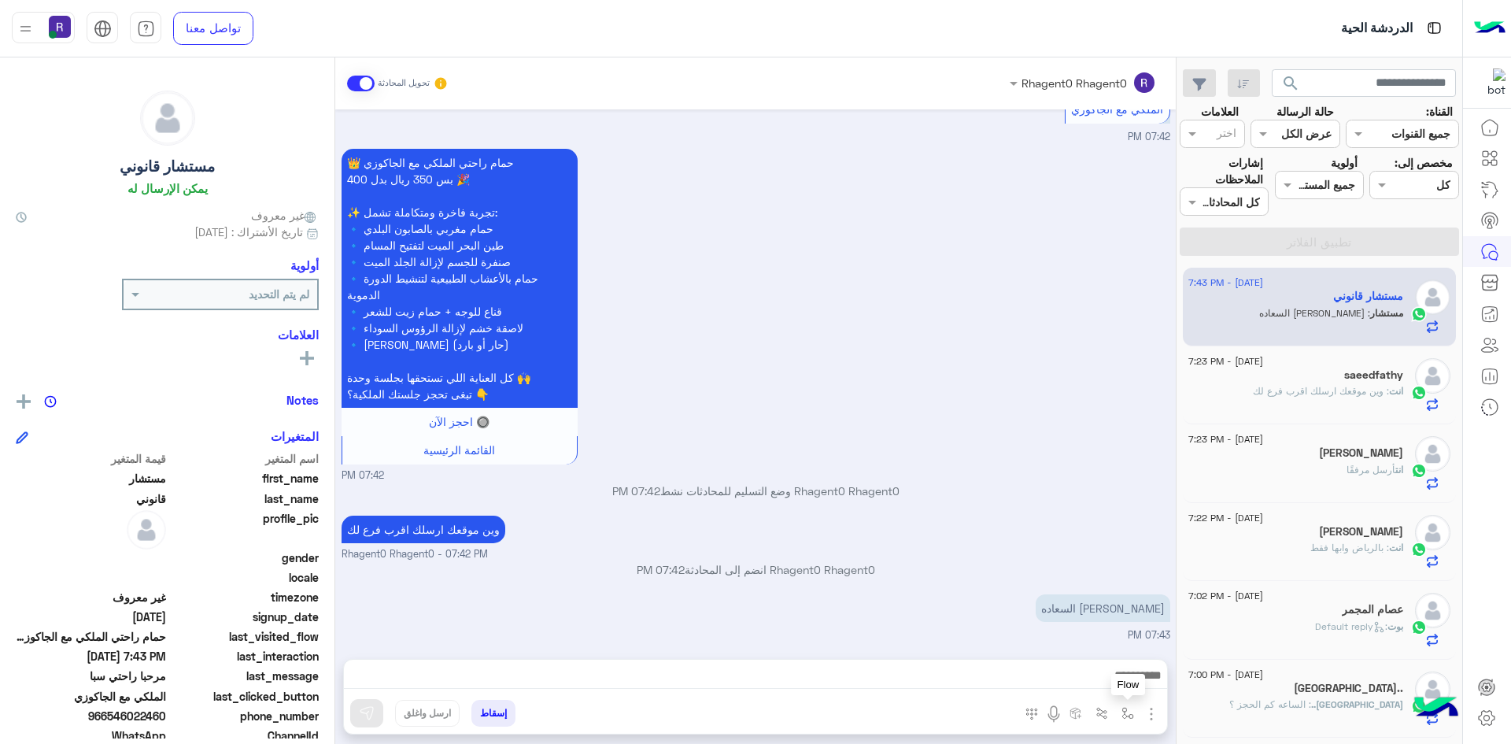
click at [1132, 715] on img "button" at bounding box center [1128, 713] width 13 height 13
click at [1098, 677] on input "text" at bounding box center [1080, 679] width 106 height 18
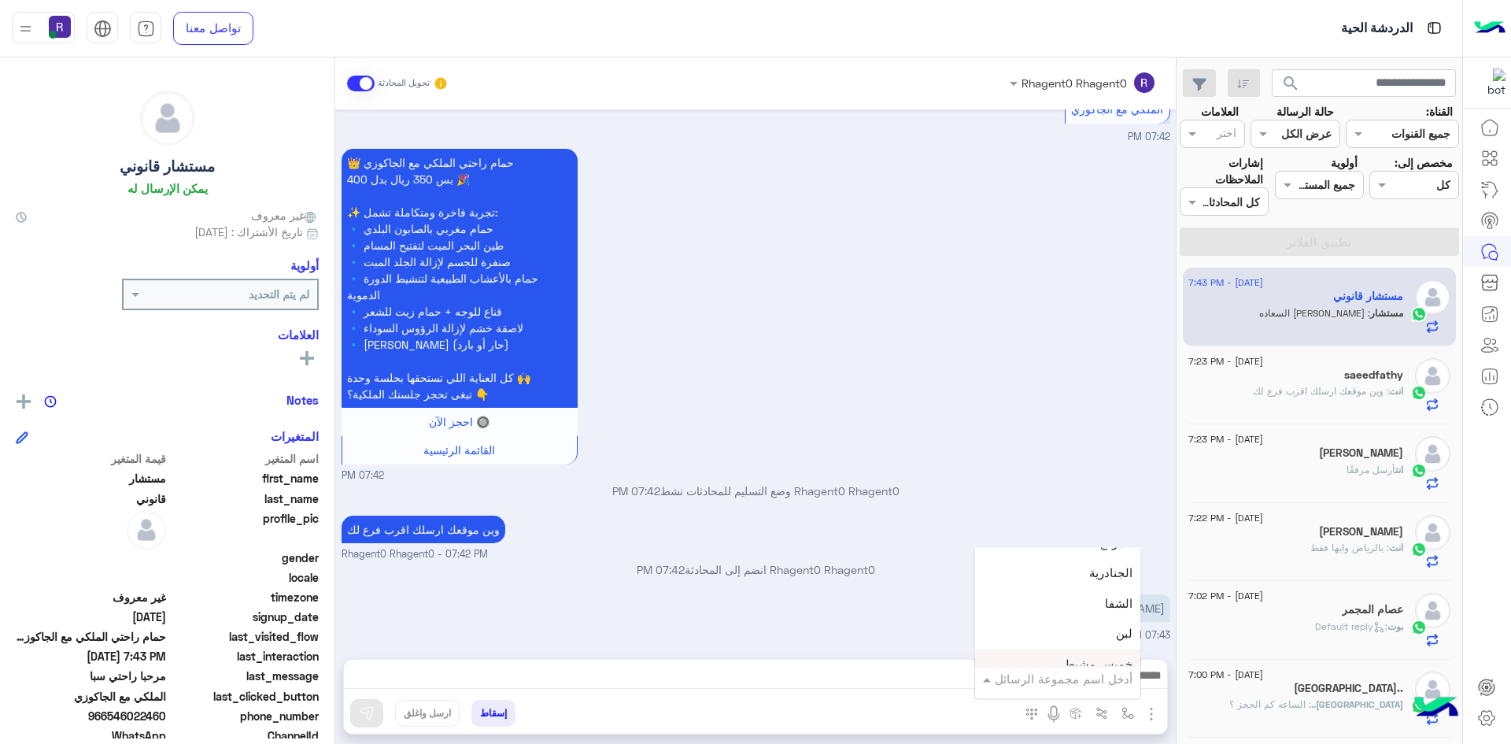
scroll to position [1023, 0]
click at [1060, 597] on div "الجنادرية" at bounding box center [1057, 600] width 165 height 31
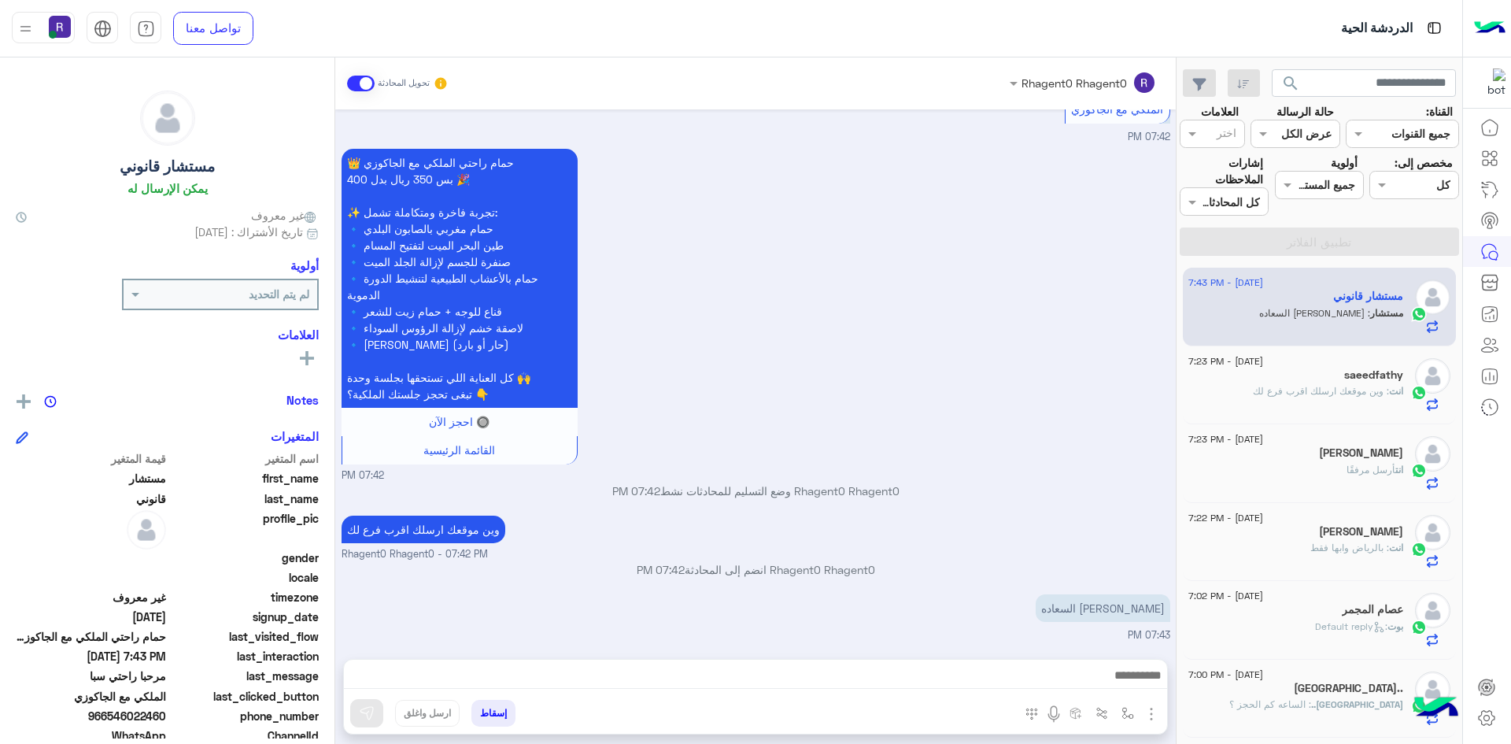
type textarea "*********"
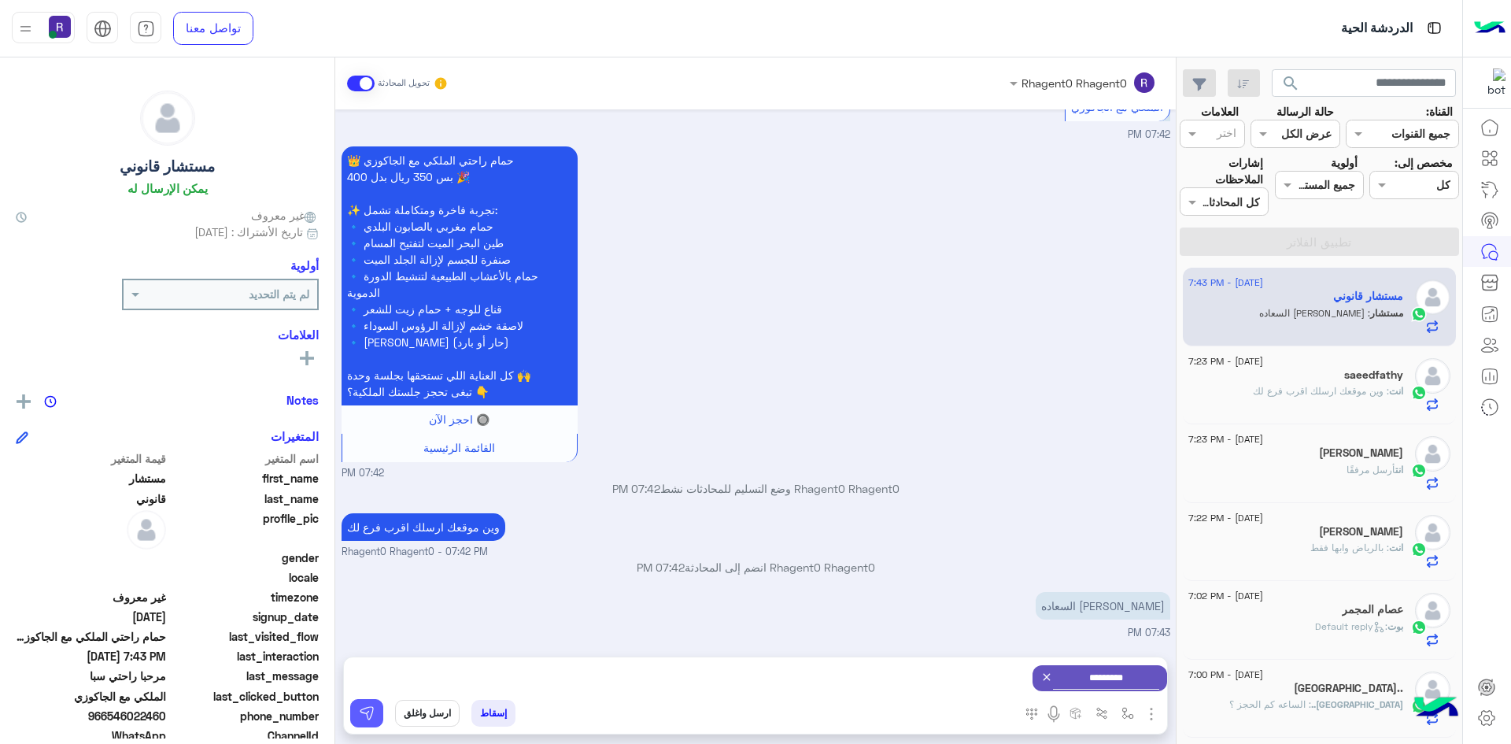
click at [372, 714] on img at bounding box center [367, 713] width 16 height 16
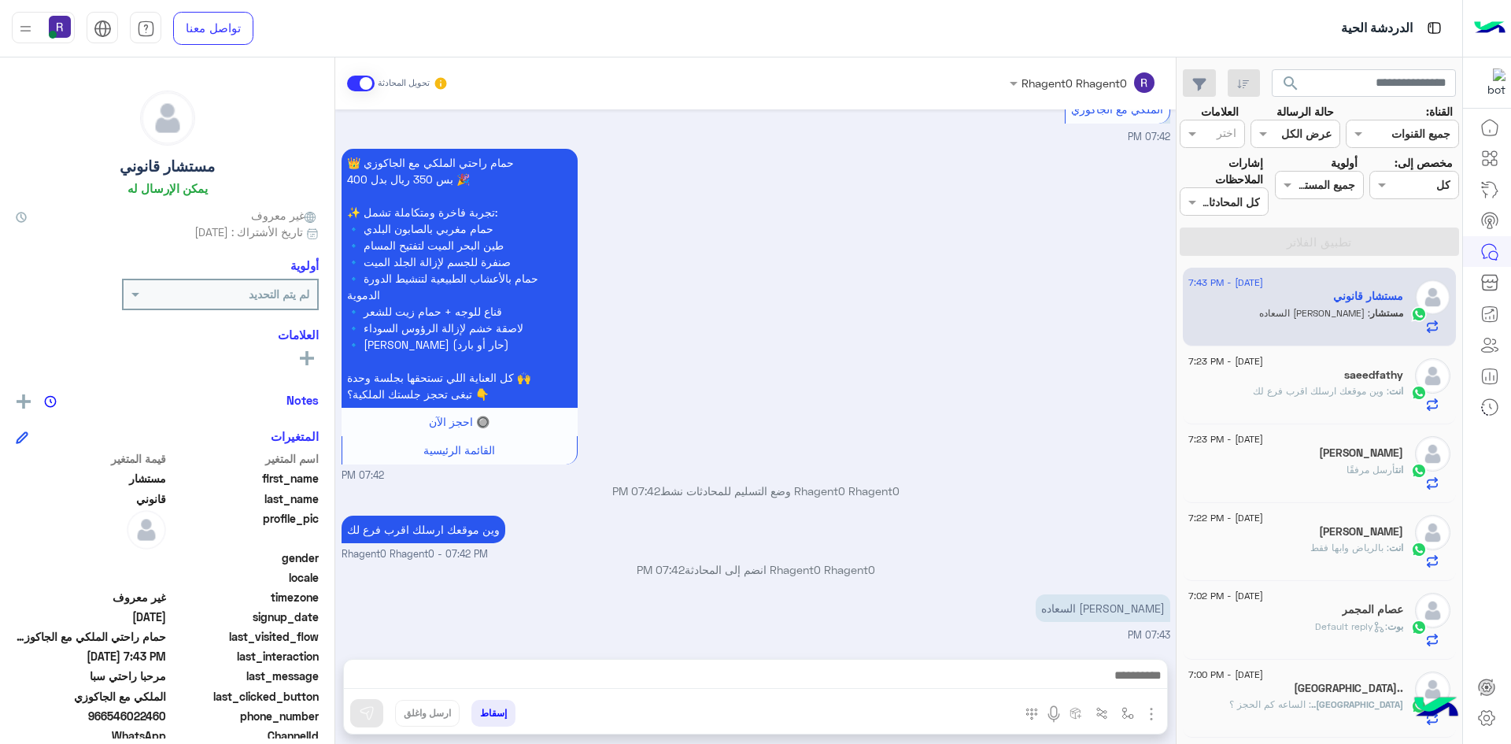
scroll to position [1194, 0]
click at [1375, 401] on div "انت : وين موقعك ارسلك اقرب فرع لك" at bounding box center [1296, 398] width 215 height 28
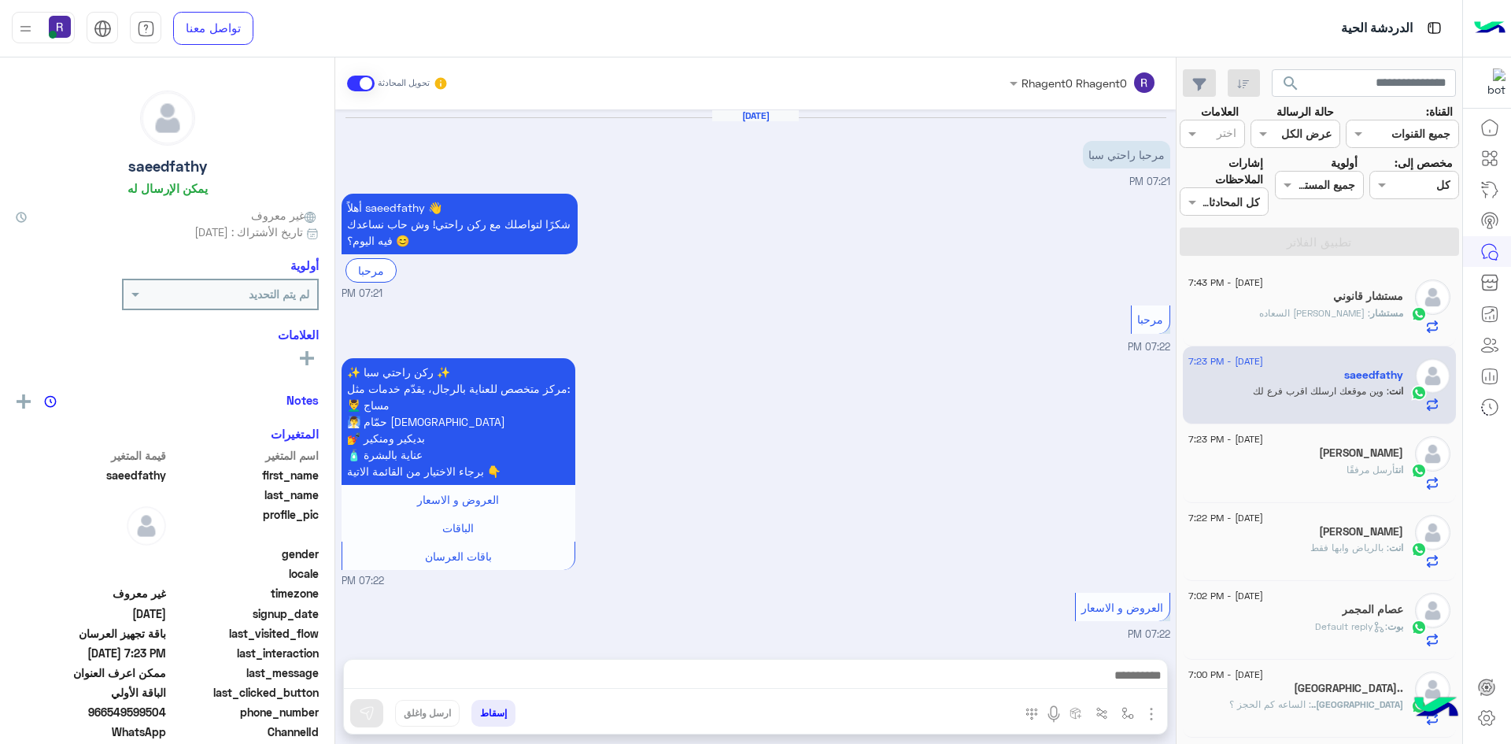
scroll to position [1128, 0]
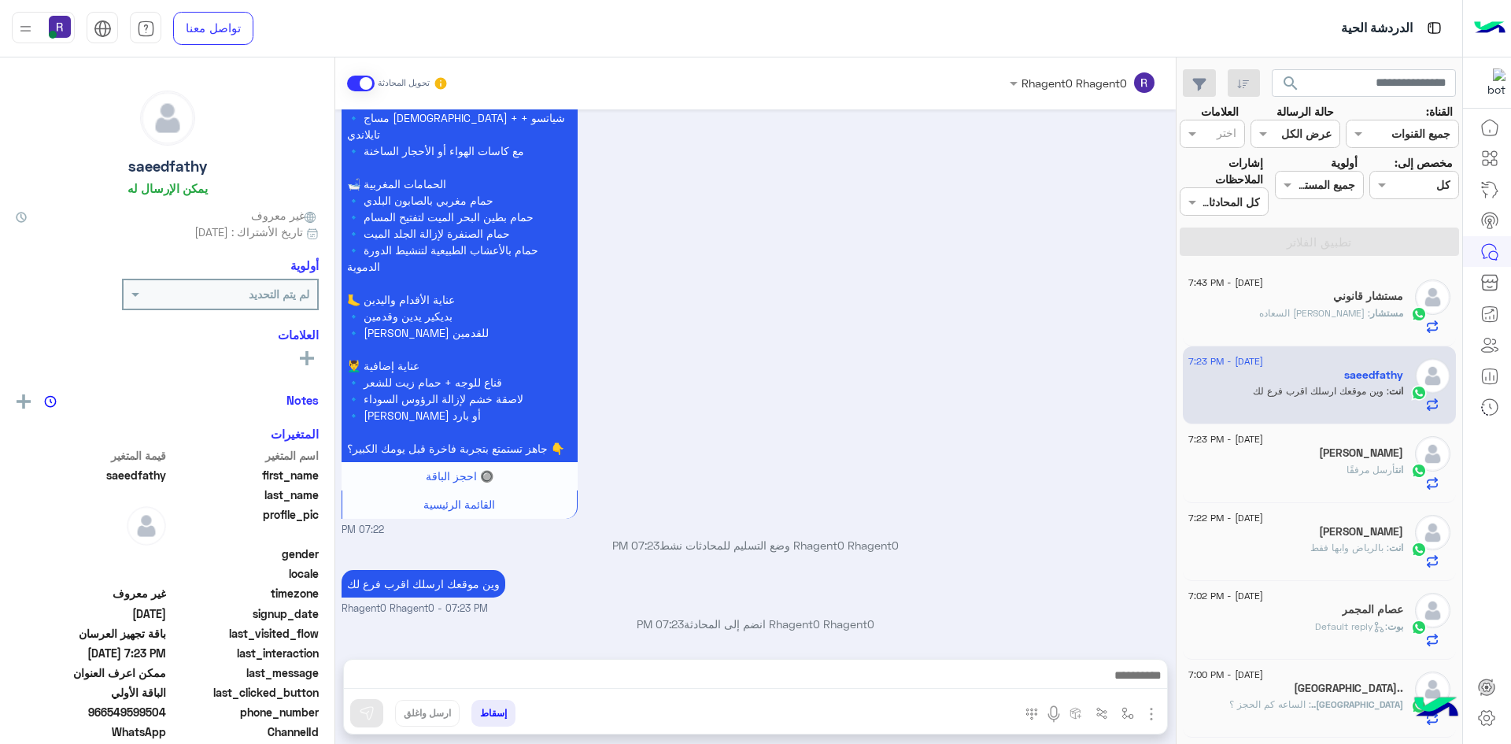
click at [1337, 312] on span ": الرياض حى السعاده" at bounding box center [1315, 313] width 111 height 12
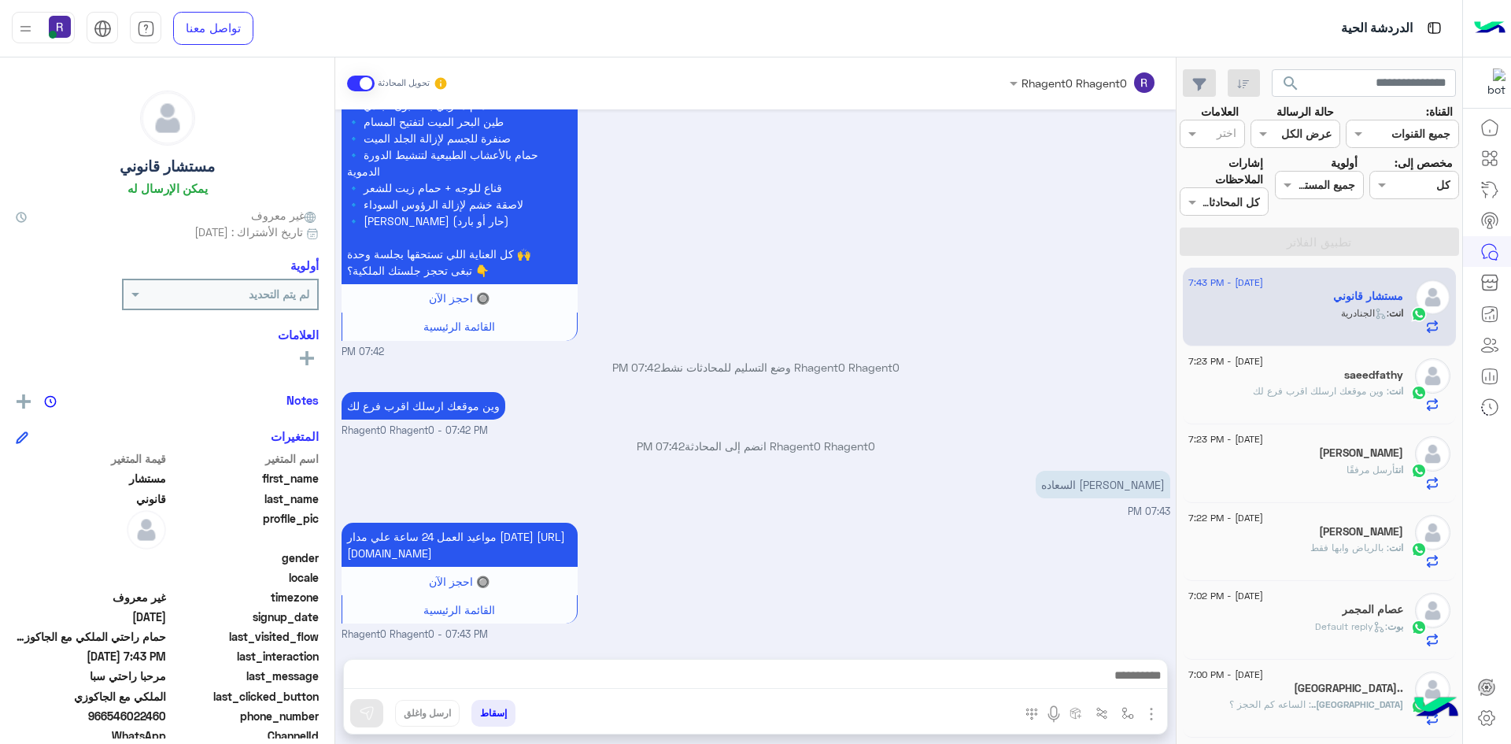
scroll to position [1334, 0]
click at [1291, 391] on span ": وين موقعك ارسلك اقرب فرع لك" at bounding box center [1321, 391] width 136 height 12
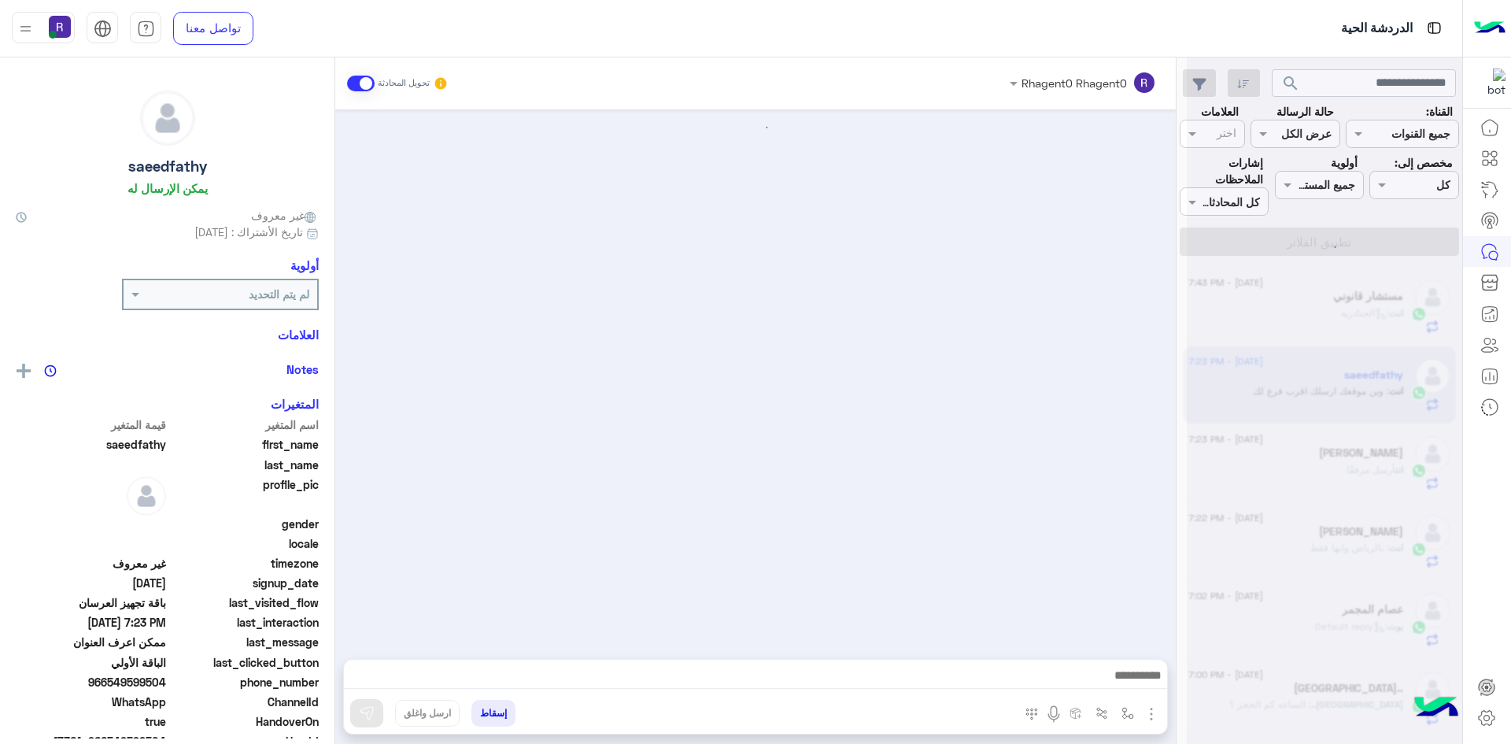
scroll to position [1128, 0]
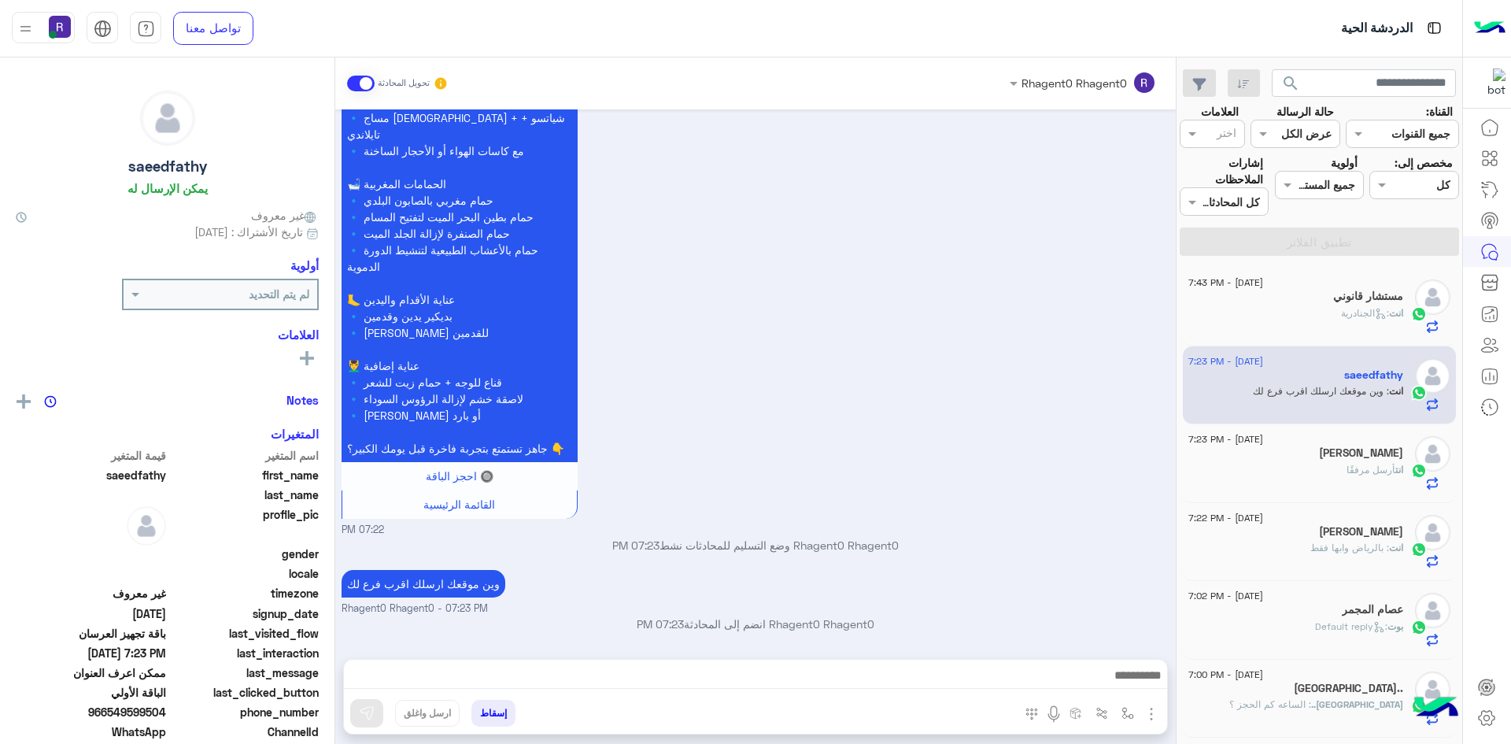
click at [1304, 308] on div "انت : الجنادرية" at bounding box center [1296, 320] width 215 height 28
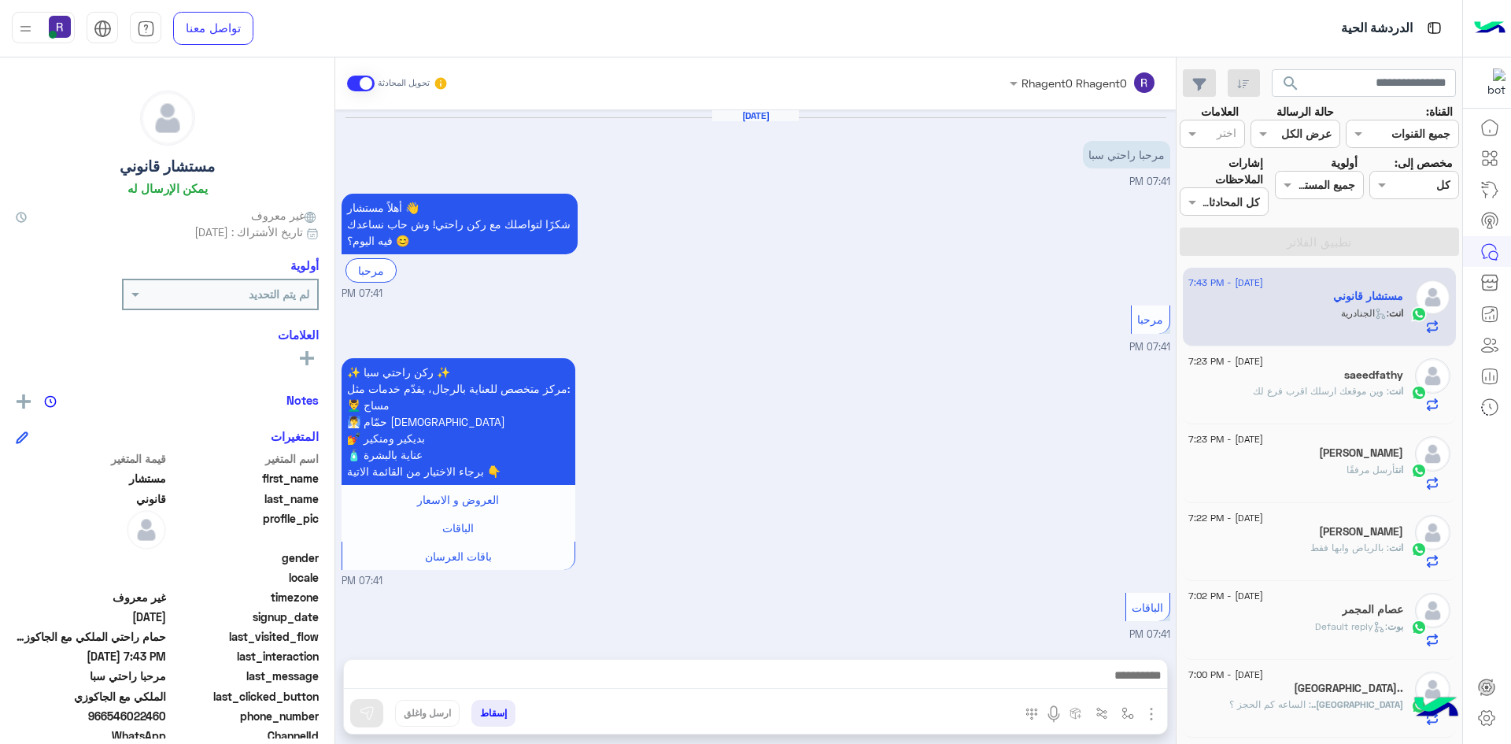
scroll to position [1334, 0]
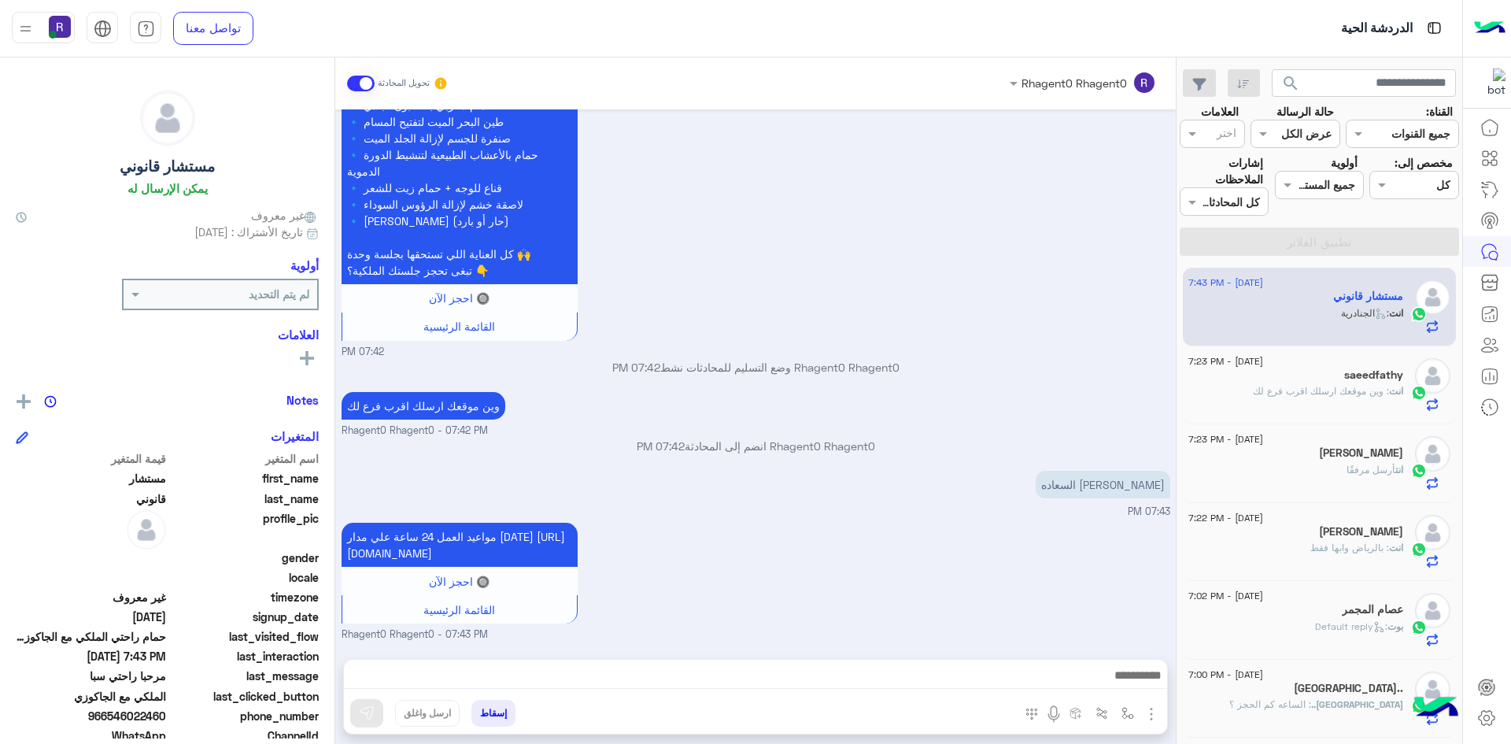
click at [1349, 379] on h5 "saeedfathy" at bounding box center [1374, 374] width 59 height 13
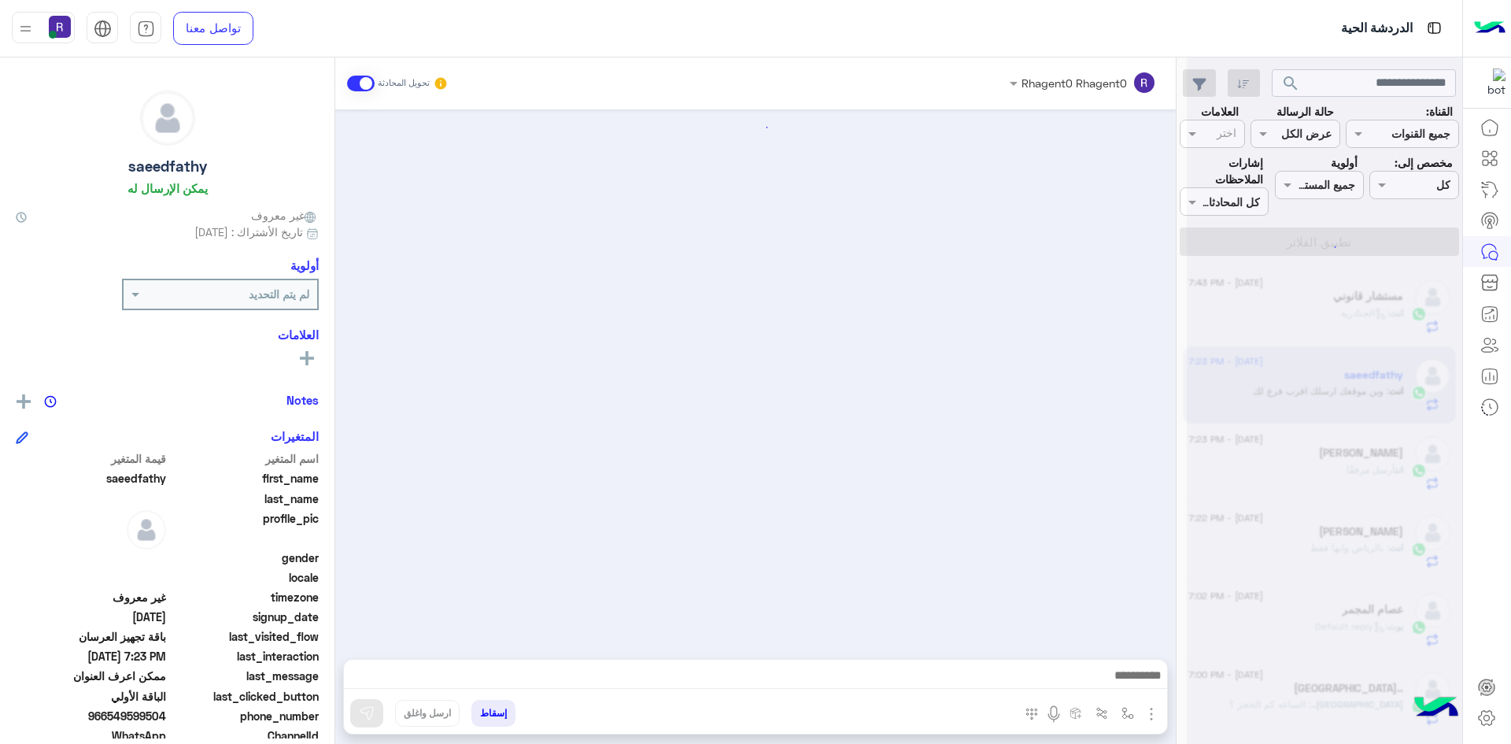
scroll to position [1128, 0]
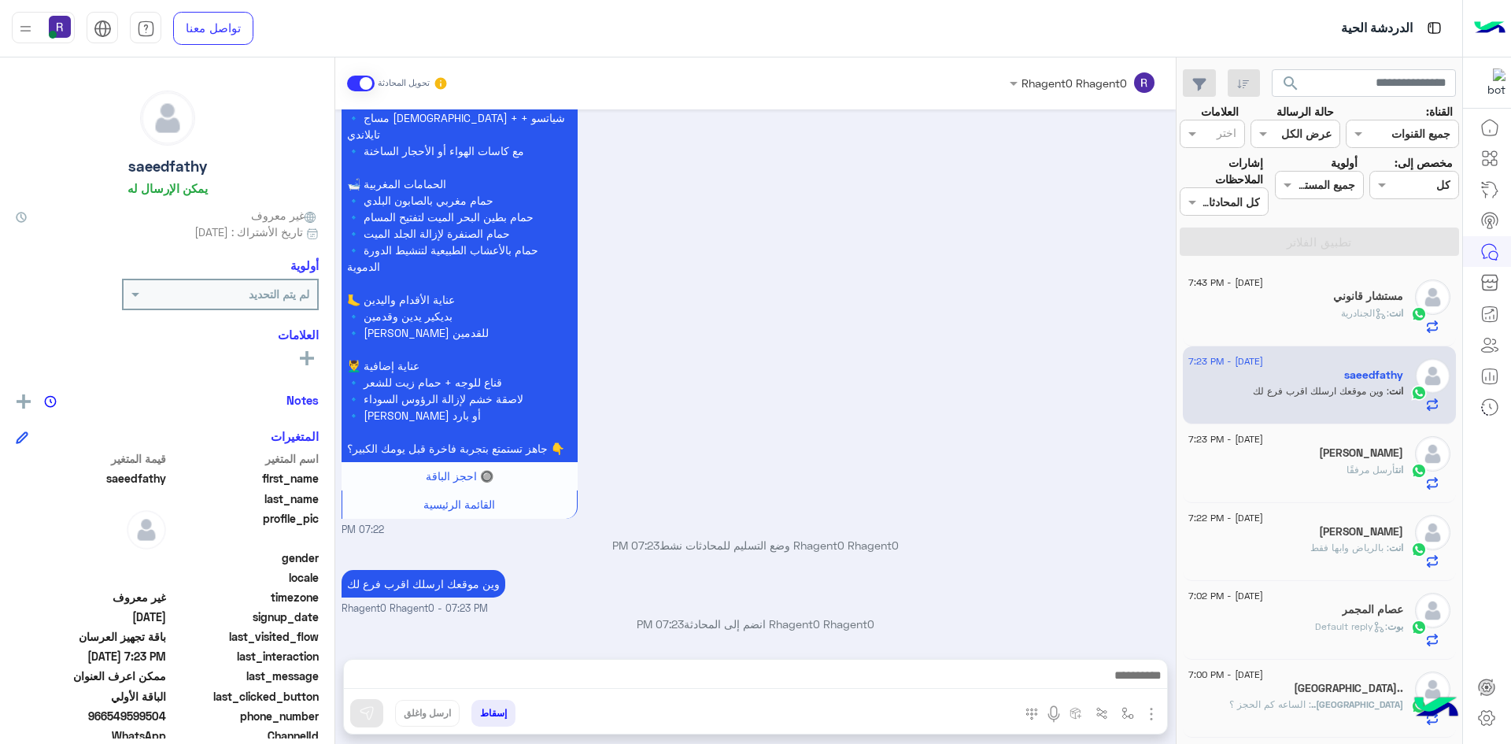
click at [1322, 475] on div "انت أرسل مرفقًا" at bounding box center [1296, 477] width 215 height 28
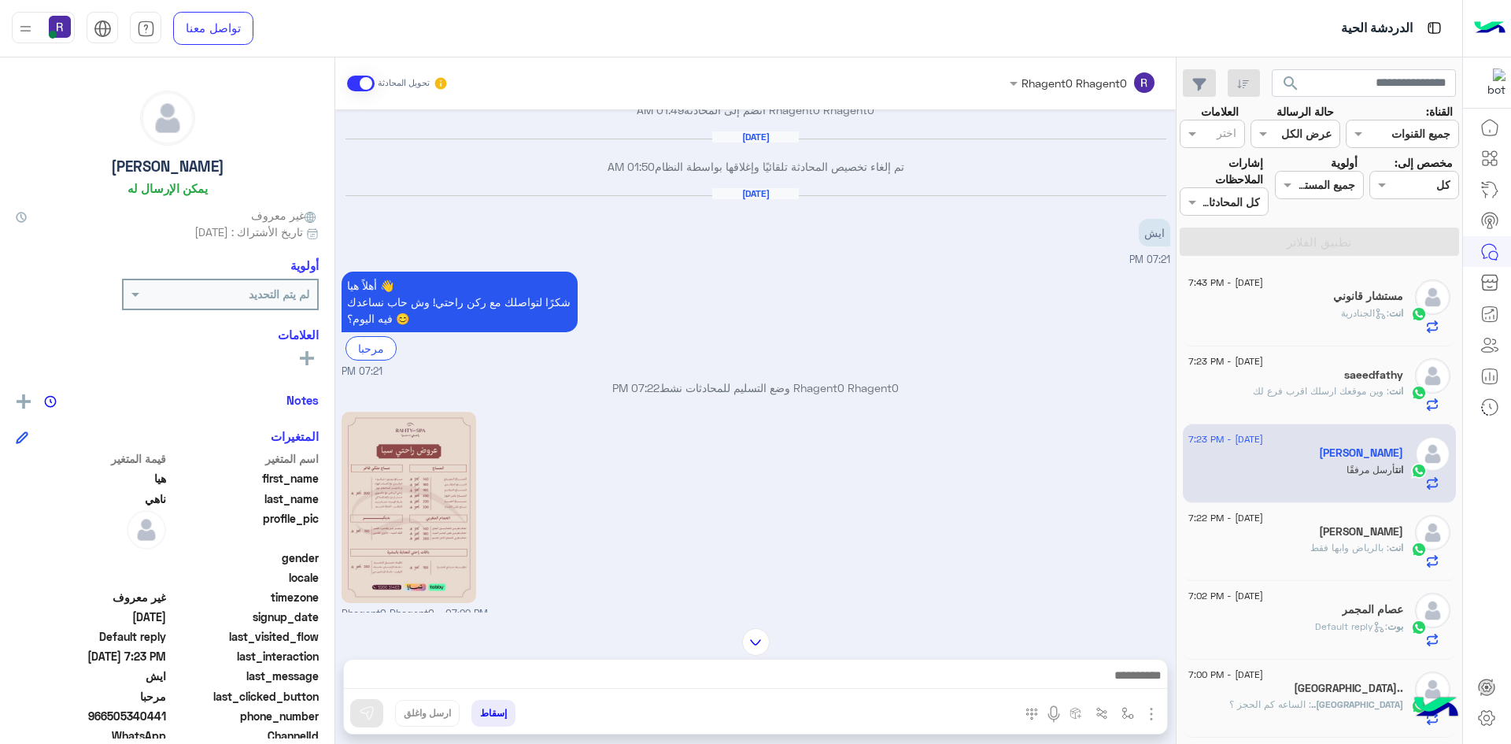
scroll to position [1603, 0]
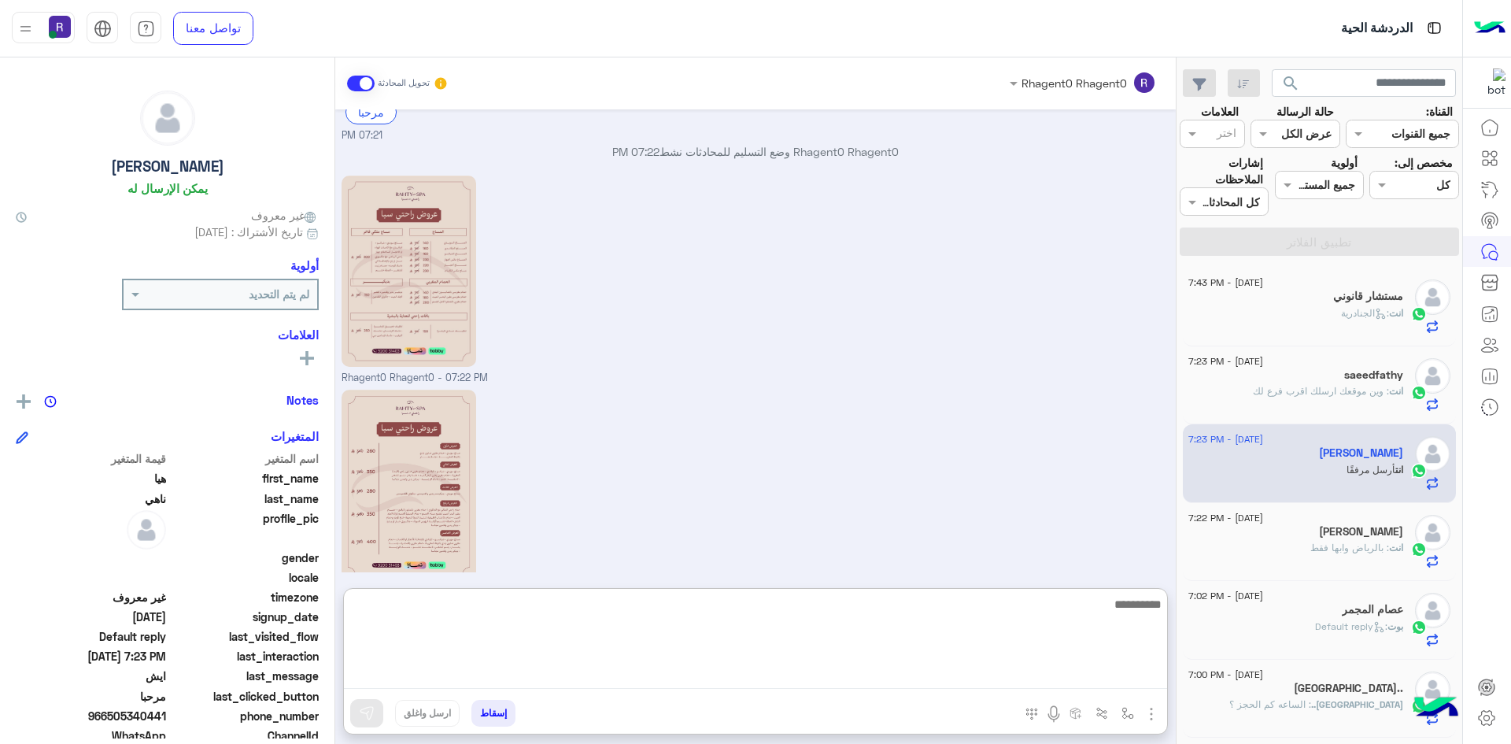
paste textarea "**********"
type textarea "**********"
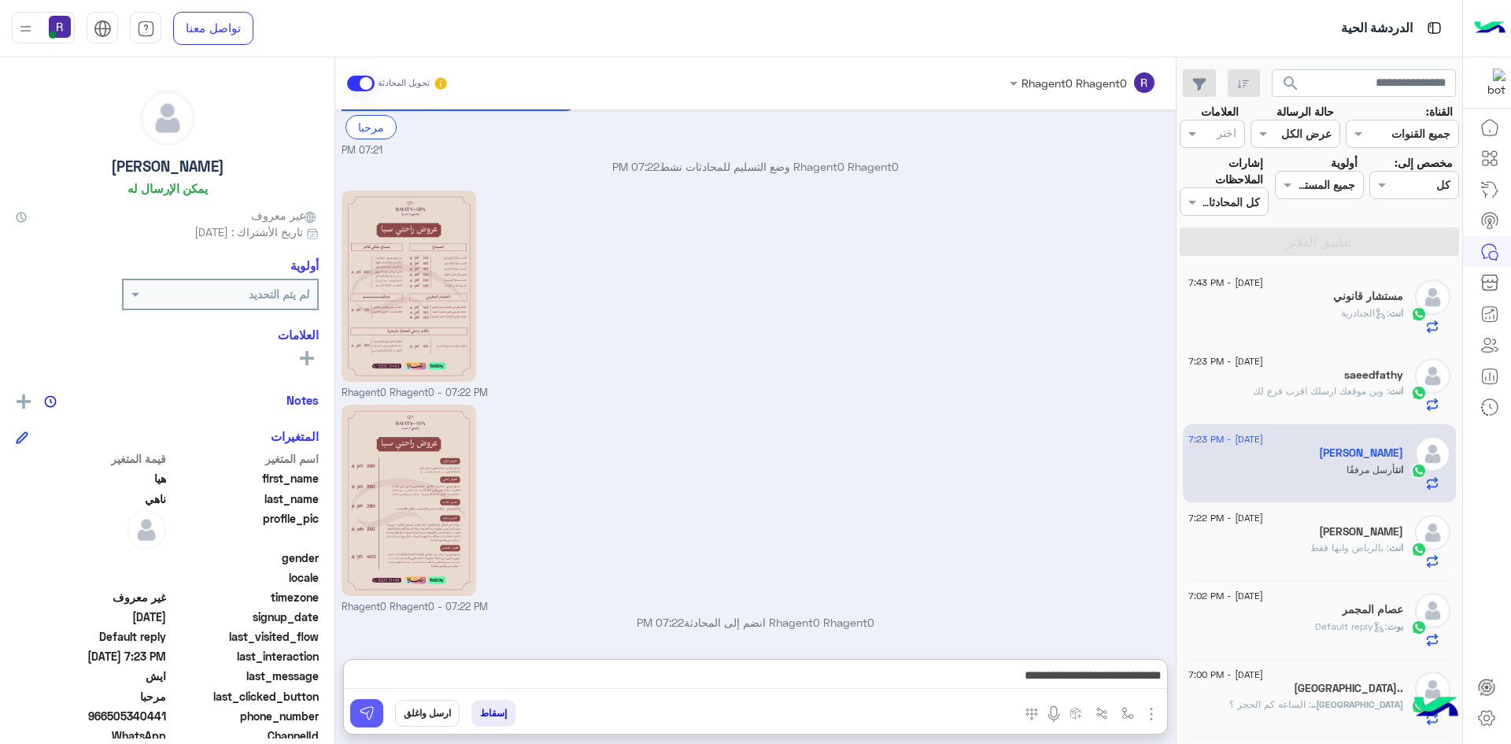
click at [372, 711] on img at bounding box center [367, 713] width 16 height 16
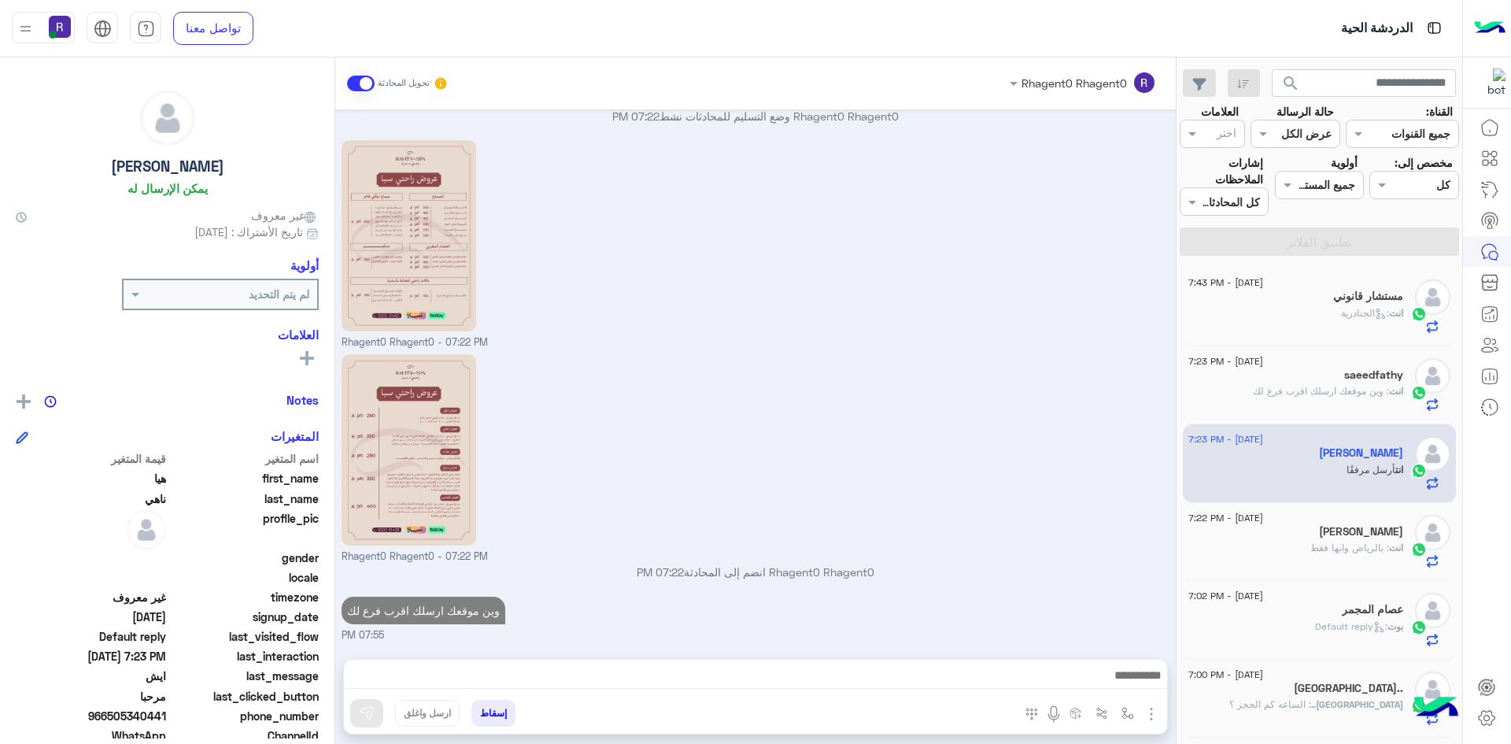
scroll to position [1653, 0]
click at [1309, 390] on span ": وين موقعك ارسلك اقرب فرع لك" at bounding box center [1321, 391] width 136 height 12
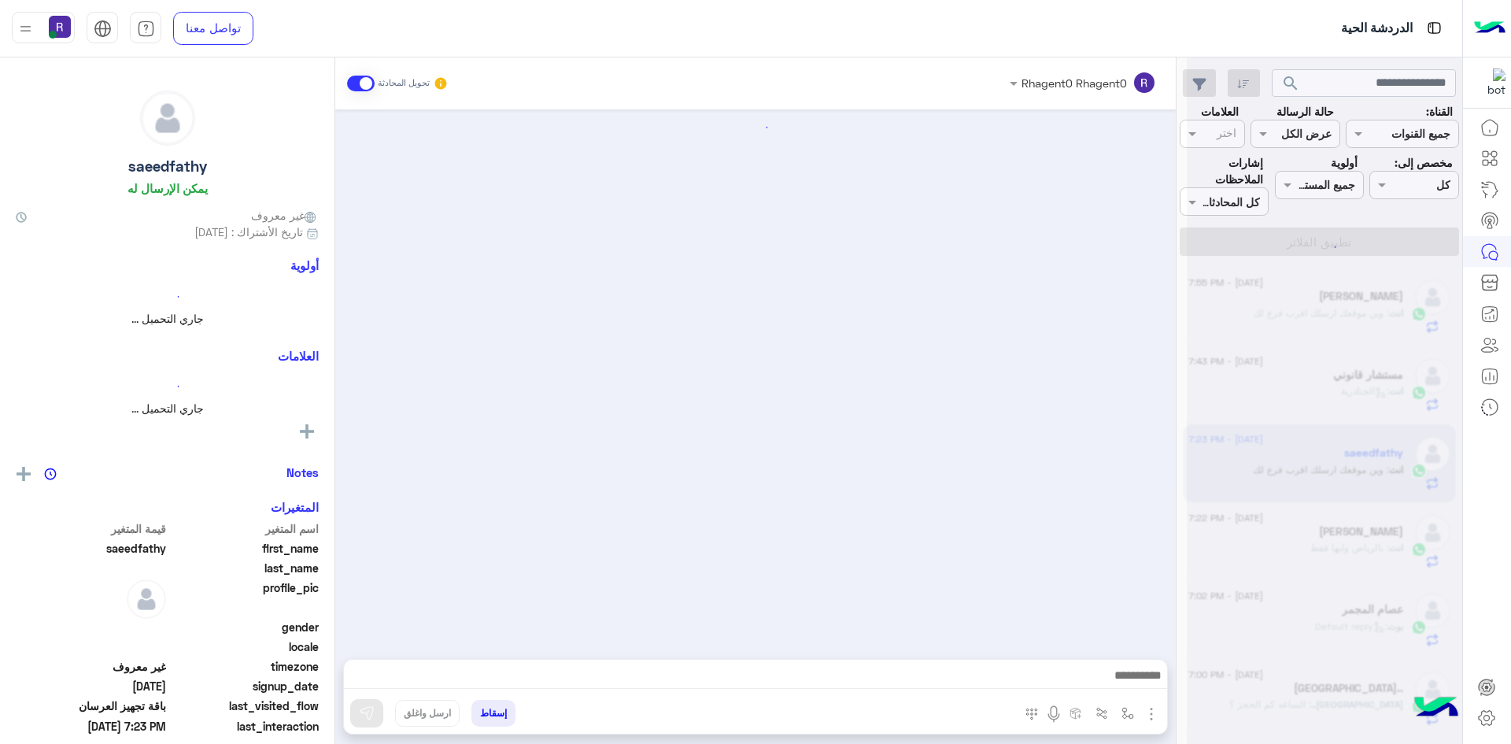
scroll to position [1128, 0]
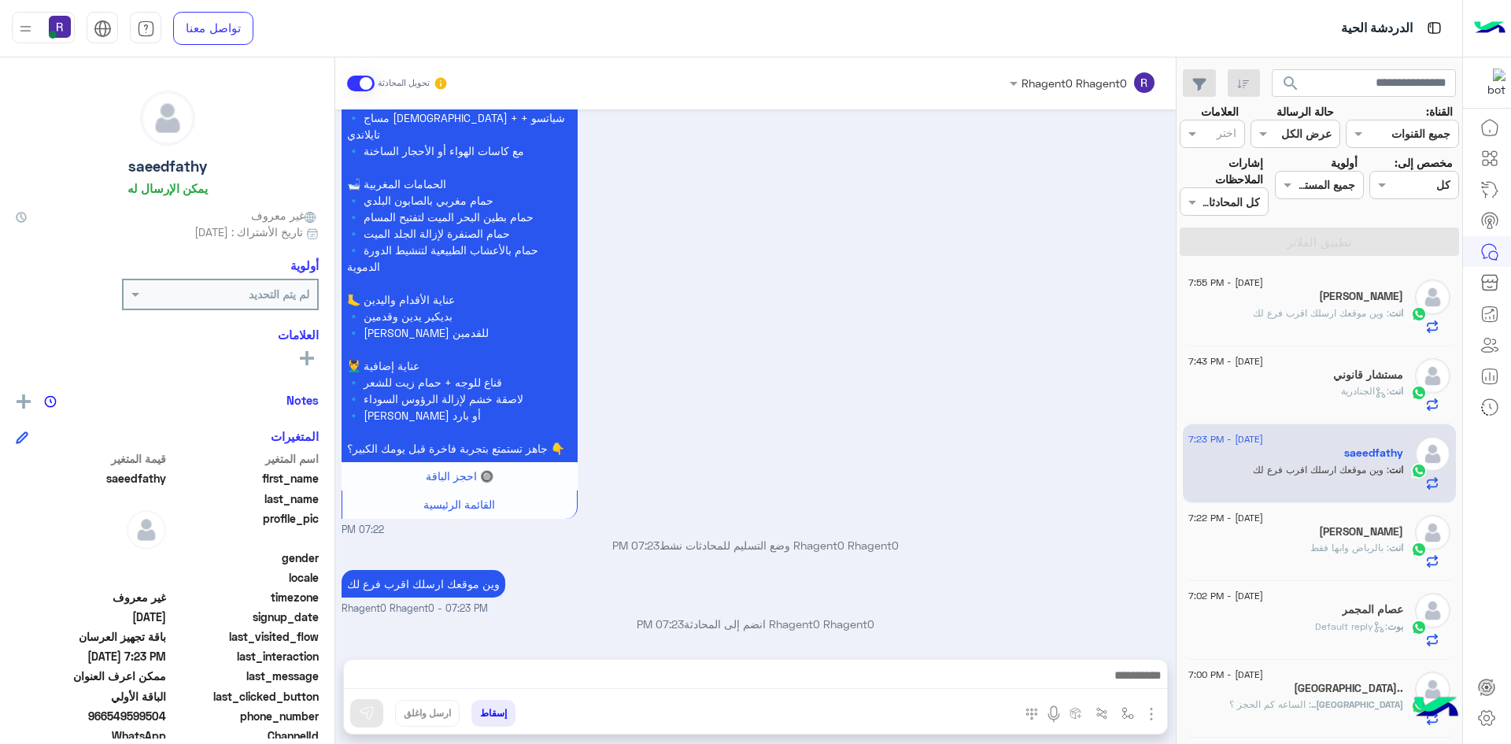
click at [1277, 380] on div "مستشار قانوني" at bounding box center [1296, 376] width 215 height 17
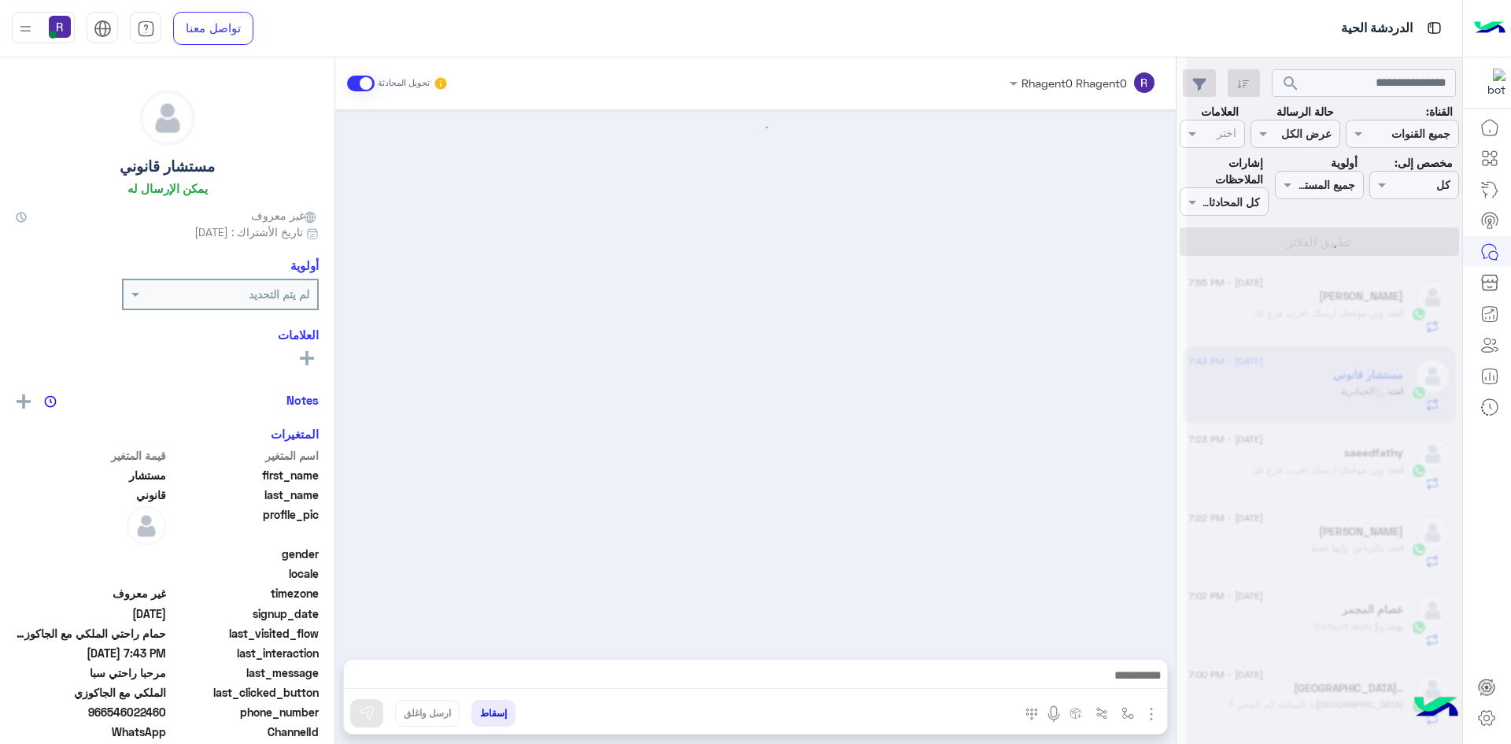
scroll to position [1334, 0]
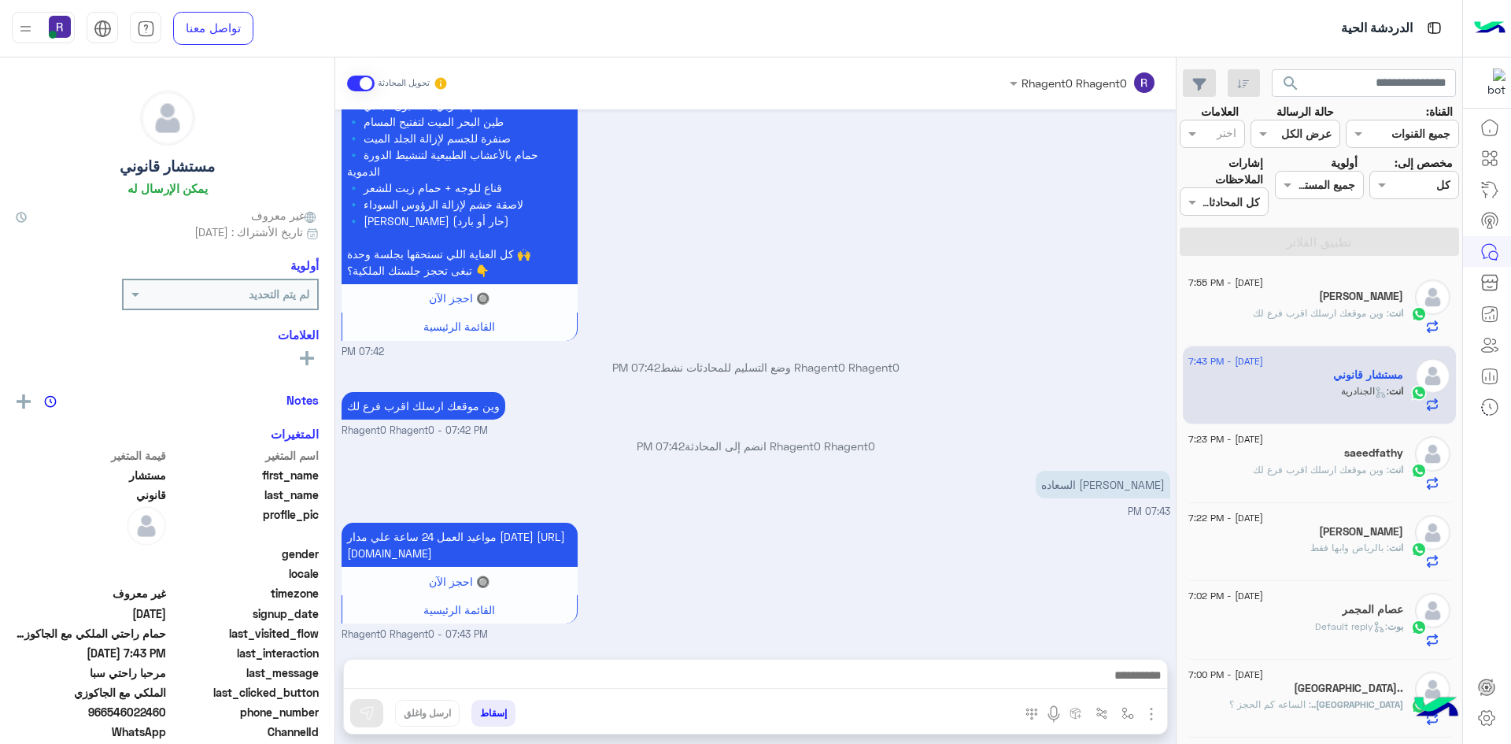
click at [1282, 316] on span ": وين موقعك ارسلك اقرب فرع لك" at bounding box center [1321, 313] width 136 height 12
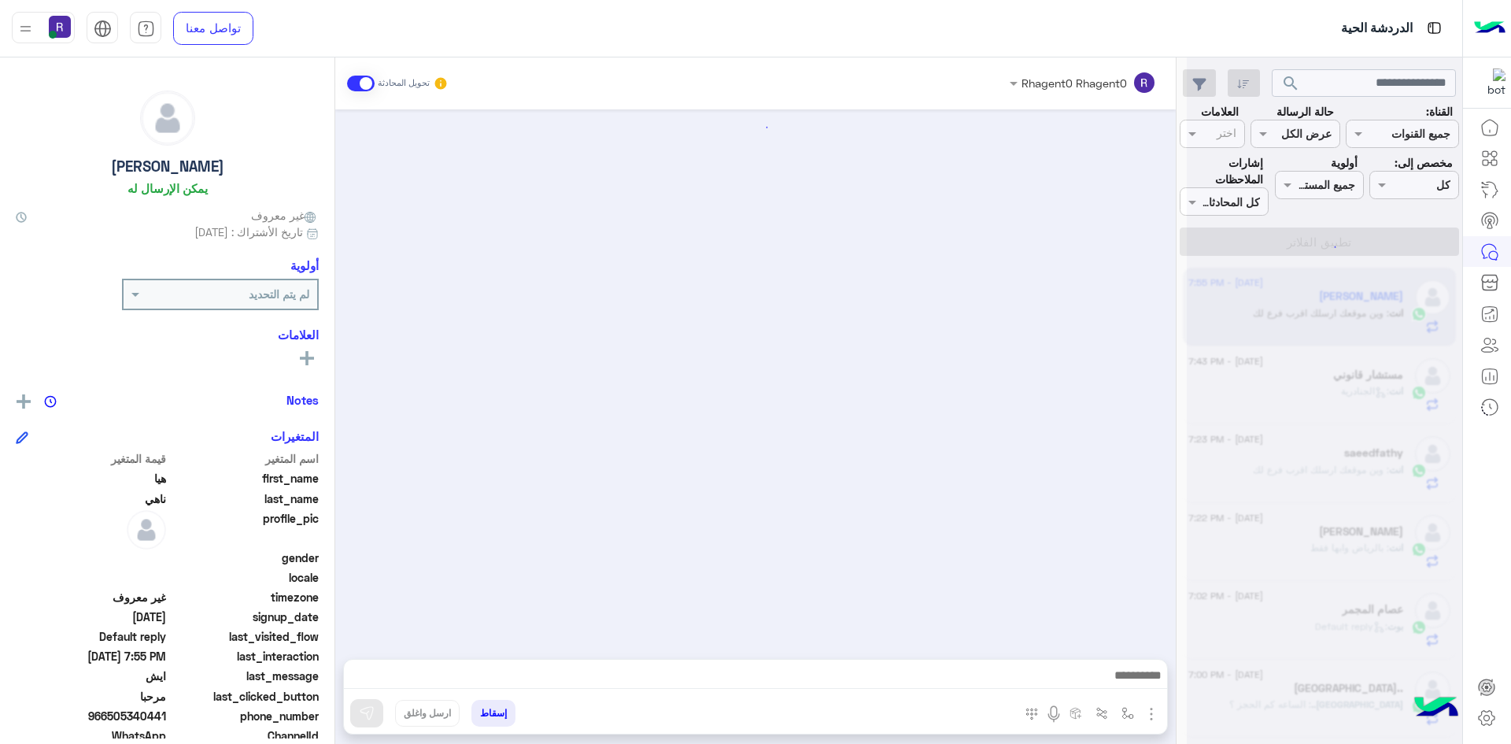
scroll to position [1600, 0]
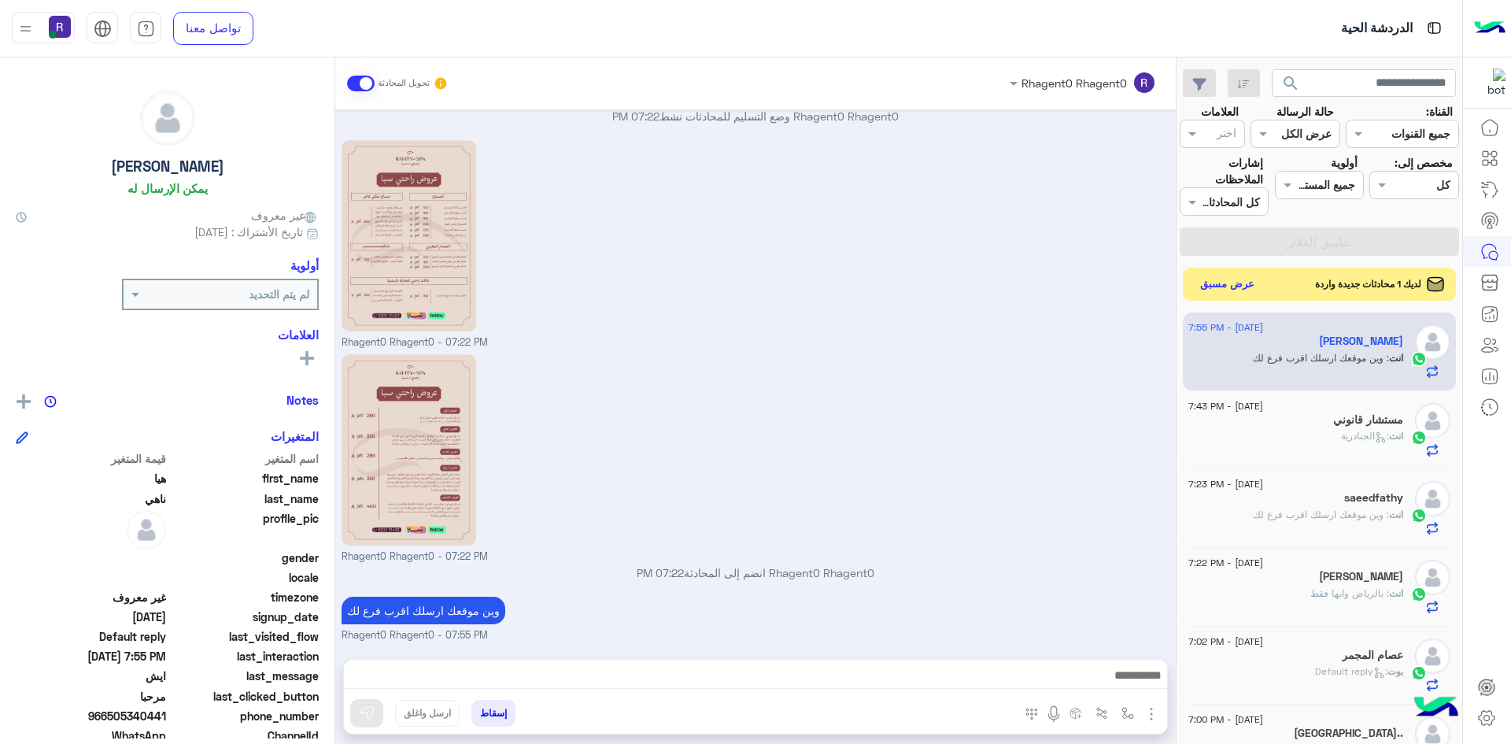
click at [1226, 282] on button "عرض مسبق" at bounding box center [1228, 284] width 66 height 21
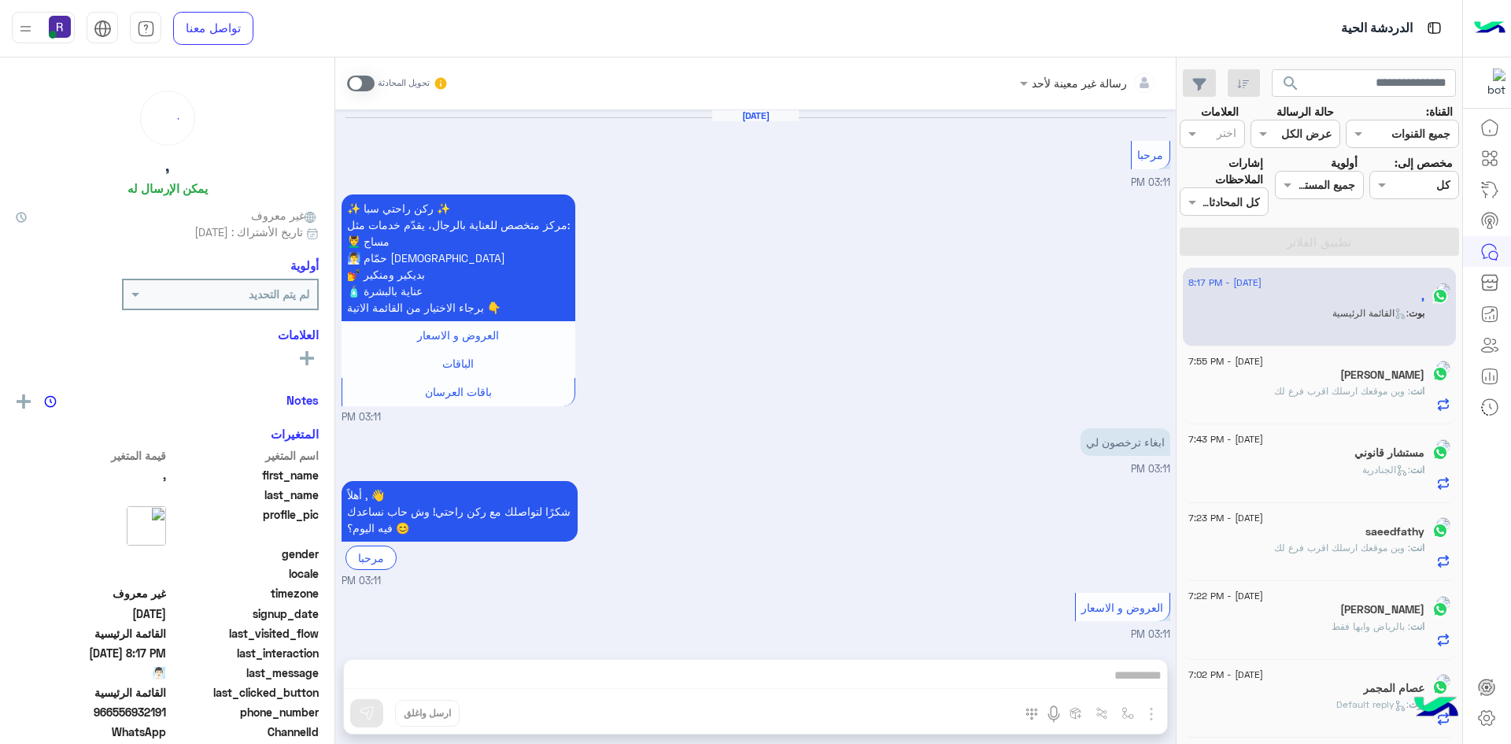
scroll to position [2503, 0]
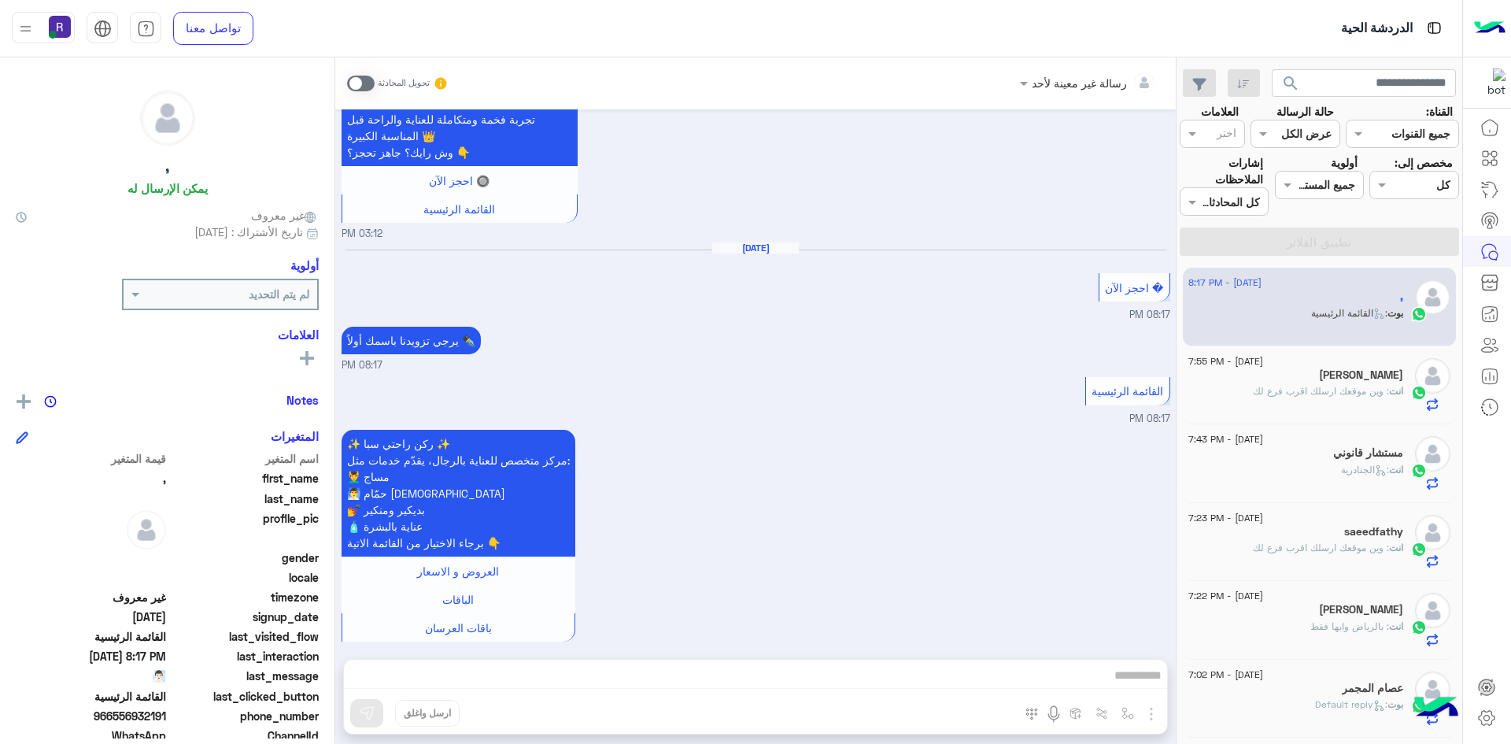
click at [1289, 379] on div "هيا ناهي" at bounding box center [1296, 376] width 215 height 17
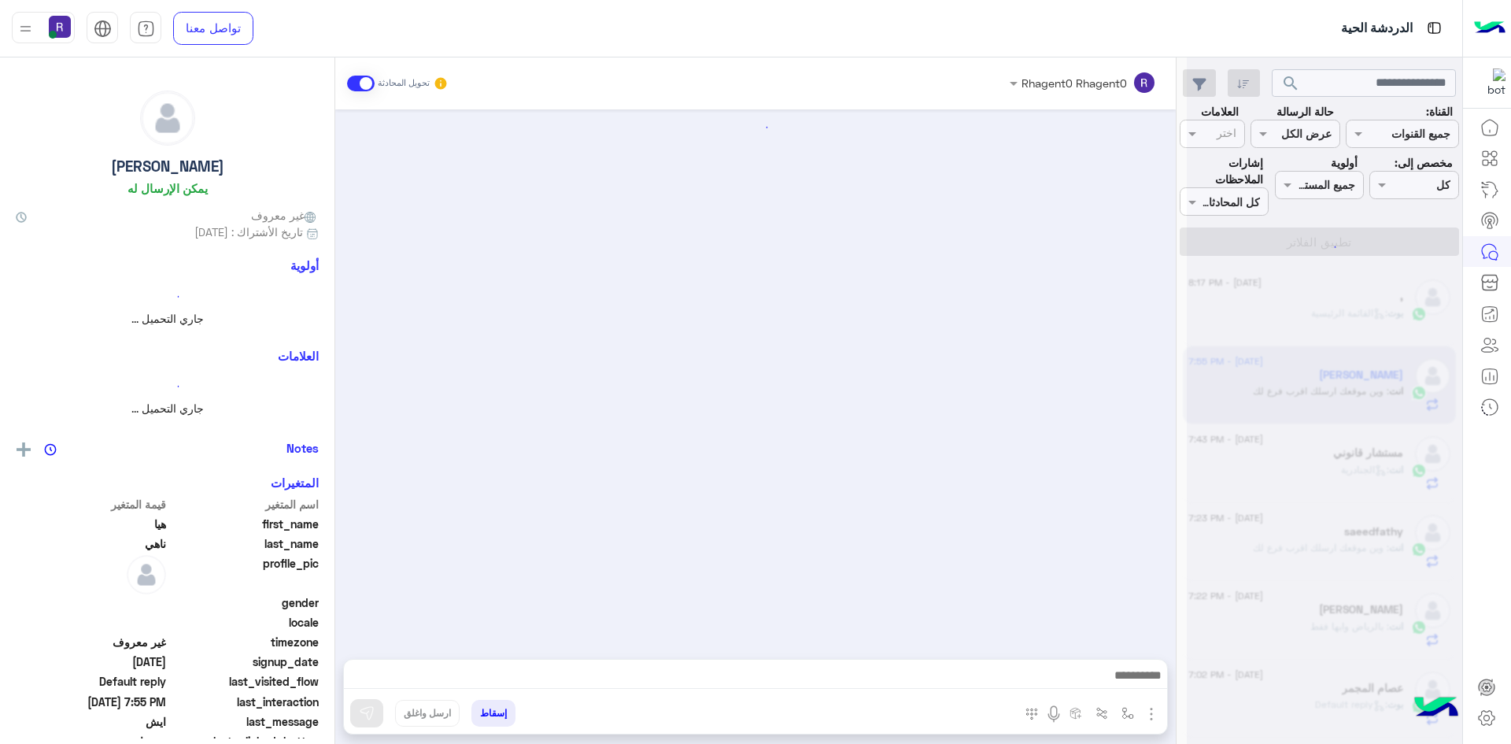
scroll to position [1600, 0]
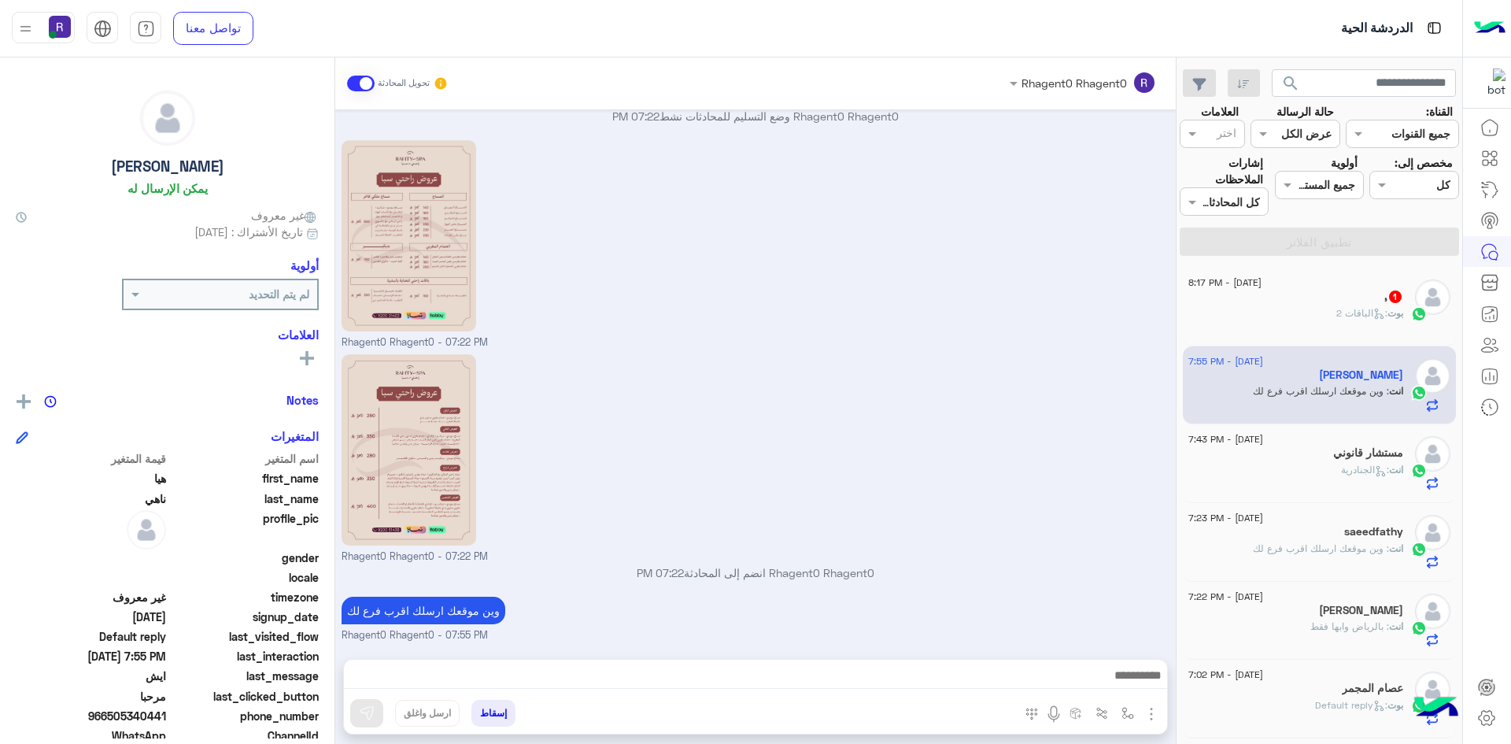
click at [1337, 314] on span ": الباقات 2" at bounding box center [1362, 313] width 51 height 12
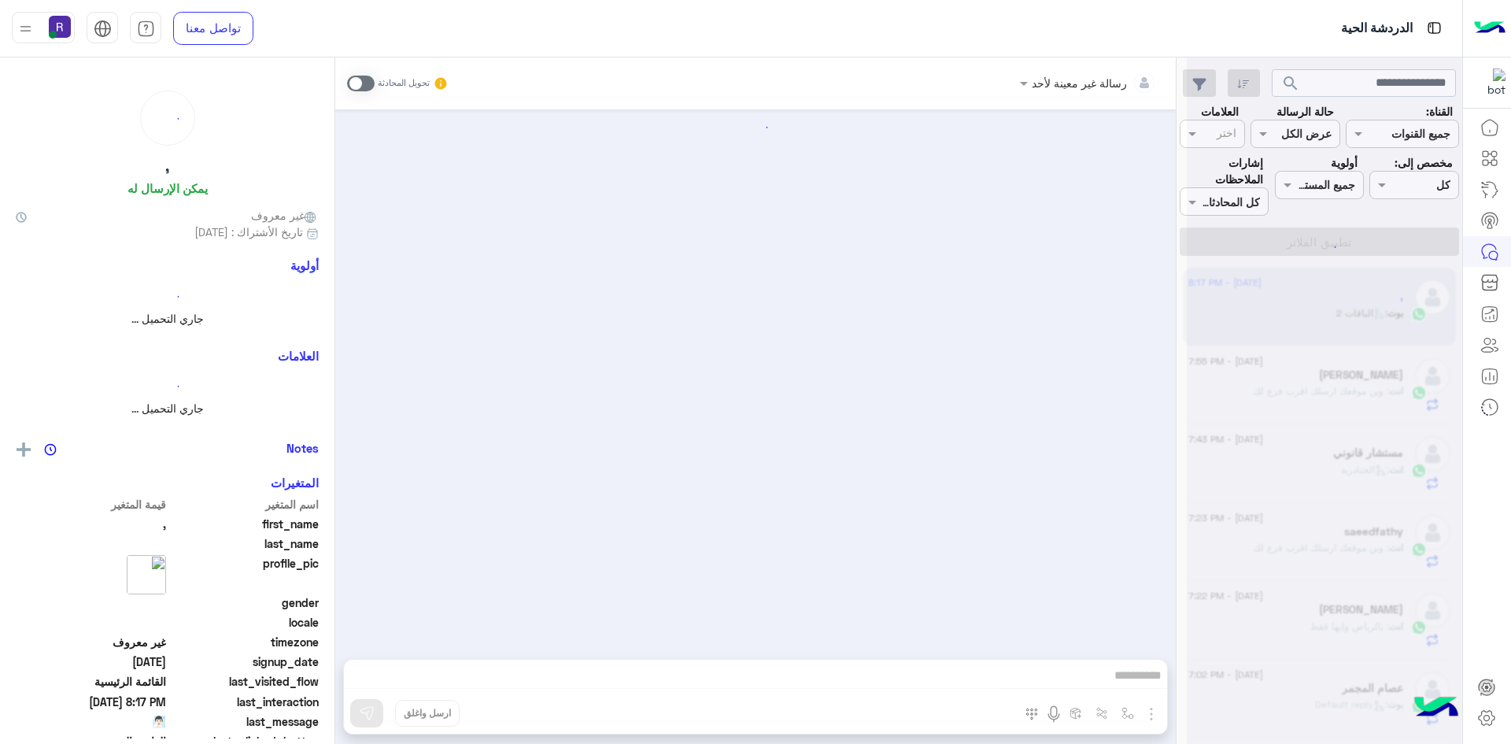
scroll to position [2564, 0]
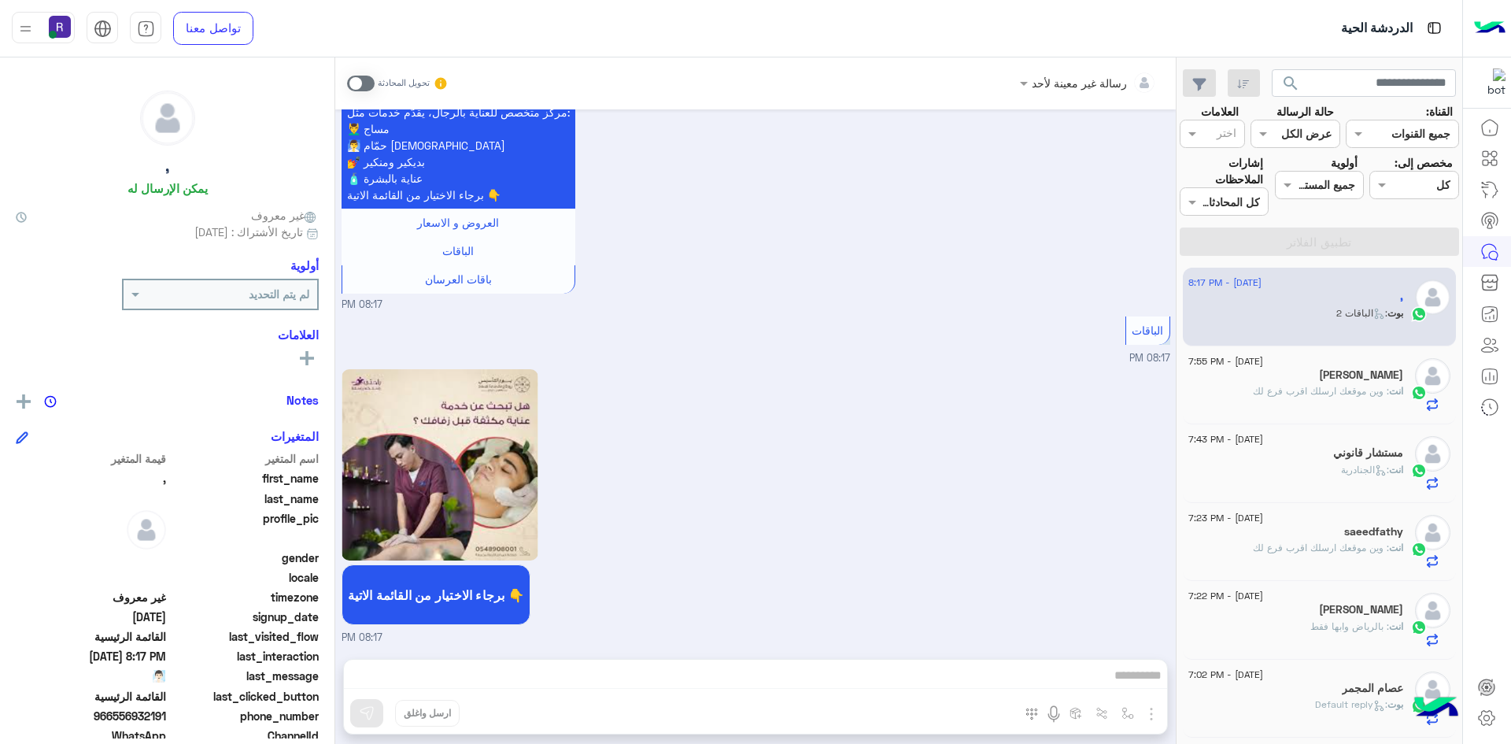
click at [371, 81] on span at bounding box center [361, 84] width 28 height 16
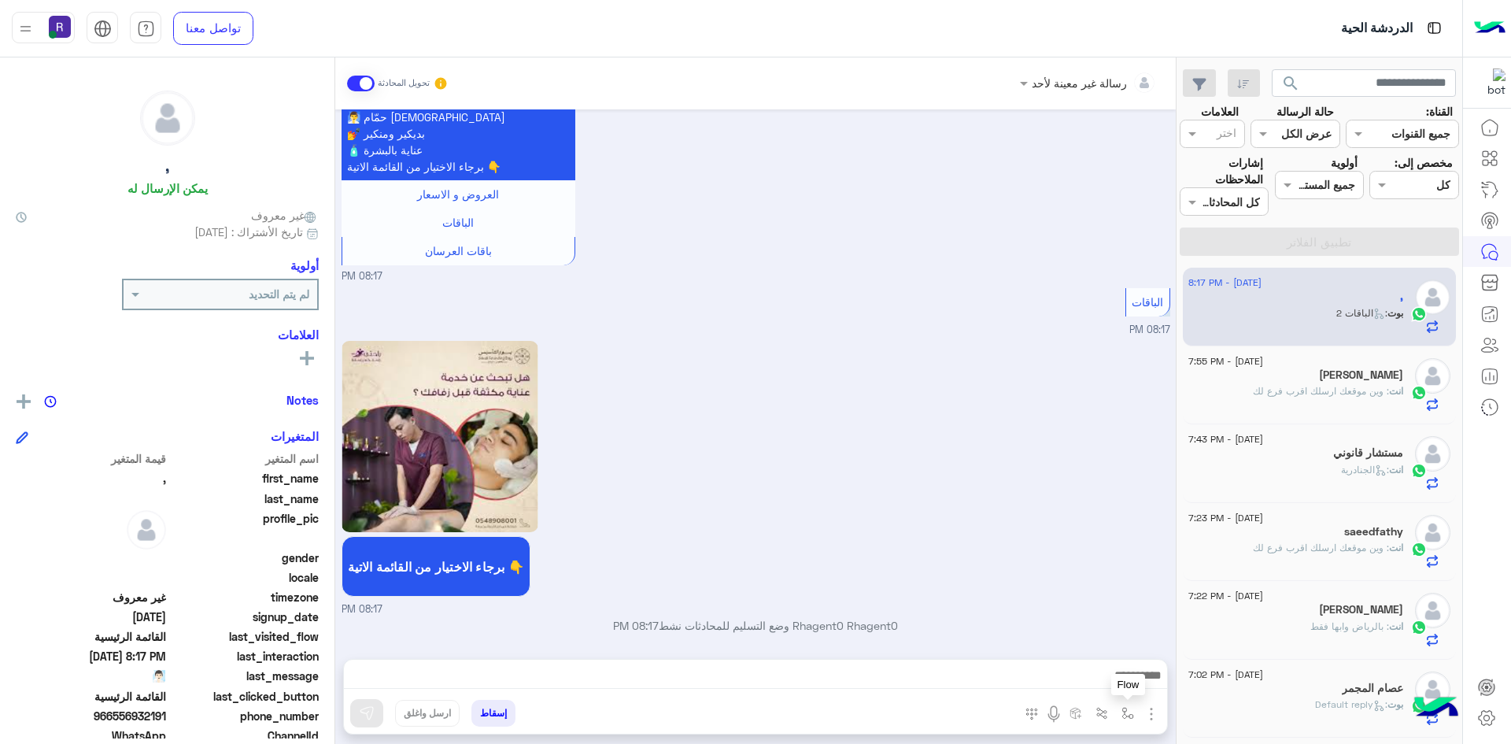
scroll to position [2646, 0]
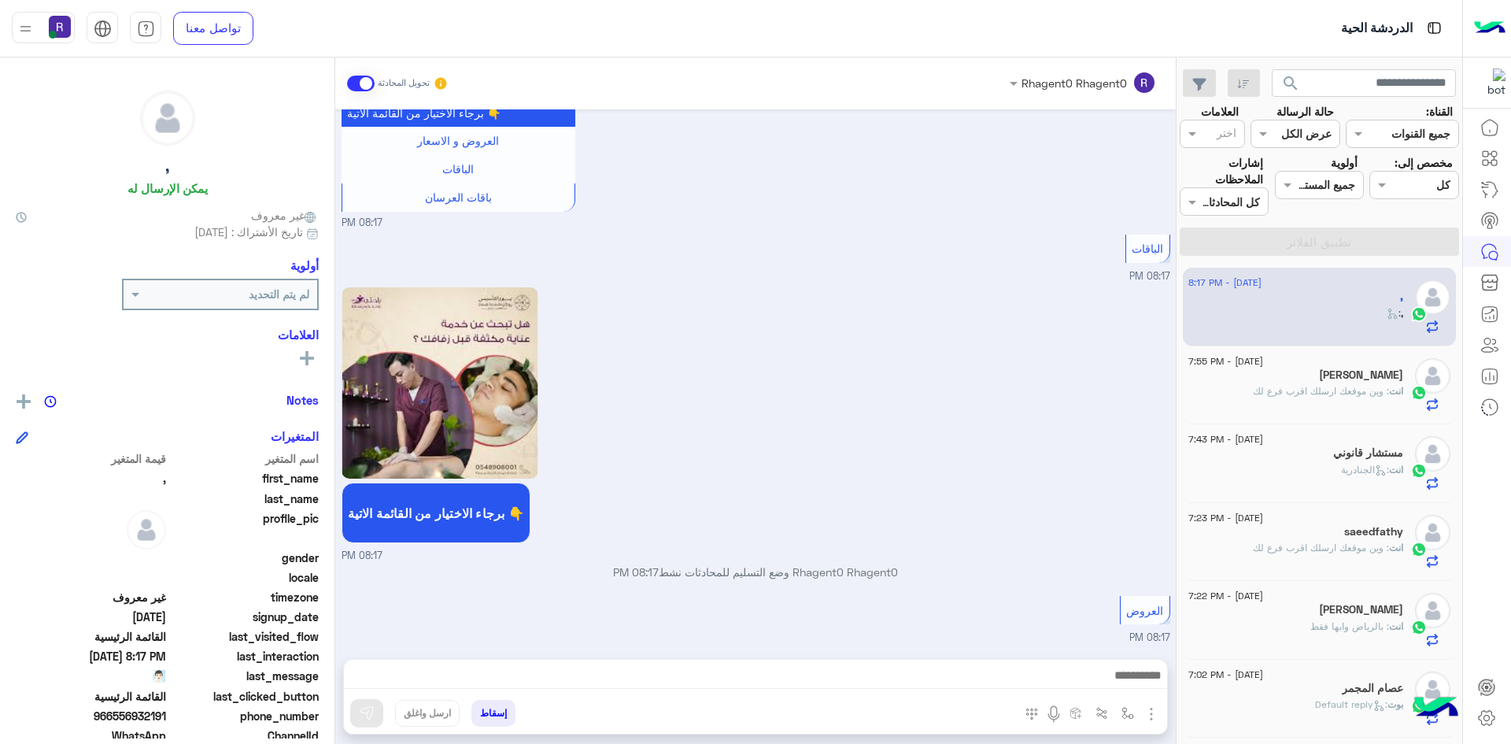
click at [1153, 709] on img "button" at bounding box center [1151, 714] width 19 height 19
click at [1122, 679] on span "الصور" at bounding box center [1121, 680] width 29 height 18
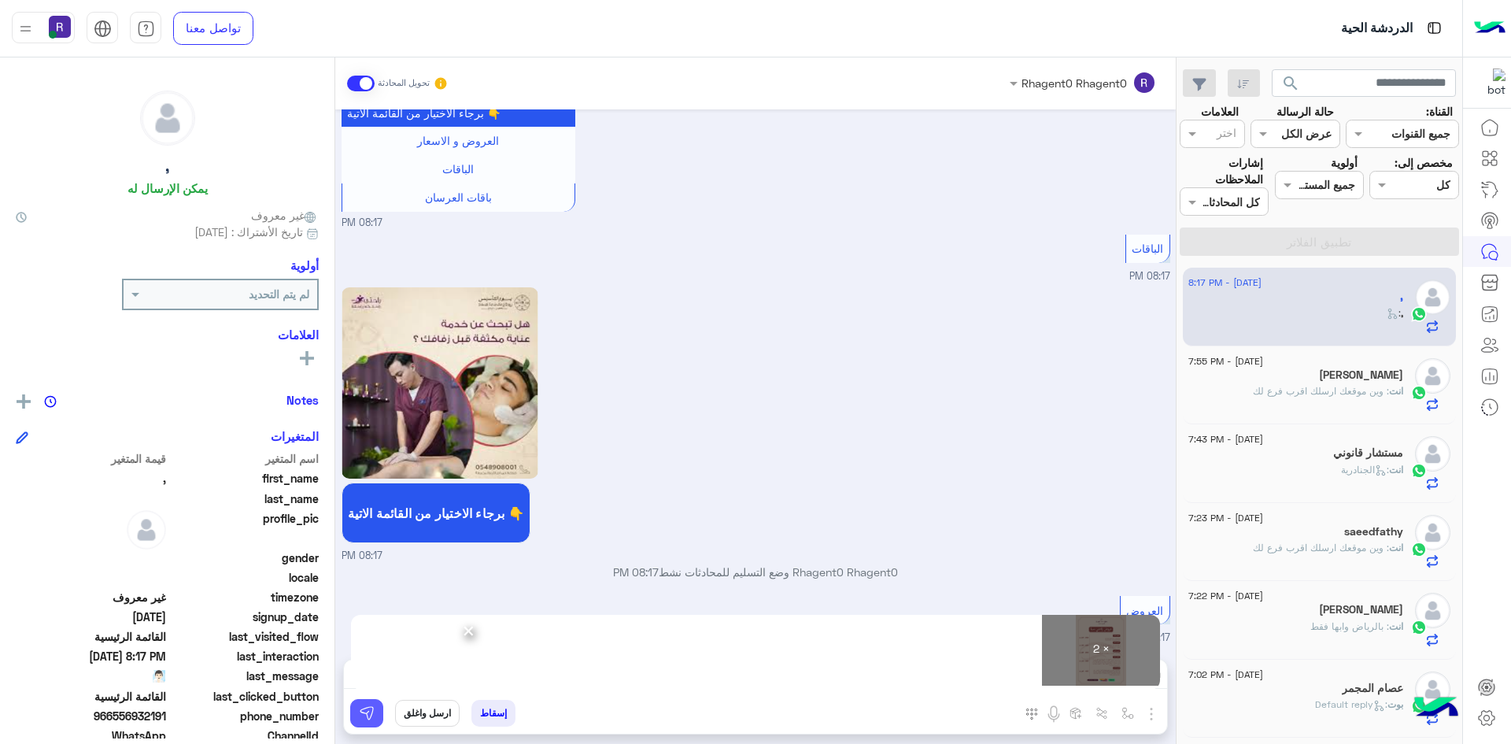
click at [373, 720] on img at bounding box center [367, 713] width 16 height 16
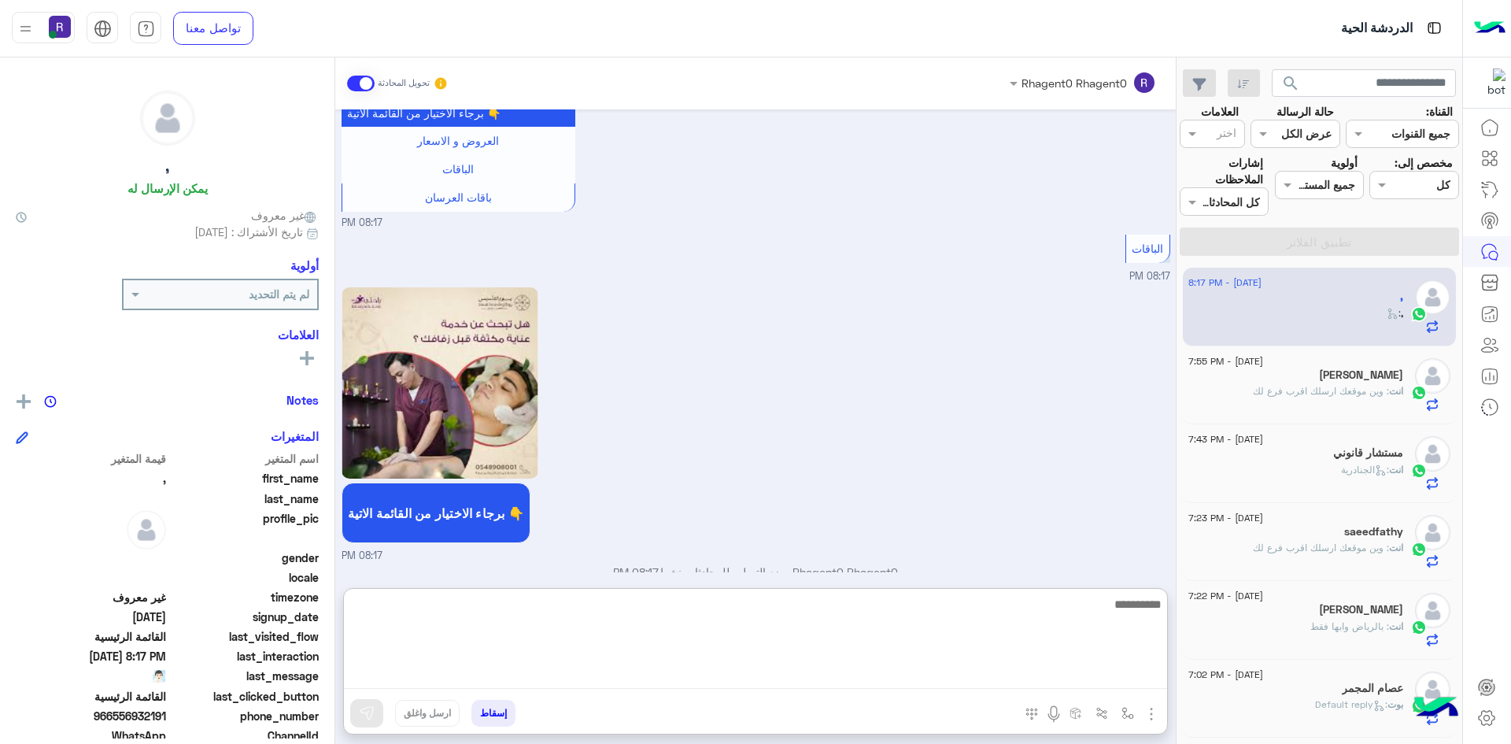
paste textarea "**********"
type textarea "**********"
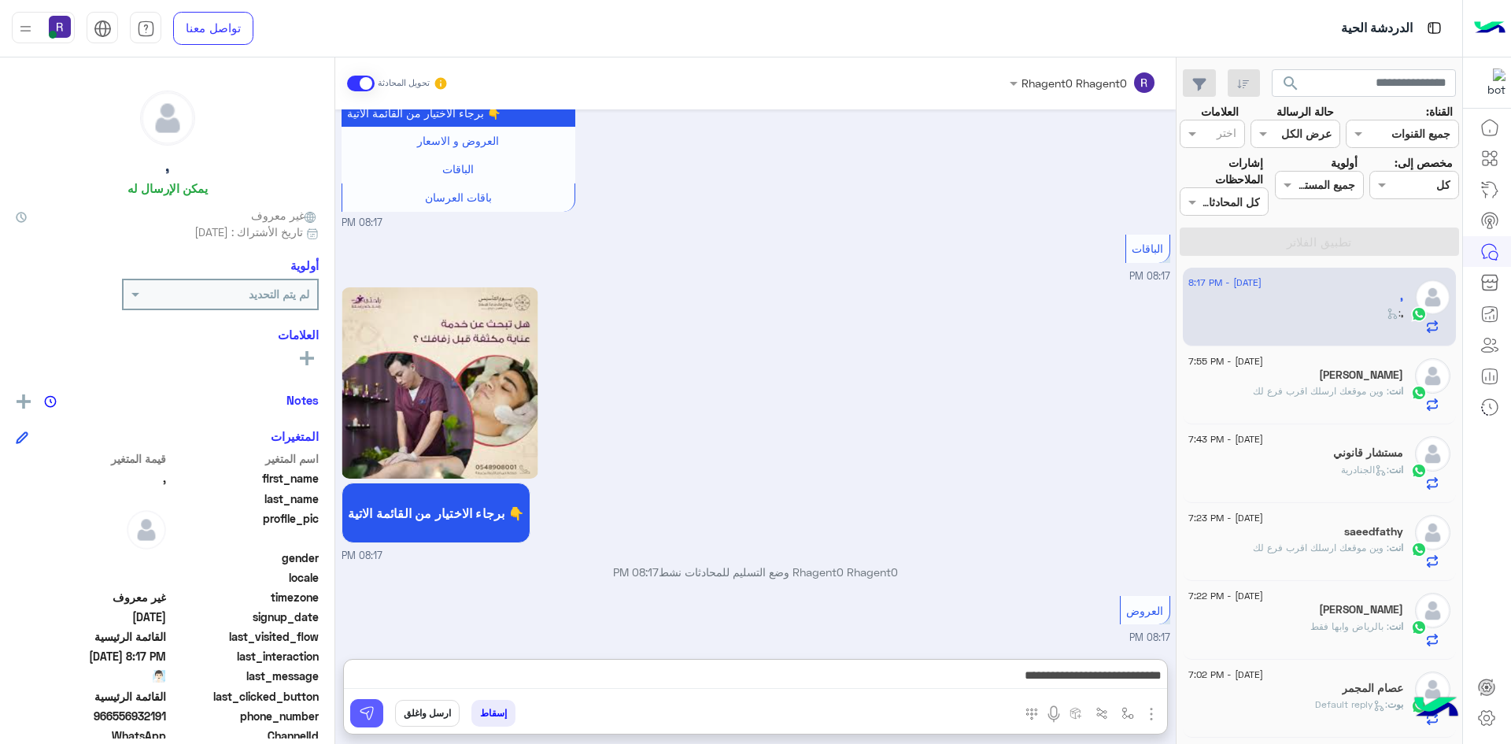
click at [377, 717] on button at bounding box center [366, 713] width 33 height 28
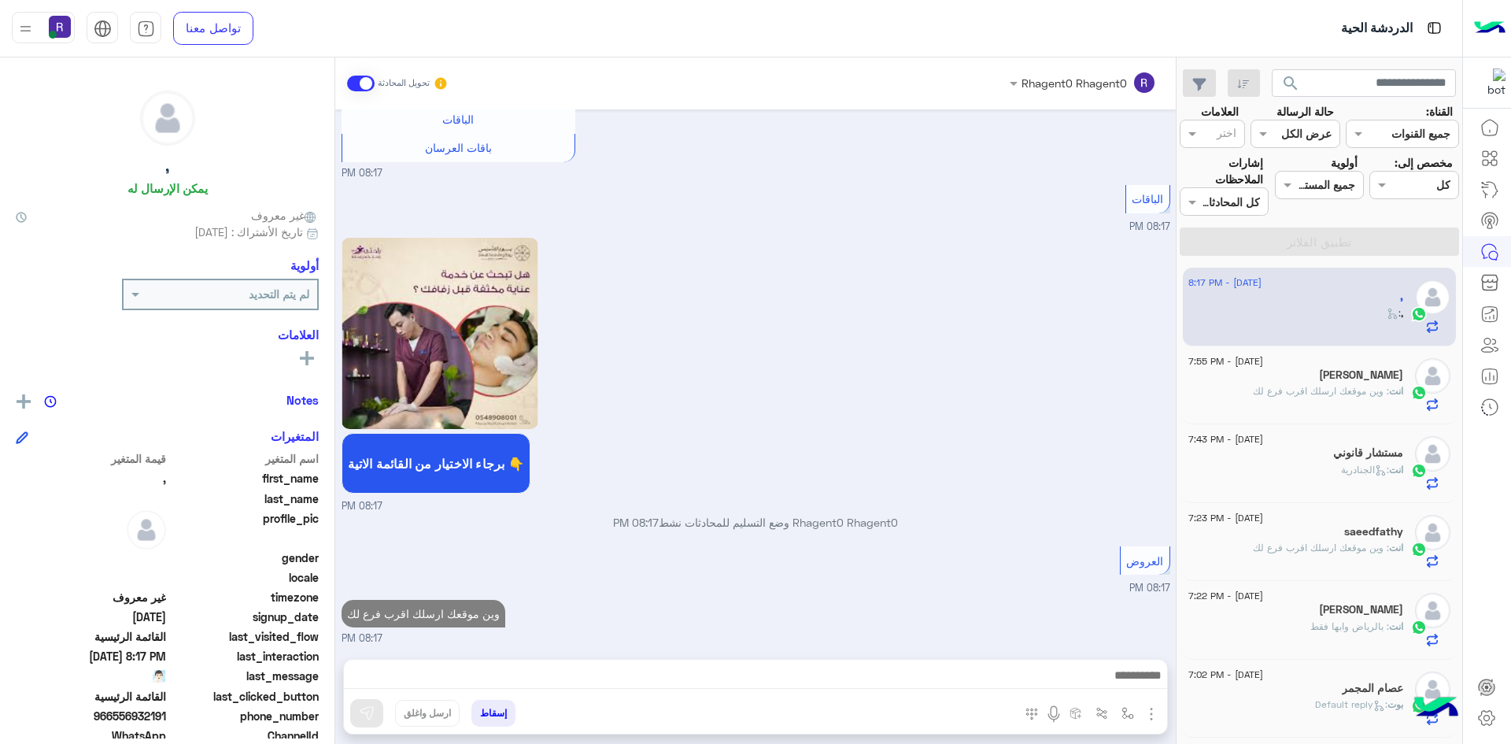
click at [1309, 464] on div "انت : الجنادرية" at bounding box center [1296, 477] width 215 height 28
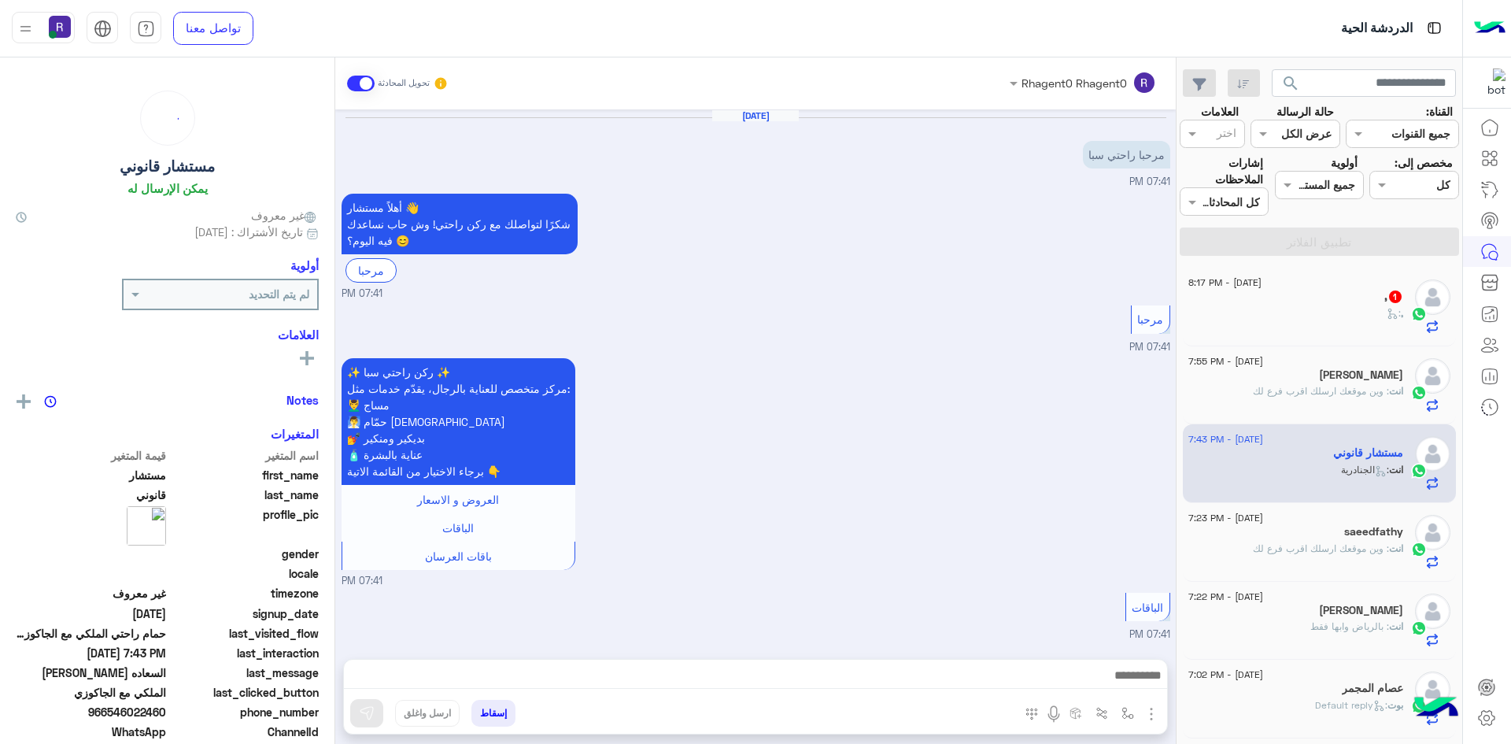
scroll to position [1334, 0]
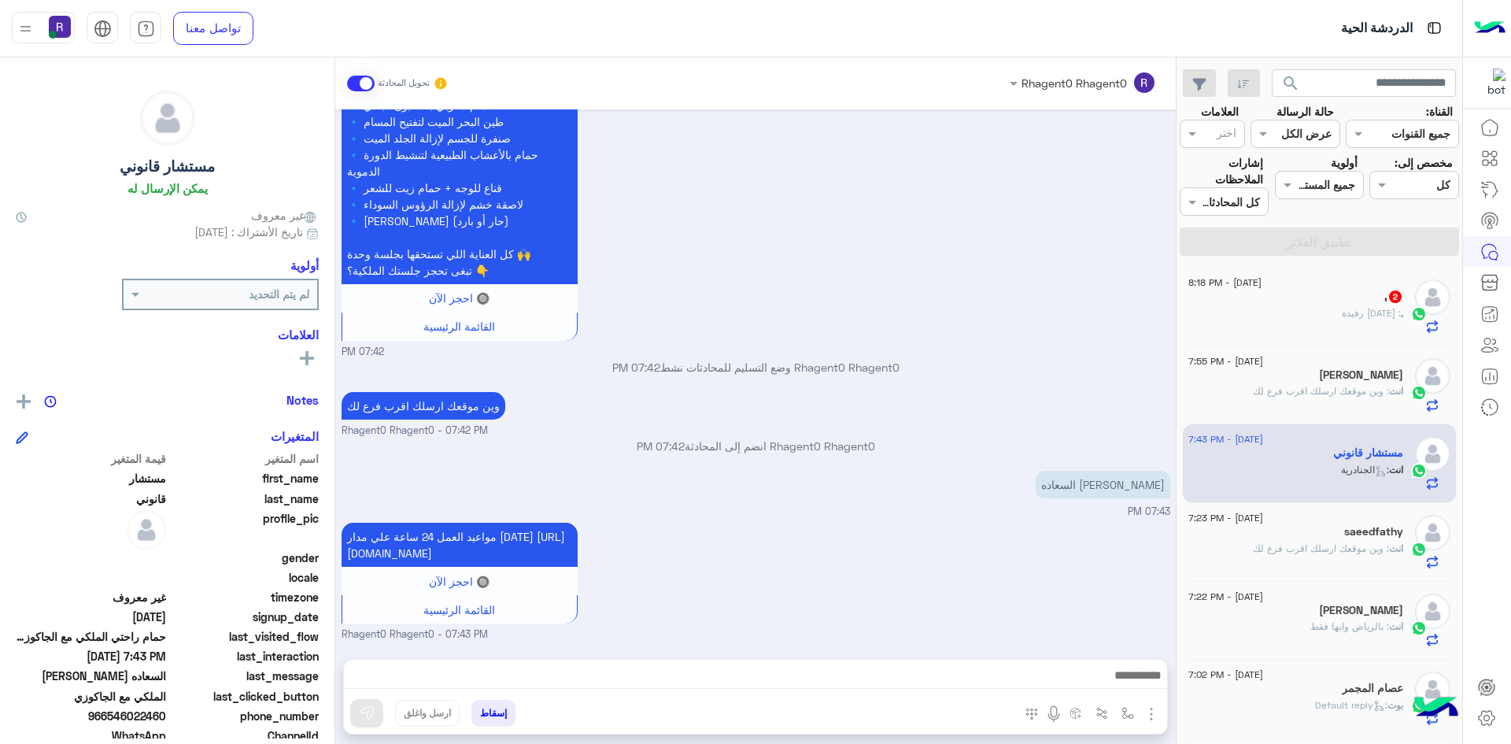
click at [1268, 309] on div ", : احد رفيدة" at bounding box center [1296, 320] width 215 height 28
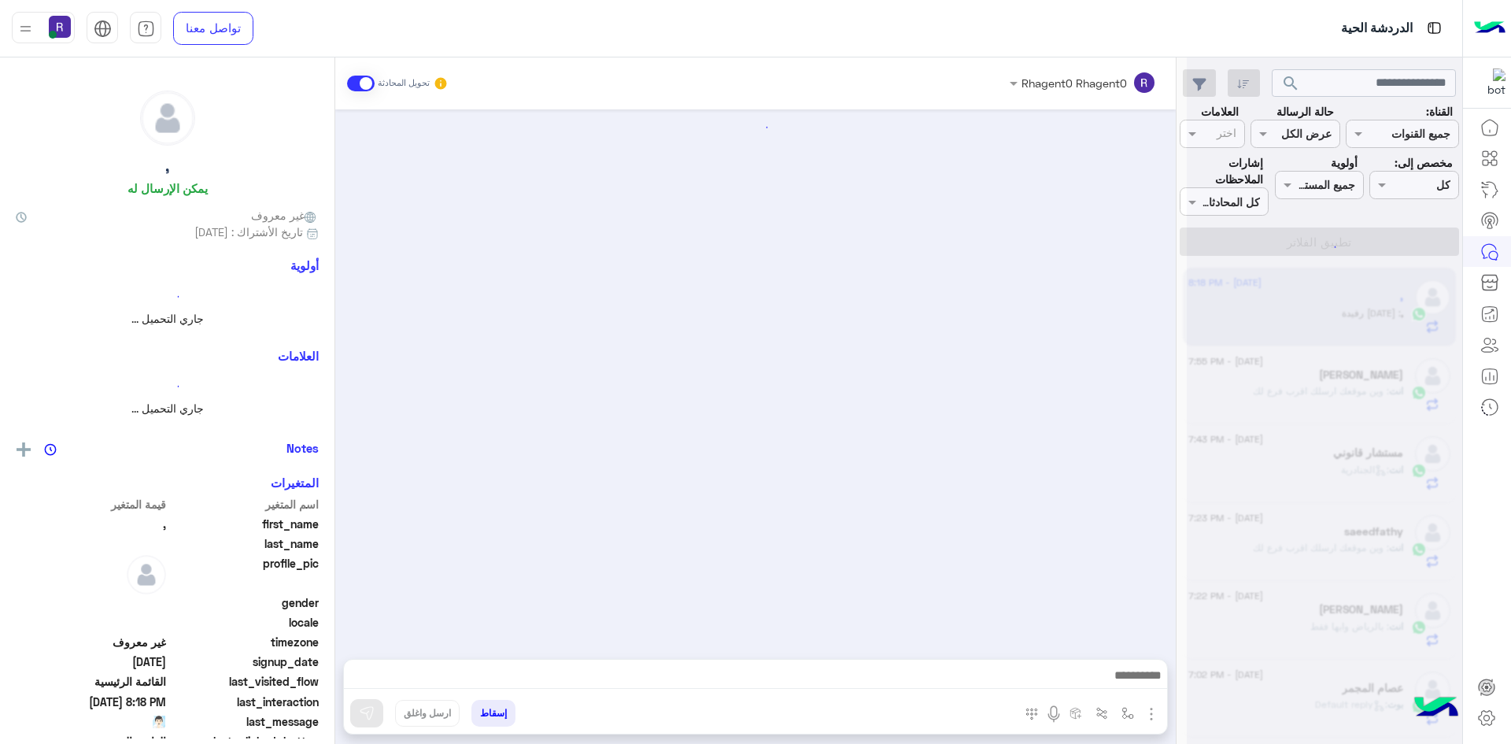
scroll to position [2444, 0]
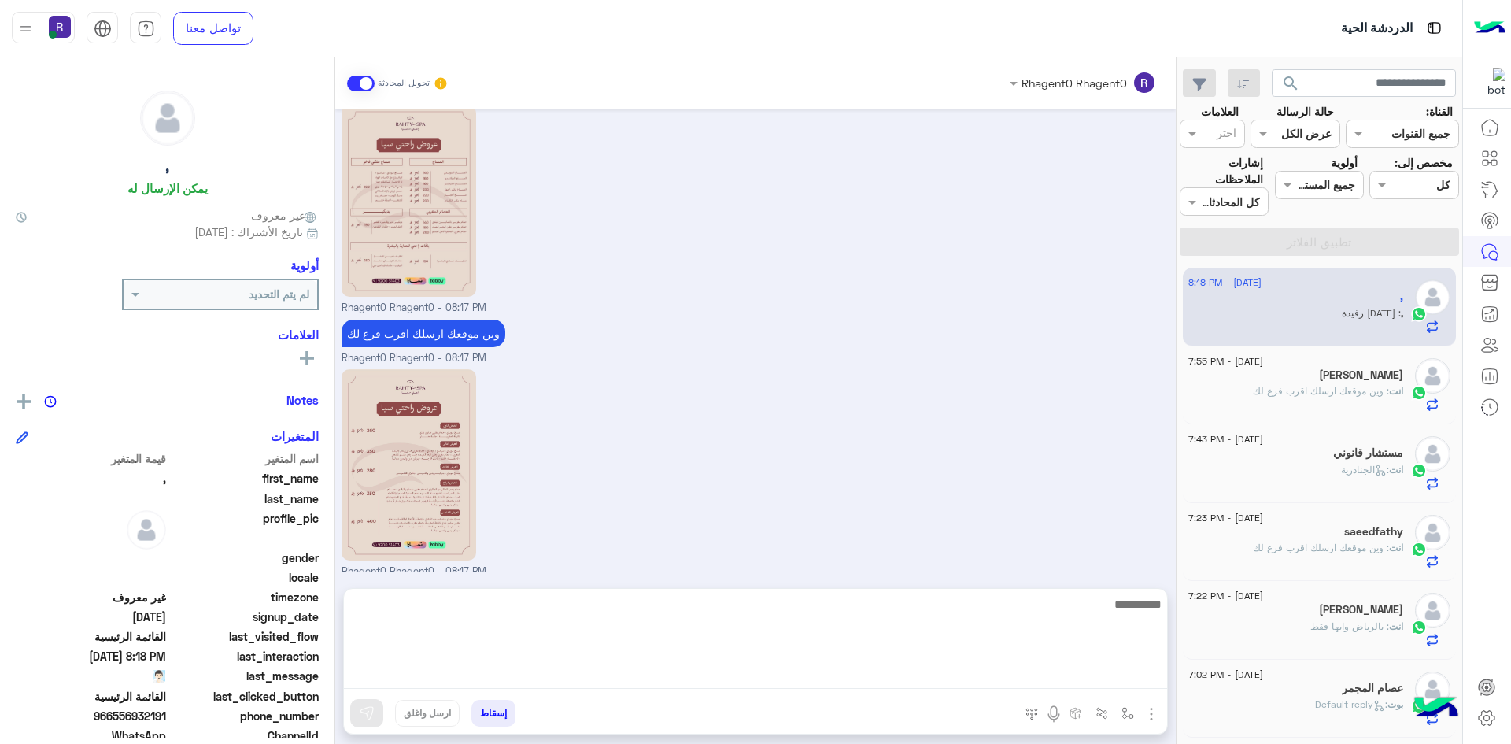
click at [761, 681] on textarea at bounding box center [755, 641] width 823 height 94
type textarea "**********"
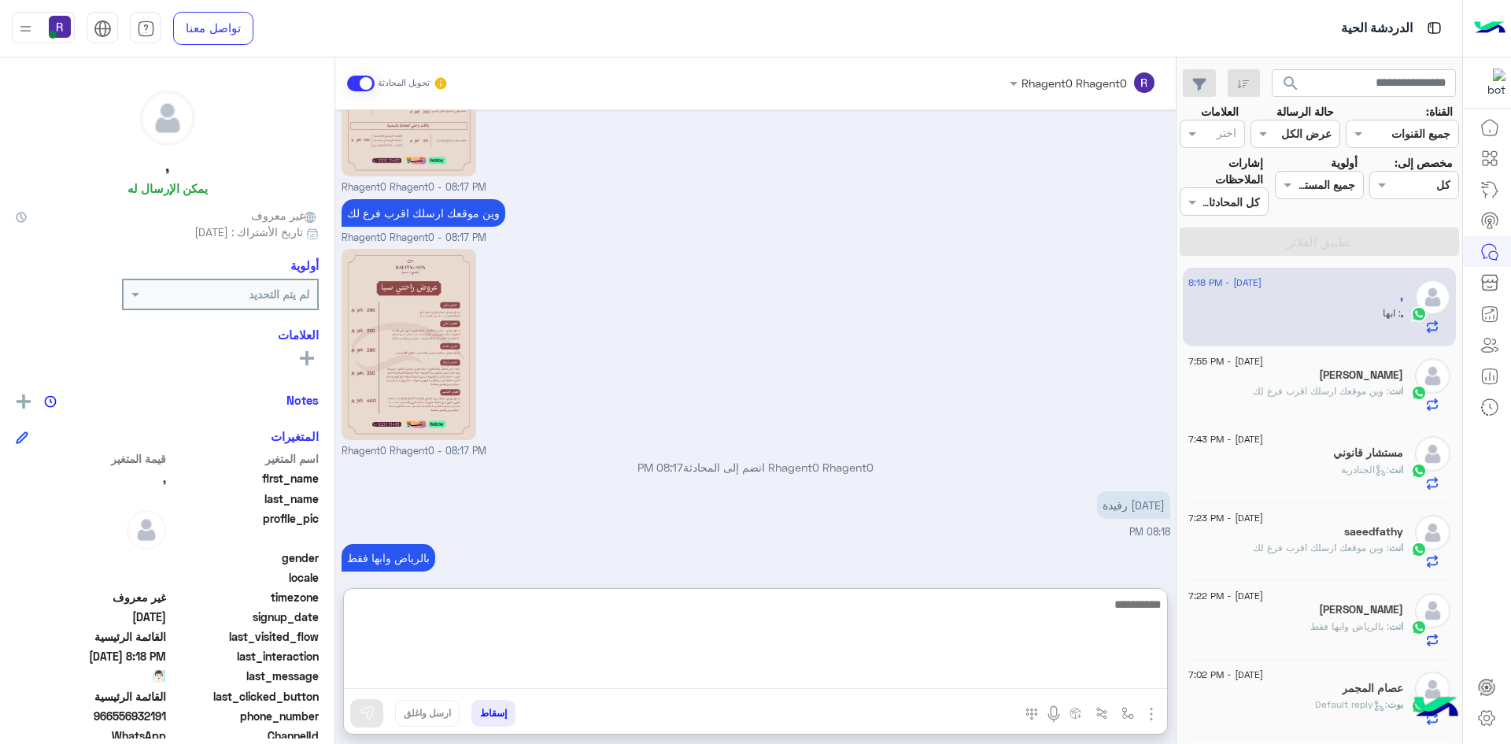
scroll to position [2617, 0]
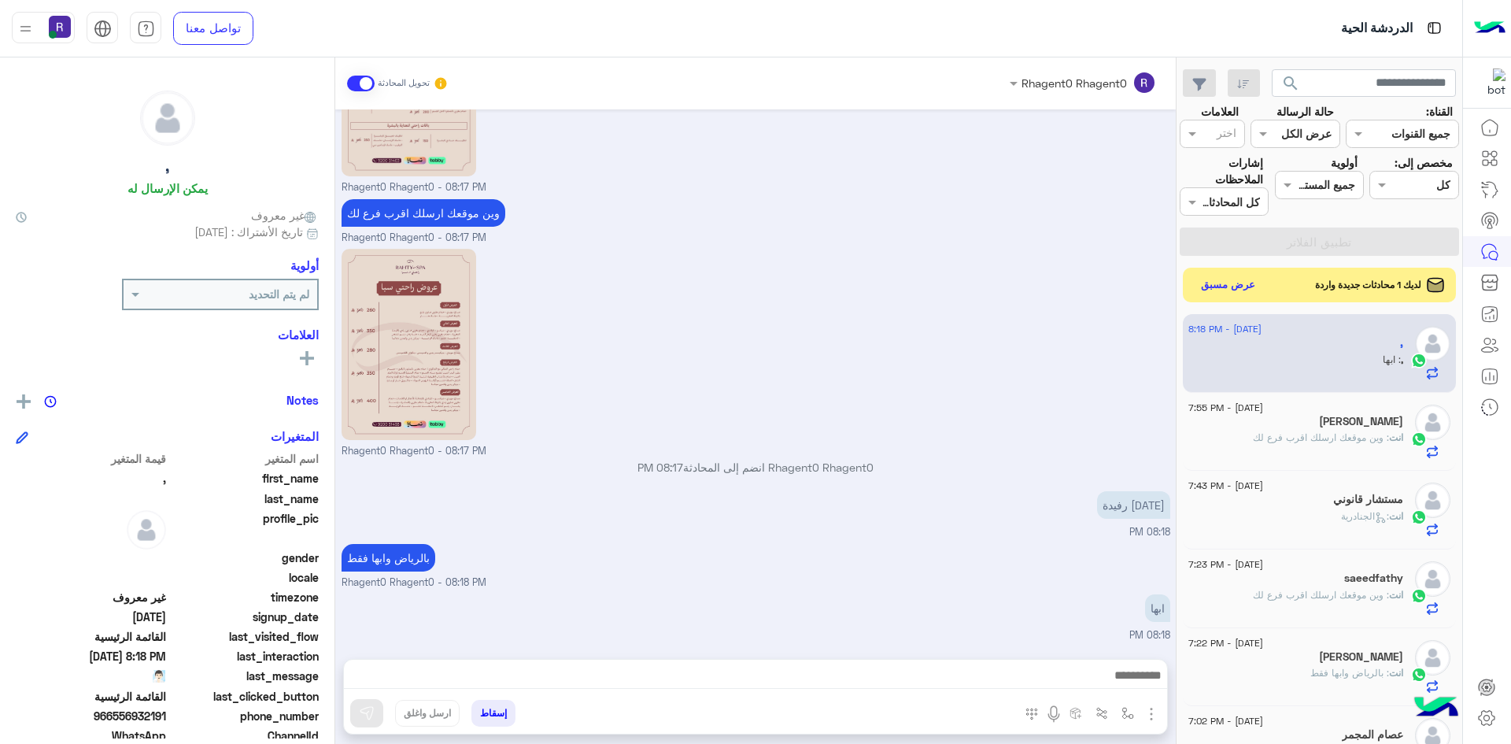
click at [1151, 718] on img "button" at bounding box center [1151, 714] width 19 height 19
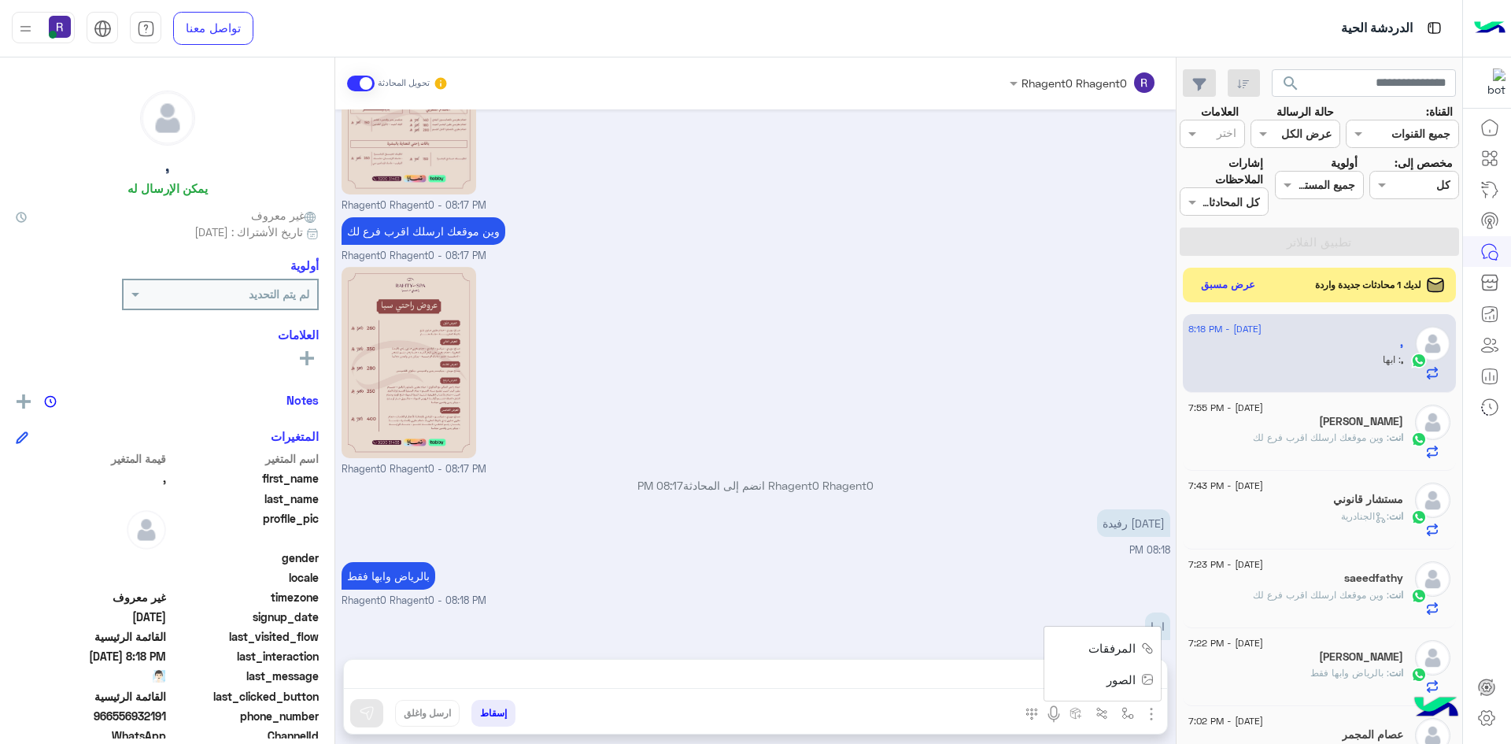
click at [1010, 594] on small "Rhagent0 Rhagent0 - 08:18 PM" at bounding box center [756, 601] width 829 height 15
click at [1121, 712] on button "button" at bounding box center [1129, 713] width 26 height 26
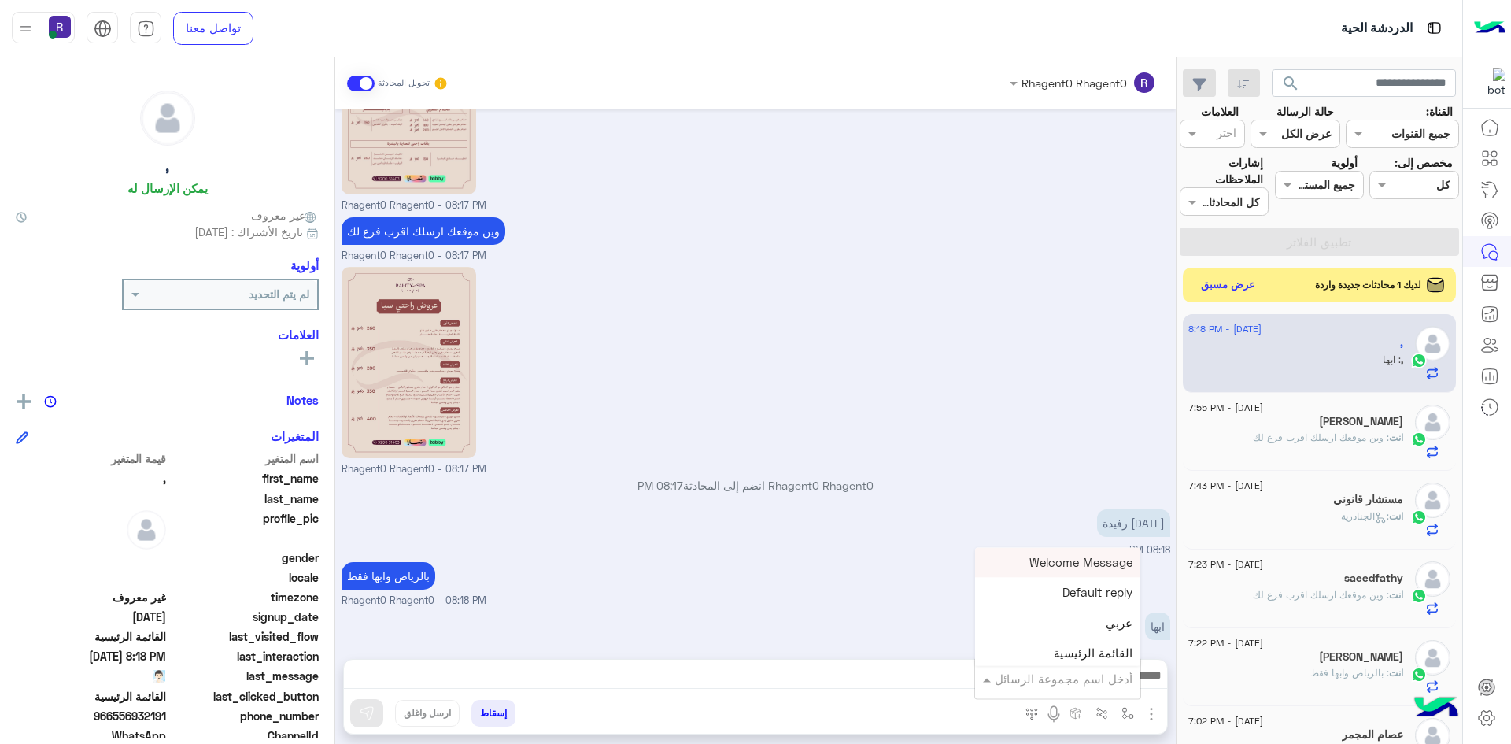
click at [1101, 690] on div "أدخل اسم مجموعة الرسائل" at bounding box center [1057, 678] width 165 height 28
click at [1055, 619] on div "خميس مشيط" at bounding box center [1057, 612] width 165 height 31
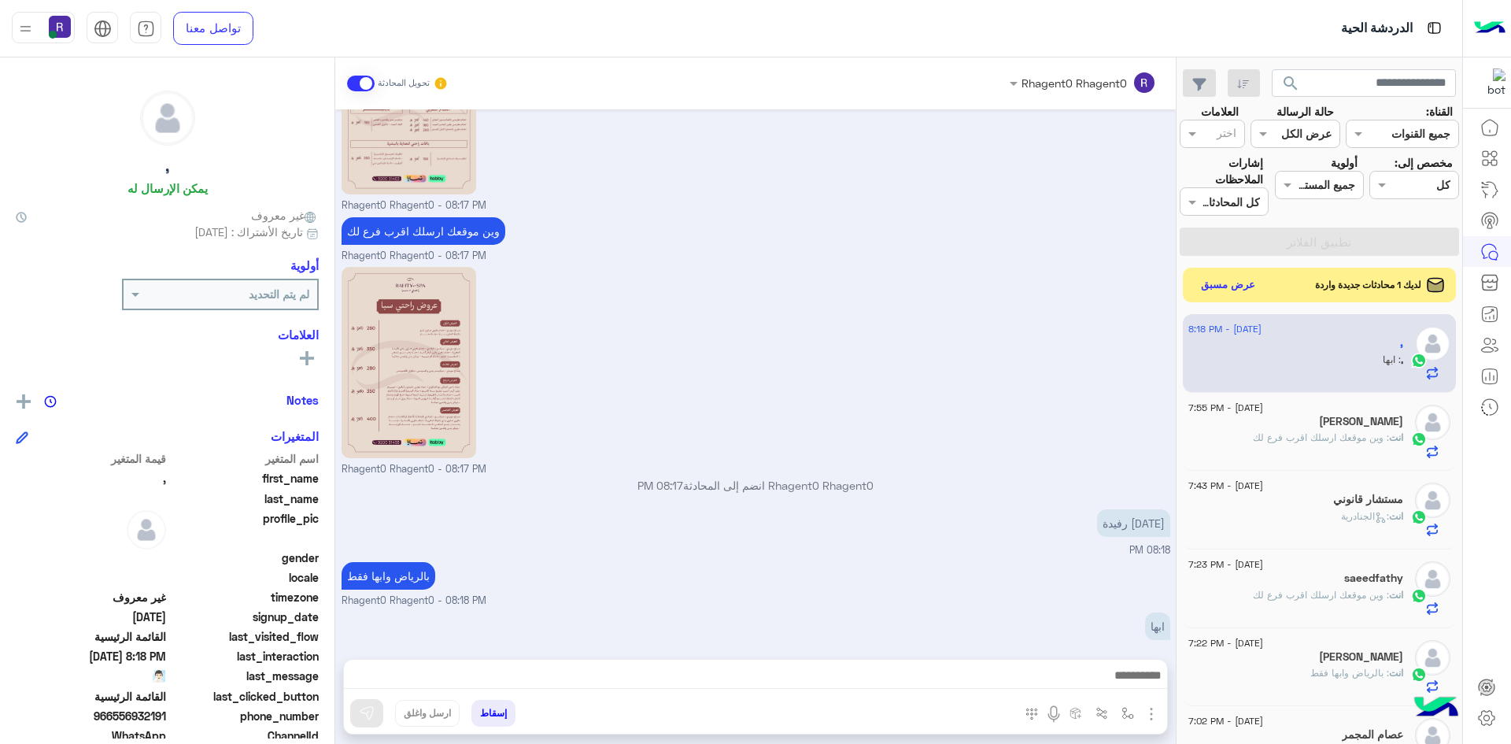
type textarea "*********"
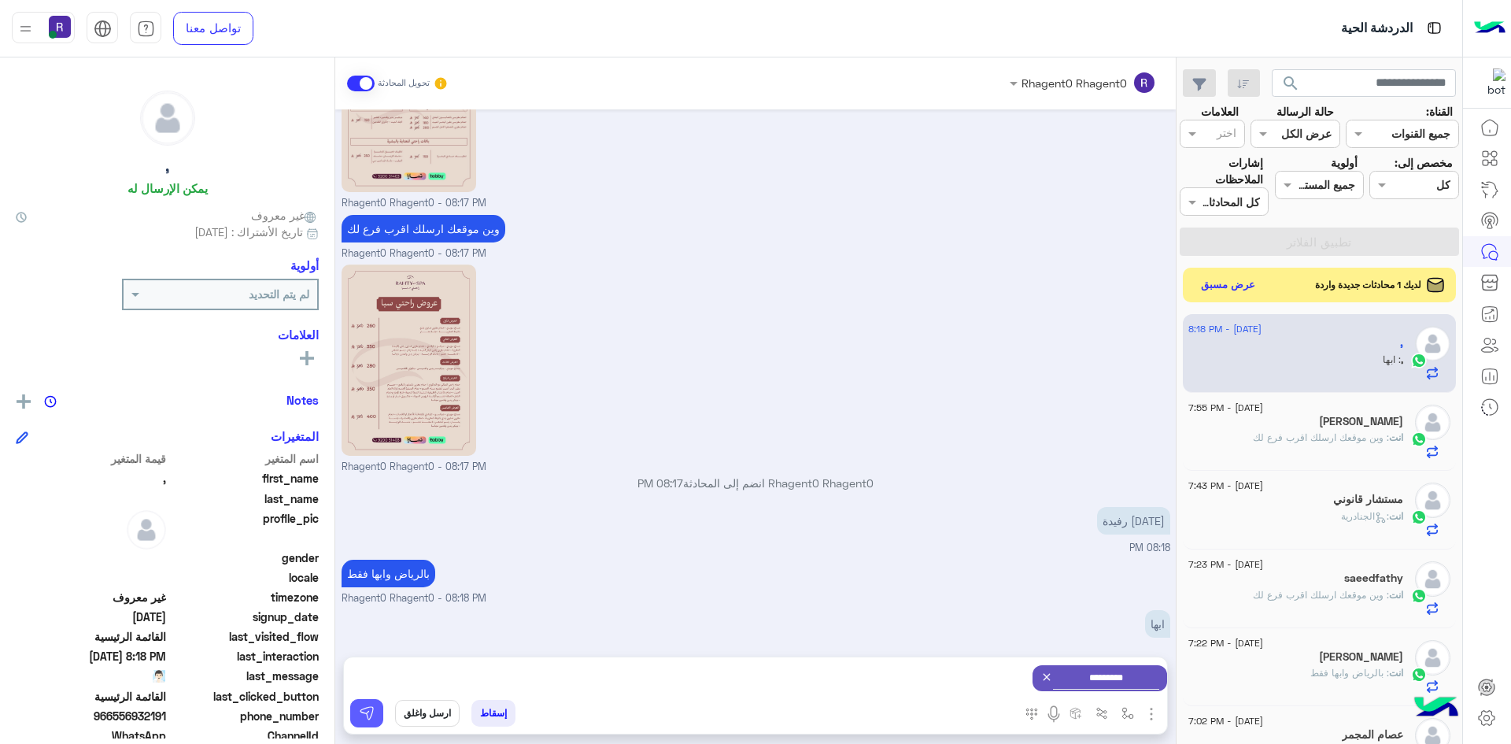
click at [364, 715] on img at bounding box center [367, 713] width 16 height 16
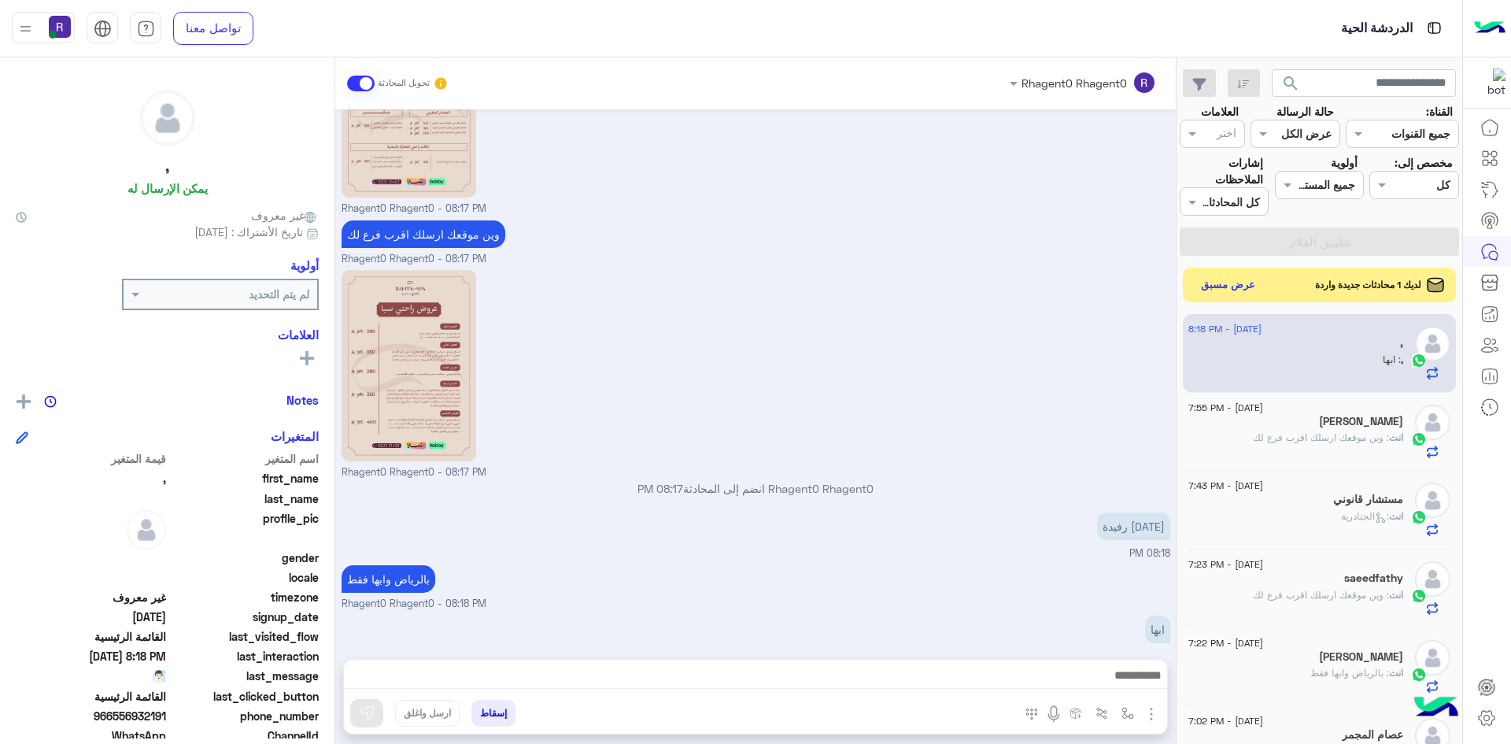
scroll to position [2546, 0]
click at [1230, 285] on button "عرض مسبق" at bounding box center [1228, 284] width 66 height 21
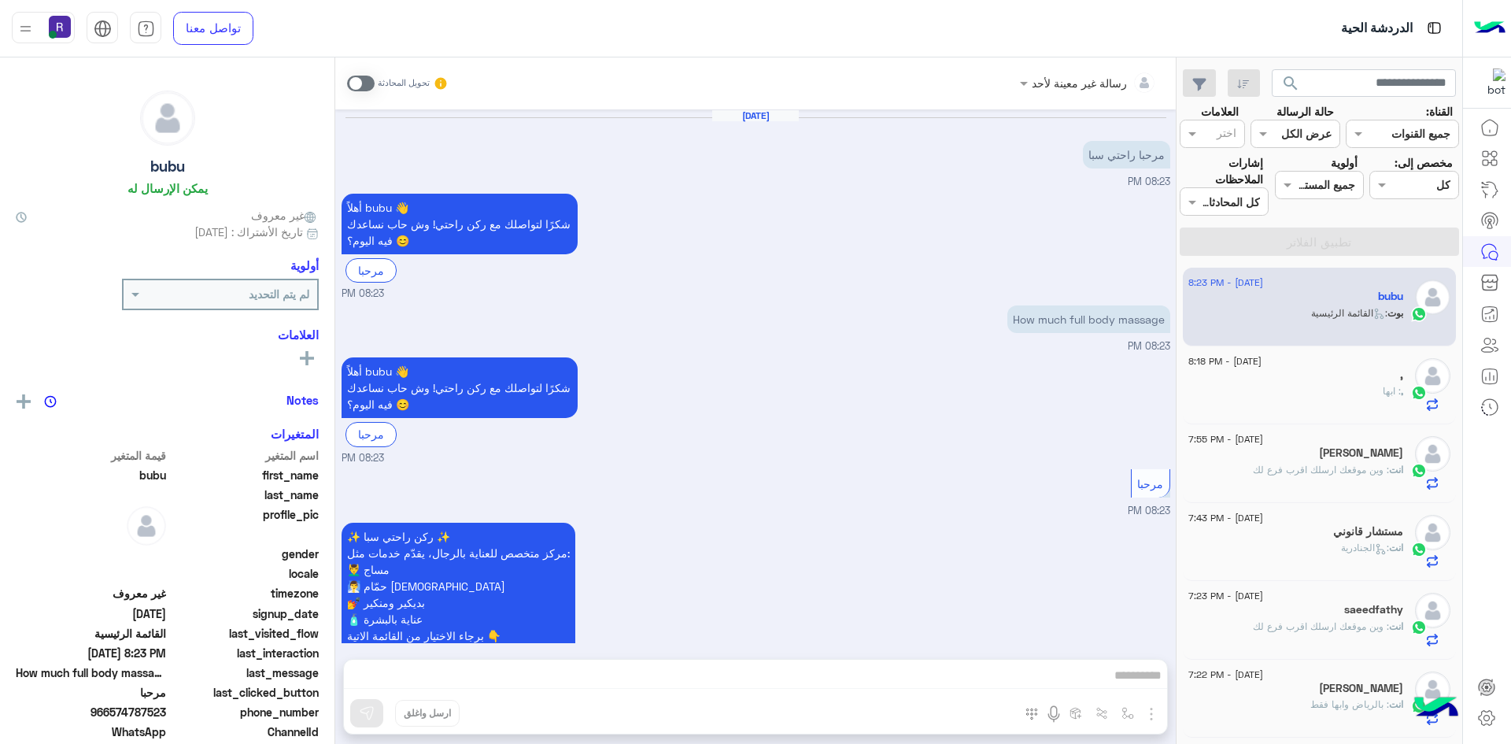
scroll to position [110, 0]
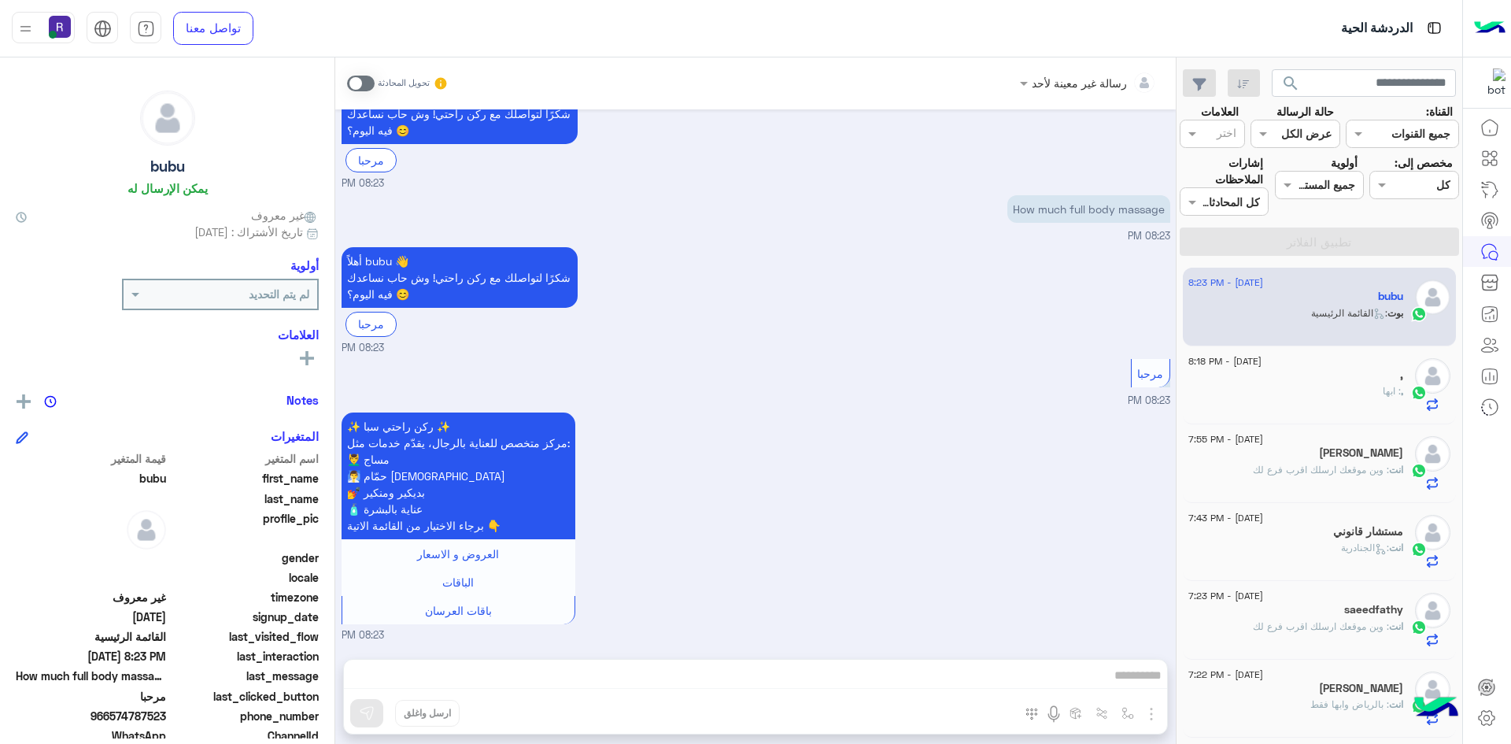
click at [368, 81] on span at bounding box center [361, 84] width 28 height 16
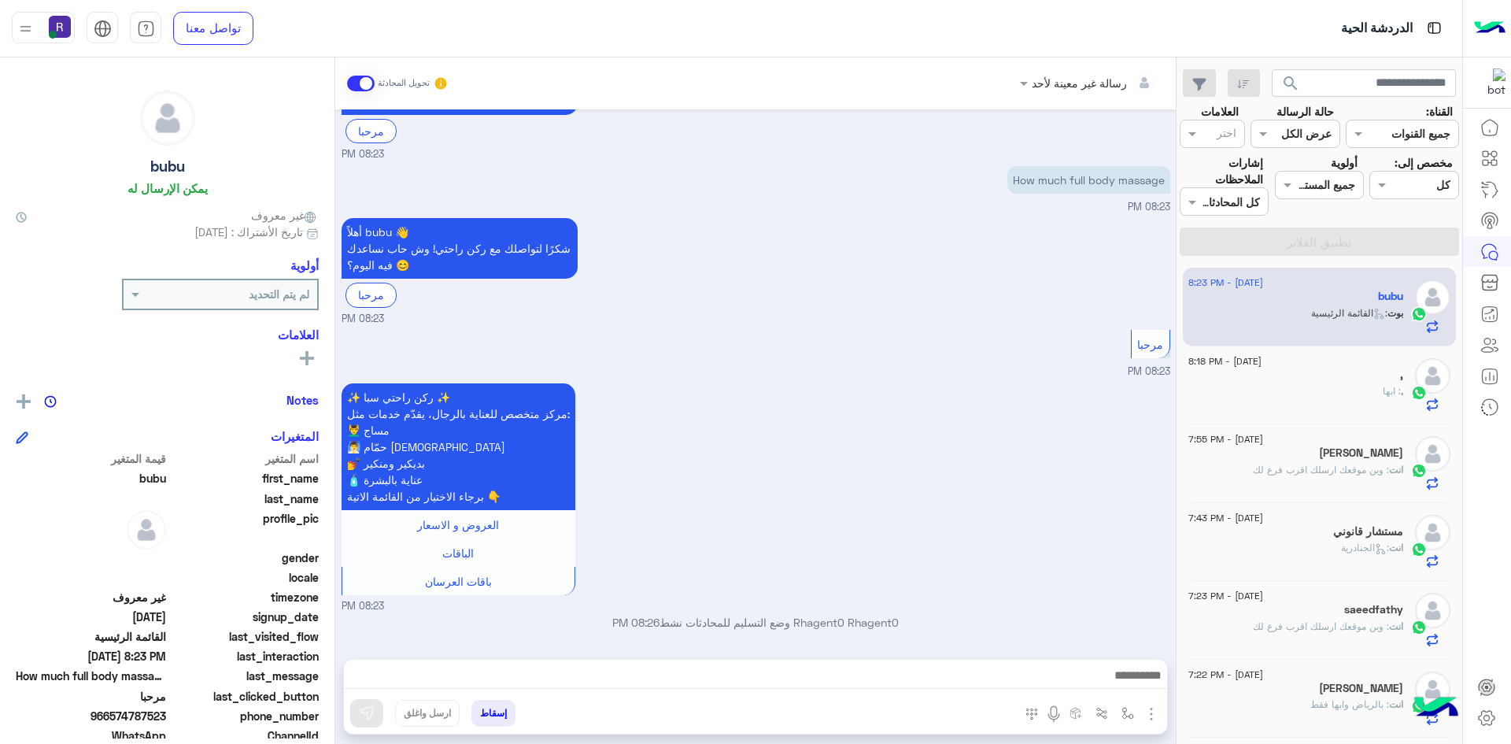
click at [1156, 713] on img "button" at bounding box center [1151, 714] width 19 height 19
click at [1133, 675] on span "الصور" at bounding box center [1121, 680] width 29 height 18
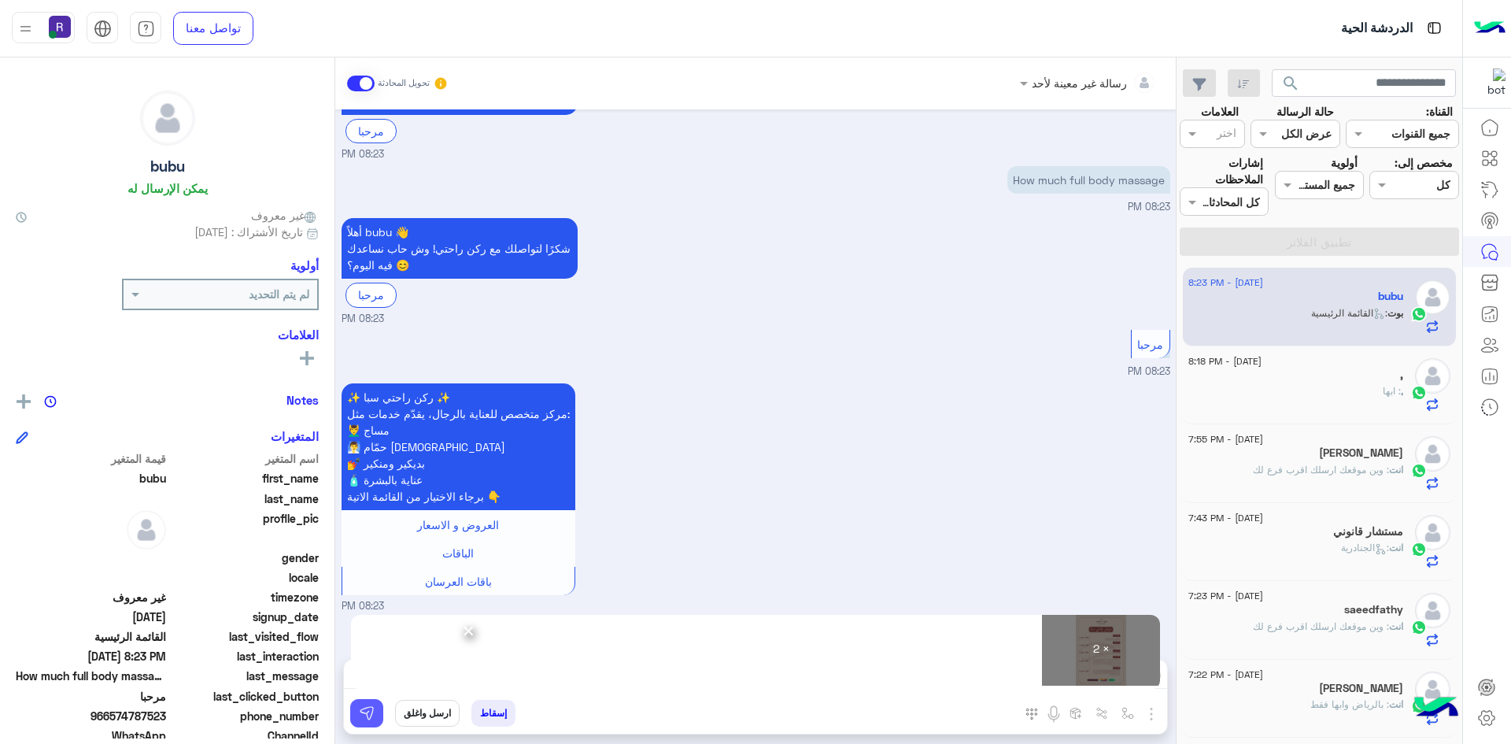
click at [372, 713] on img at bounding box center [367, 713] width 16 height 16
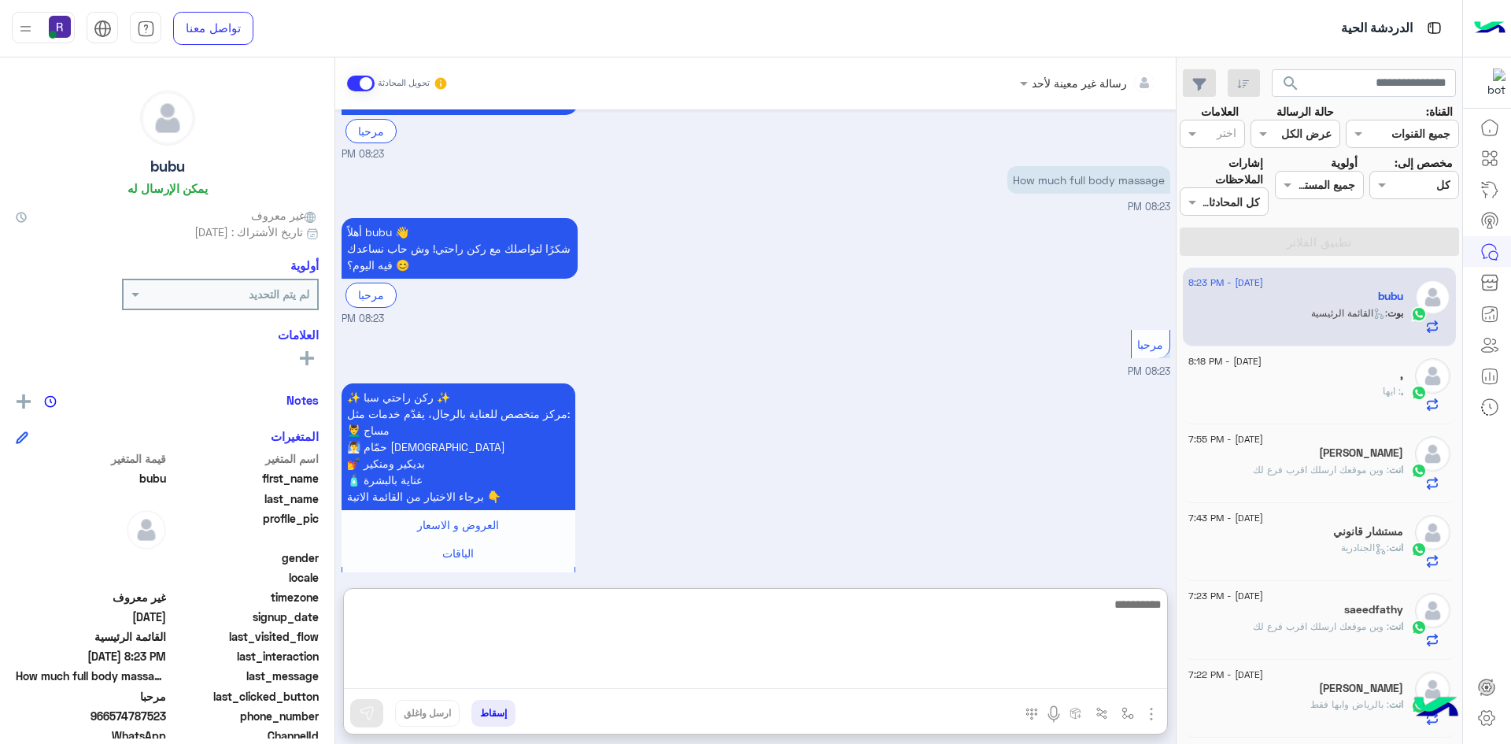
paste textarea "**********"
type textarea "**********"
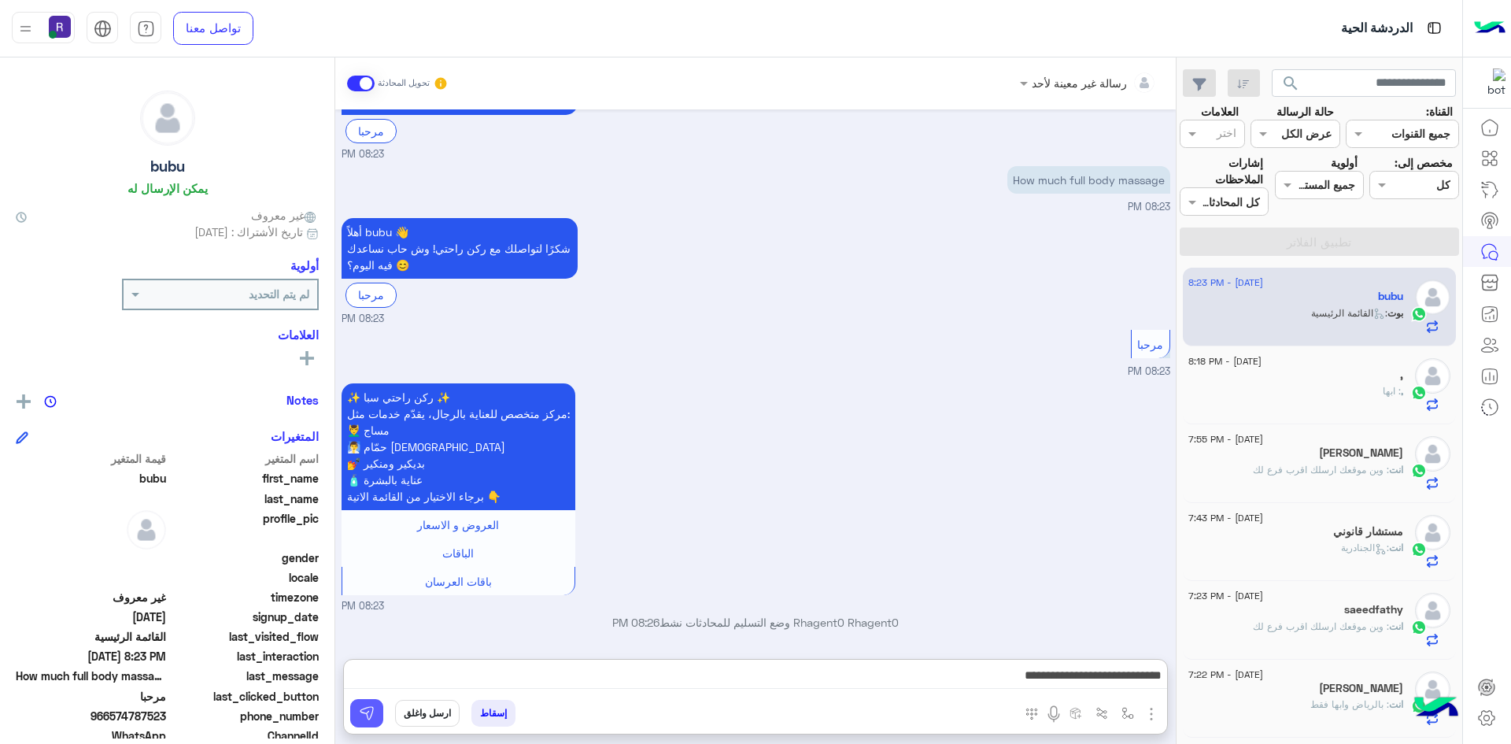
click at [372, 706] on img at bounding box center [367, 713] width 16 height 16
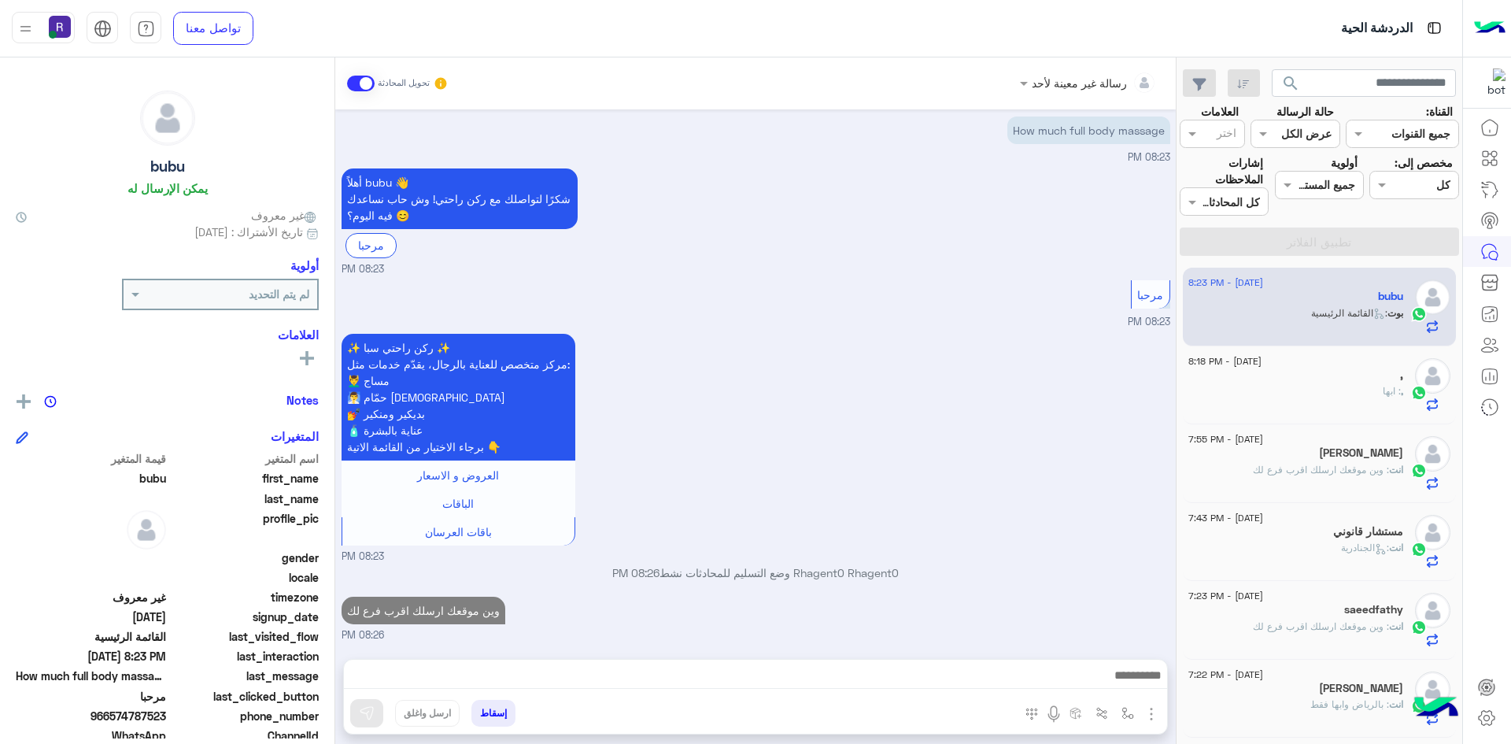
scroll to position [189, 0]
click at [1344, 397] on div ", : ابها" at bounding box center [1296, 398] width 215 height 28
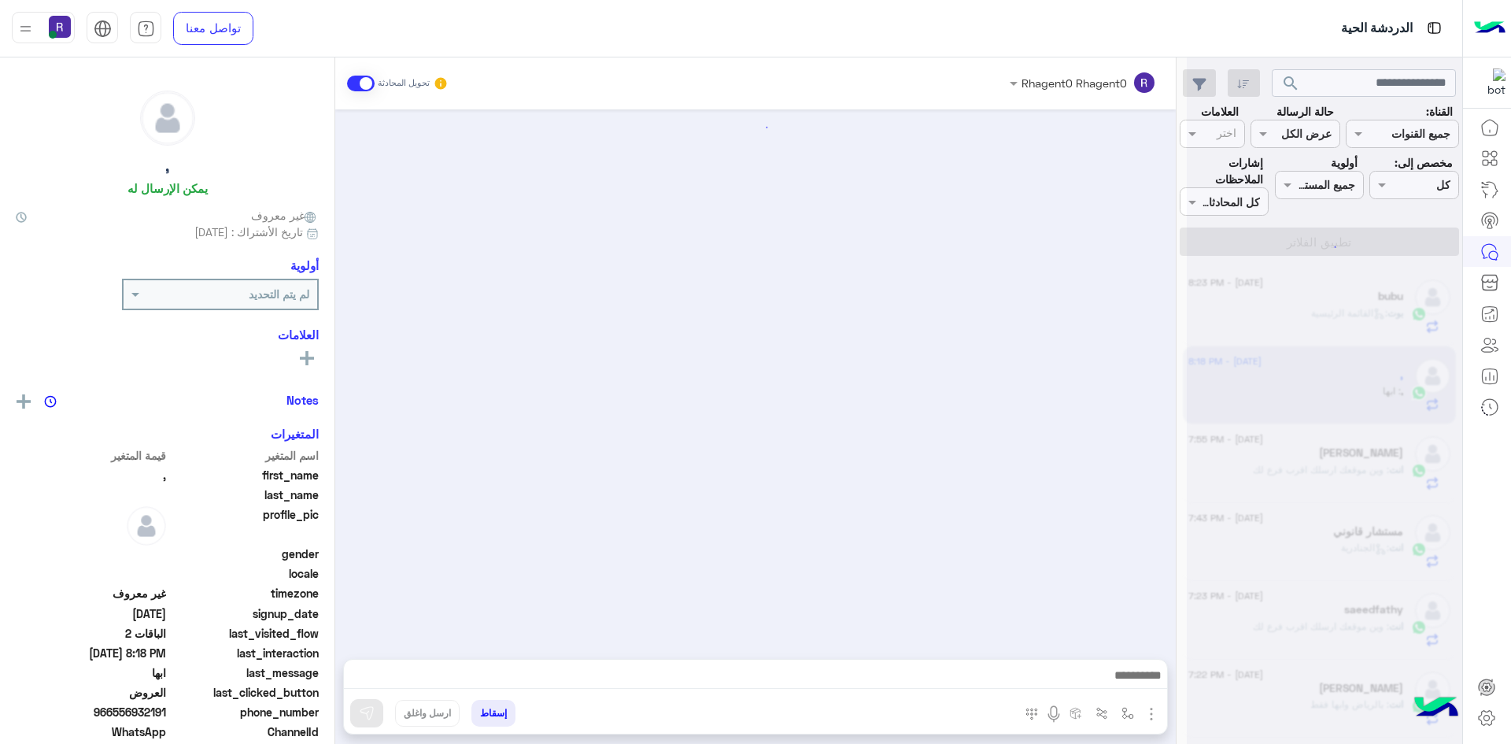
scroll to position [2381, 0]
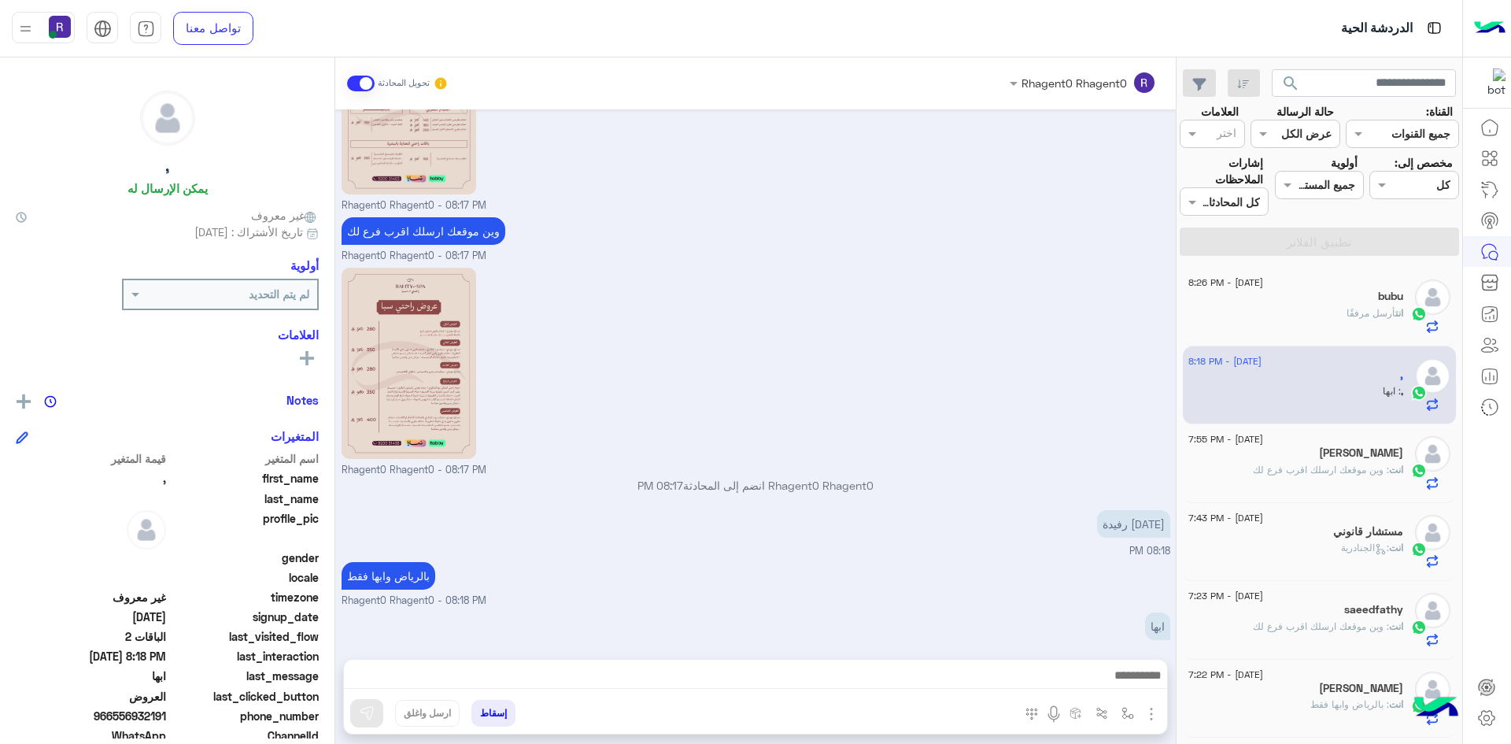
click at [1153, 716] on img "button" at bounding box center [1151, 714] width 19 height 19
click at [1138, 674] on button "الصور" at bounding box center [1127, 679] width 67 height 31
click at [1130, 716] on img "button" at bounding box center [1128, 713] width 13 height 13
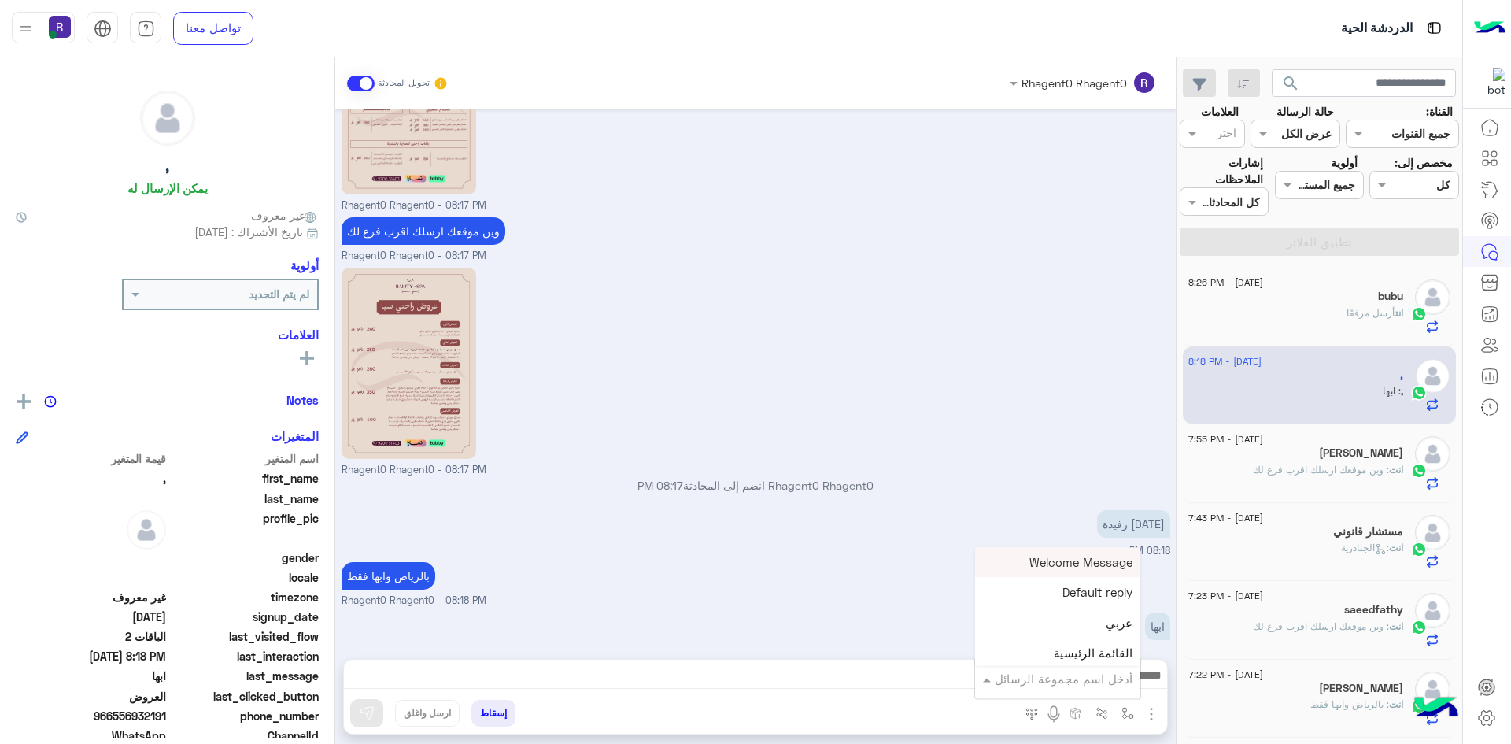
click at [1112, 677] on input "text" at bounding box center [1080, 679] width 106 height 18
click at [1079, 608] on span "خميس مشيط" at bounding box center [1098, 612] width 68 height 14
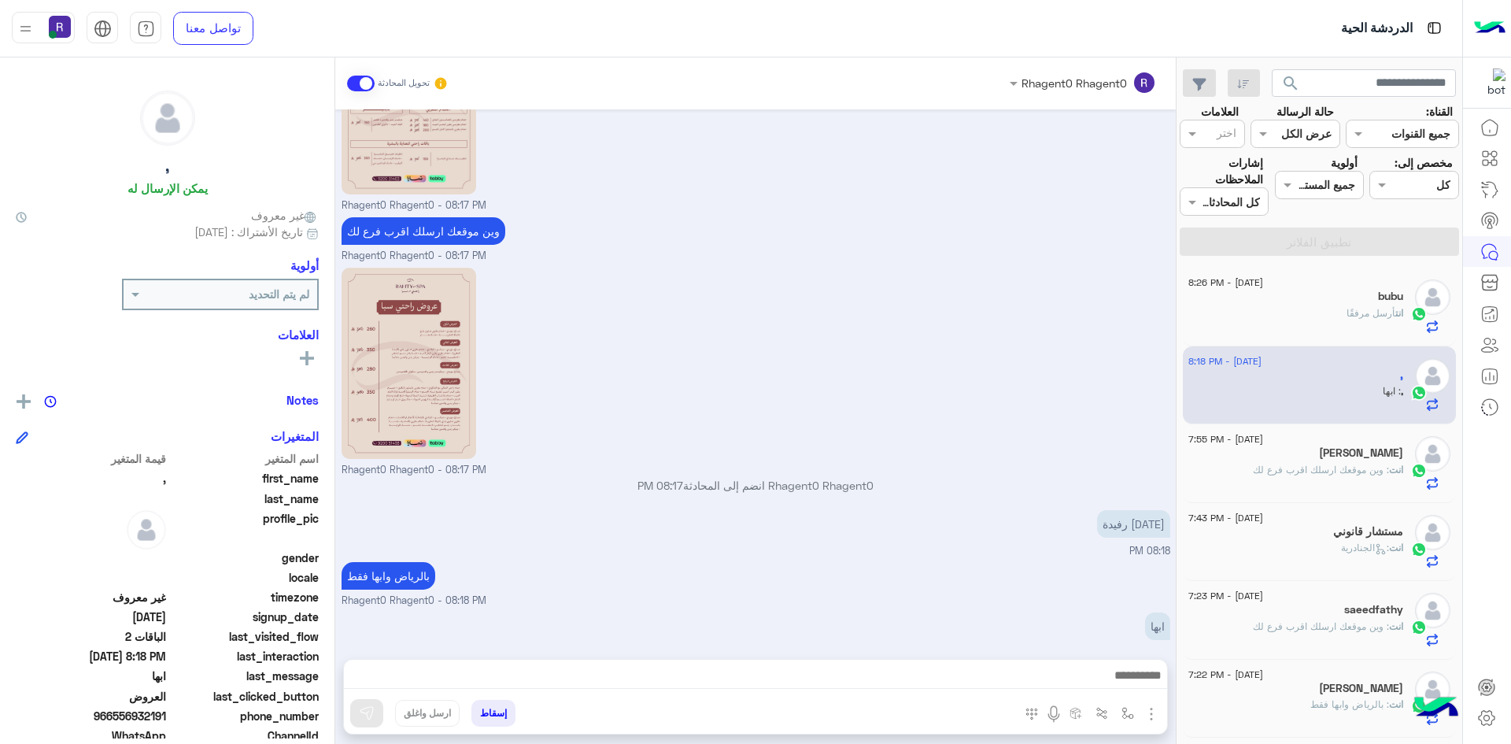
type textarea "*********"
click at [372, 714] on img at bounding box center [367, 713] width 16 height 16
click at [1323, 316] on div "انت أرسل مرفقًا" at bounding box center [1296, 320] width 215 height 28
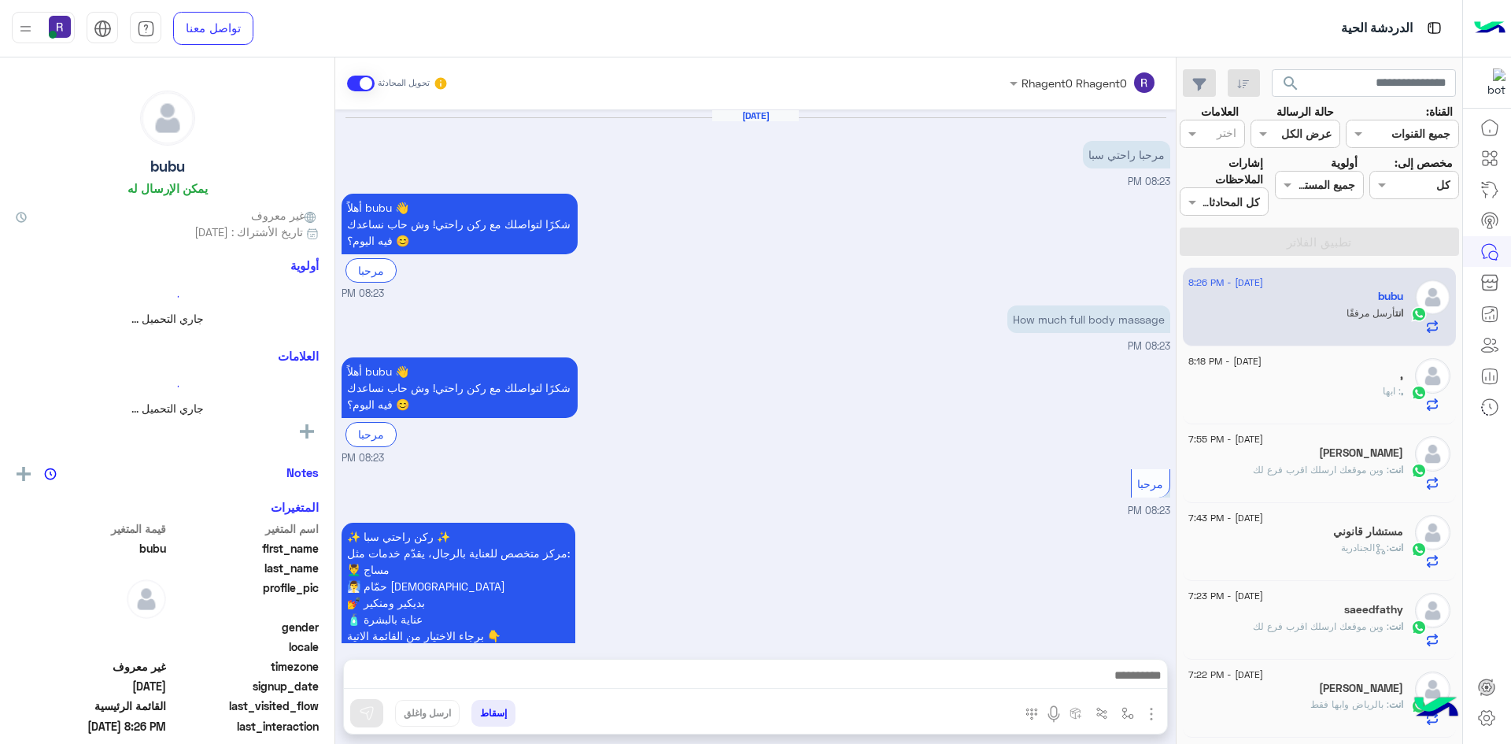
scroll to position [646, 0]
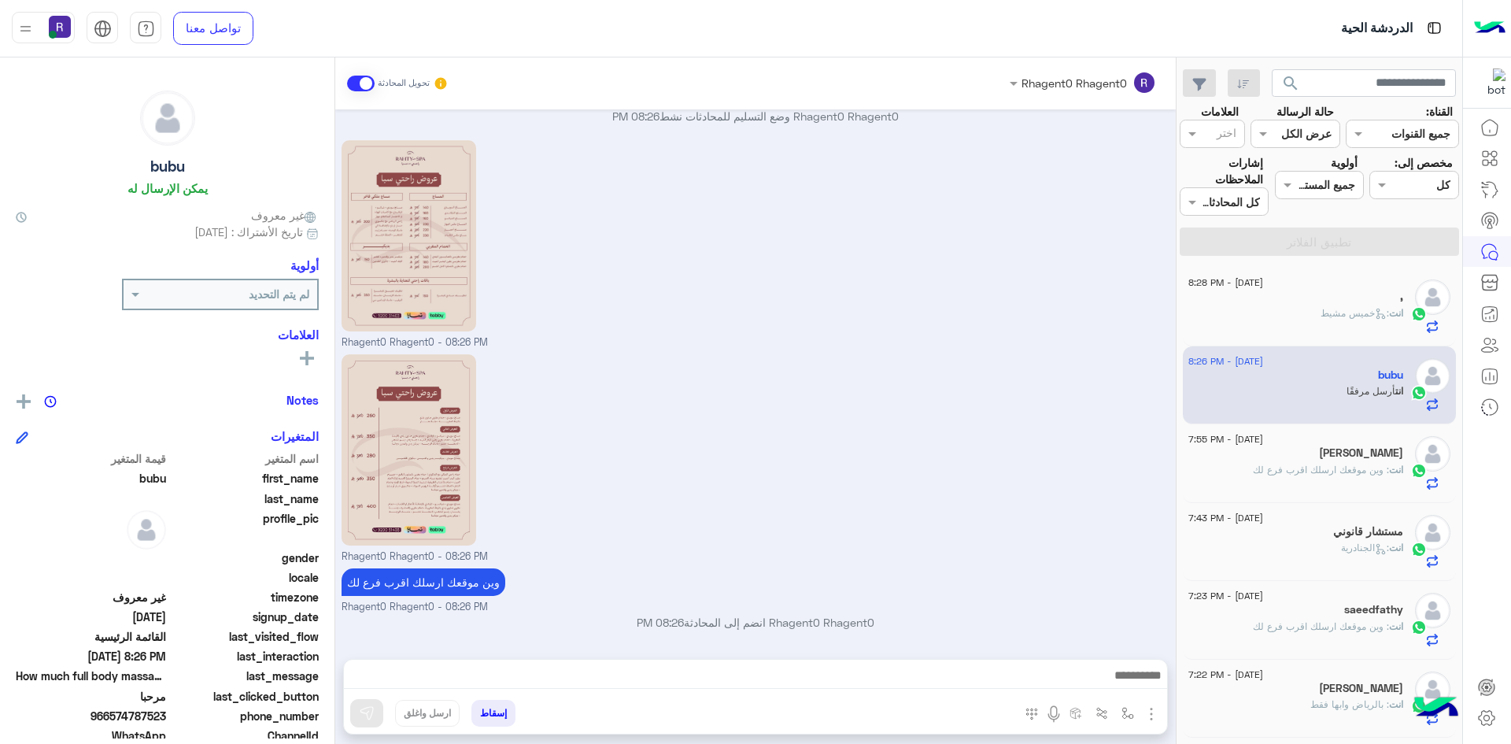
click at [1374, 475] on p "انت : وين موقعك ارسلك اقرب فرع لك" at bounding box center [1328, 470] width 150 height 14
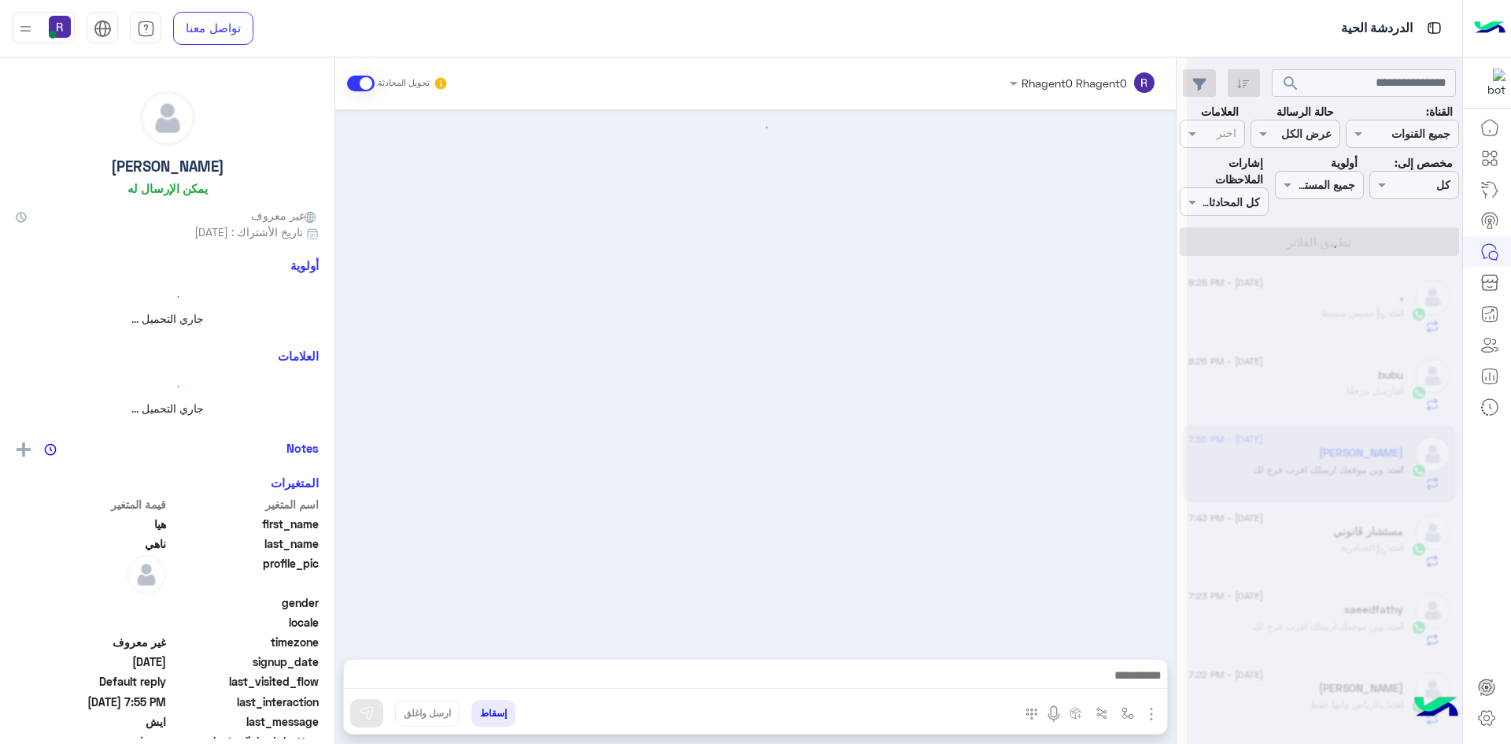
scroll to position [1600, 0]
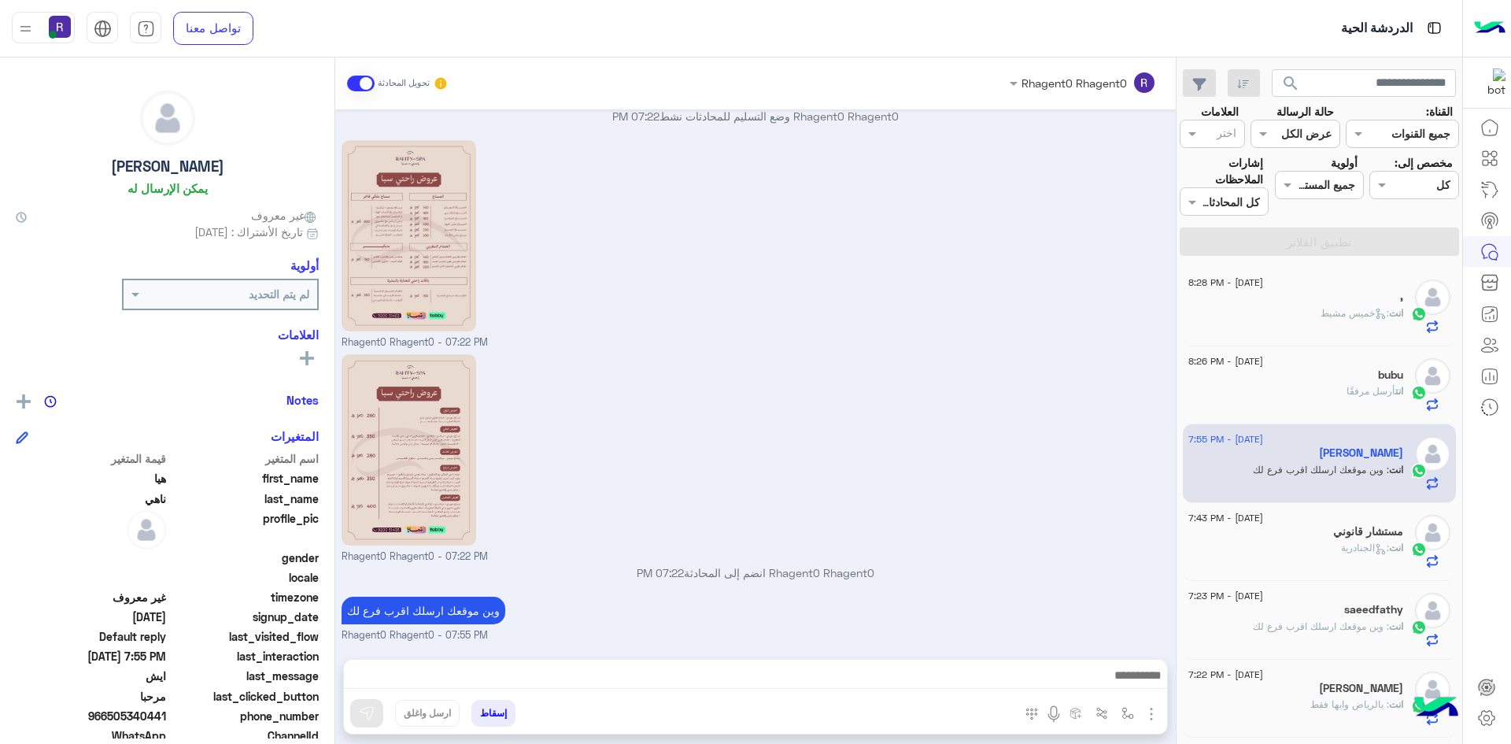
click at [967, 429] on div "Rhagent0 Rhagent0 - 07:22 PM" at bounding box center [756, 457] width 829 height 214
click at [1375, 319] on icon at bounding box center [1381, 314] width 12 height 12
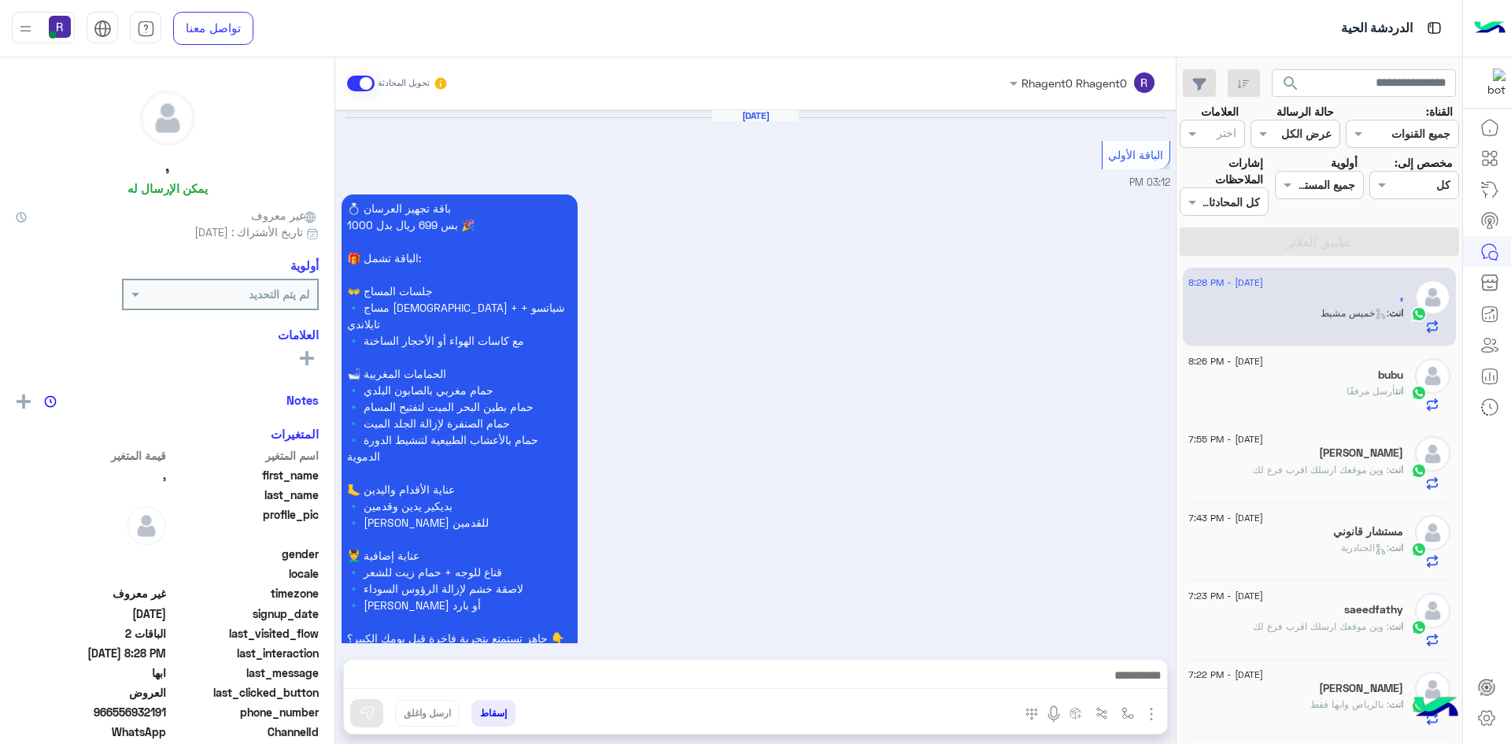
scroll to position [2209, 0]
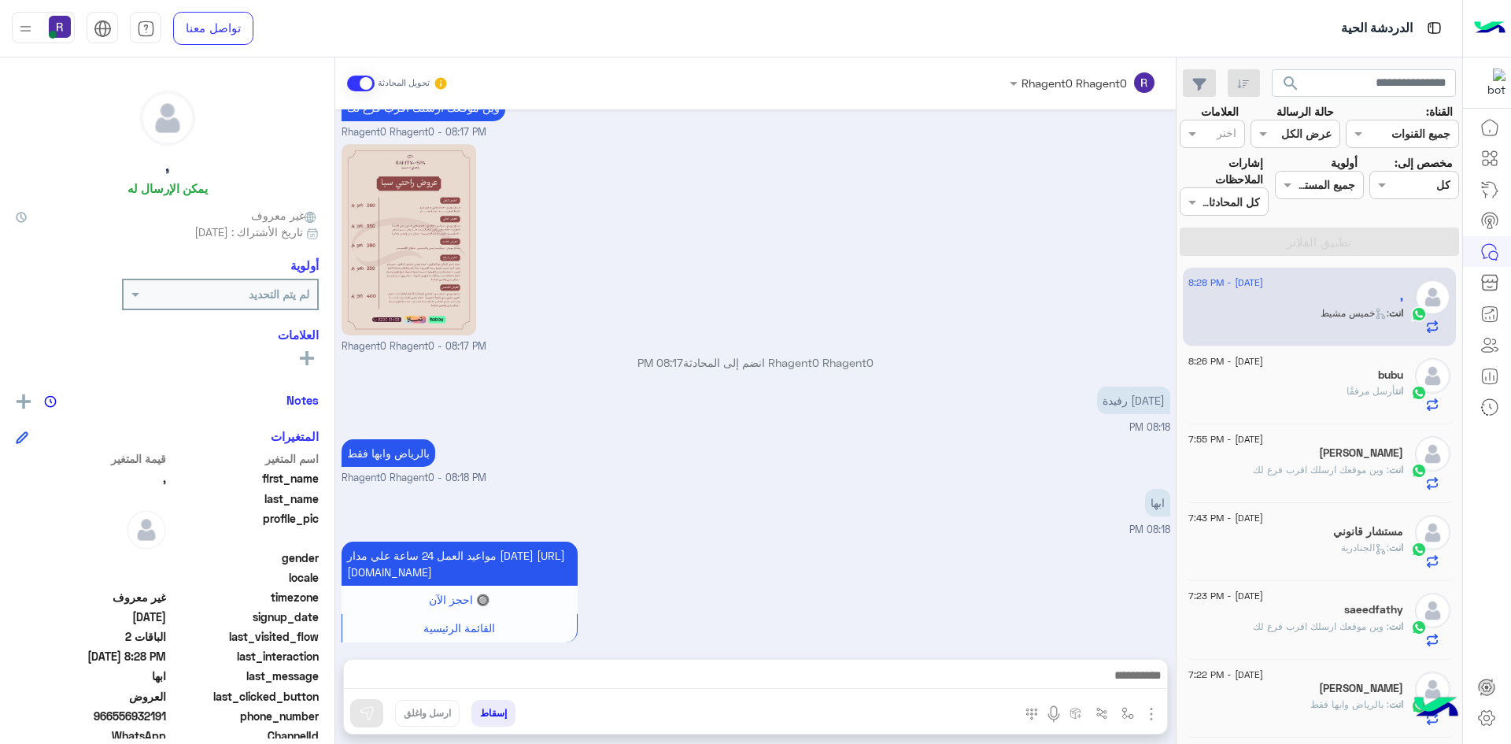
click at [1275, 403] on div "انت أرسل مرفقًا" at bounding box center [1296, 398] width 215 height 28
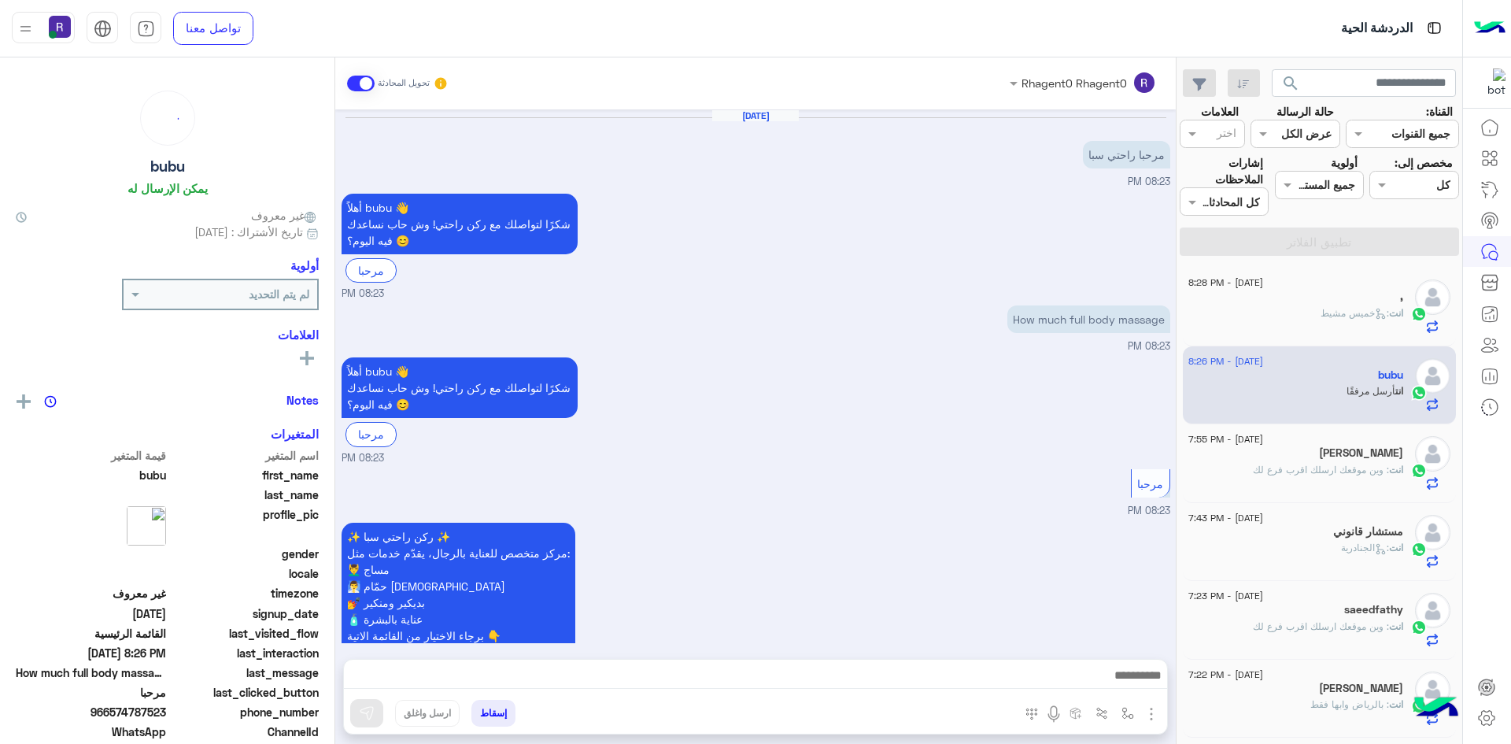
scroll to position [646, 0]
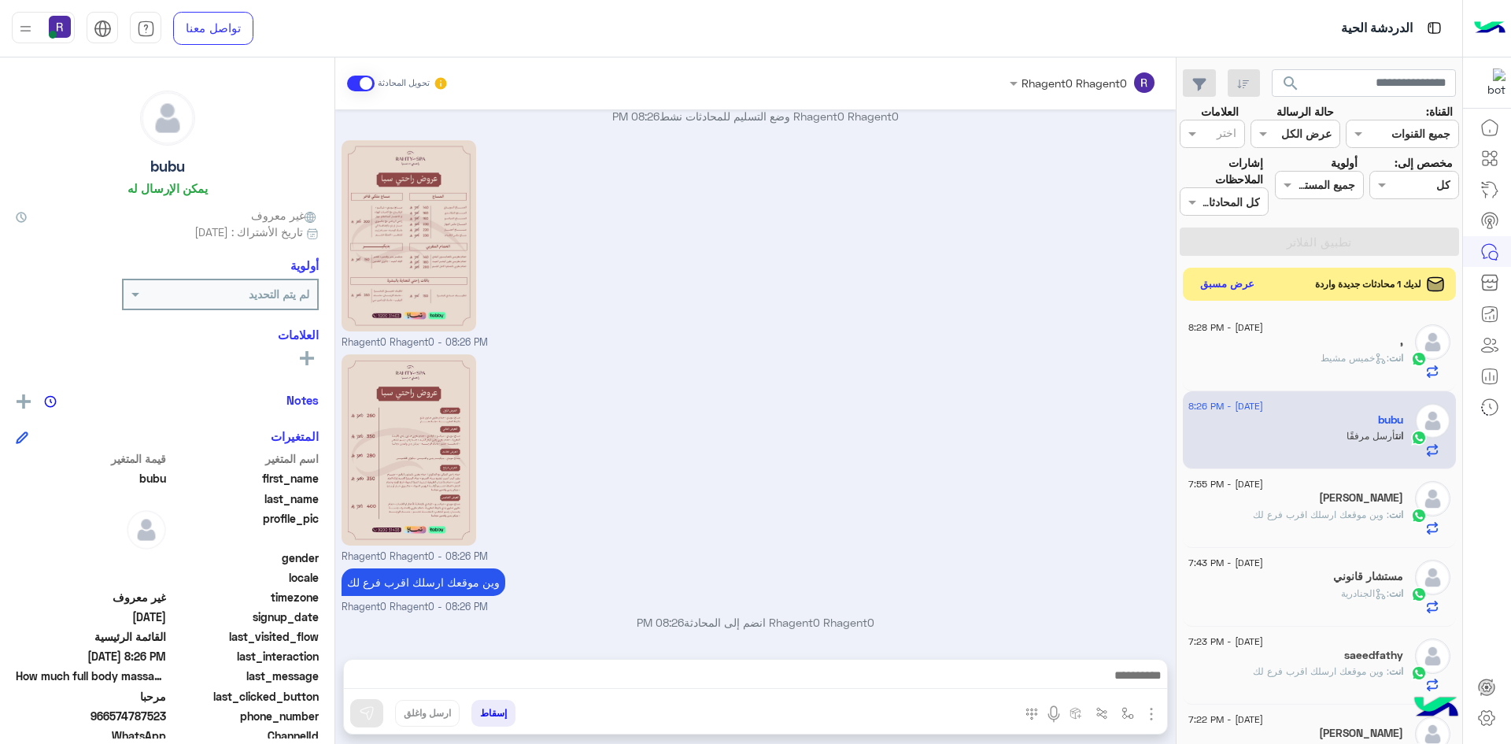
click at [1218, 287] on button "عرض مسبق" at bounding box center [1228, 284] width 66 height 21
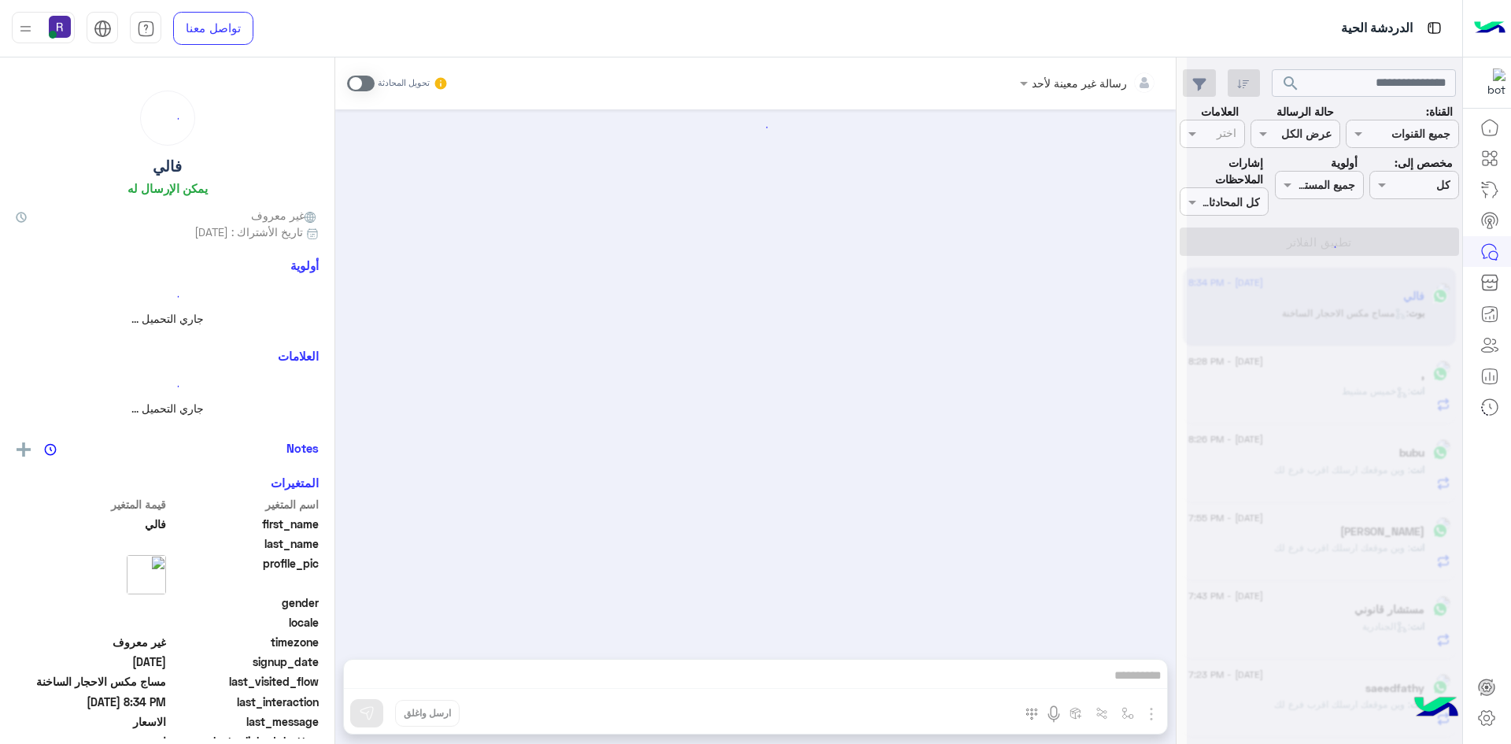
scroll to position [916, 0]
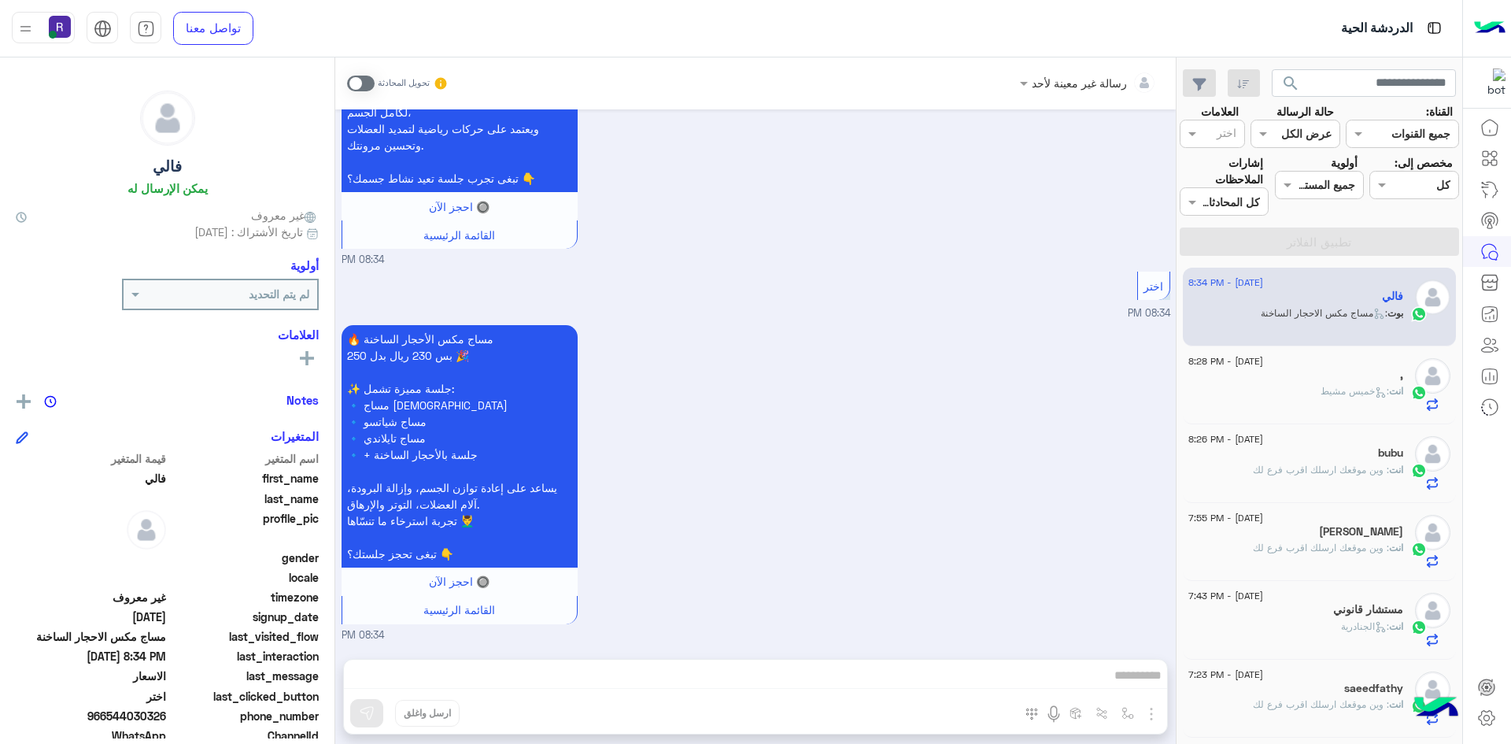
click at [368, 76] on span at bounding box center [361, 84] width 28 height 16
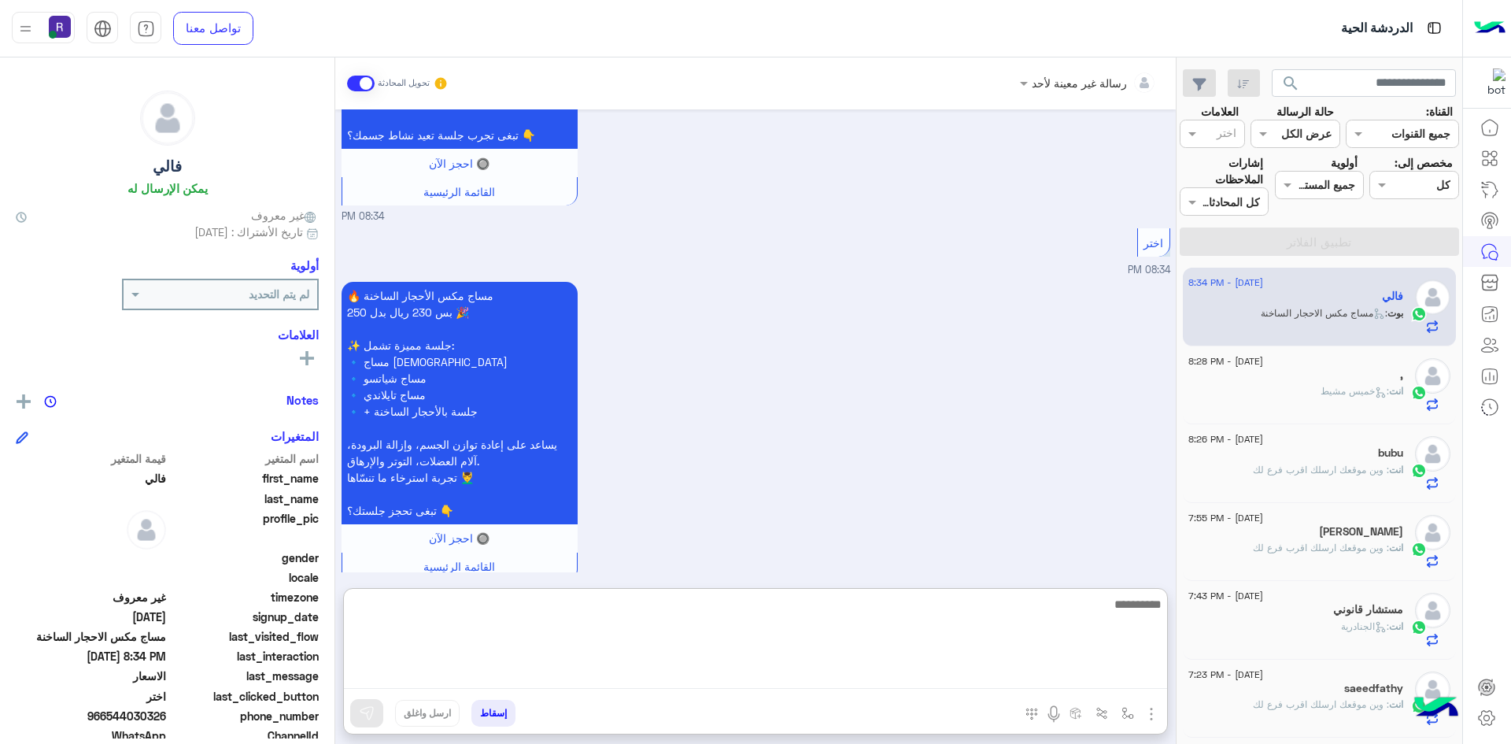
paste textarea "**********"
type textarea "**********"
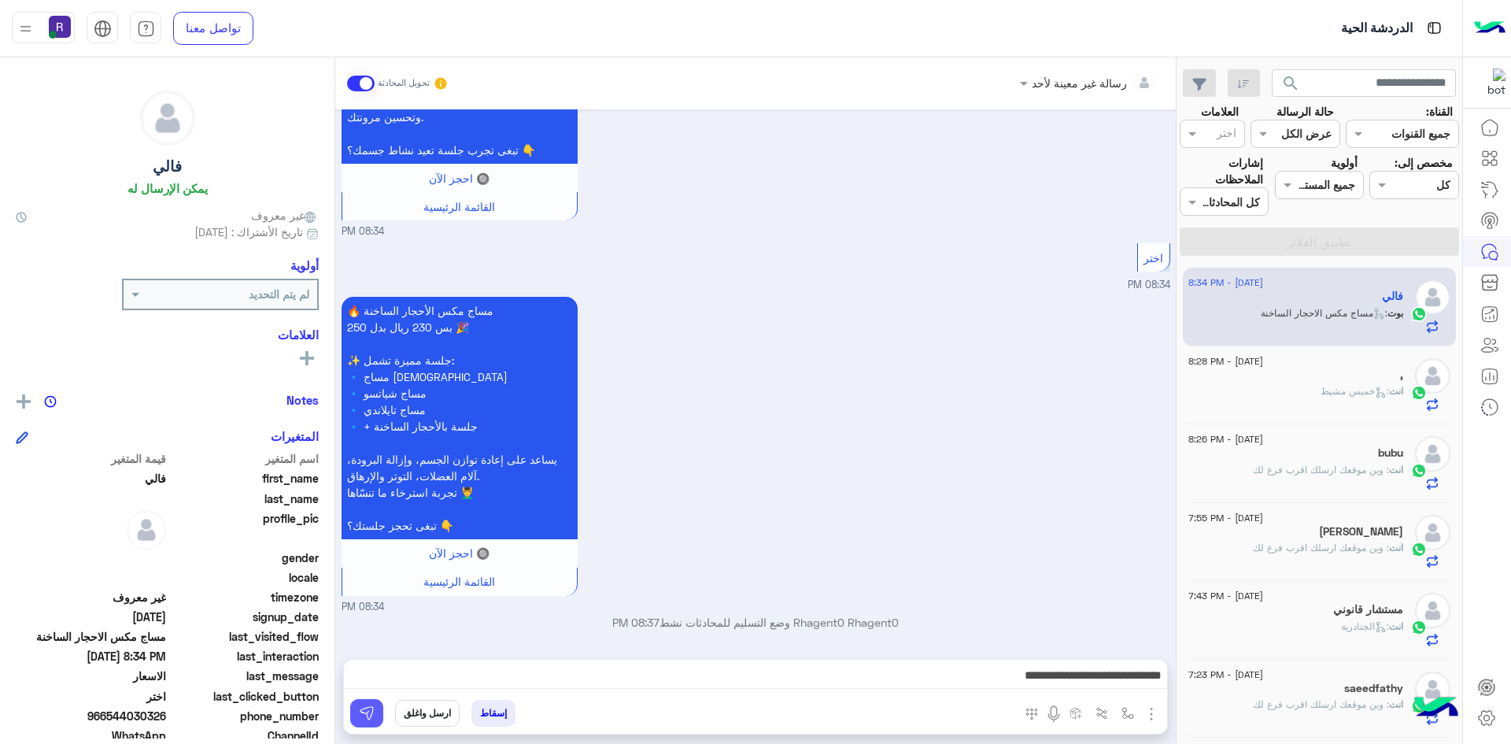
click at [363, 713] on img at bounding box center [367, 713] width 16 height 16
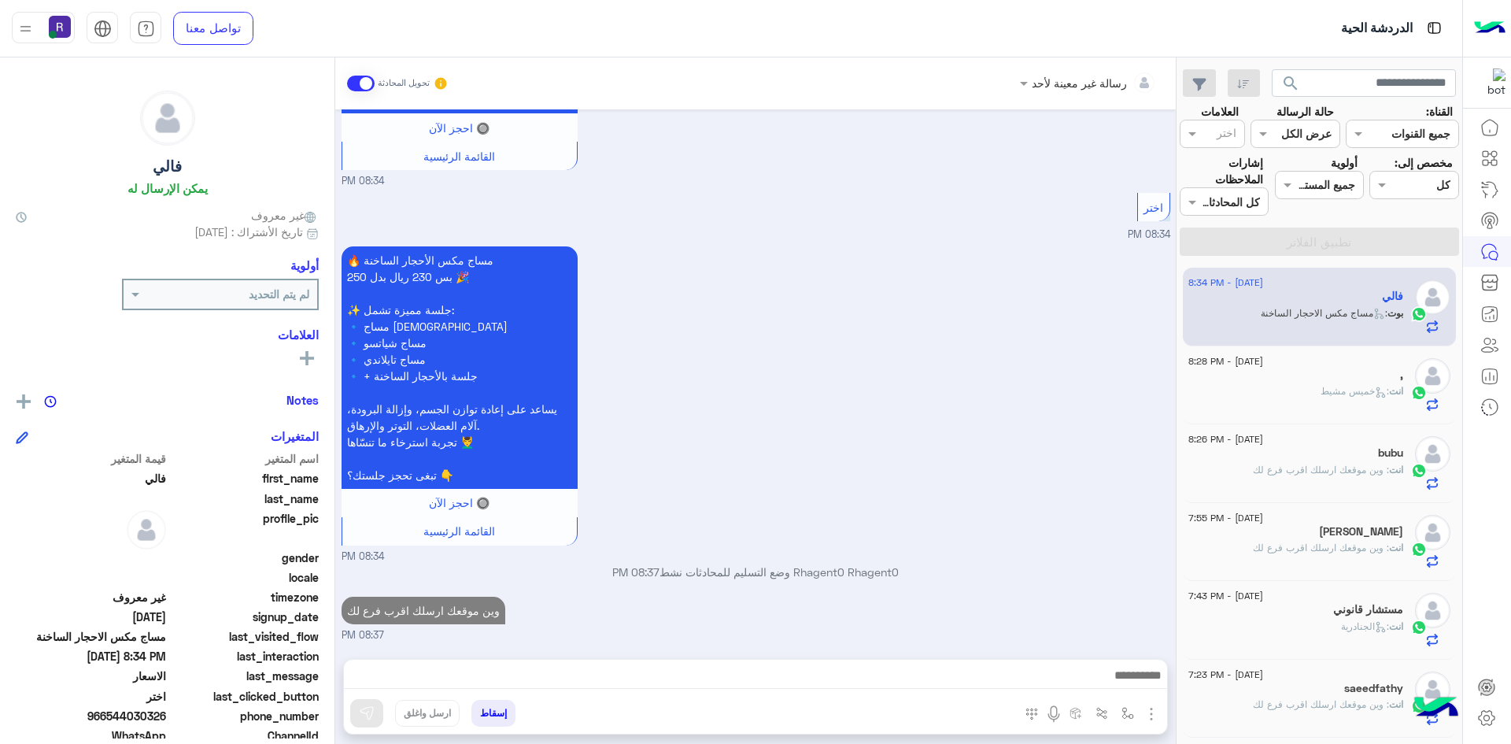
click at [1326, 398] on p "انت : خميس مشيط" at bounding box center [1362, 391] width 83 height 14
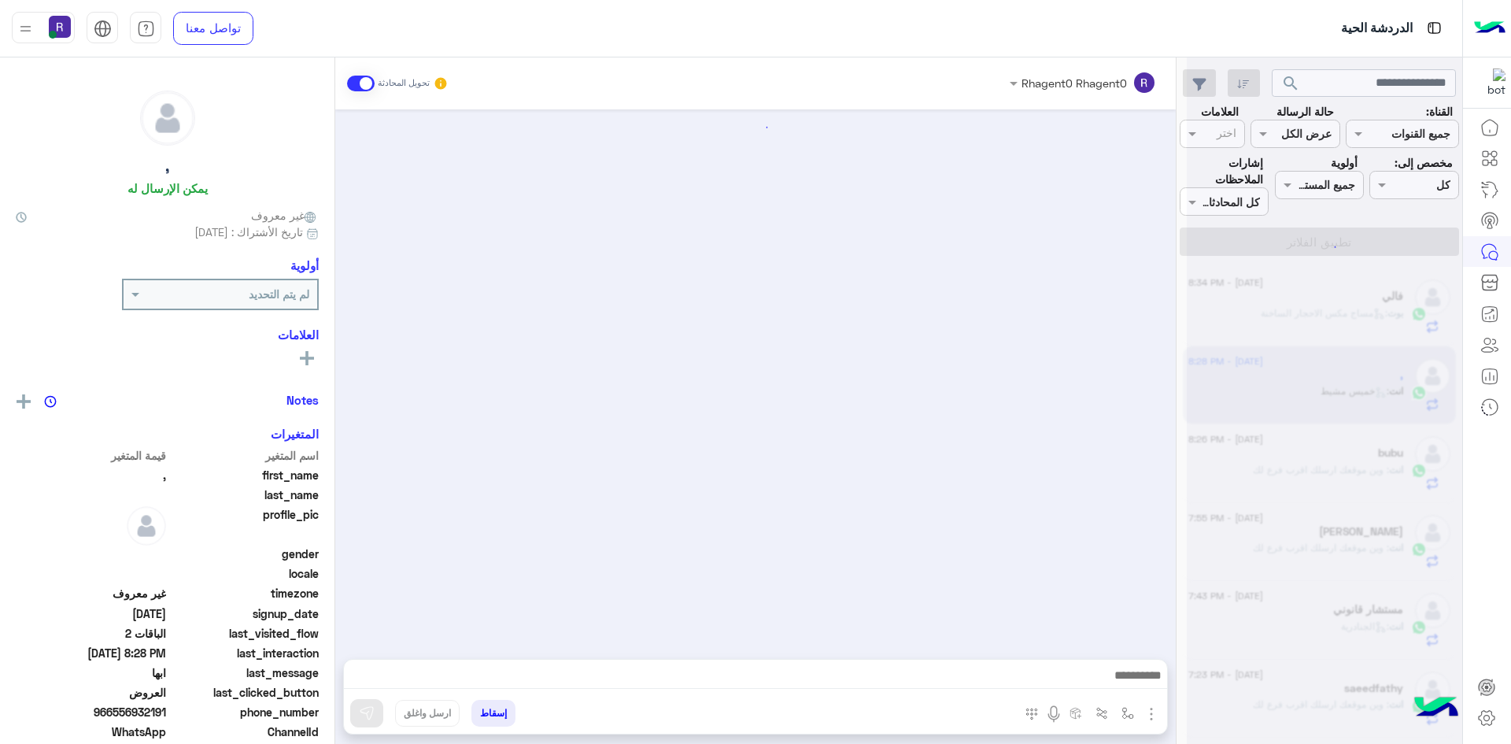
scroll to position [2209, 0]
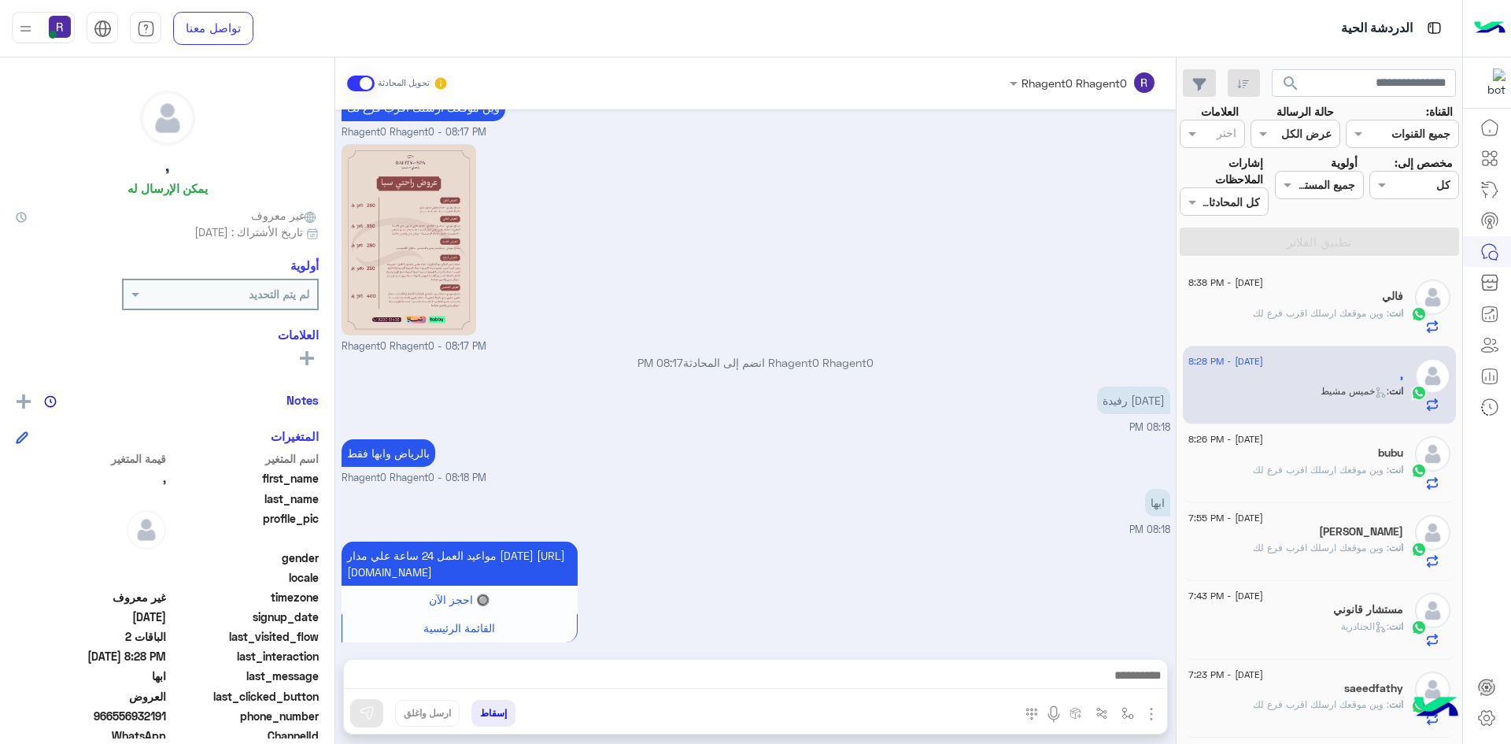
click at [1349, 455] on div "bubu" at bounding box center [1296, 454] width 215 height 17
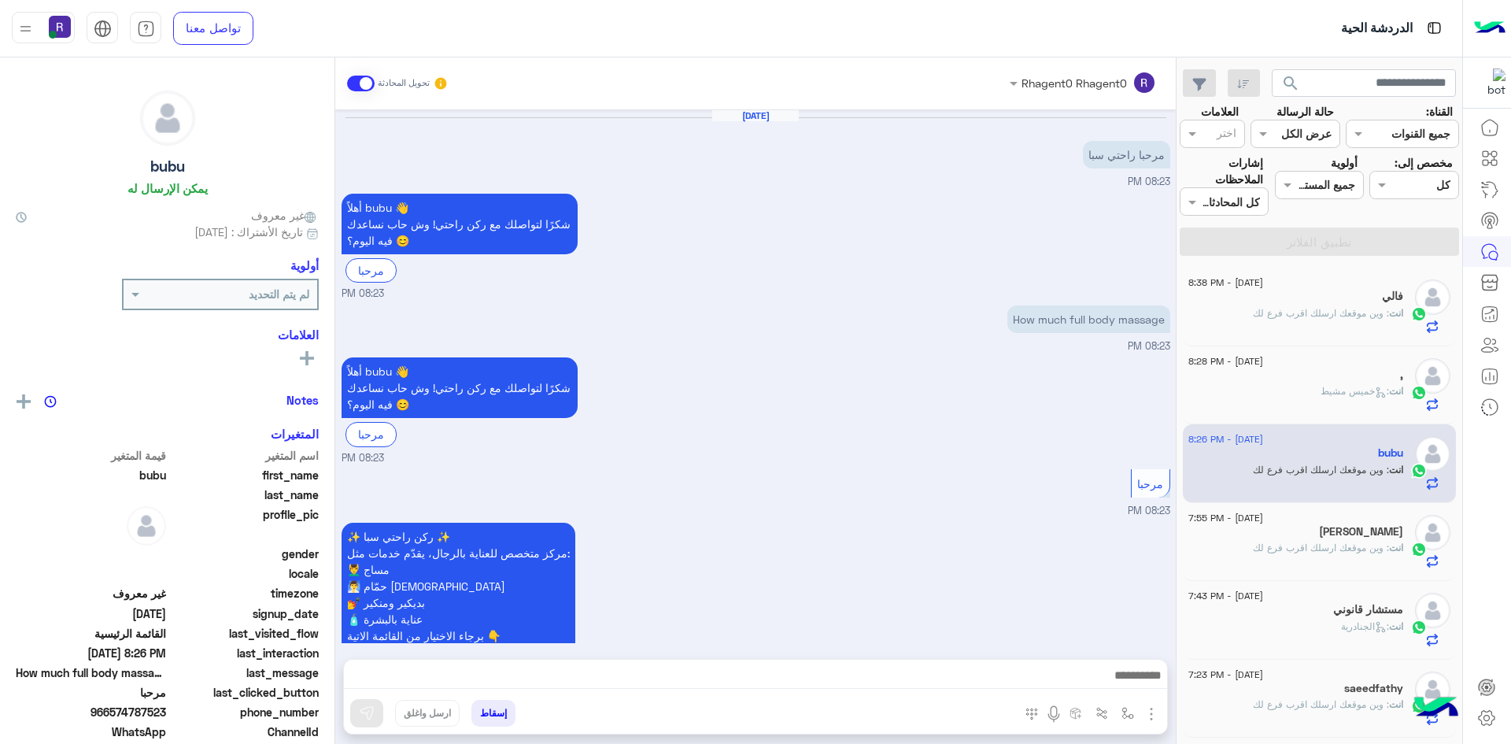
scroll to position [646, 0]
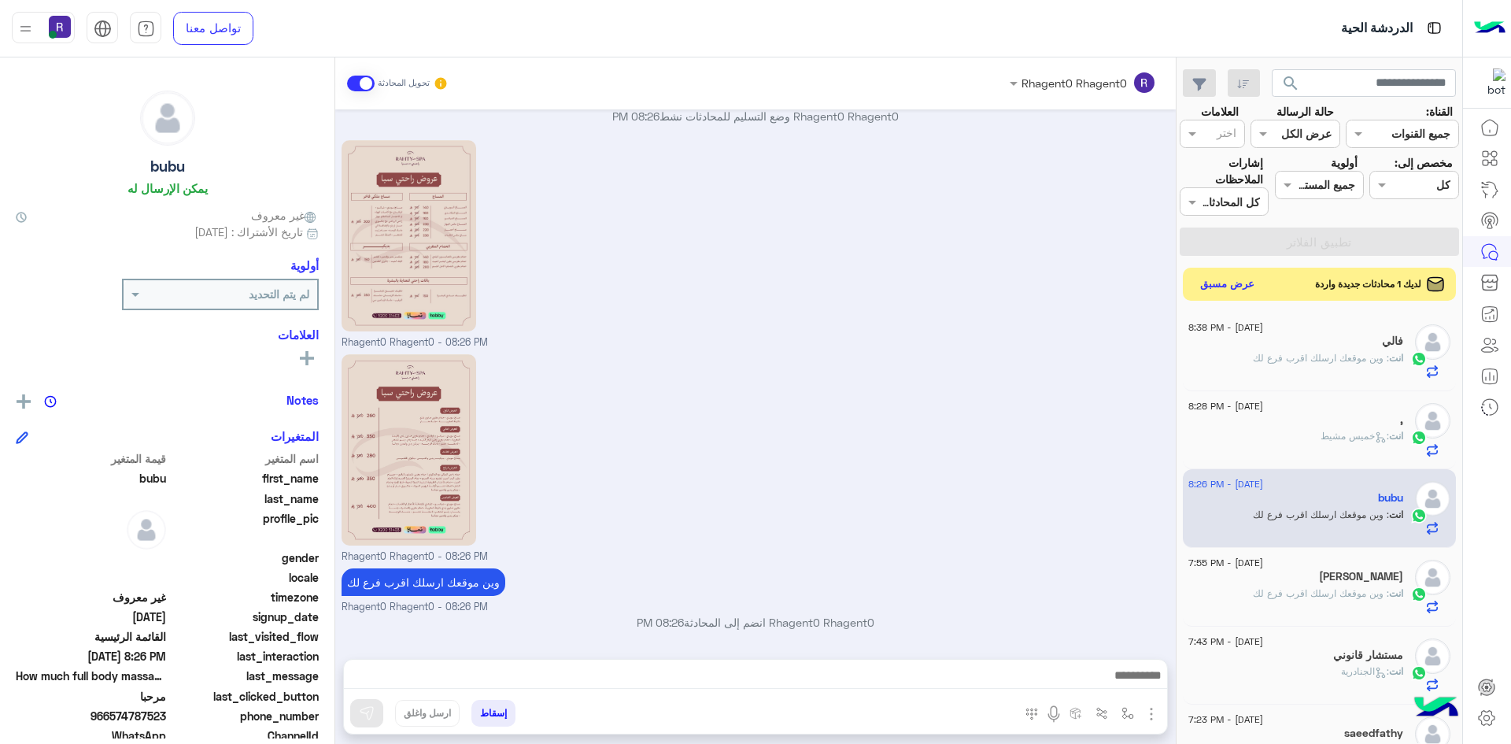
click at [1226, 286] on button "عرض مسبق" at bounding box center [1228, 284] width 66 height 21
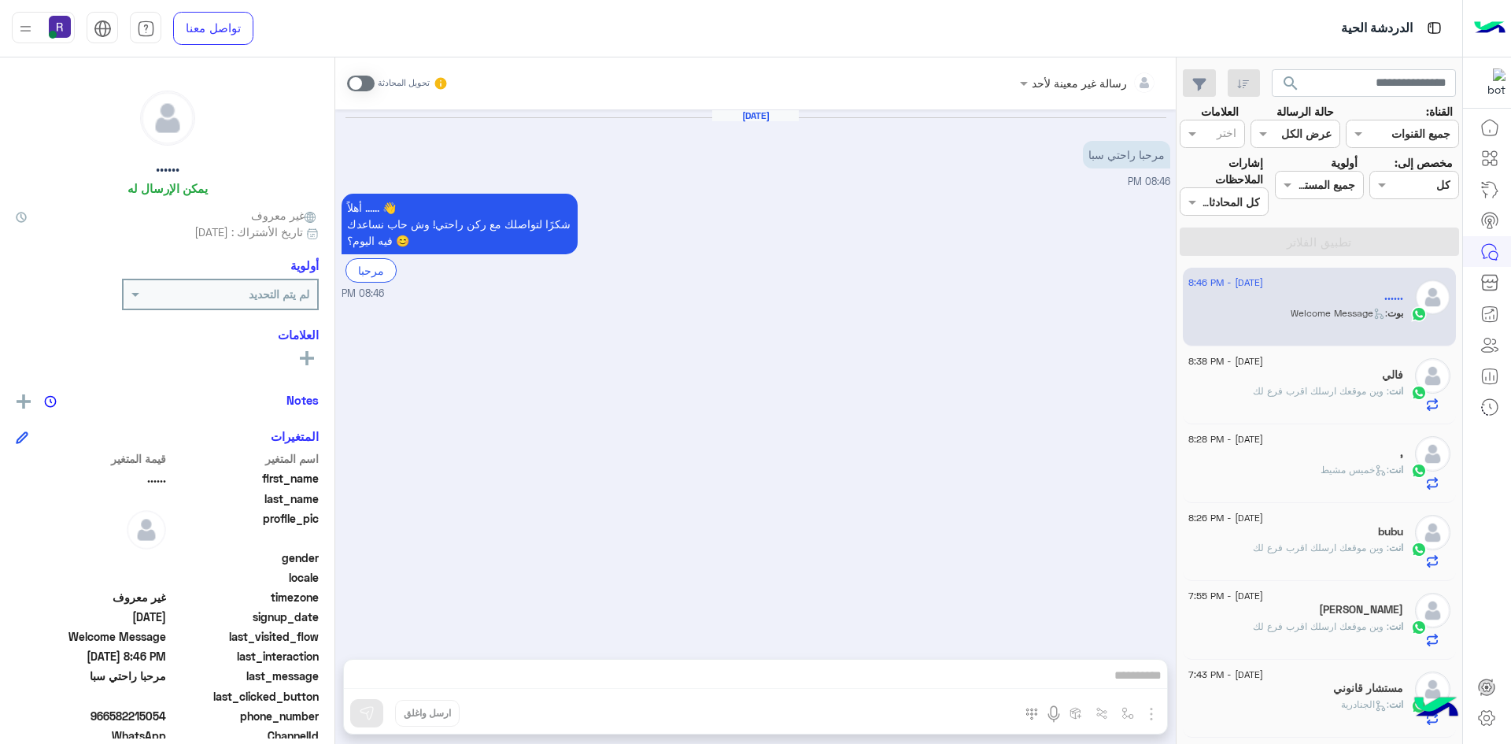
click at [370, 83] on span at bounding box center [361, 84] width 28 height 16
click at [1150, 718] on img "button" at bounding box center [1151, 714] width 19 height 19
click at [1127, 687] on span "الصور" at bounding box center [1121, 680] width 29 height 18
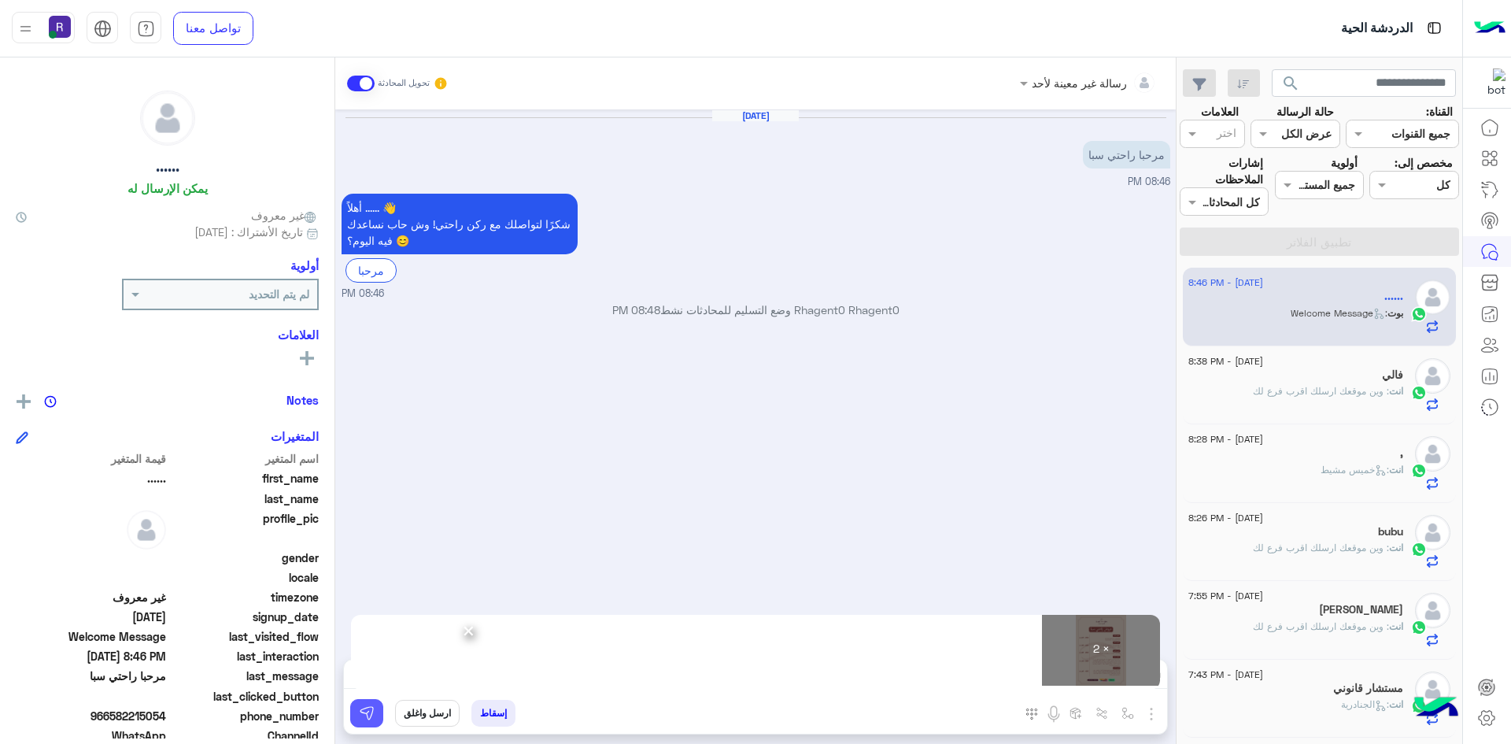
click at [371, 713] on img at bounding box center [367, 713] width 16 height 16
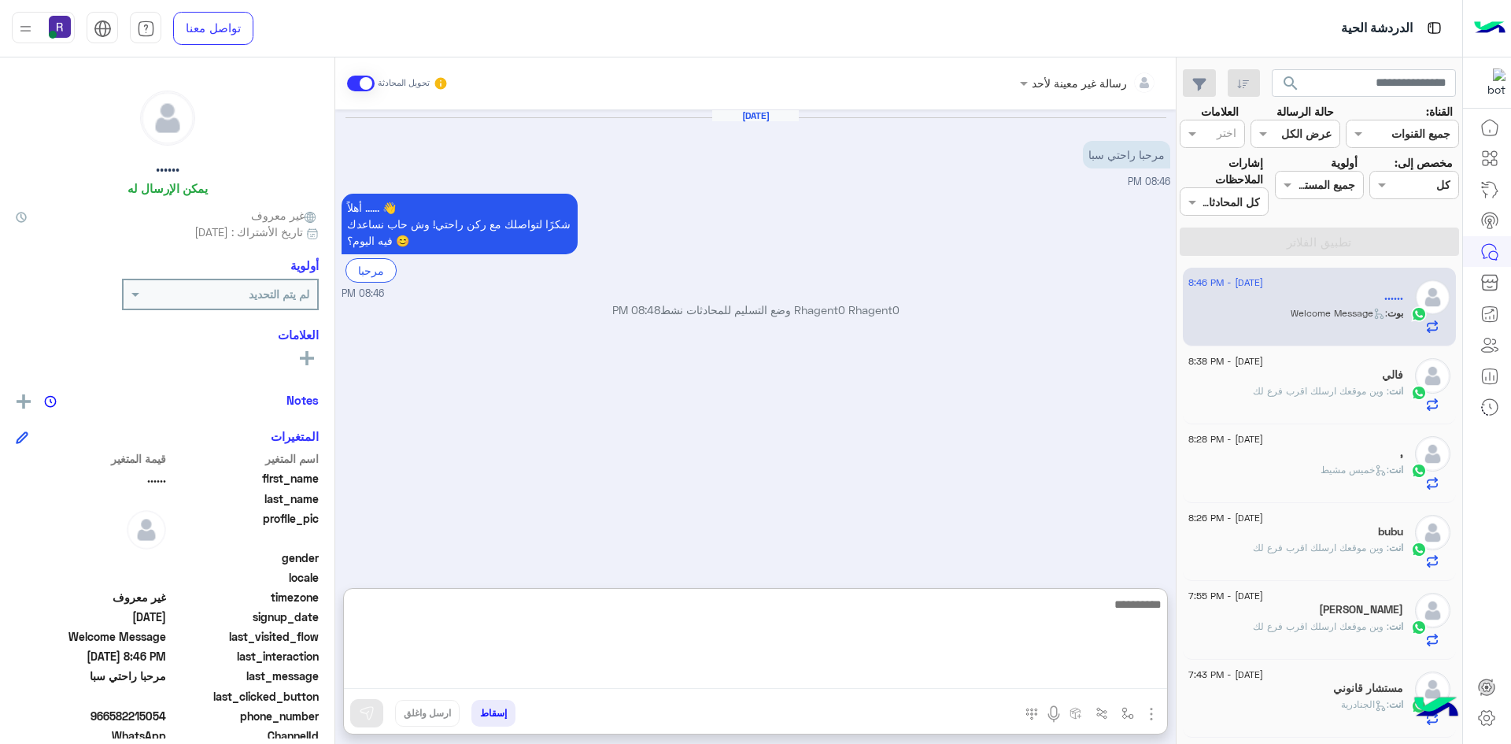
paste textarea "**********"
type textarea "**********"
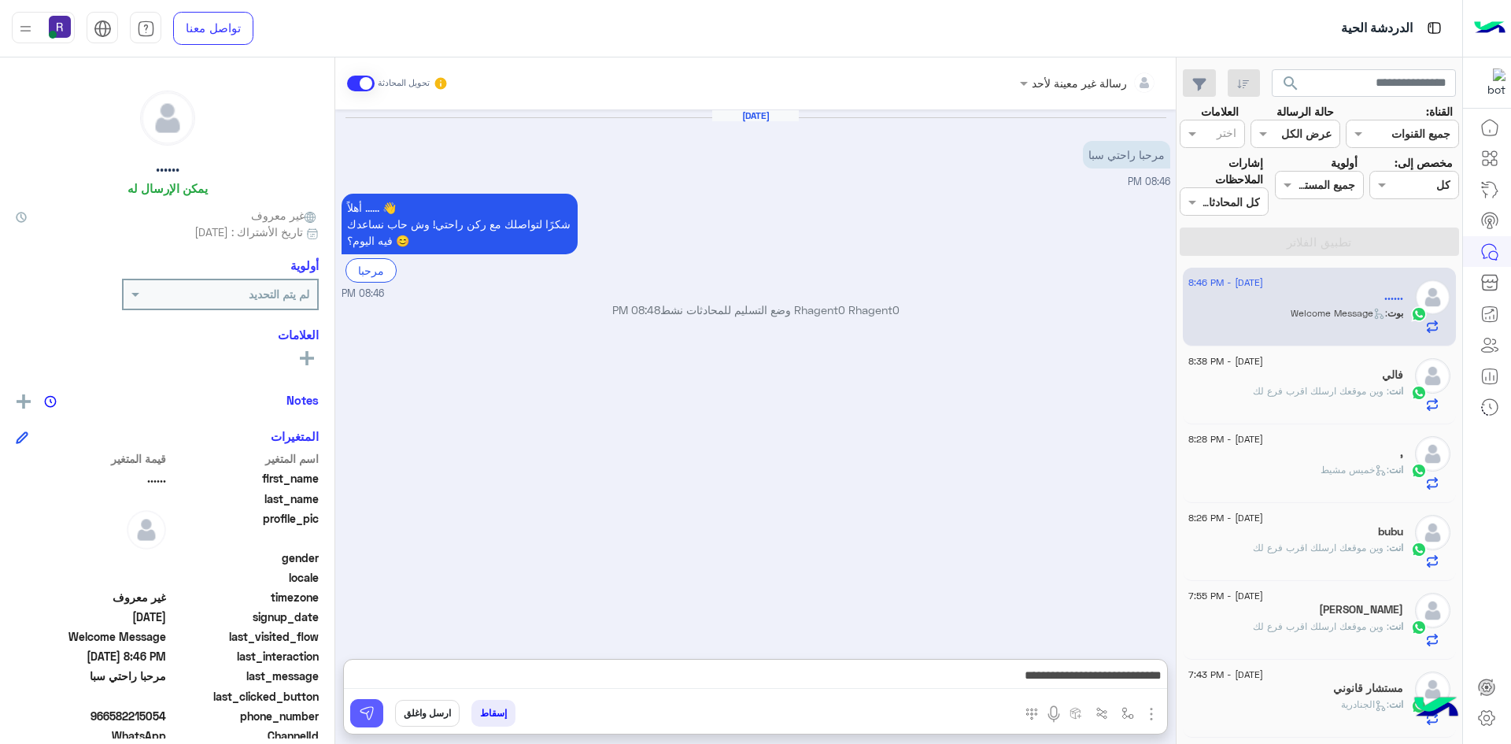
click at [367, 716] on img at bounding box center [367, 713] width 16 height 16
click at [1329, 398] on p "انت : وين موقعك ارسلك اقرب فرع لك" at bounding box center [1328, 391] width 150 height 14
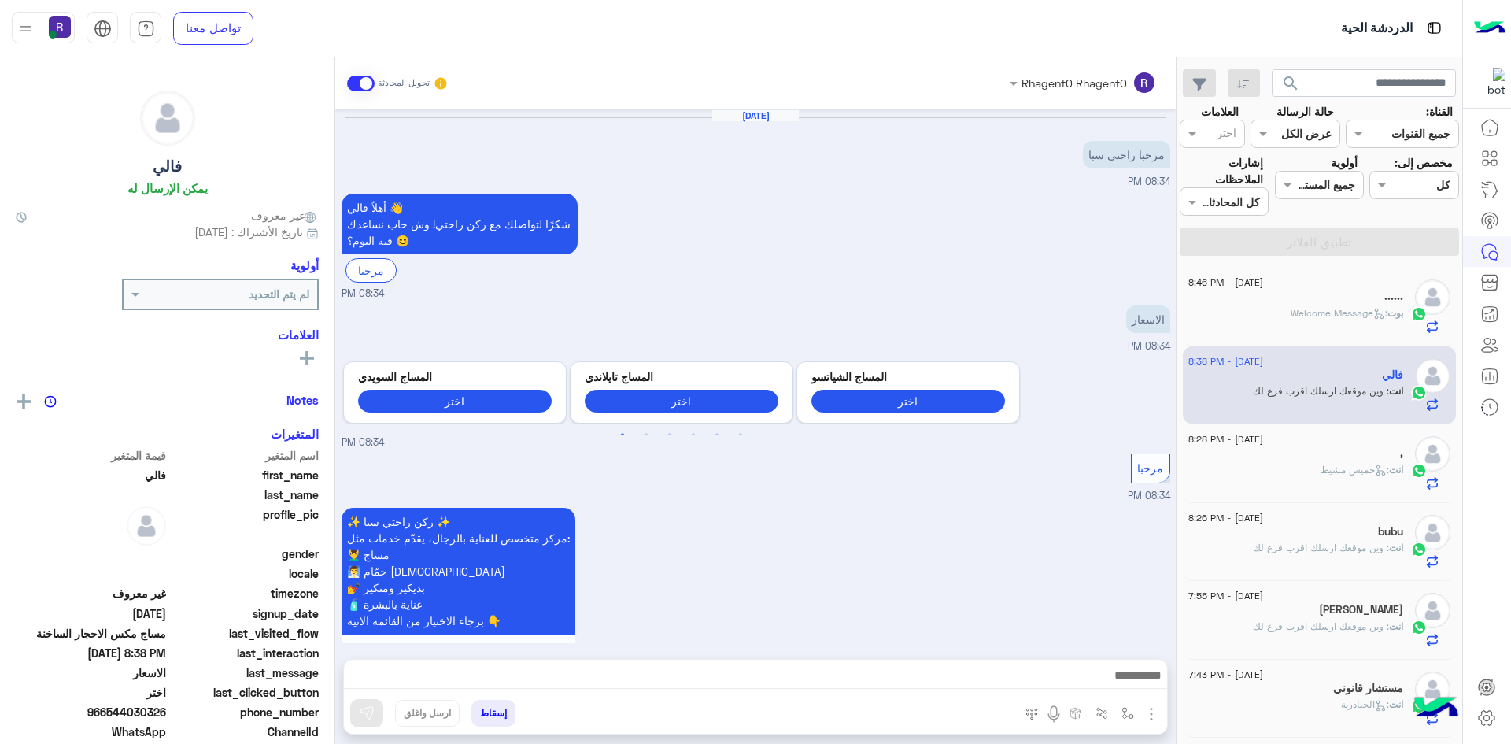
scroll to position [1023, 0]
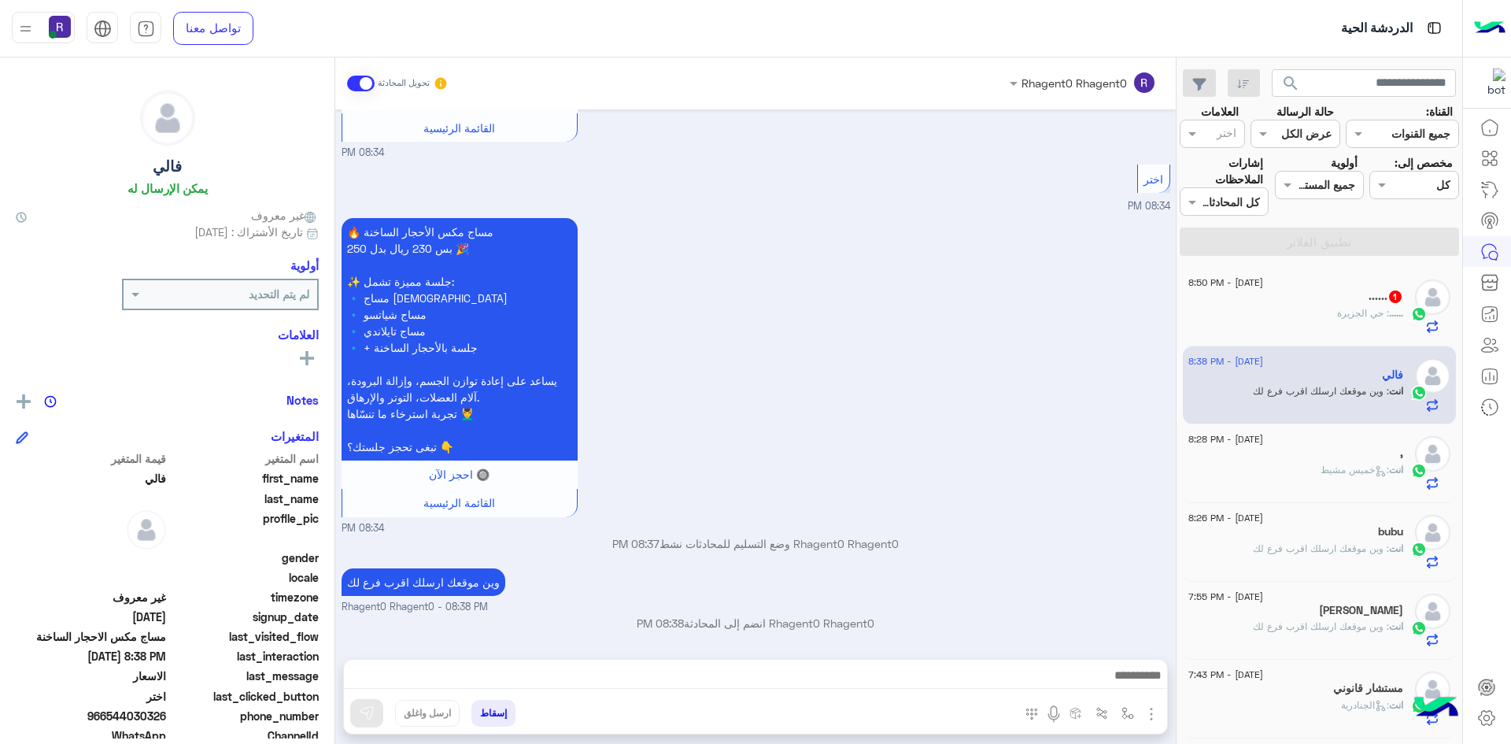
click at [1301, 316] on div "...... : حي الجزيرة" at bounding box center [1296, 320] width 215 height 28
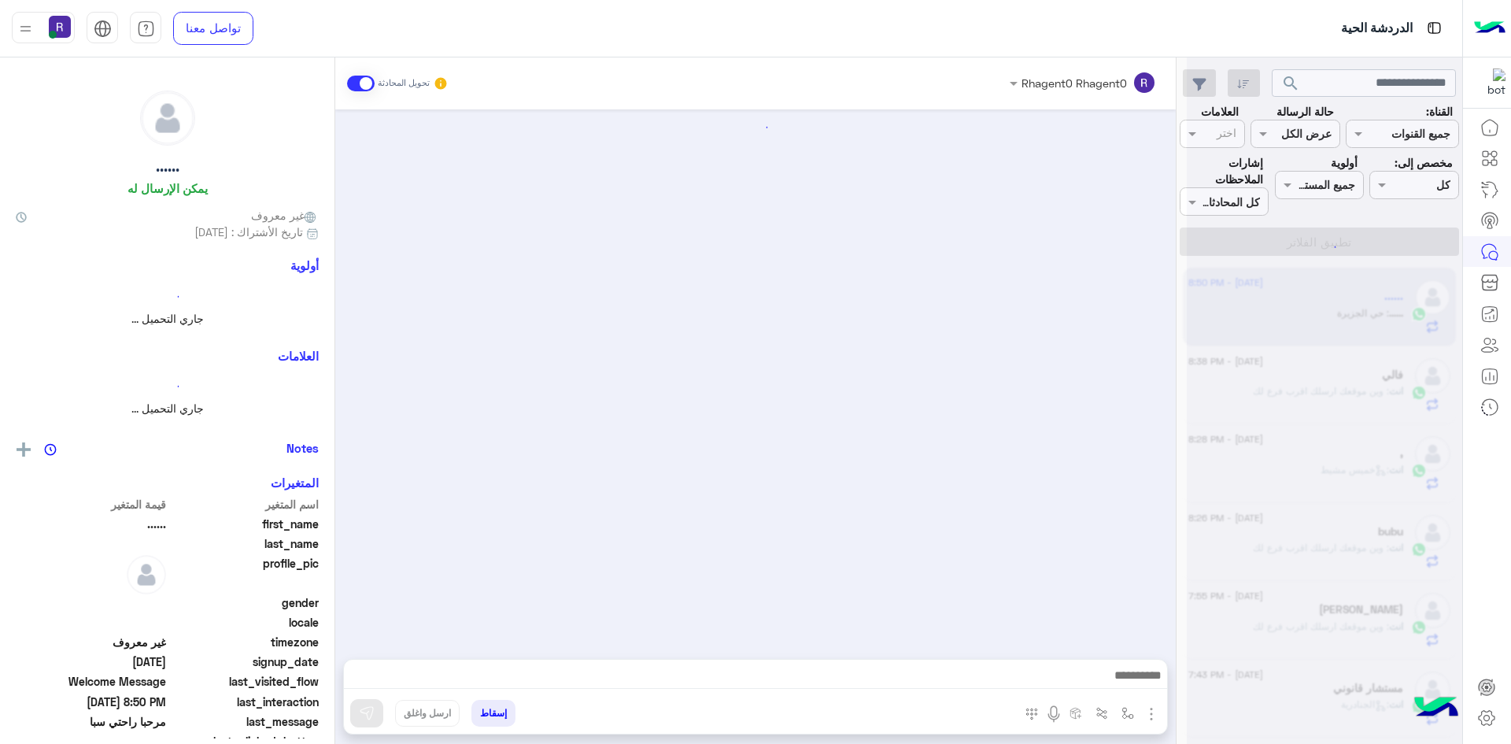
scroll to position [246, 0]
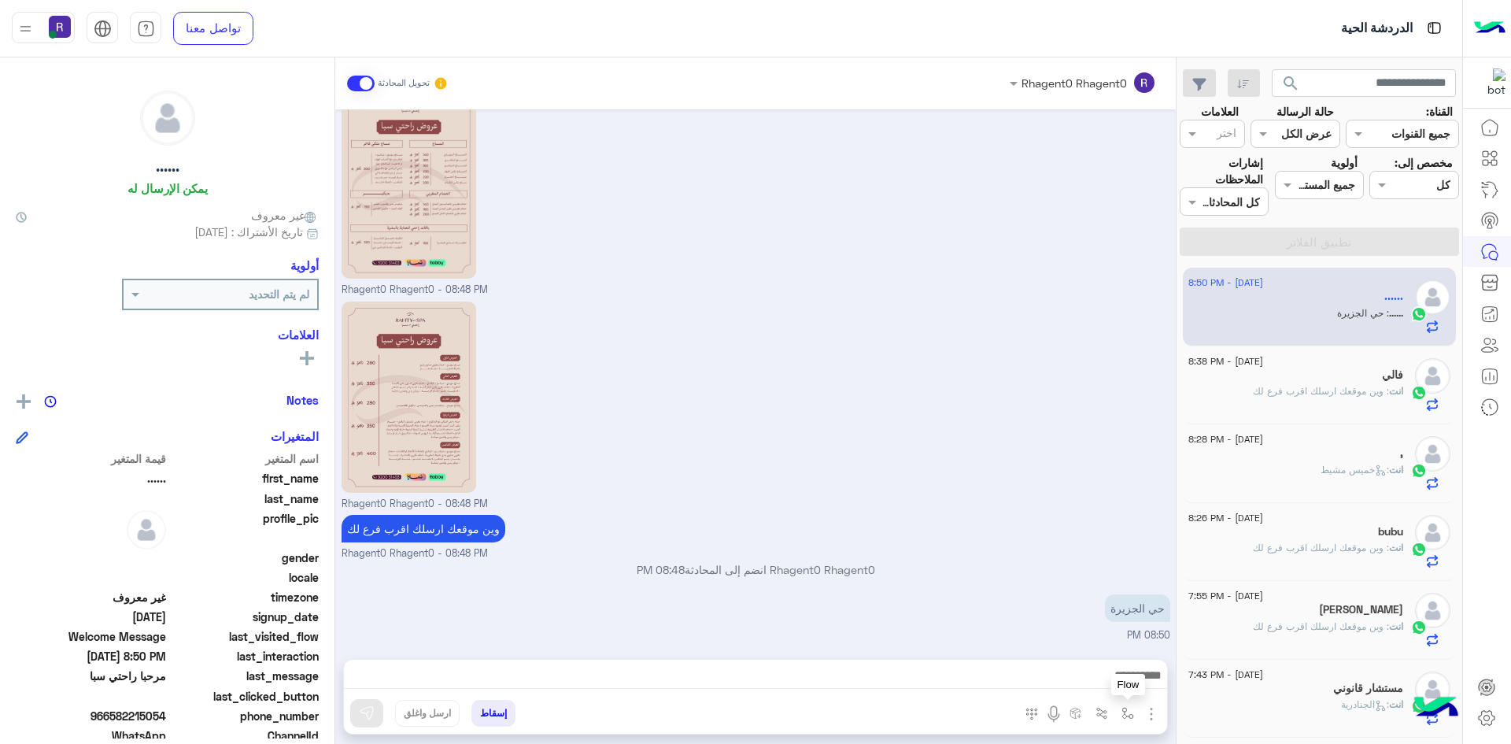
click at [1130, 712] on img "button" at bounding box center [1128, 713] width 13 height 13
click at [1106, 682] on input "text" at bounding box center [1080, 679] width 106 height 18
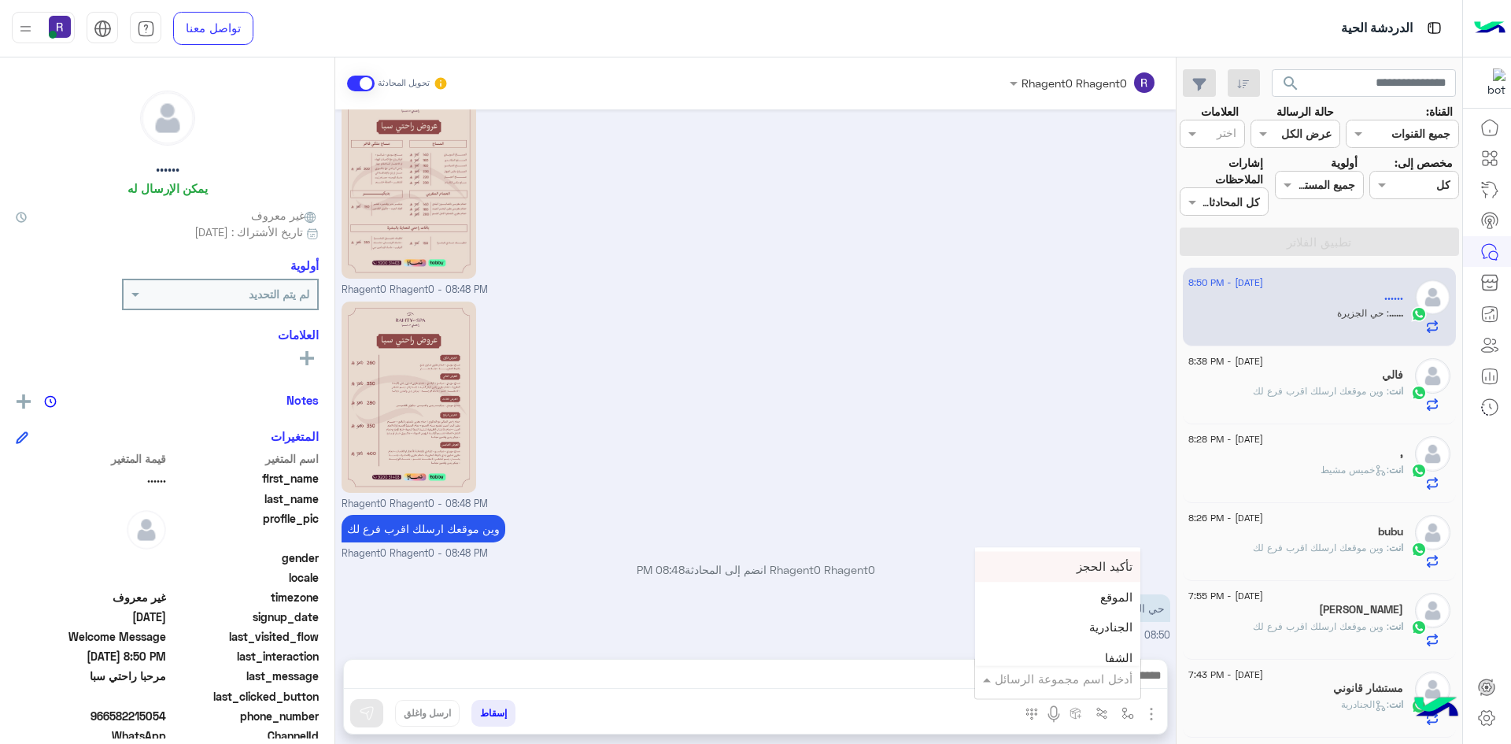
scroll to position [1023, 0]
click at [1077, 603] on div "الجنادرية" at bounding box center [1057, 600] width 165 height 31
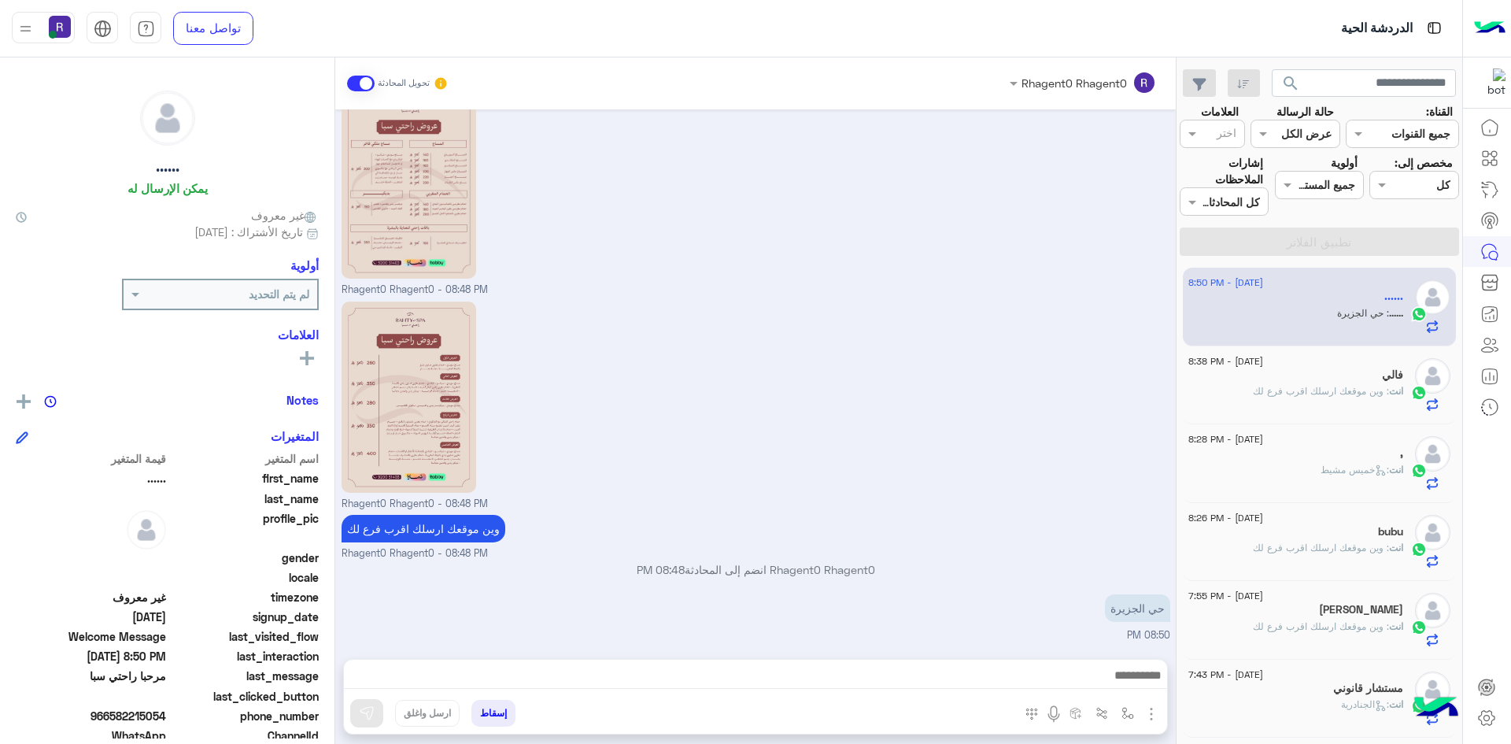
type textarea "*********"
click at [363, 718] on img at bounding box center [367, 713] width 16 height 16
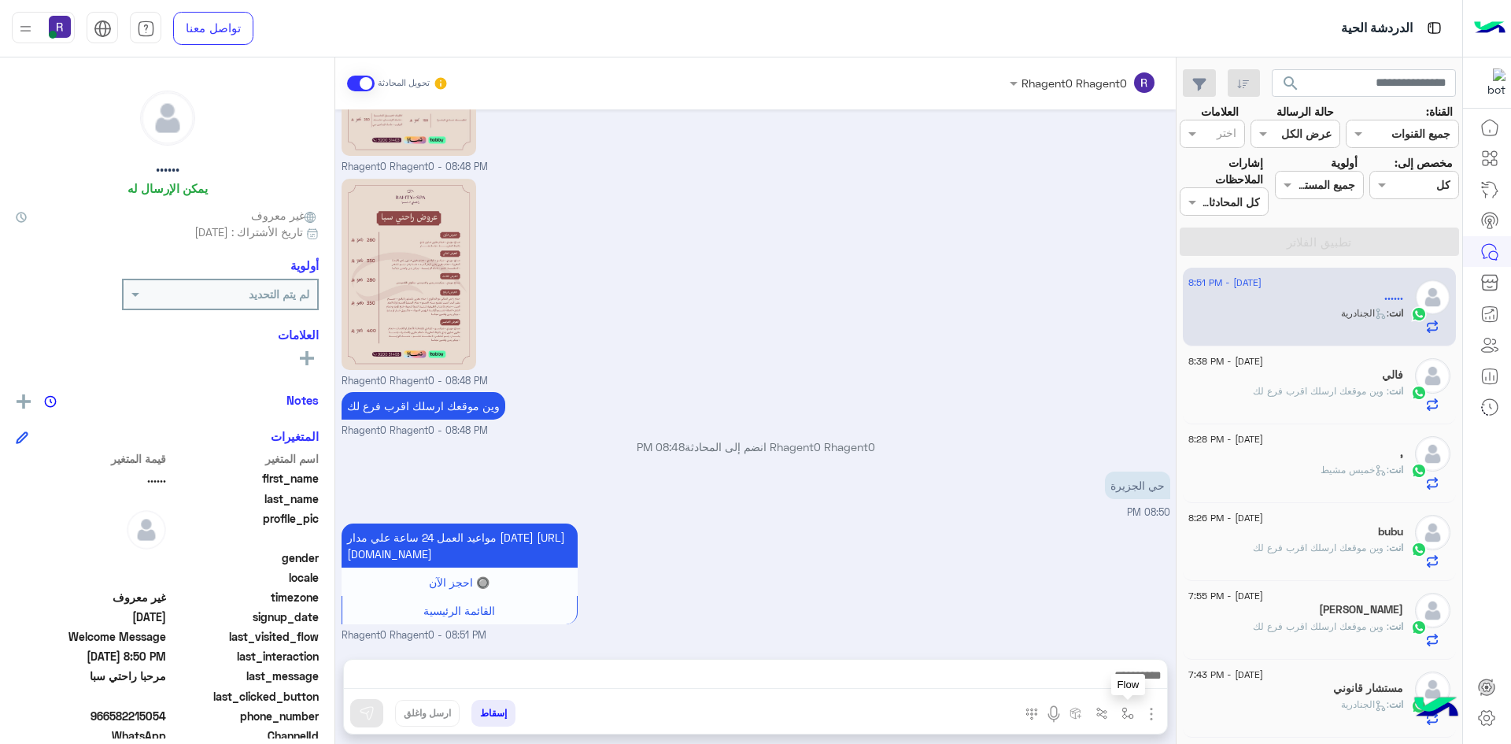
click at [1127, 712] on img "button" at bounding box center [1128, 713] width 13 height 13
click at [1108, 683] on input "text" at bounding box center [1080, 679] width 106 height 18
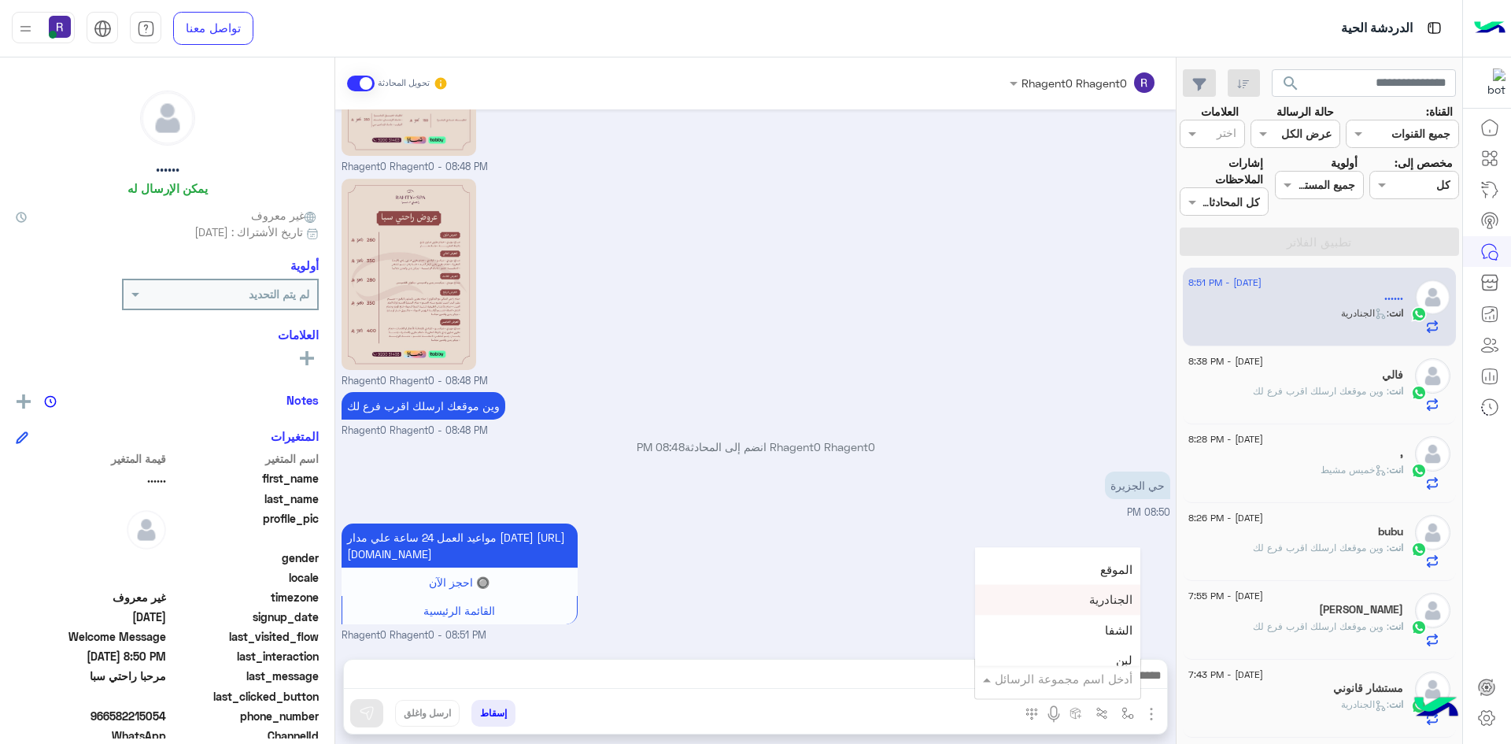
click at [1079, 608] on div "الجنادرية" at bounding box center [1057, 600] width 165 height 31
type textarea "*********"
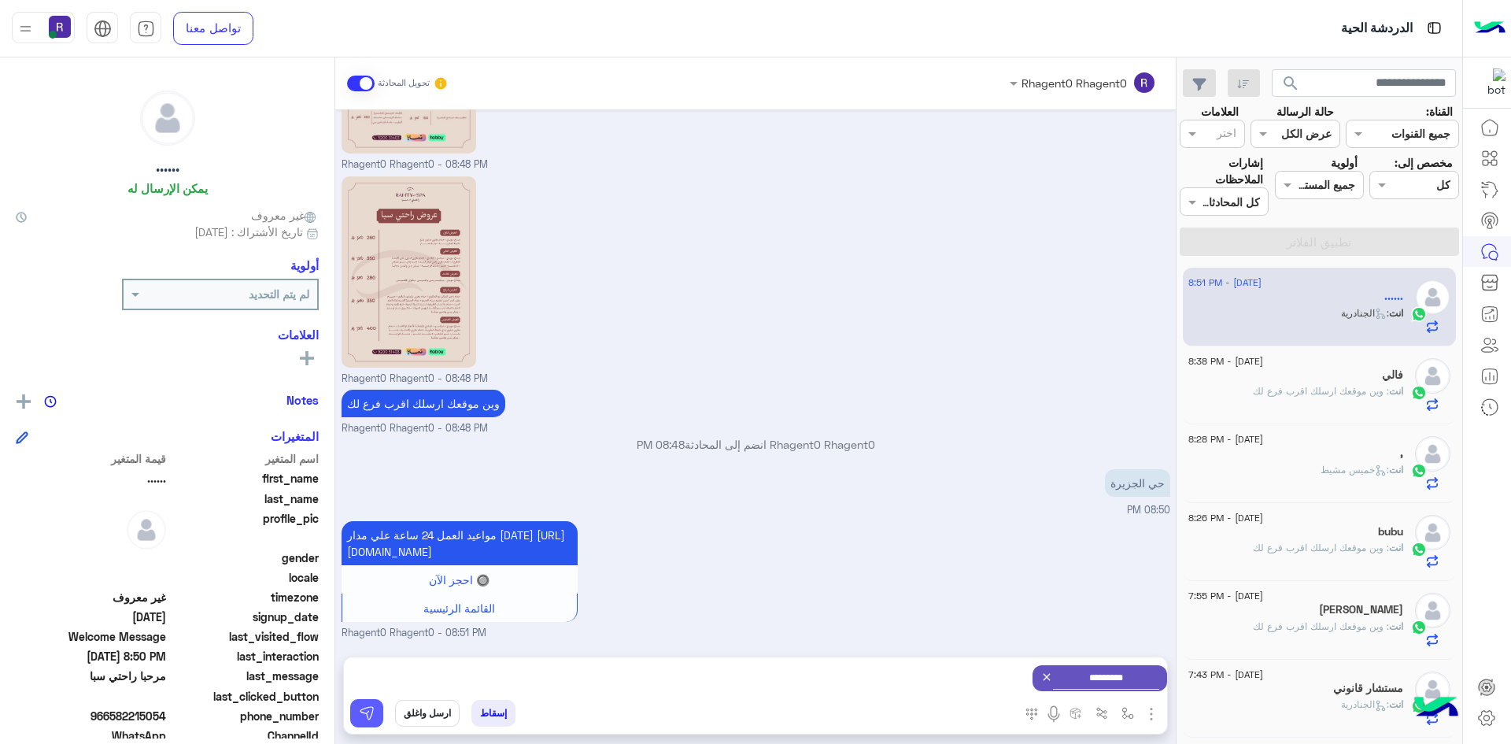
click at [364, 715] on img at bounding box center [367, 713] width 16 height 16
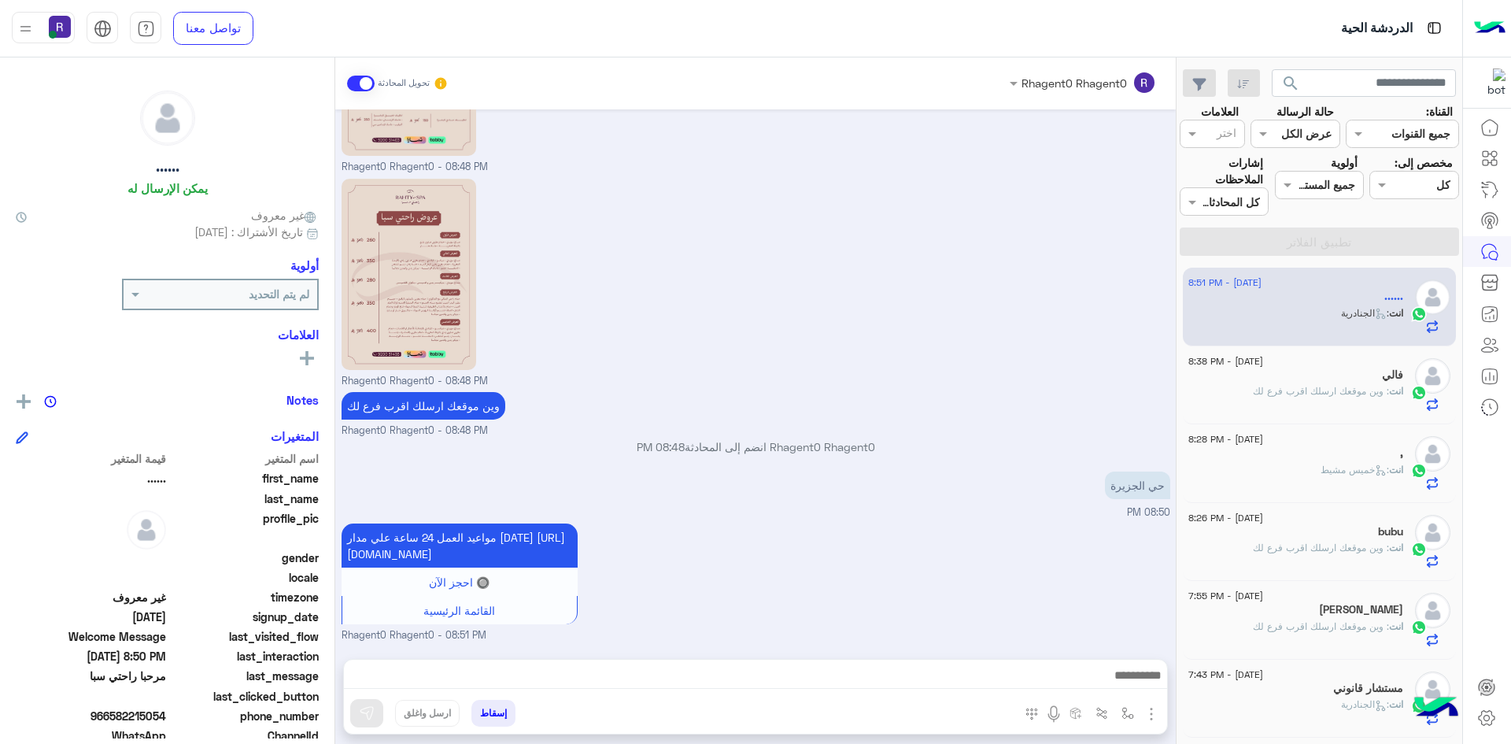
scroll to position [386, 0]
click at [1352, 377] on div "فالي" at bounding box center [1296, 376] width 215 height 17
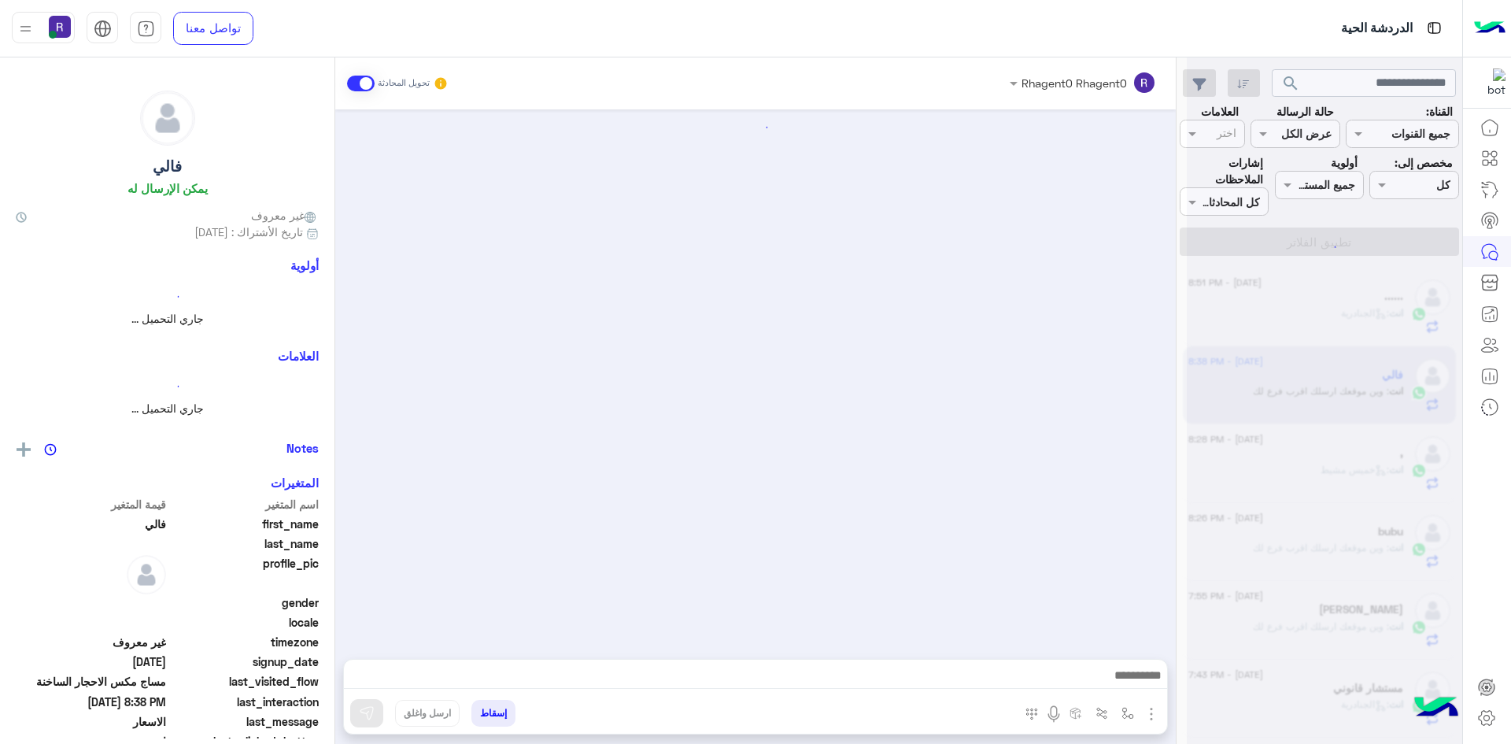
scroll to position [1023, 0]
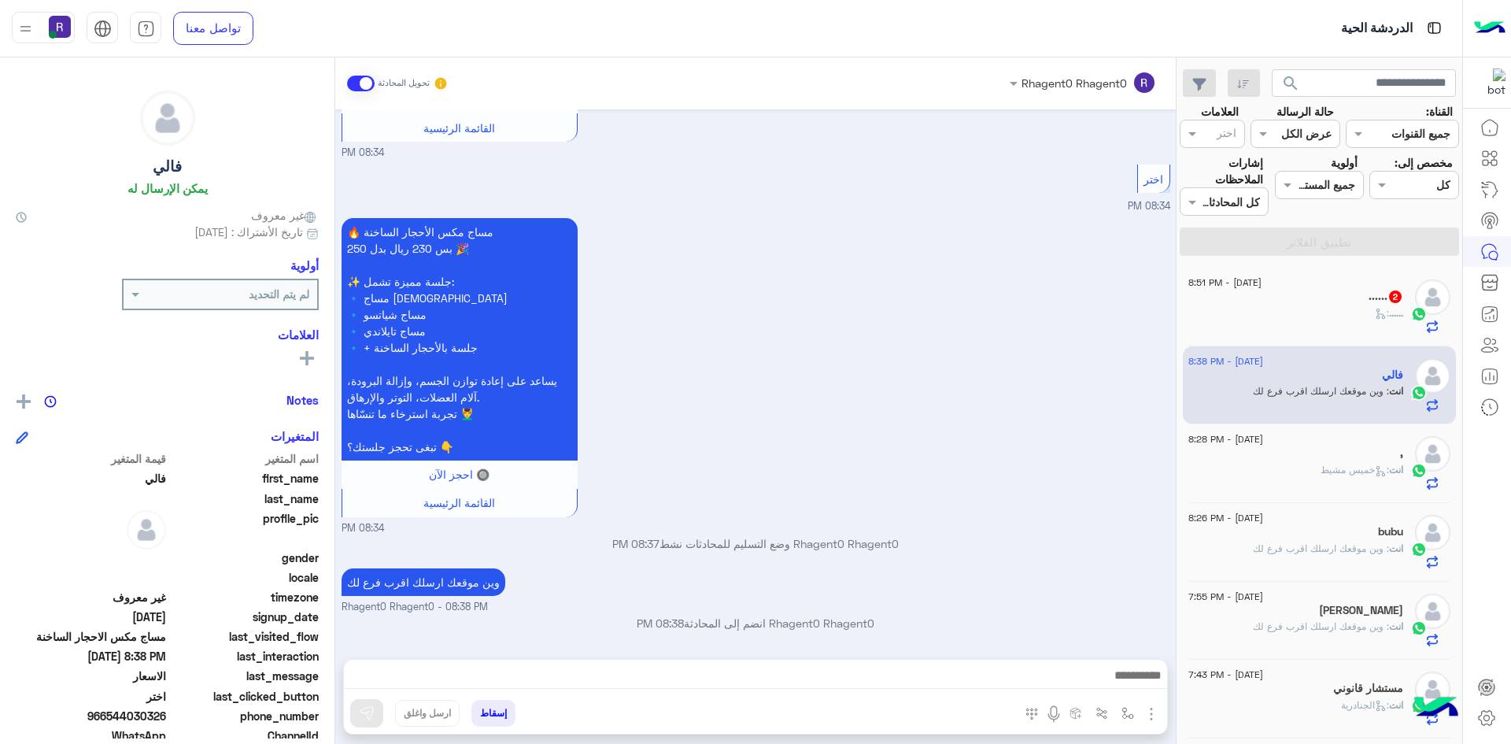
click at [1313, 302] on div "...... 2" at bounding box center [1296, 298] width 215 height 17
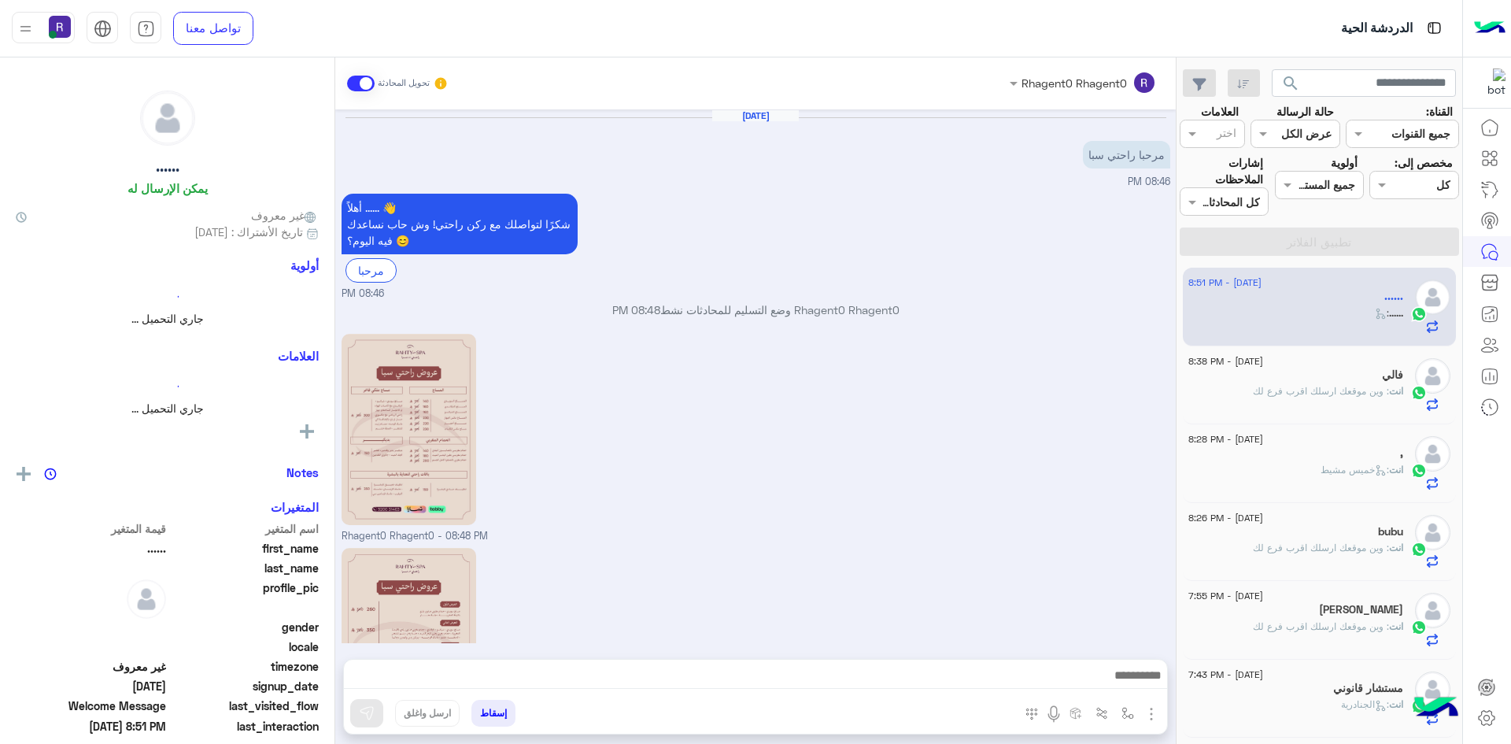
scroll to position [633, 0]
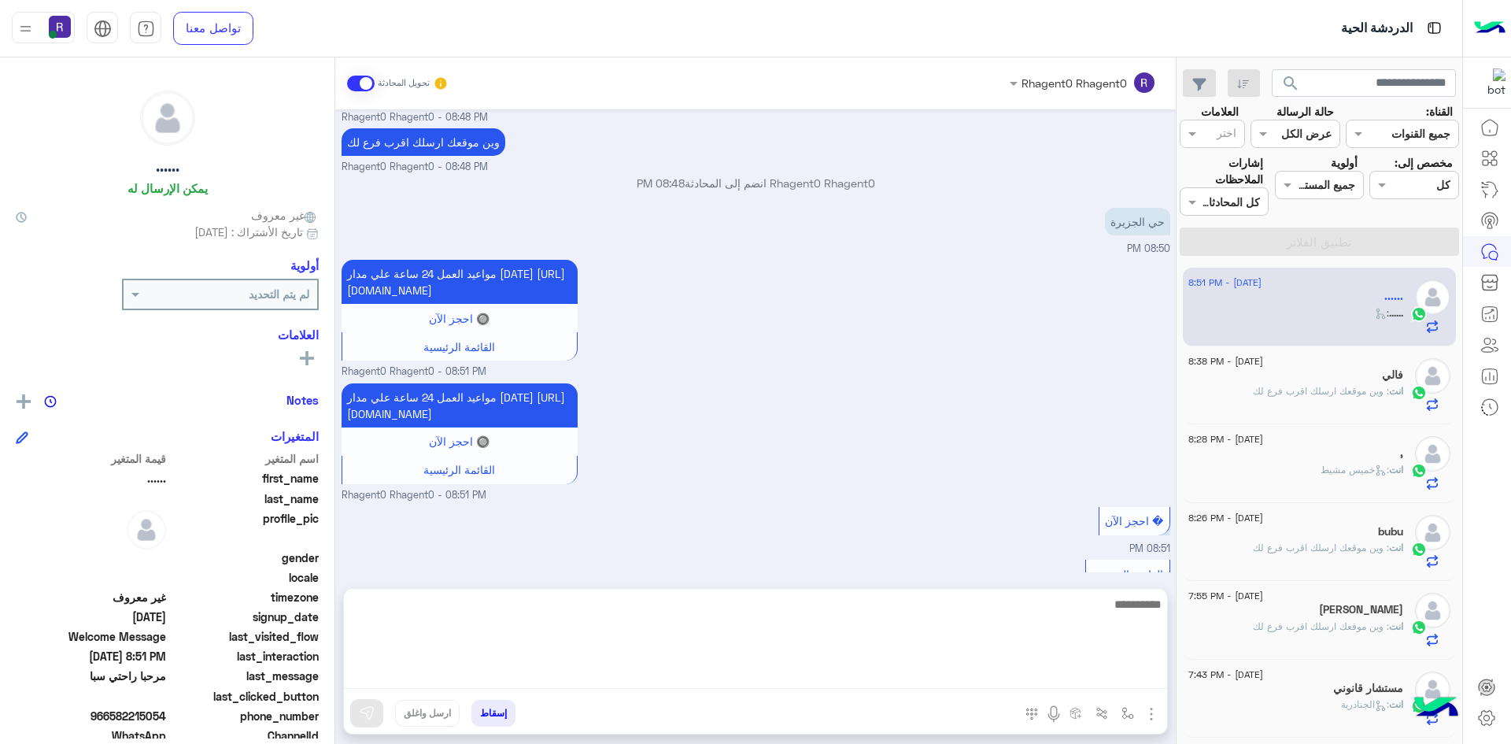
click at [693, 675] on textarea at bounding box center [755, 641] width 823 height 94
type textarea "**********"
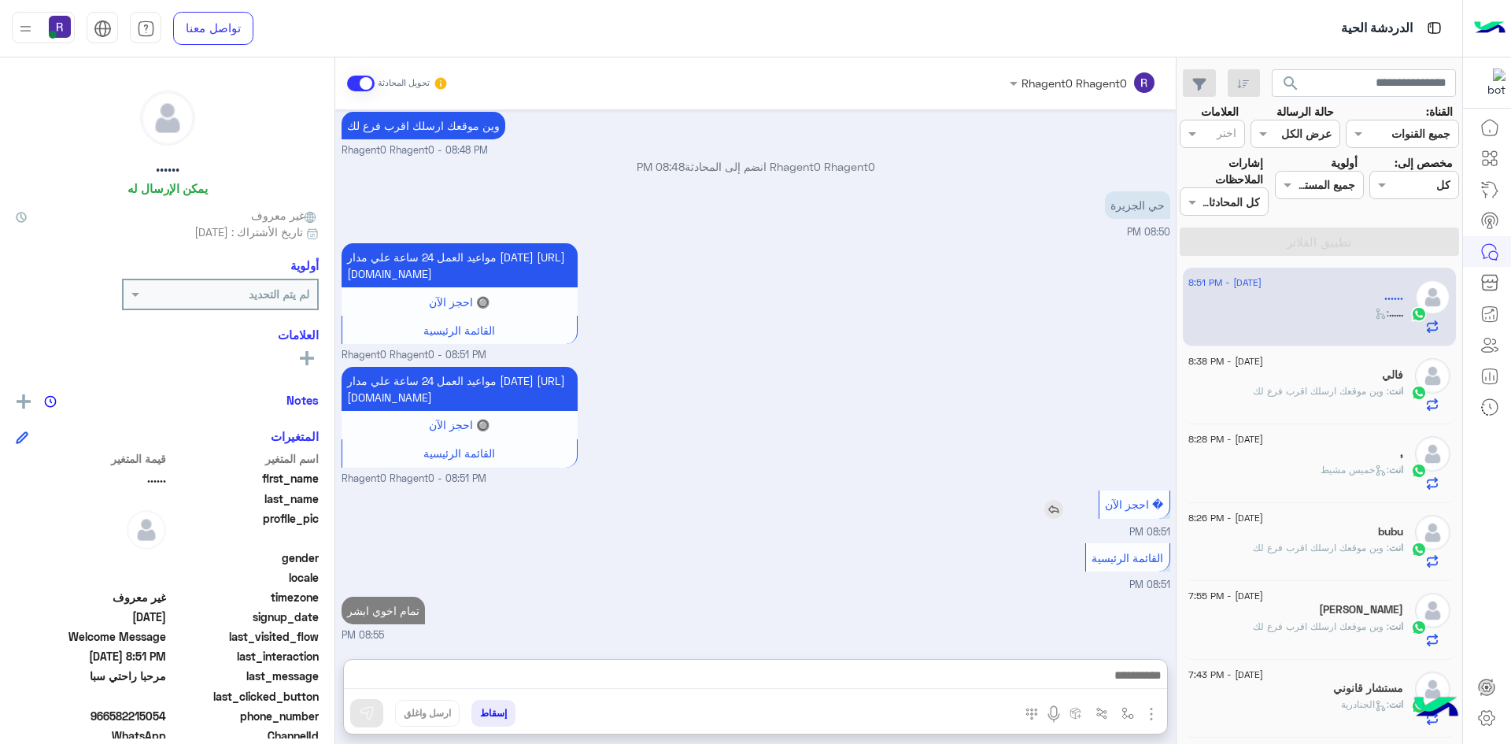
click at [1130, 498] on span "� احجز الآن" at bounding box center [1134, 504] width 58 height 13
click at [1133, 502] on span "� احجز الآن" at bounding box center [1134, 504] width 58 height 13
click at [883, 516] on div "� احجز الآن 08:51 PM" at bounding box center [756, 514] width 829 height 54
click at [1112, 509] on span "� احجز الآن" at bounding box center [1134, 504] width 58 height 13
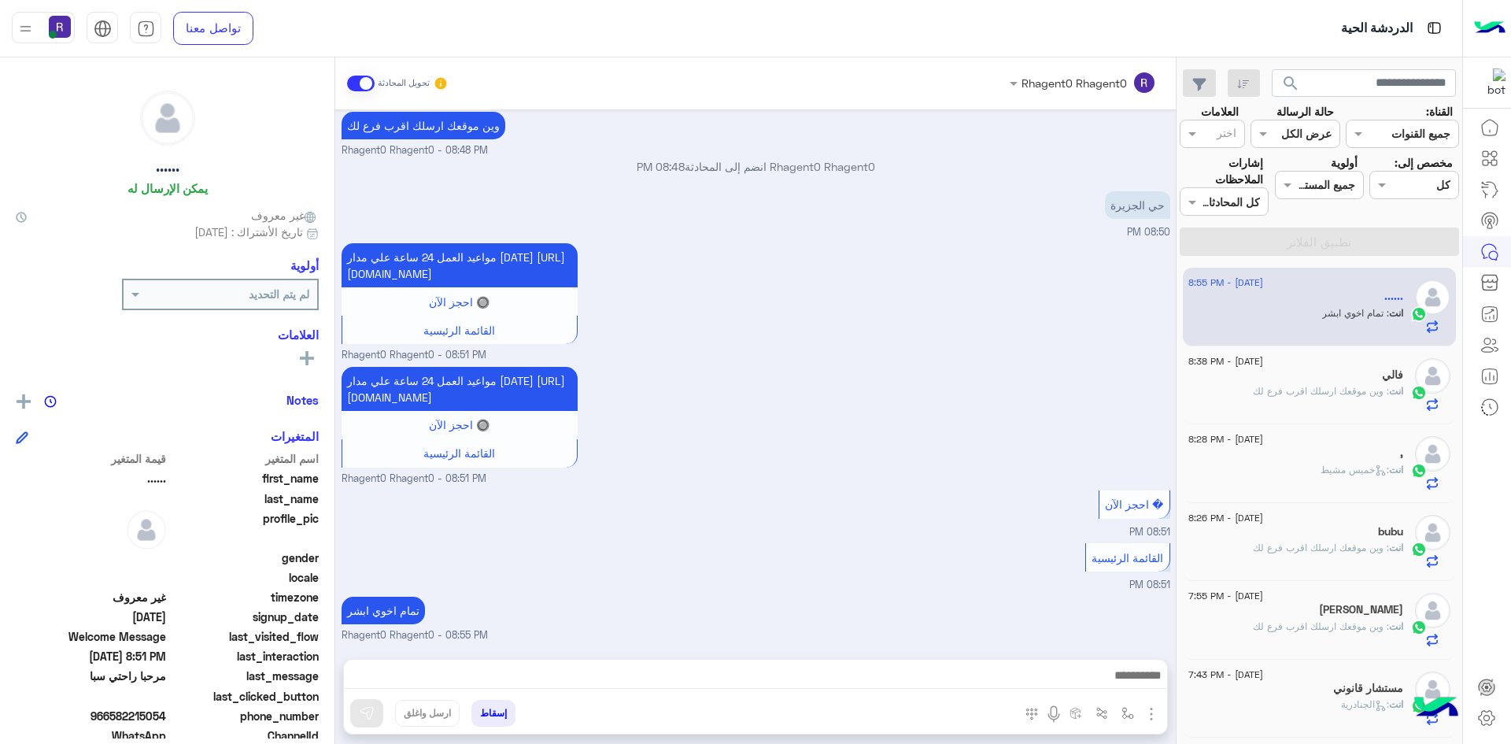
click at [1304, 382] on div "فالي" at bounding box center [1296, 376] width 215 height 17
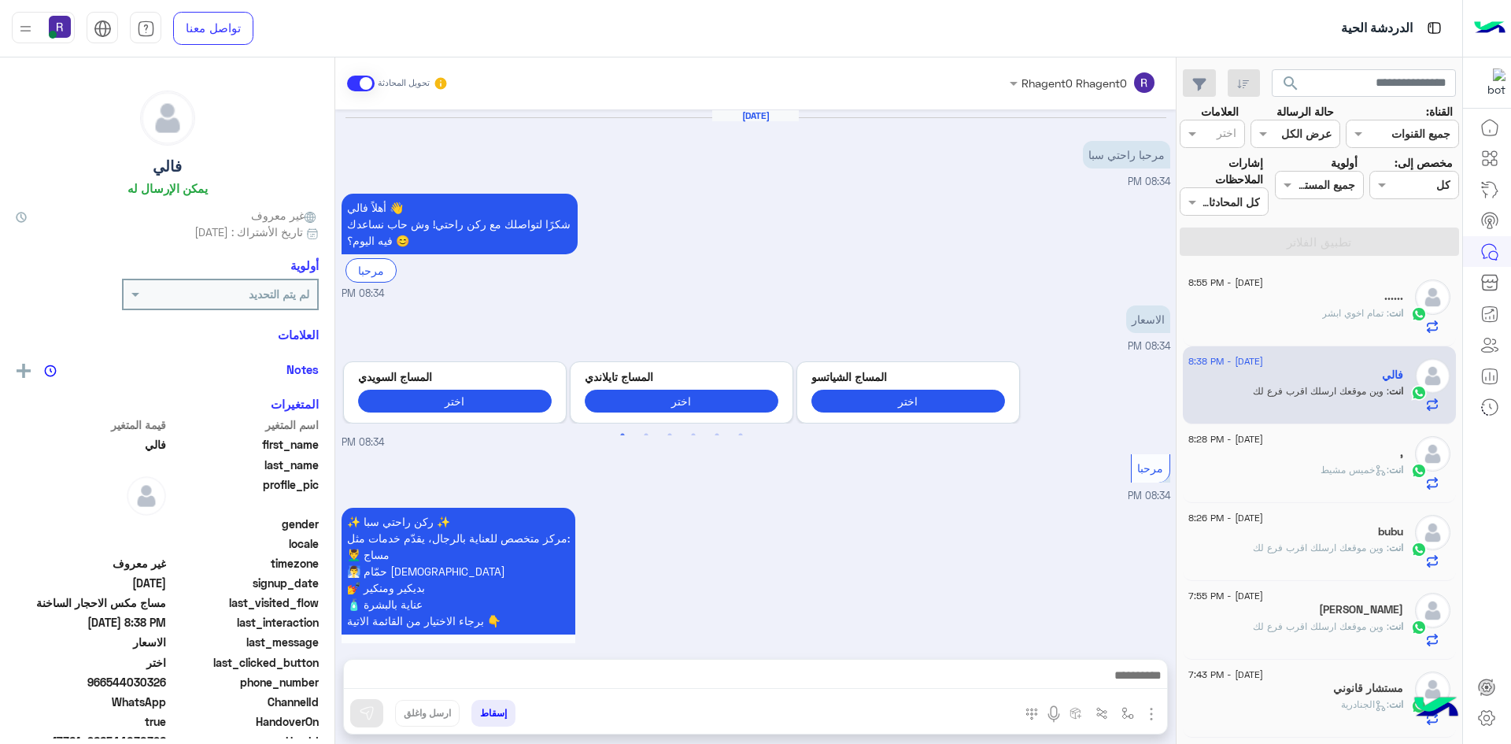
scroll to position [1023, 0]
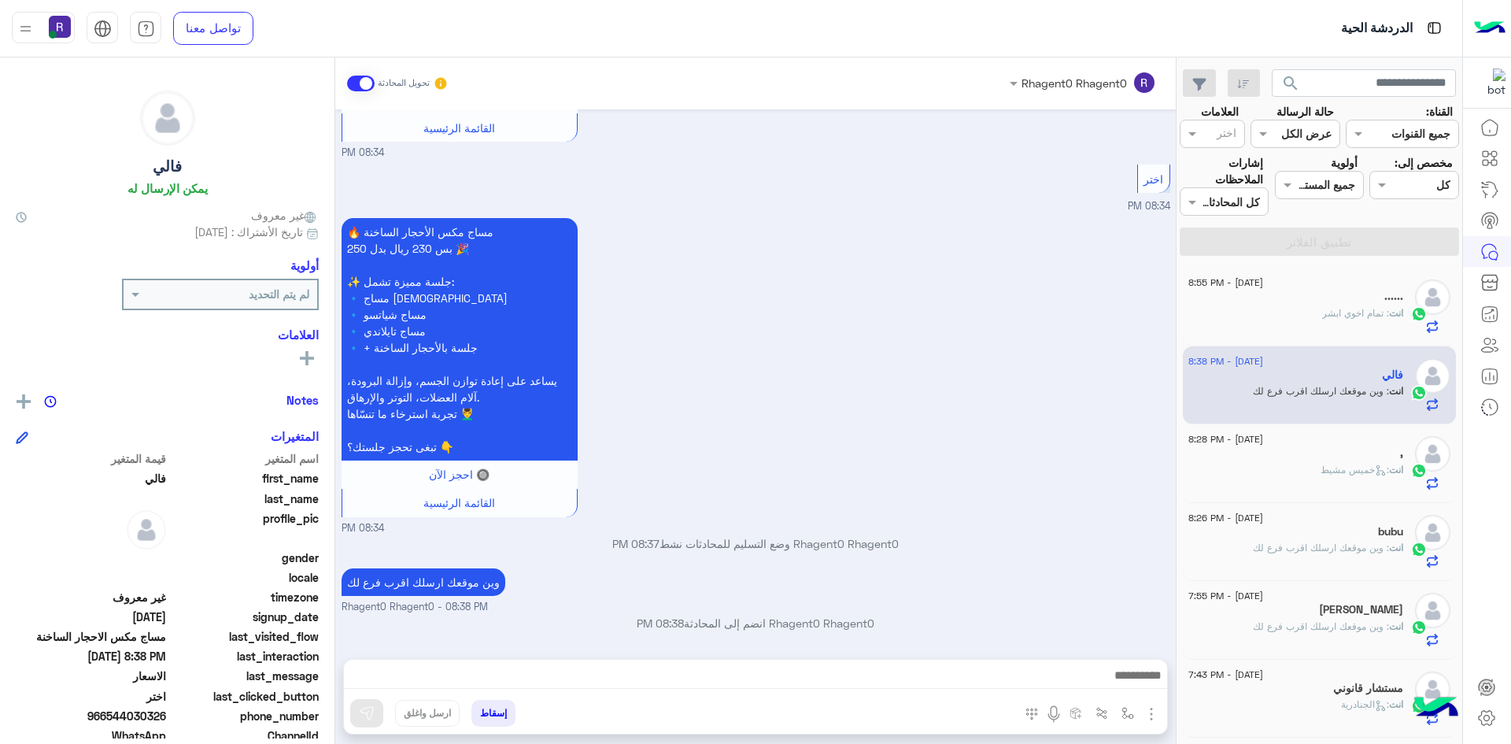
click at [1310, 318] on div "انت : تمام اخوي ابشر" at bounding box center [1296, 320] width 215 height 28
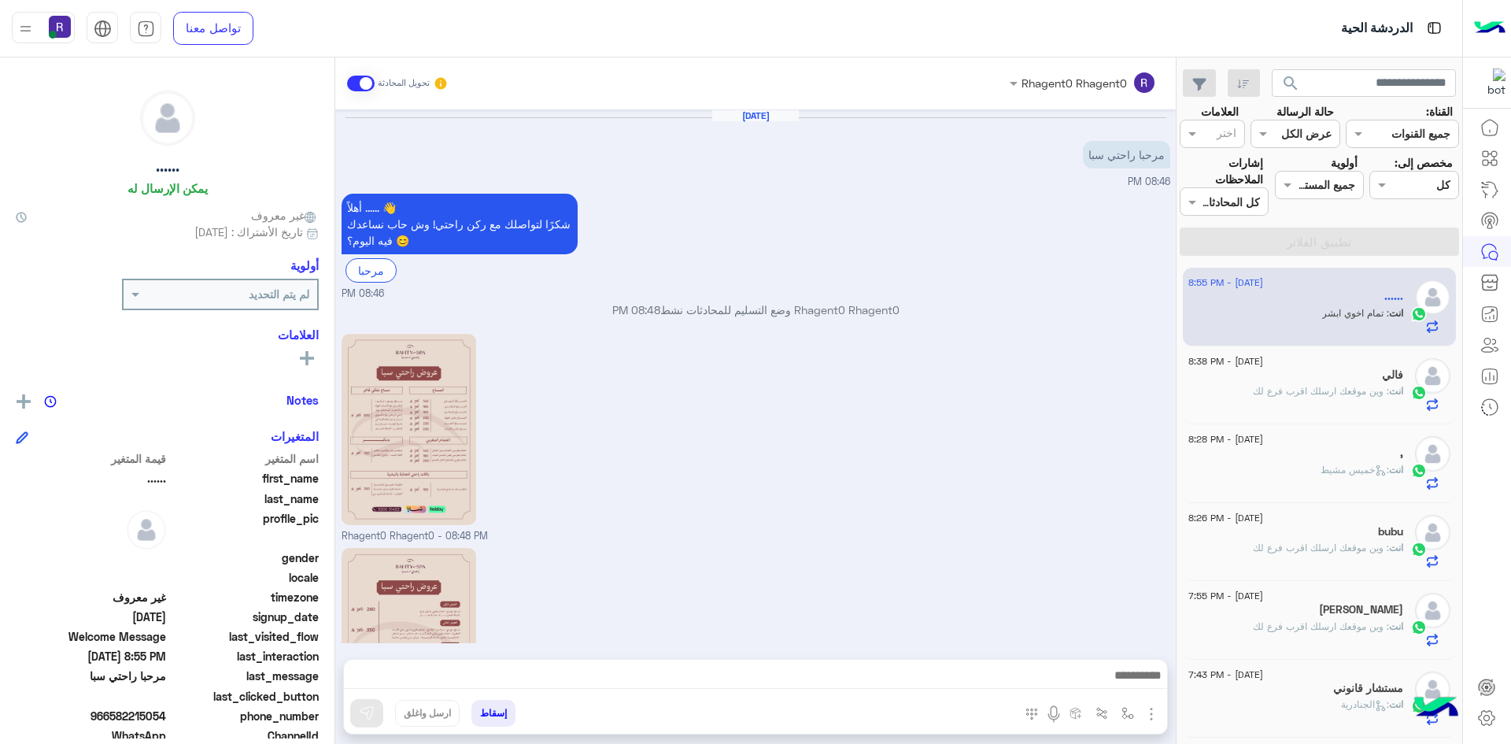
scroll to position [683, 0]
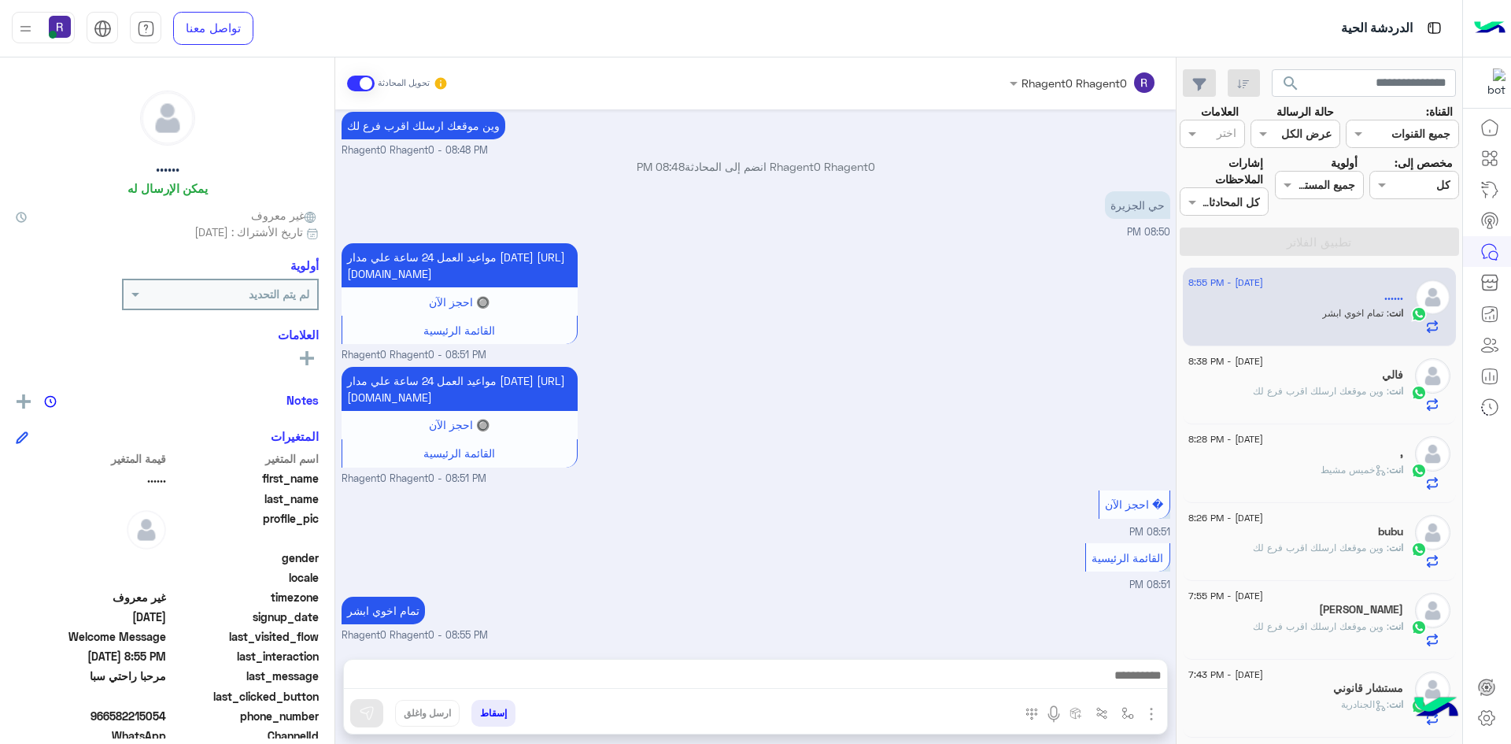
click at [1267, 382] on div "فالي" at bounding box center [1296, 376] width 215 height 17
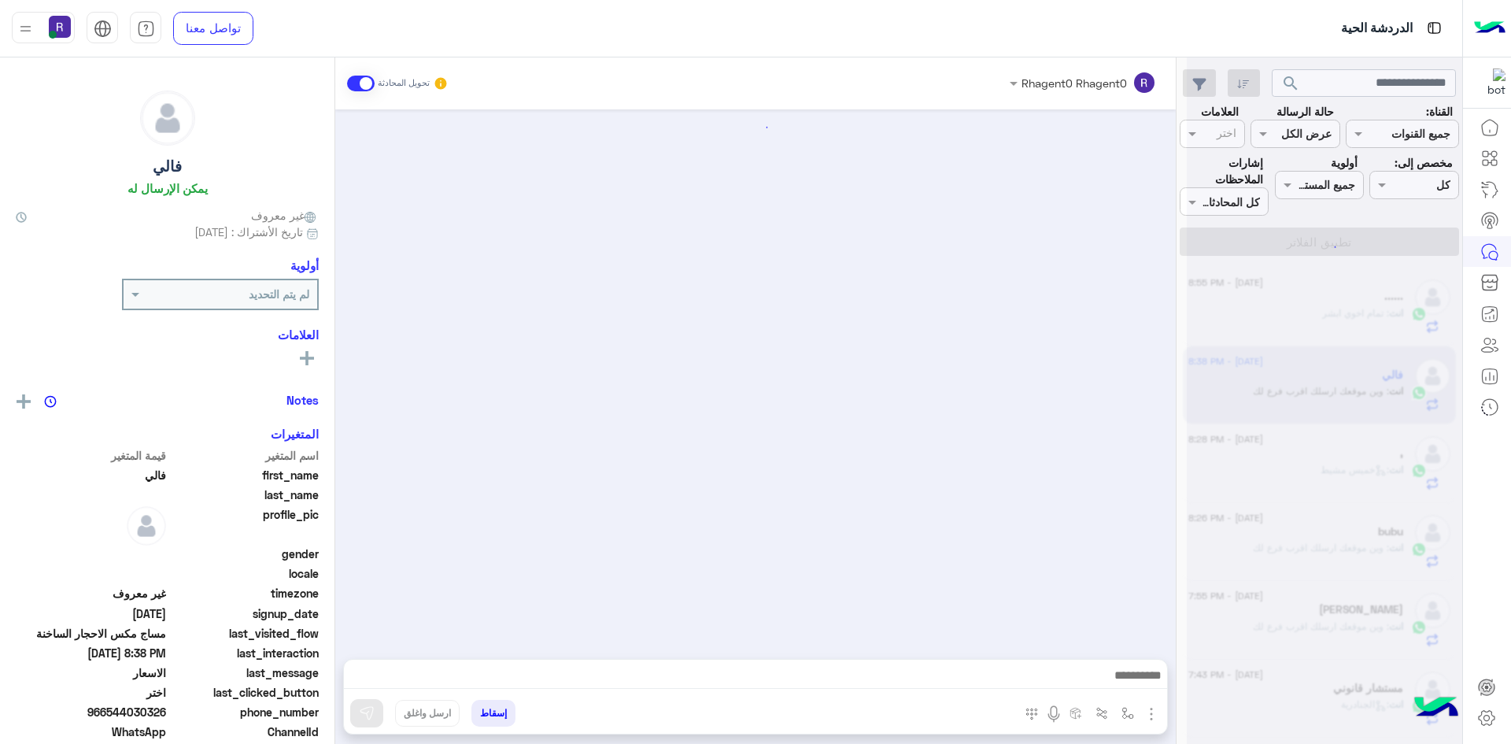
scroll to position [1023, 0]
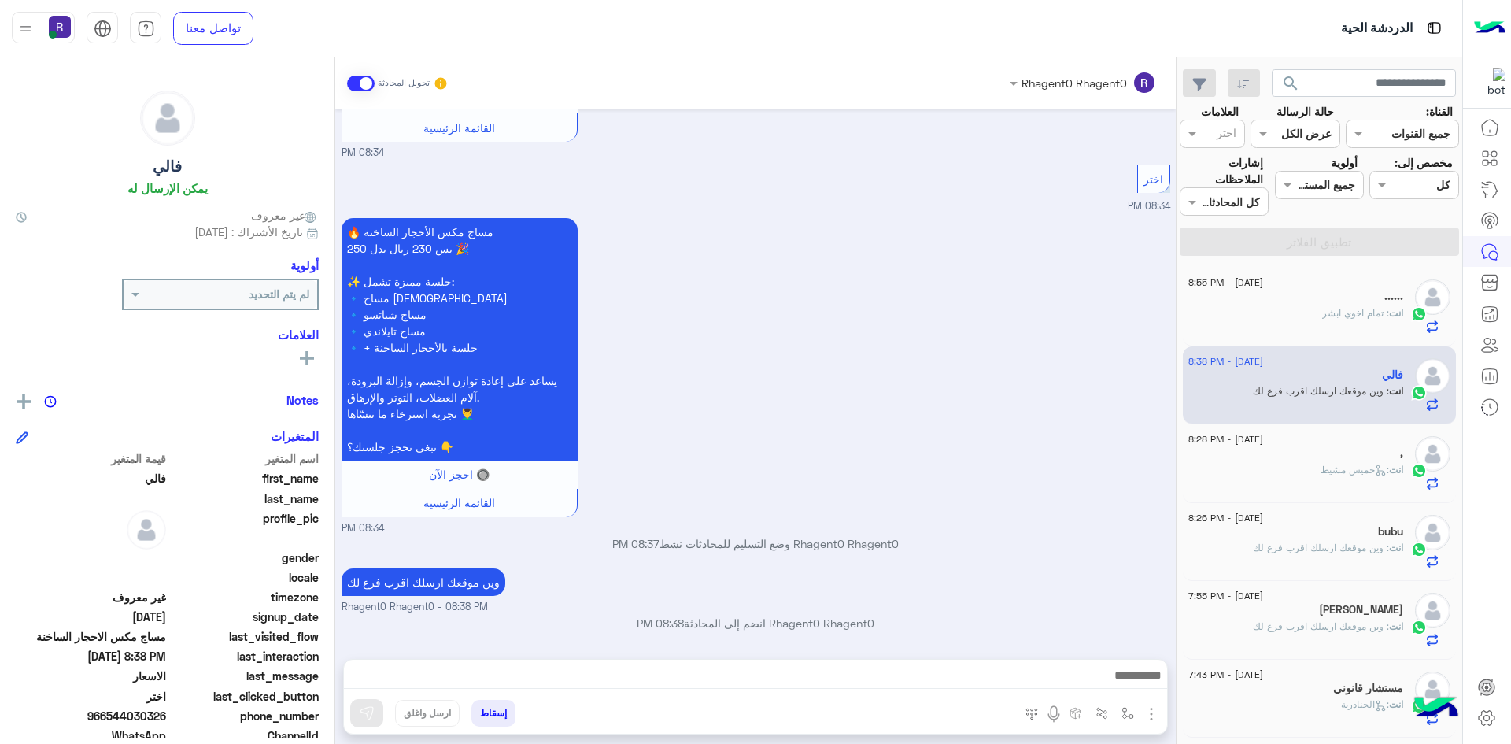
click at [1318, 450] on div "," at bounding box center [1296, 454] width 215 height 17
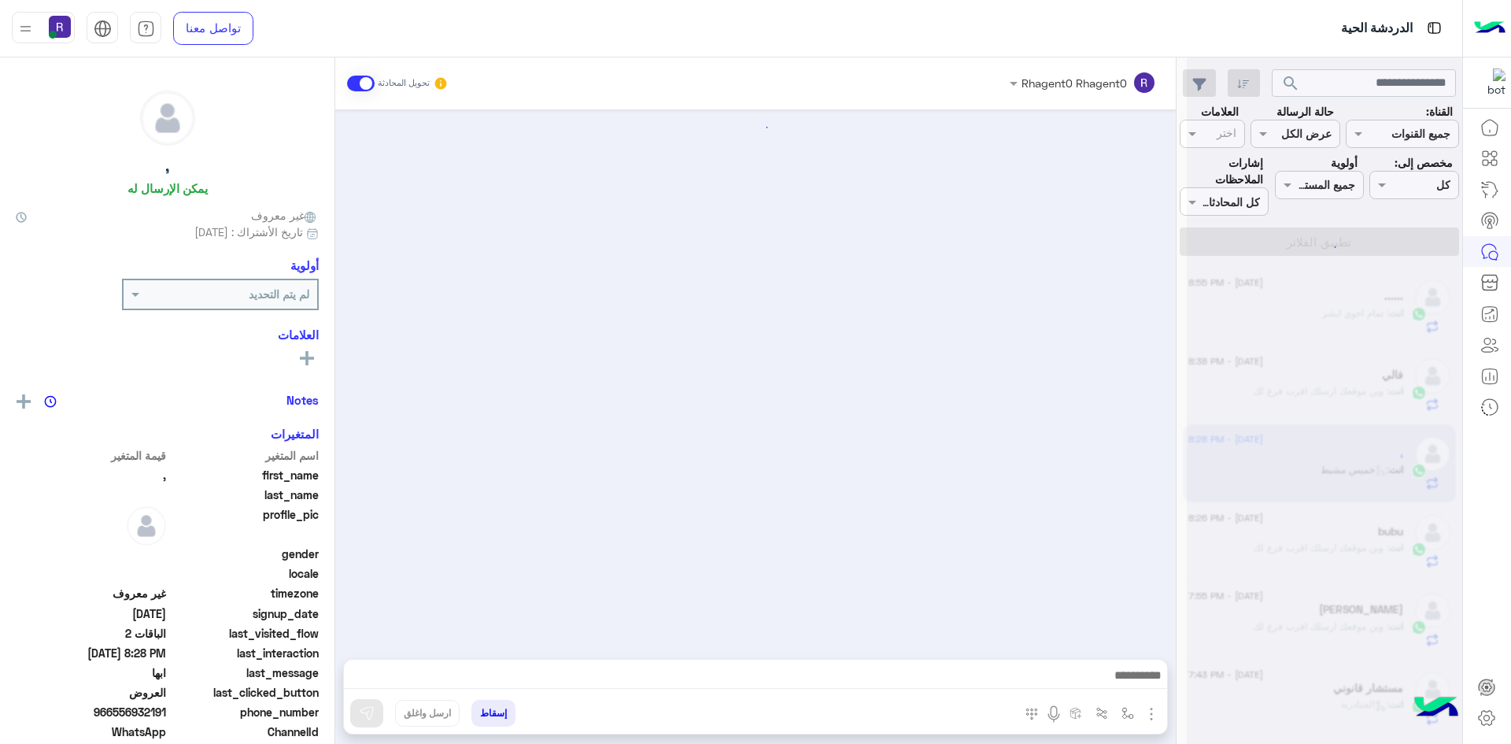
scroll to position [2209, 0]
